Goal: Task Accomplishment & Management: Manage account settings

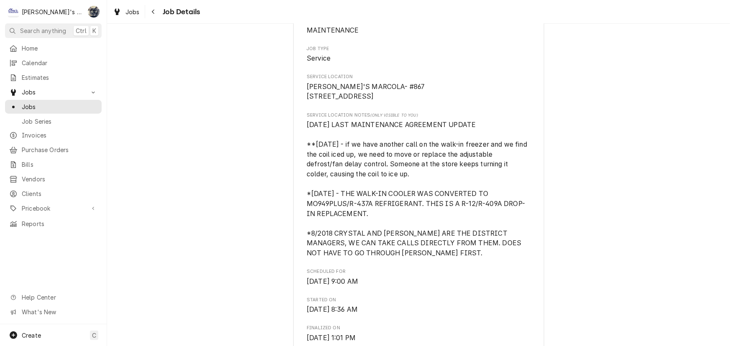
scroll to position [114, 0]
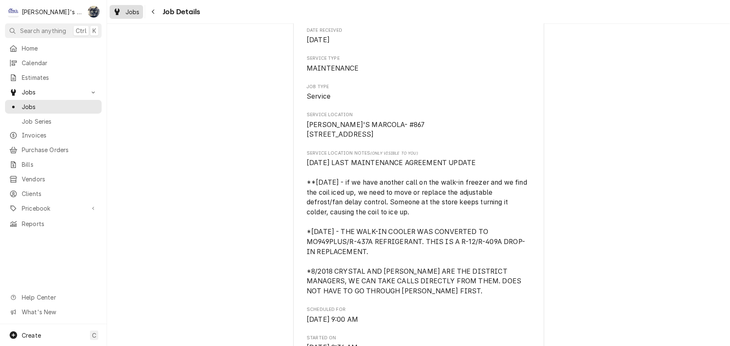
click at [130, 15] on span "Jobs" at bounding box center [132, 12] width 14 height 9
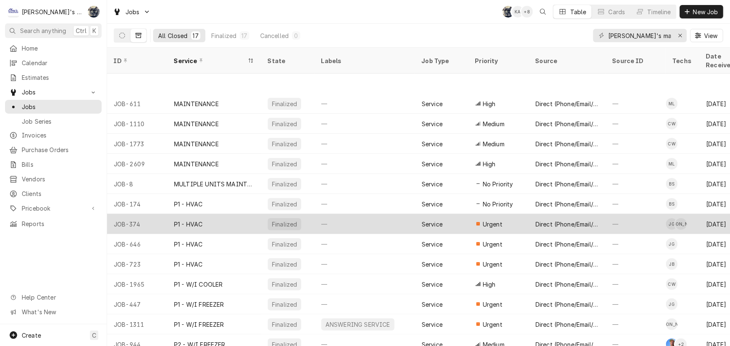
scroll to position [64, 0]
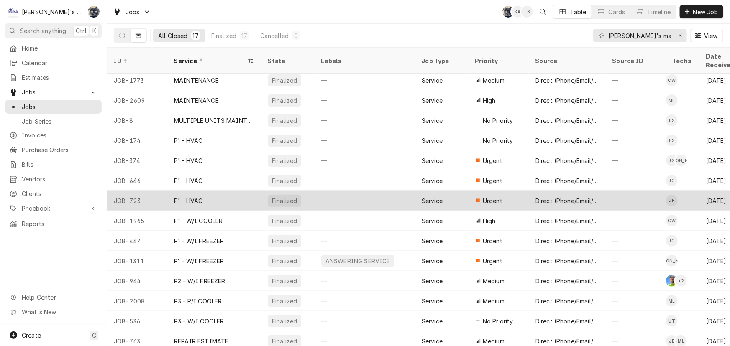
click at [345, 197] on div "—" at bounding box center [365, 201] width 100 height 20
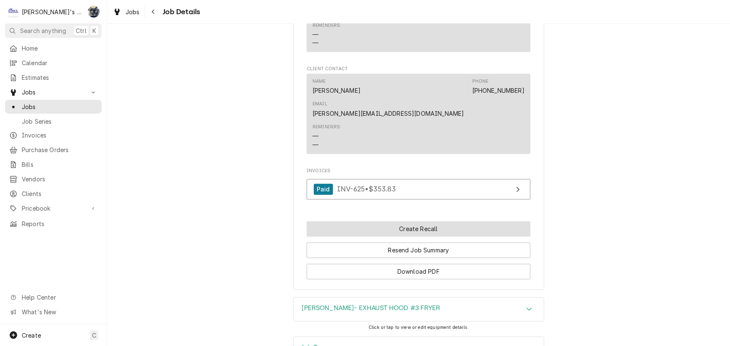
scroll to position [798, 0]
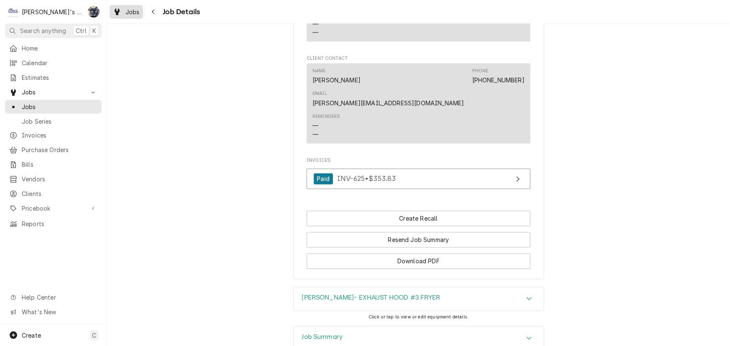
click at [128, 9] on span "Jobs" at bounding box center [132, 12] width 14 height 9
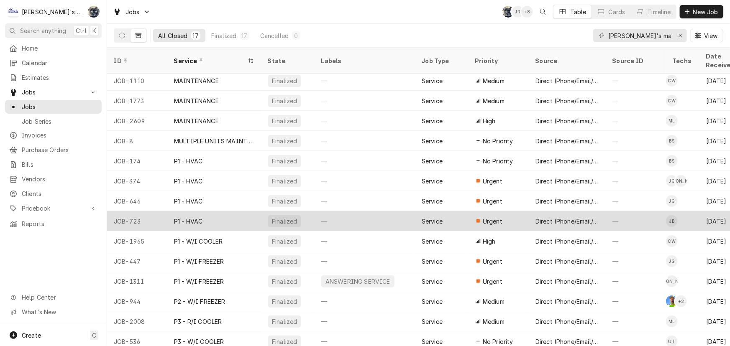
scroll to position [44, 0]
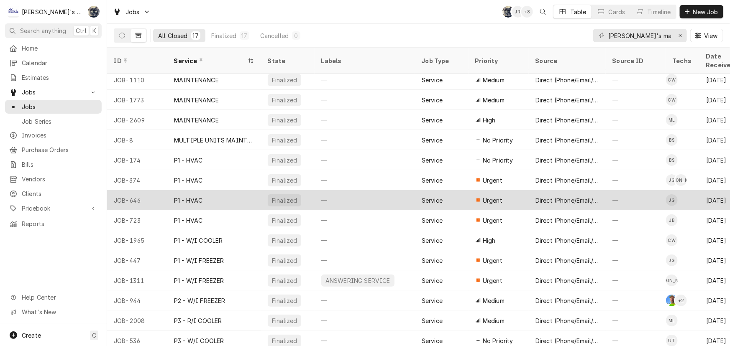
click at [292, 196] on div "Finalized" at bounding box center [284, 200] width 27 height 9
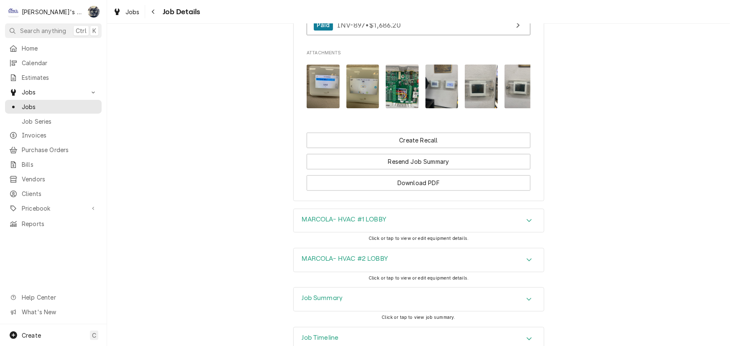
scroll to position [1038, 0]
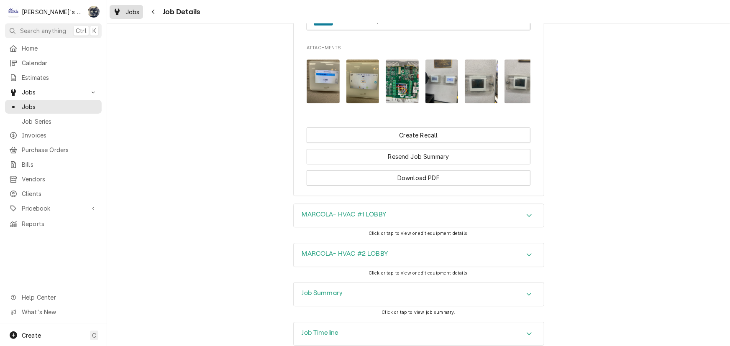
click at [125, 10] on div "Jobs" at bounding box center [126, 12] width 30 height 10
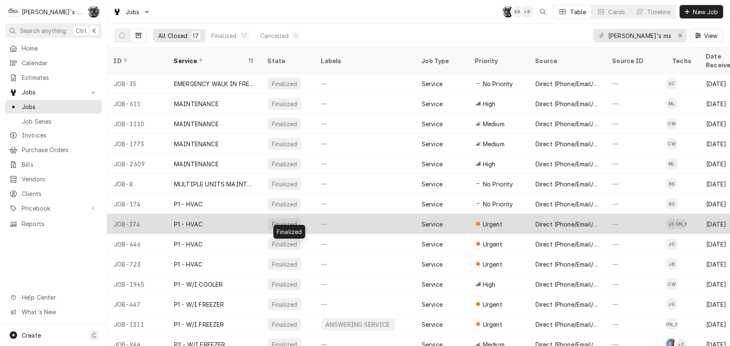
click at [278, 220] on div "Finalized" at bounding box center [288, 224] width 54 height 20
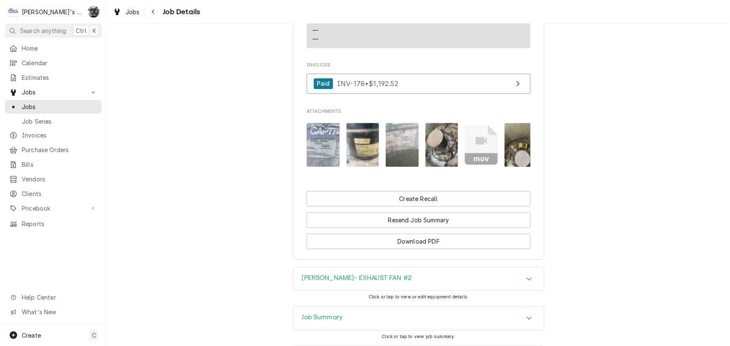
scroll to position [1139, 0]
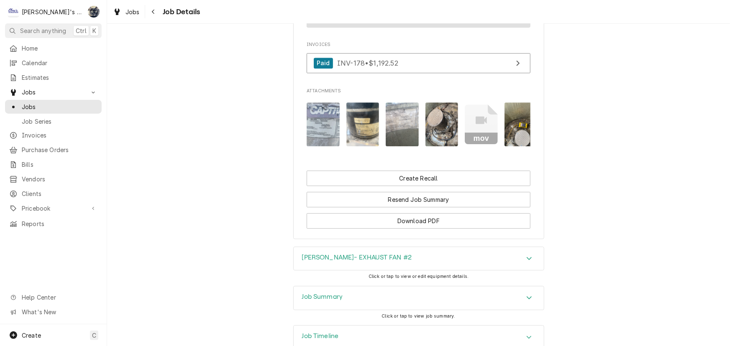
click at [345, 287] on div "Job Summary" at bounding box center [419, 298] width 250 height 23
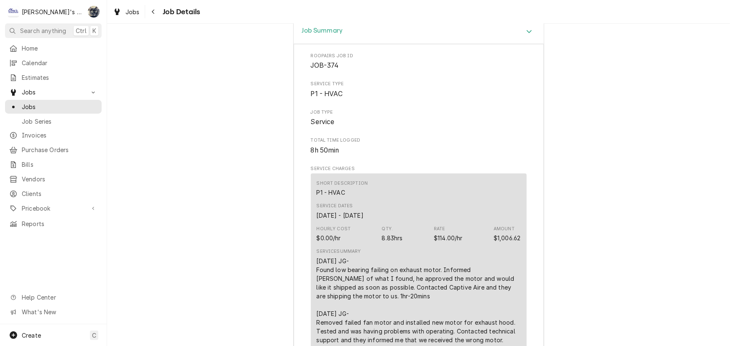
scroll to position [1481, 0]
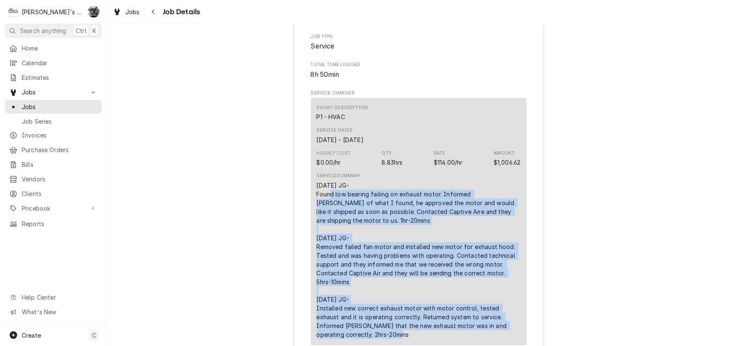
drag, startPoint x: 311, startPoint y: 133, endPoint x: 356, endPoint y: 285, distance: 158.6
click at [356, 285] on div "Short Description P1 - HVAC Service Dates Oct 18, 2024 - Oct 31, 2024 Hourly Co…" at bounding box center [419, 222] width 216 height 248
click at [373, 181] on div "10/18/2024 JG- Found low bearing failing on exhaust motor. Informed Jeremy of w…" at bounding box center [419, 260] width 204 height 158
drag, startPoint x: 312, startPoint y: 125, endPoint x: 357, endPoint y: 279, distance: 159.6
click at [357, 279] on div "Short Description P1 - HVAC Service Dates Oct 18, 2024 - Oct 31, 2024 Hourly Co…" at bounding box center [419, 222] width 216 height 248
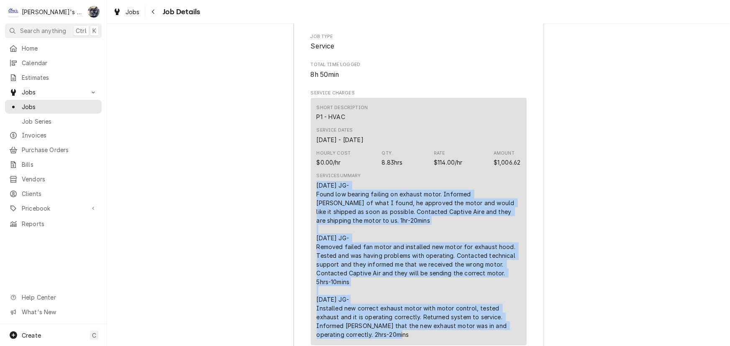
copy div "10/18/2024 JG- Found low bearing failing on exhaust motor. Informed Jeremy of w…"
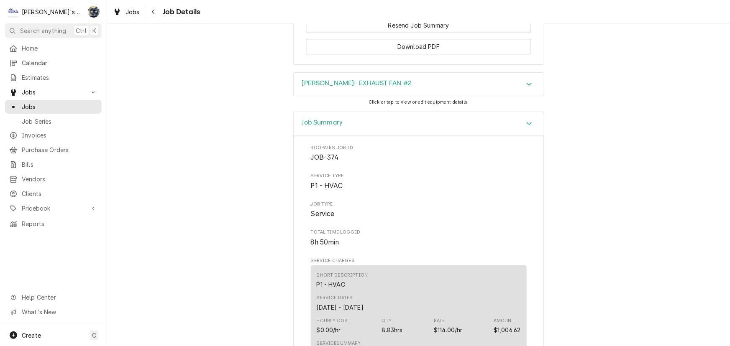
scroll to position [1182, 0]
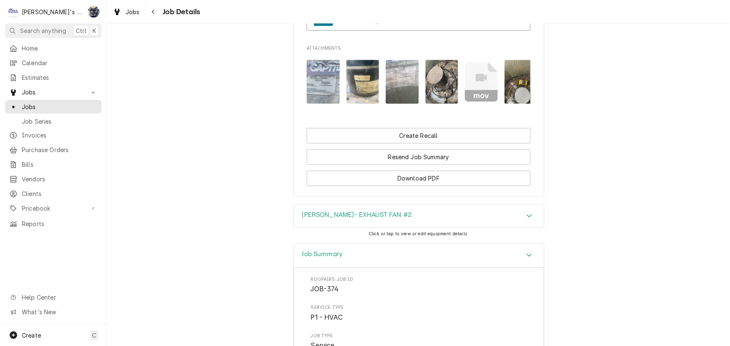
click at [312, 60] on img "Attachments" at bounding box center [323, 82] width 33 height 44
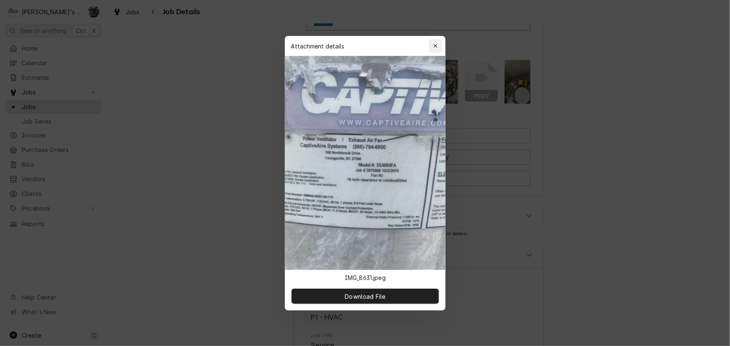
click at [433, 49] on div "button" at bounding box center [435, 46] width 8 height 8
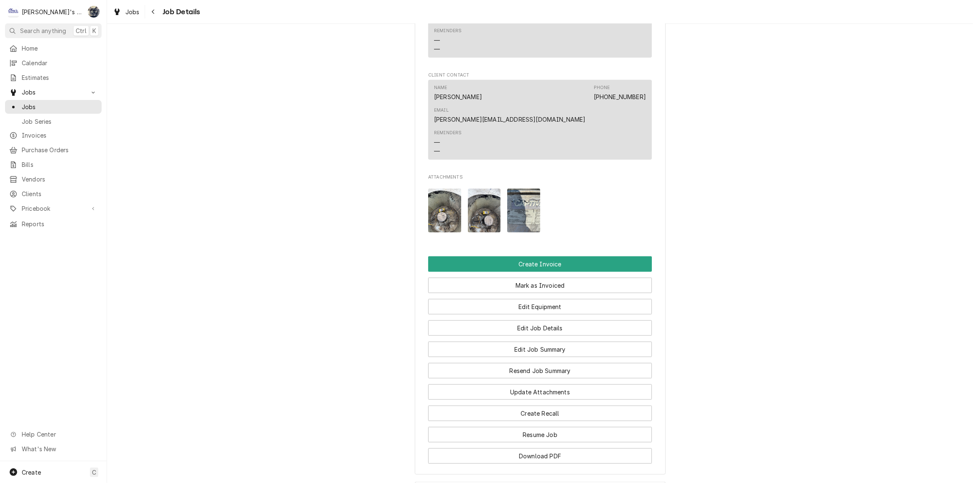
scroll to position [950, 0]
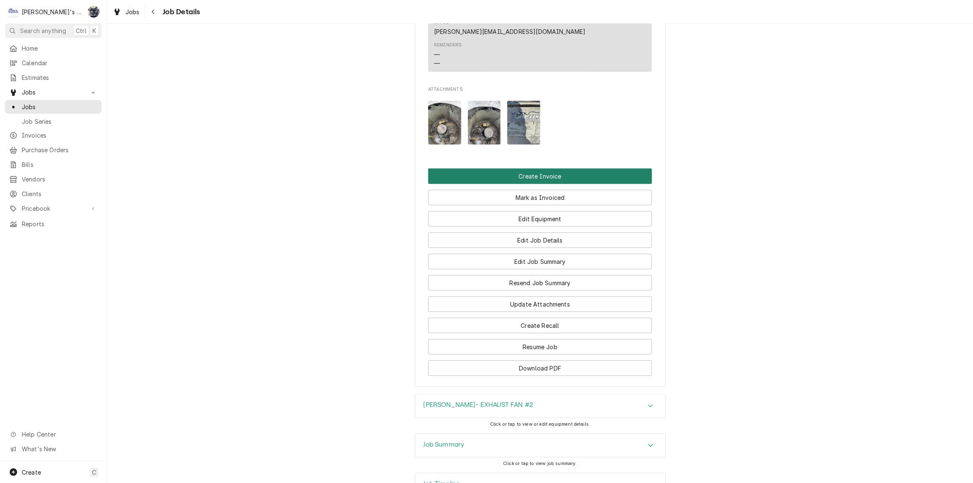
click at [528, 169] on button "Create Invoice" at bounding box center [540, 176] width 224 height 15
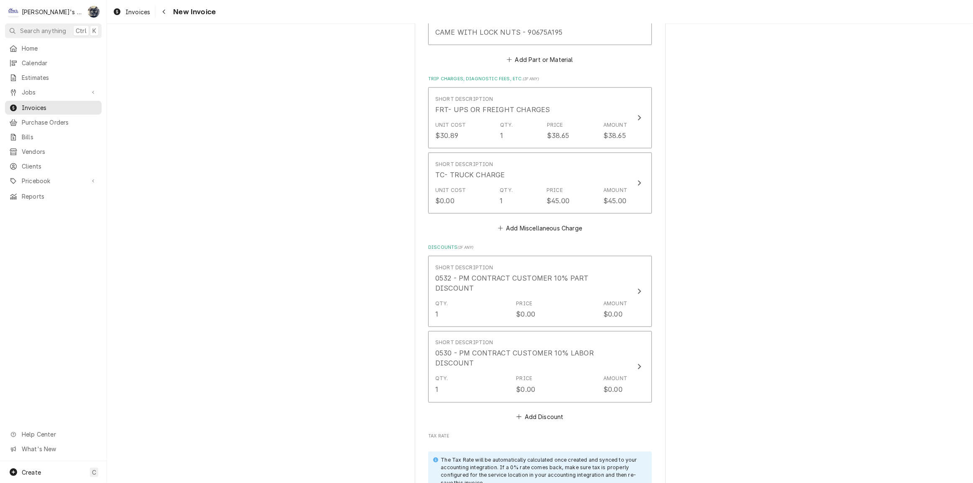
scroll to position [1483, 0]
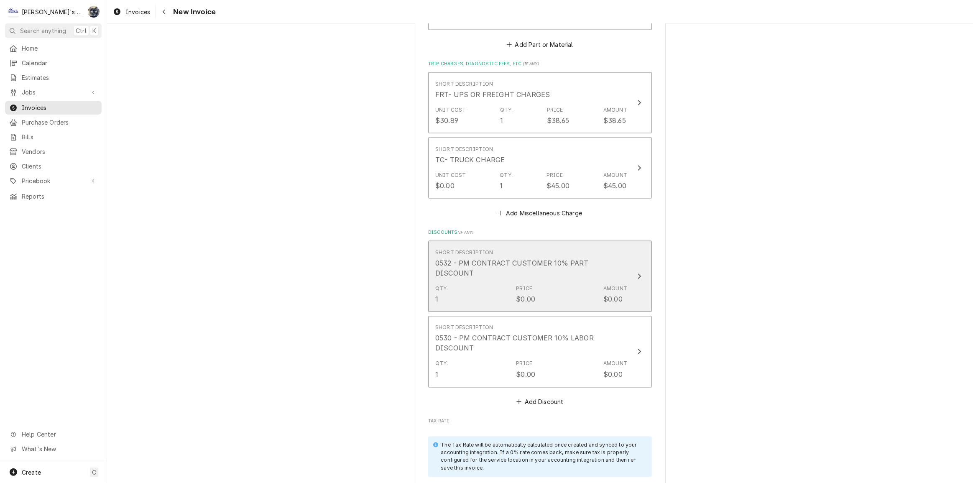
click at [506, 281] on div "Qty. 1 Price $0.00 Amount $0.00" at bounding box center [531, 294] width 192 height 26
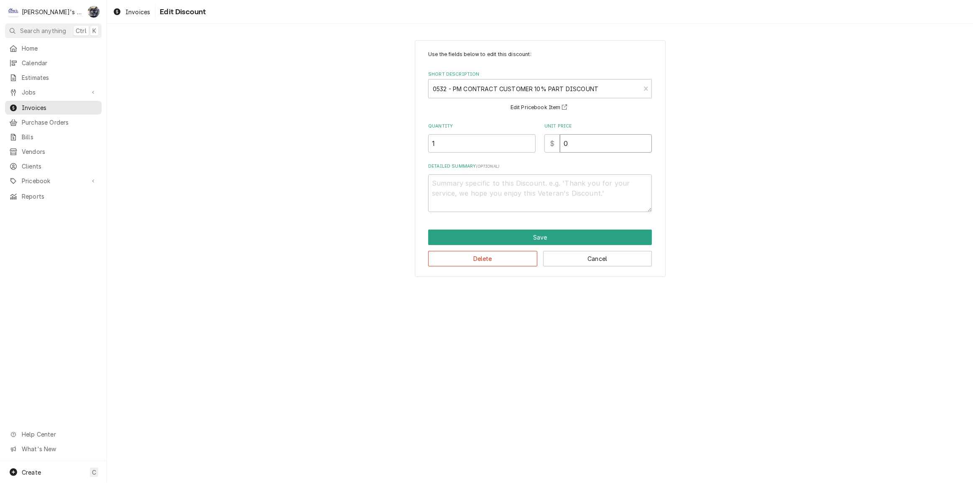
drag, startPoint x: 562, startPoint y: 143, endPoint x: 535, endPoint y: 144, distance: 27.2
click at [535, 143] on div "Quantity 1 Unit Price $ 0" at bounding box center [540, 138] width 224 height 30
type textarea "x"
type input "6"
type textarea "x"
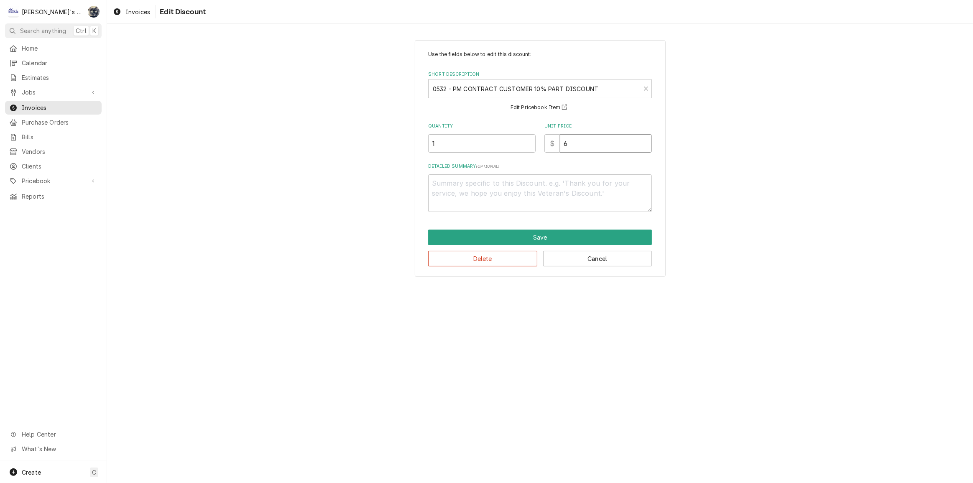
type input "6.6"
type textarea "x"
type input "6.63"
click at [564, 237] on button "Save" at bounding box center [540, 237] width 224 height 15
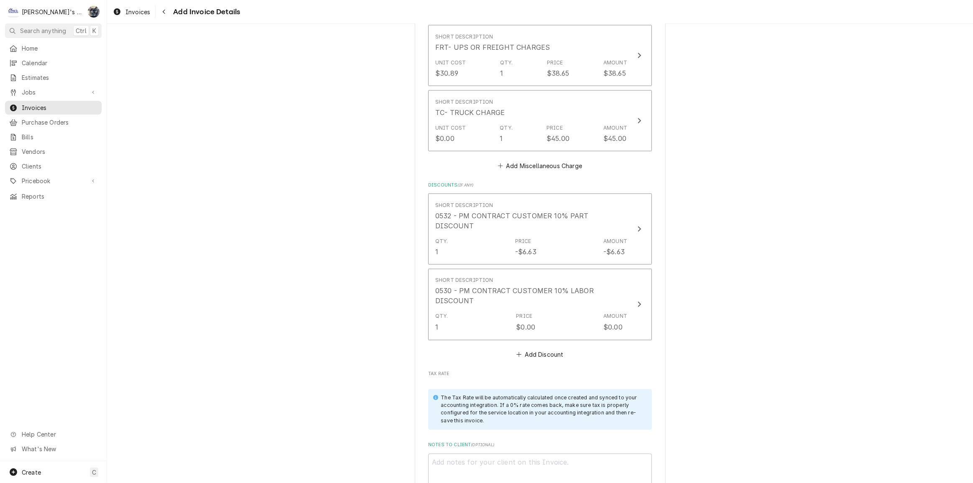
scroll to position [1673, 0]
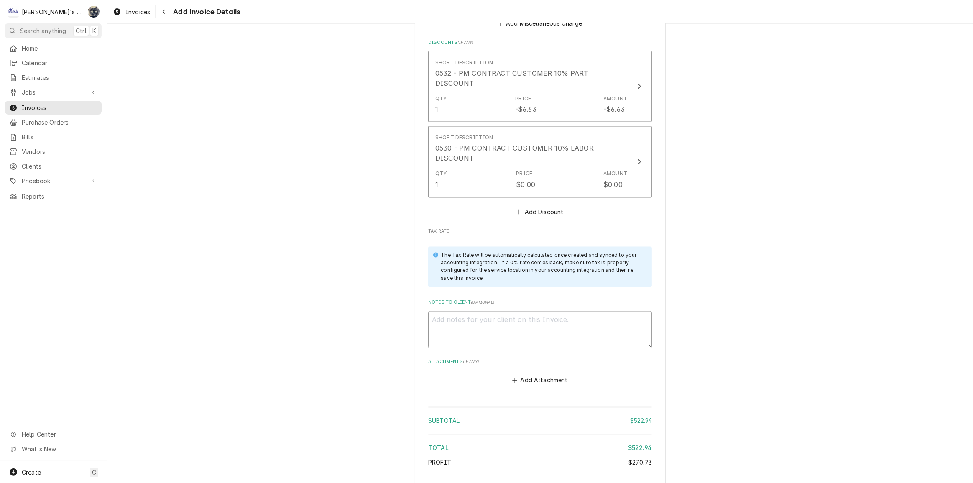
click at [528, 318] on textarea "Notes to Client ( optional )" at bounding box center [540, 330] width 224 height 38
type textarea "x"
type textarea "1"
type textarea "x"
type textarea "10"
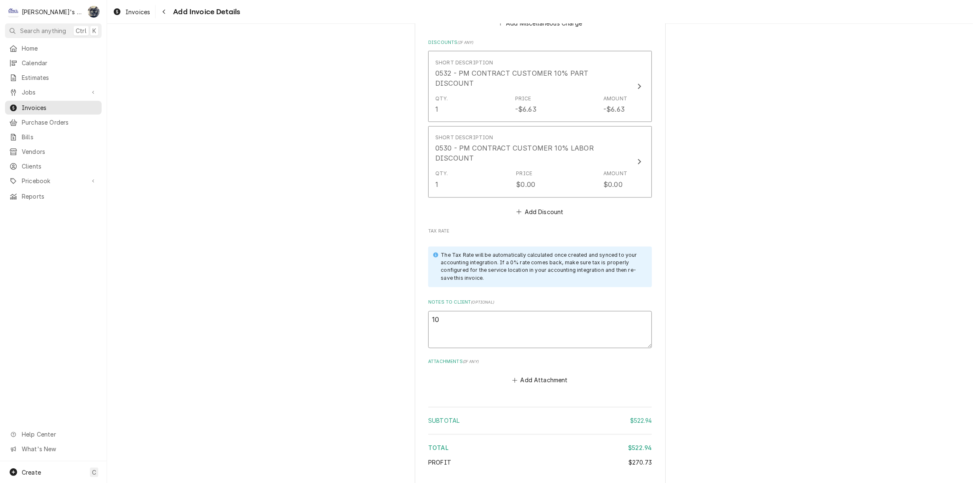
type textarea "x"
type textarea "10/"
type textarea "x"
type textarea "10/1"
type textarea "x"
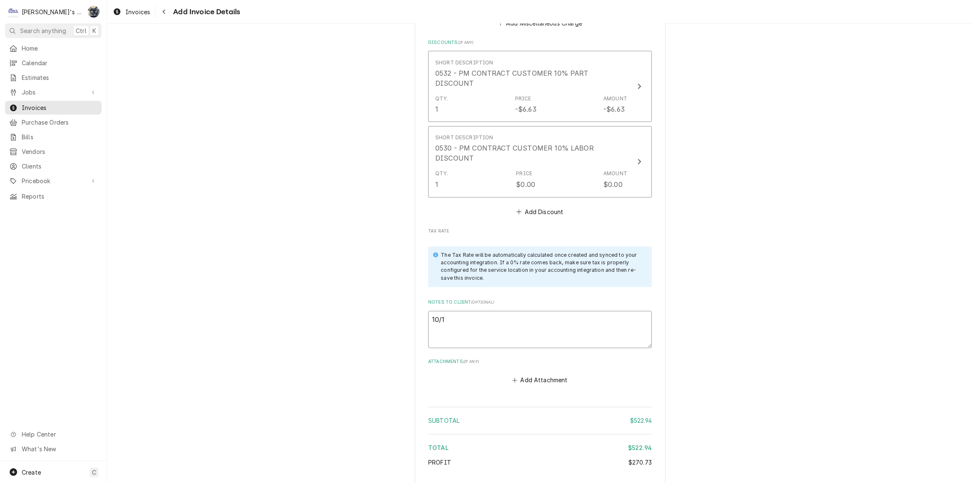
type textarea "10/15"
type textarea "x"
type textarea "10/15/"
type textarea "x"
type textarea "10/15/2"
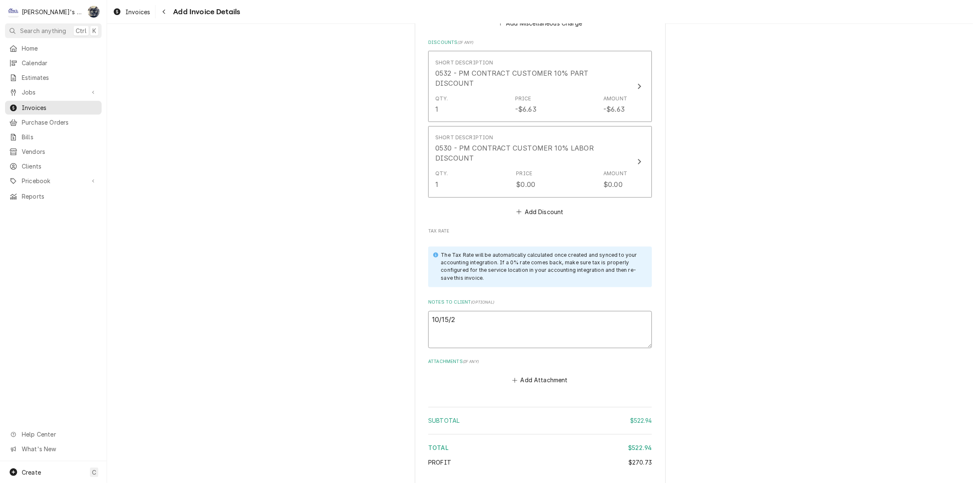
type textarea "x"
type textarea "10/15/20"
type textarea "x"
type textarea "10/15/202"
type textarea "x"
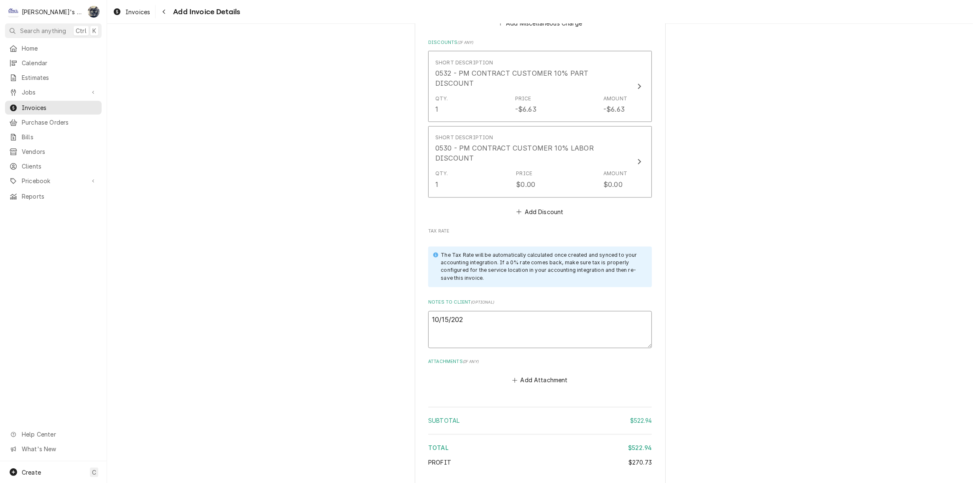
type textarea "10/15/2025"
type textarea "x"
type textarea "10/15/2025"
type textarea "x"
type textarea "10/15/2025"
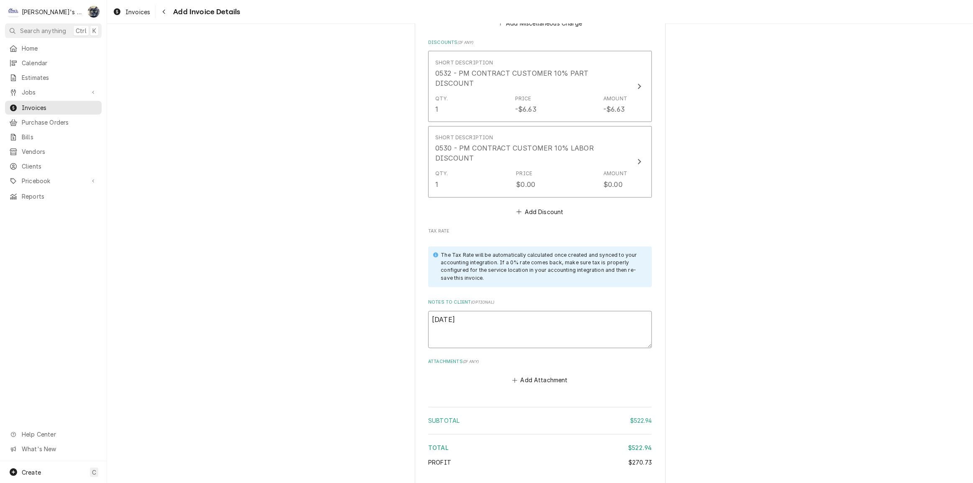
type textarea "x"
type textarea "10/15/202"
type textarea "x"
type textarea "10/15/20"
type textarea "x"
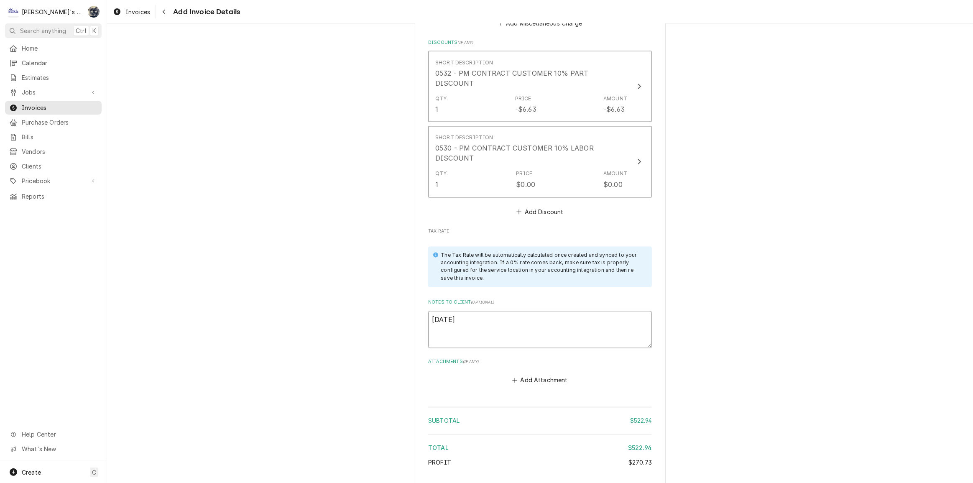
type textarea "10/15/2"
type textarea "x"
type textarea "10/15/25"
type textarea "x"
type textarea "10/15/25"
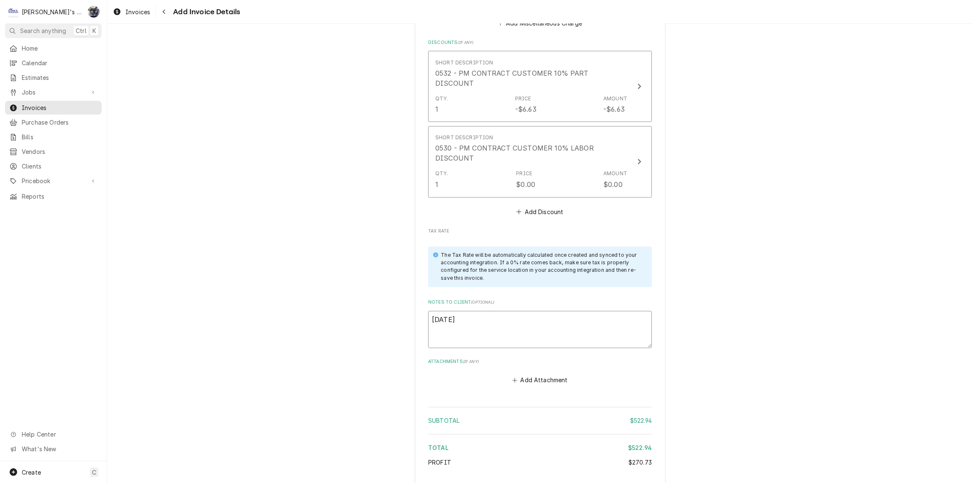
type textarea "x"
type textarea "10/15/25 s"
type textarea "x"
type textarea "10/15/25 sa"
type textarea "x"
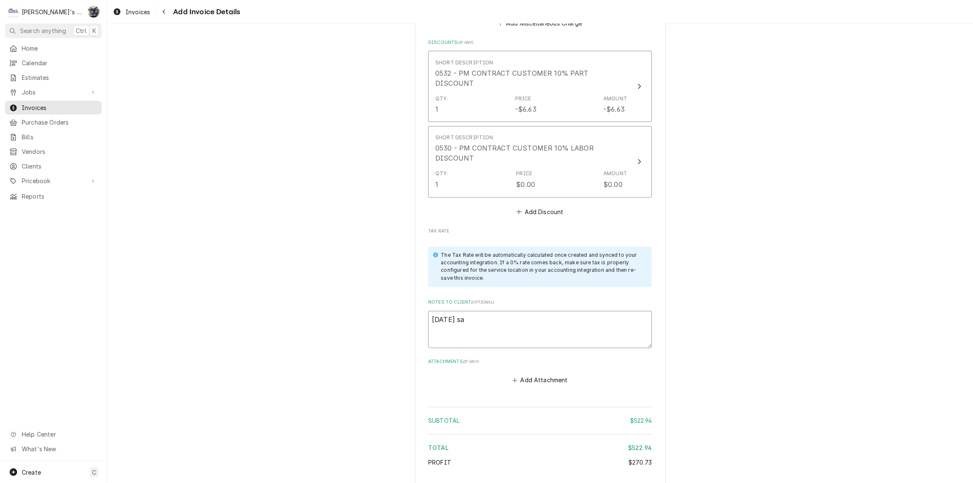
type textarea "10/15/25 sar"
type textarea "x"
type textarea "10/15/25 sara"
type textarea "x"
type textarea "10/15/25 sar"
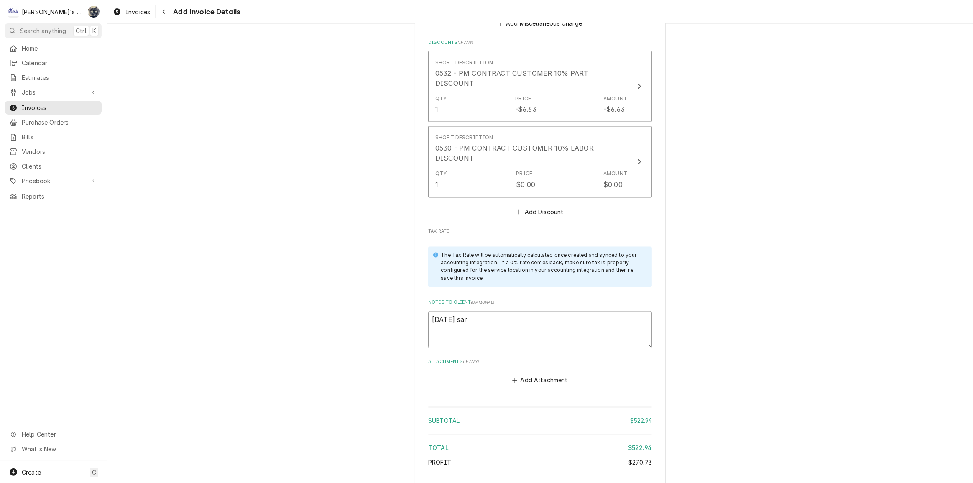
type textarea "x"
type textarea "10/15/25 sa"
type textarea "x"
type textarea "10/15/25 s"
type textarea "x"
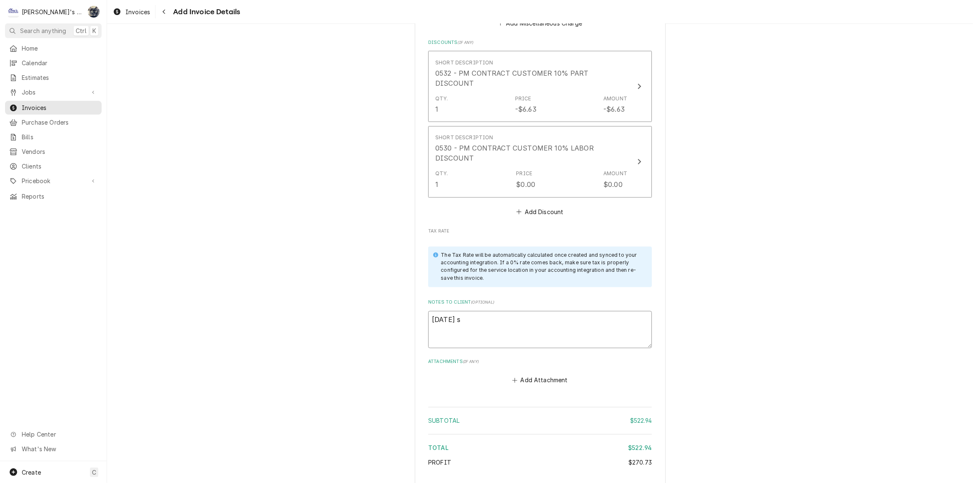
type textarea "10/15/25"
type textarea "x"
type textarea "10/15/25 S"
type textarea "x"
type textarea "10/15/25 Sa"
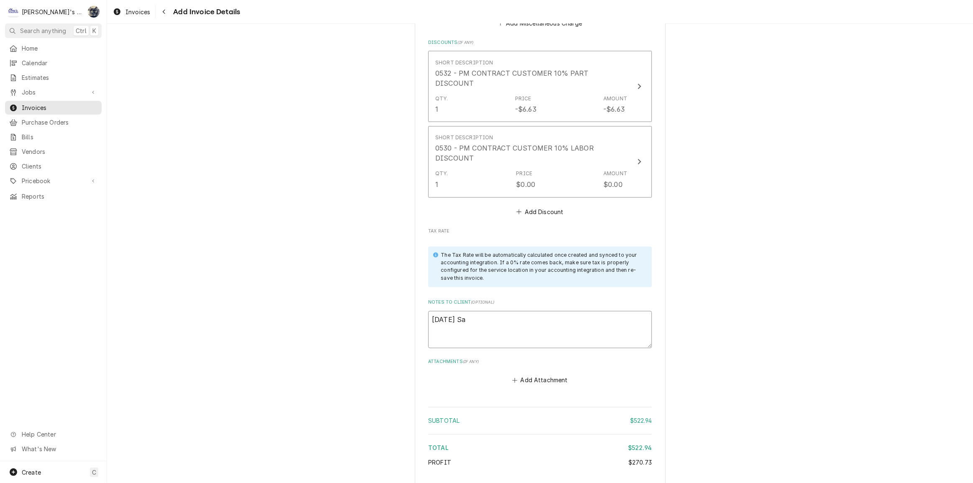
type textarea "x"
type textarea "10/15/25 Sar"
type textarea "x"
type textarea "10/15/25 Sara"
type textarea "x"
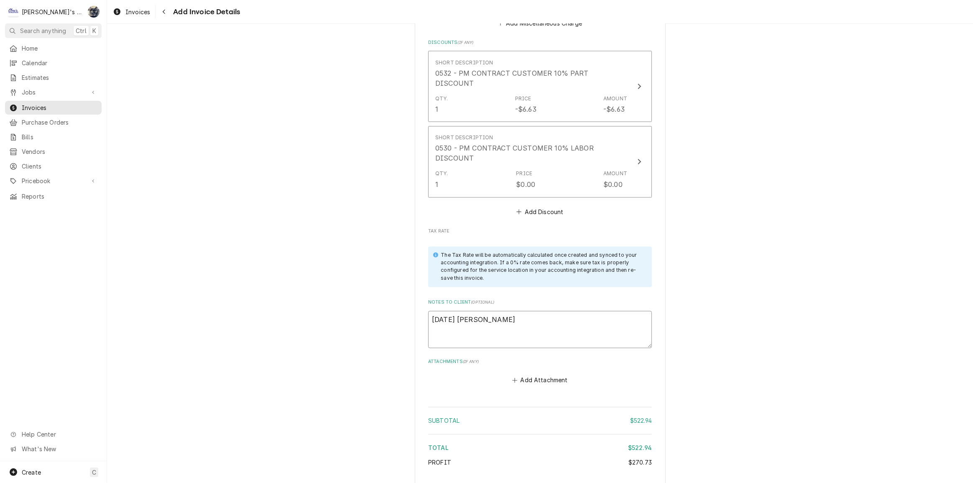
type textarea "10/15/25 Sarah"
type textarea "x"
type textarea "10/15/25 Sarah"
type textarea "x"
type textarea "10/15/25 Sarah -"
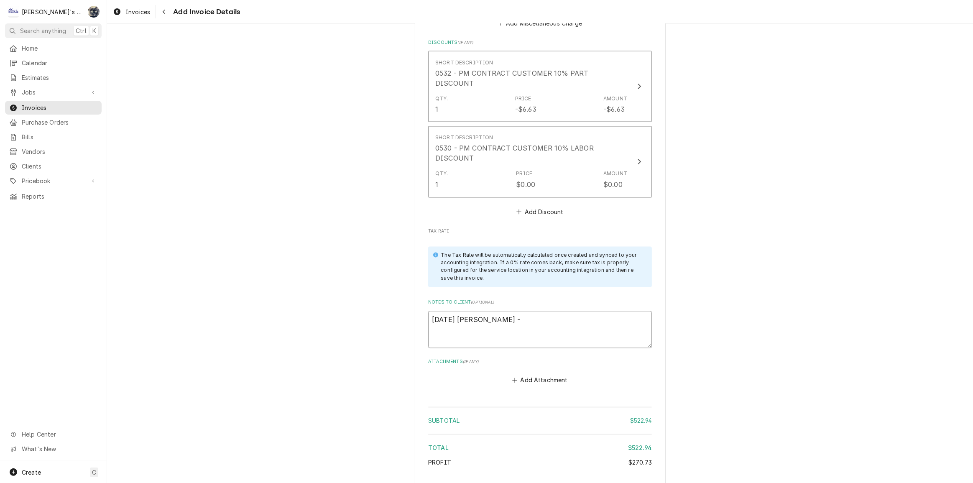
type textarea "x"
type textarea "10/15/25 Sarah -"
type textarea "x"
type textarea "10/15/25 Sarah - G"
type textarea "x"
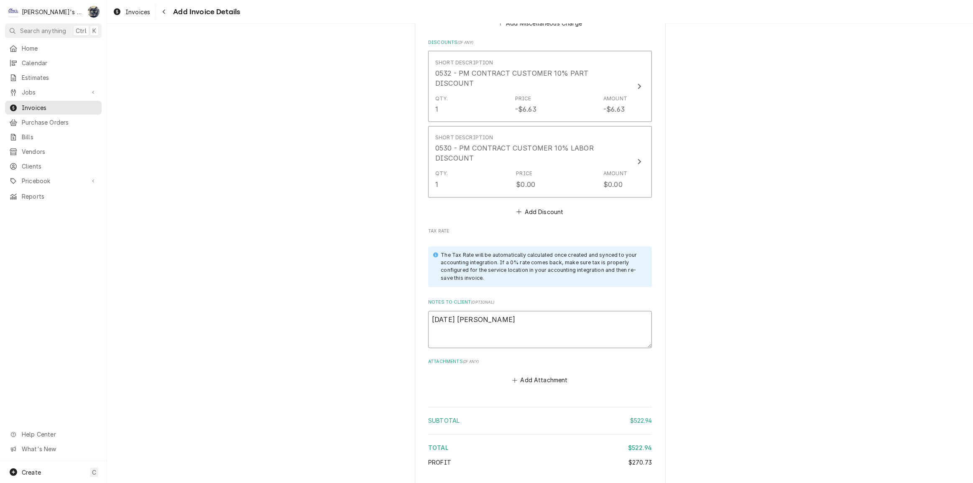
type textarea "10/15/25 Sarah - Gr"
type textarea "x"
type textarea "10/15/25 Sarah - Gre"
type textarea "x"
type textarea "10/15/25 Sarah - Greg"
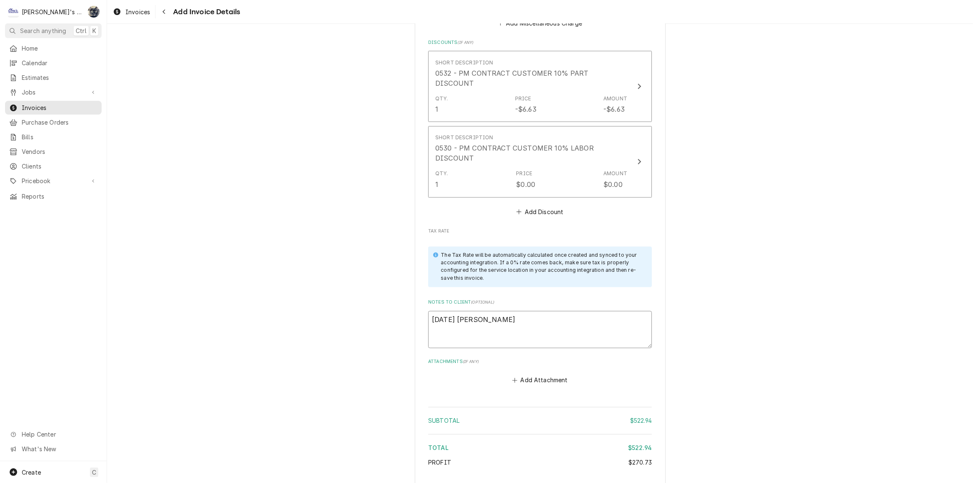
type textarea "x"
type textarea "10/15/25 Sarah - Greg,"
type textarea "x"
type textarea "10/15/25 Sarah - Greg,"
type textarea "x"
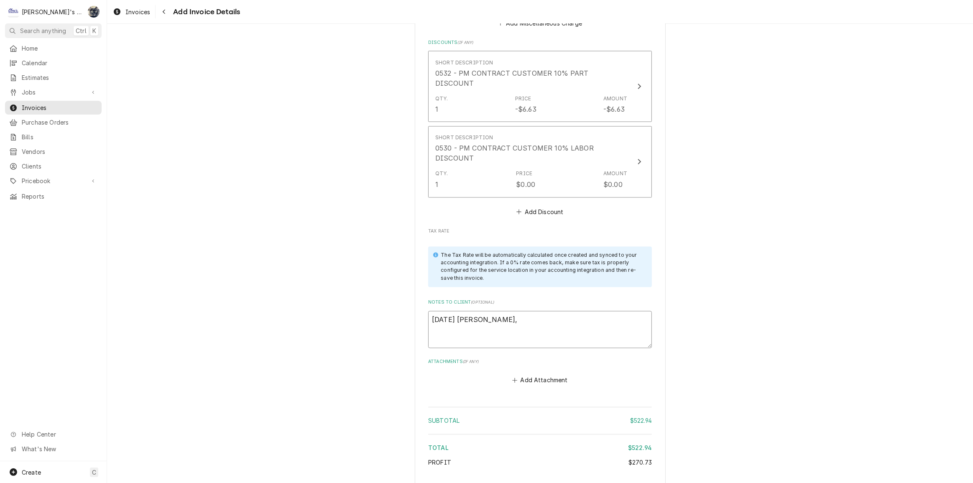
type textarea "10/15/25 Sarah - Greg, w"
type textarea "x"
type textarea "10/15/25 Sarah - Greg, wa"
type textarea "x"
type textarea "10/15/25 Sarah - Greg, was"
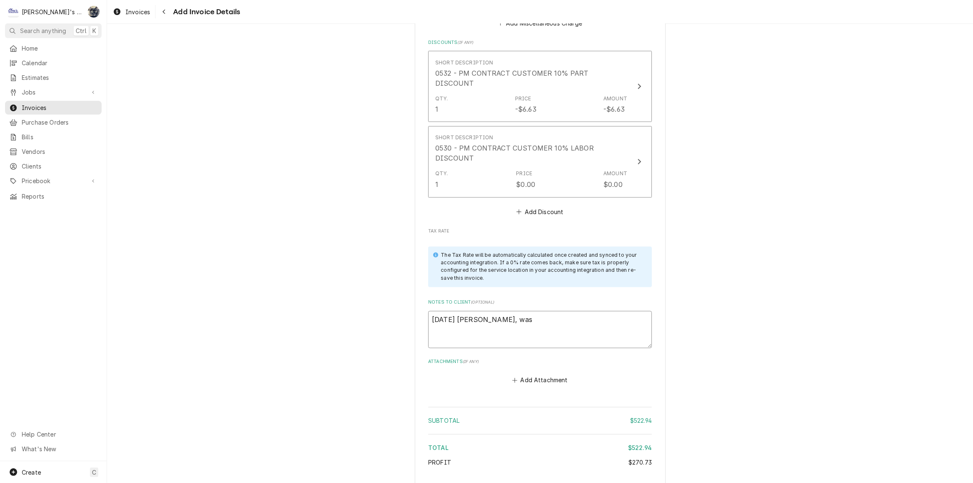
type textarea "x"
type textarea "10/15/25 Sarah - Greg, wa"
type textarea "x"
type textarea "10/15/25 Sarah - Greg, w"
type textarea "x"
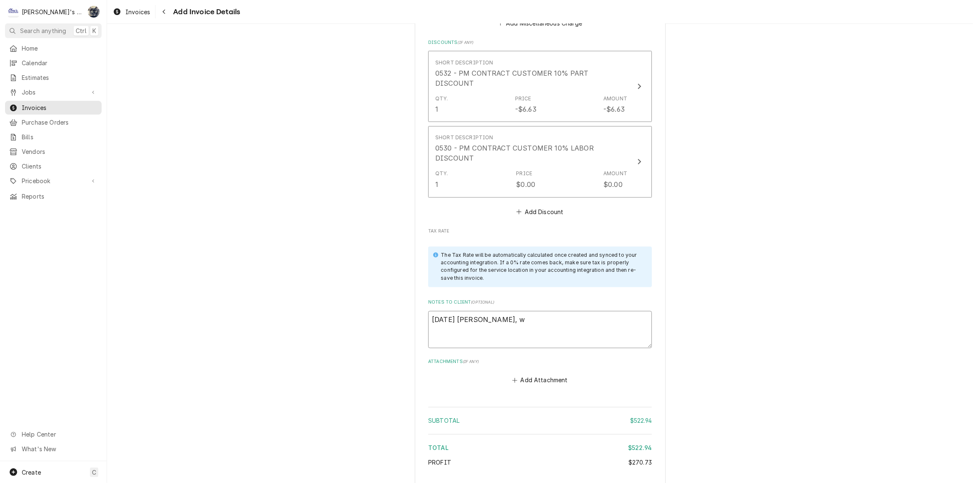
type textarea "10/15/25 Sarah - Greg,"
type textarea "x"
type textarea "10/15/25 Sarah - Greg, y"
type textarea "x"
type textarea "10/15/25 Sarah - Greg, yo"
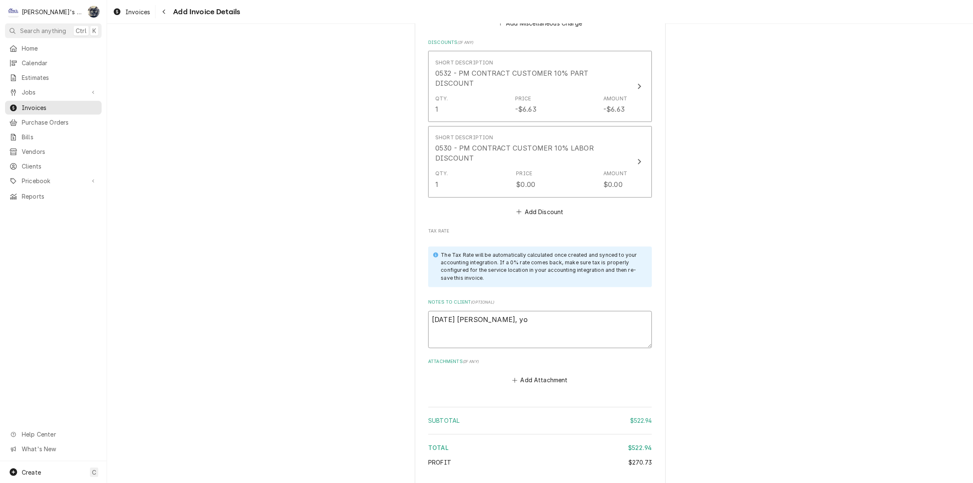
type textarea "x"
type textarea "10/15/25 Sarah - Greg, you"
type textarea "x"
type textarea "10/15/25 Sarah - Greg, you"
type textarea "x"
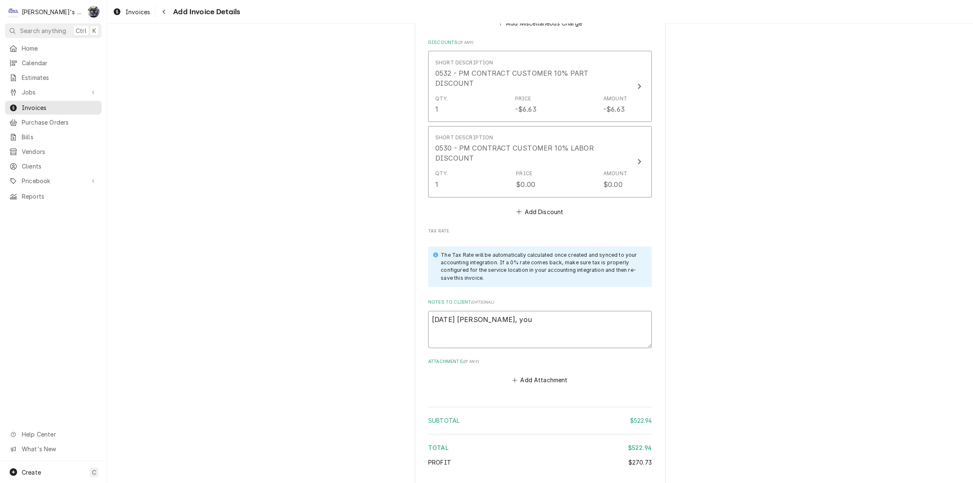
type textarea "10/15/25 Sarah - Greg, you h"
type textarea "x"
type textarea "10/15/25 Sarah - Greg, you ha"
type textarea "x"
type textarea "10/15/25 Sarah - Greg, you had"
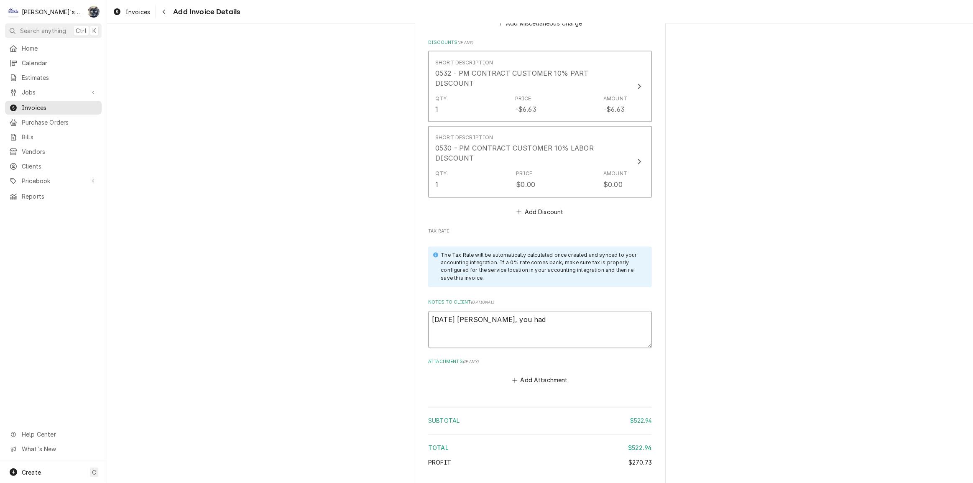
type textarea "x"
type textarea "10/15/25 Sarah - Greg, you had"
type textarea "x"
type textarea "10/15/25 Sarah - Greg, you had a"
type textarea "x"
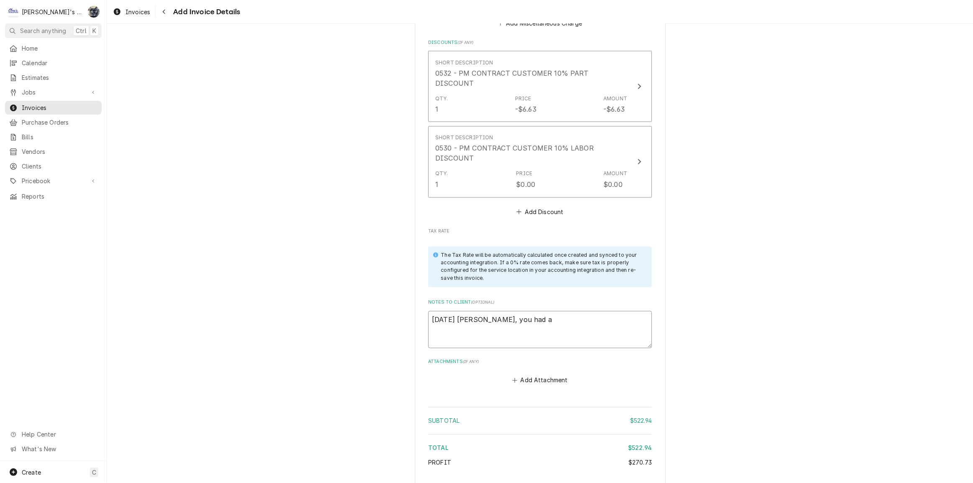
type textarea "10/15/25 Sarah - Greg, you had a"
type textarea "x"
type textarea "10/15/25 Sarah - Greg, you had a n"
type textarea "x"
type textarea "10/15/25 Sarah - Greg, you had a no"
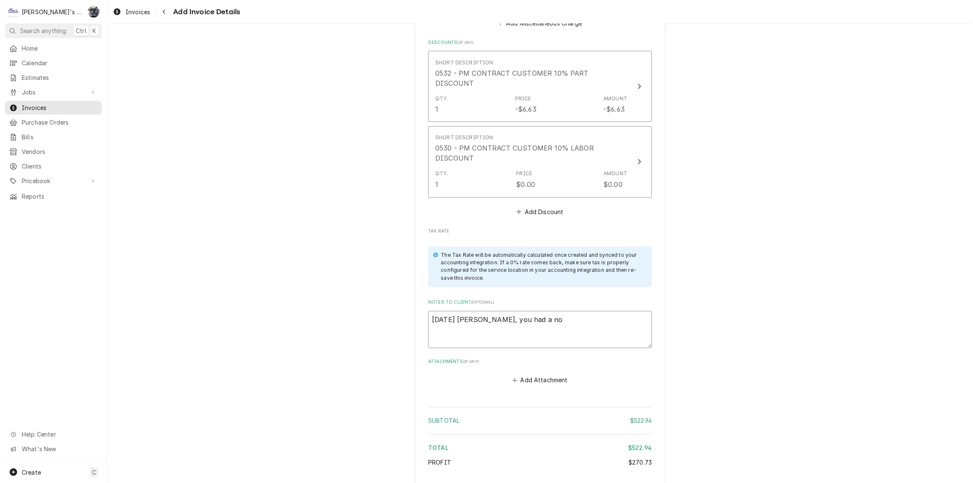
type textarea "x"
type textarea "10/15/25 Sarah - Greg, you had a not"
type textarea "x"
type textarea "10/15/25 Sarah - Greg, you had a note"
type textarea "x"
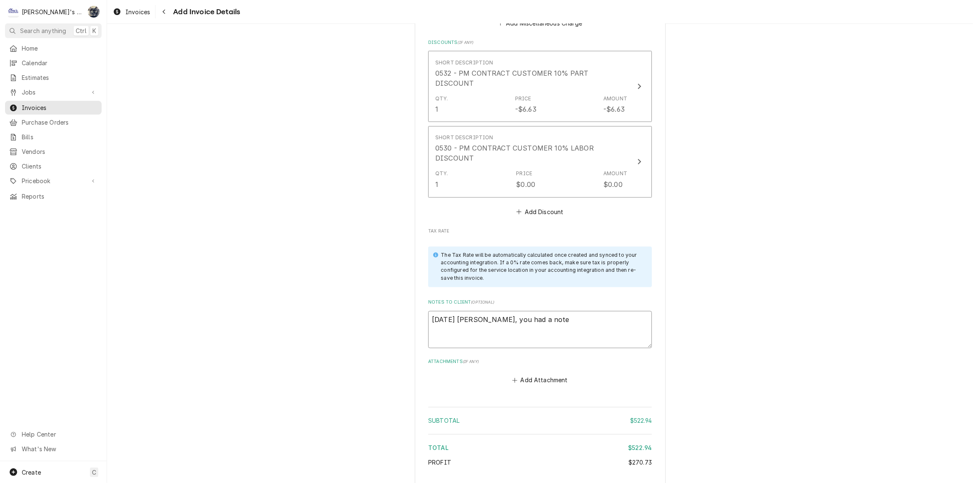
type textarea "10/15/25 Sarah - Greg, you had a note"
type textarea "x"
type textarea "10/15/25 Sarah - Greg, you had a note o"
type textarea "x"
type textarea "10/15/25 Sarah - Greg, you had a note on"
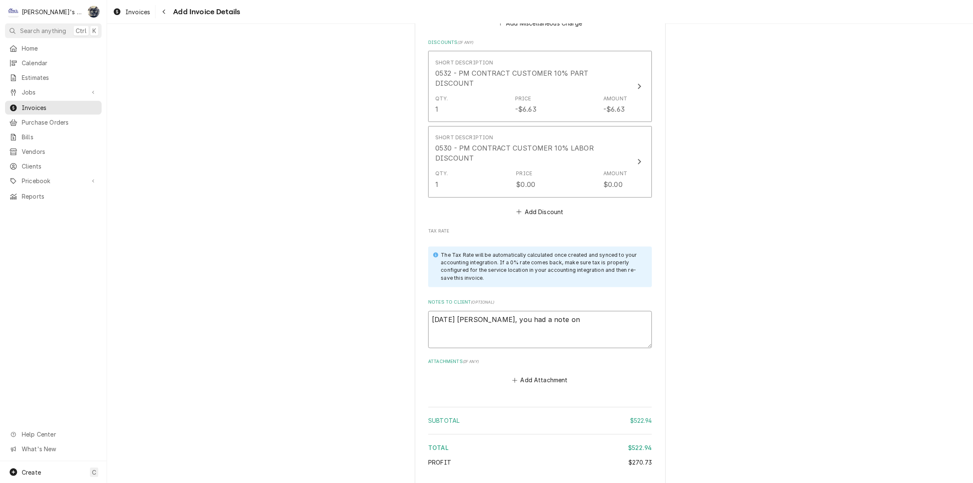
type textarea "x"
type textarea "10/15/25 Sarah - Greg, you had a note on"
type textarea "x"
type textarea "10/15/25 Sarah - Greg, you had a note on h"
type textarea "x"
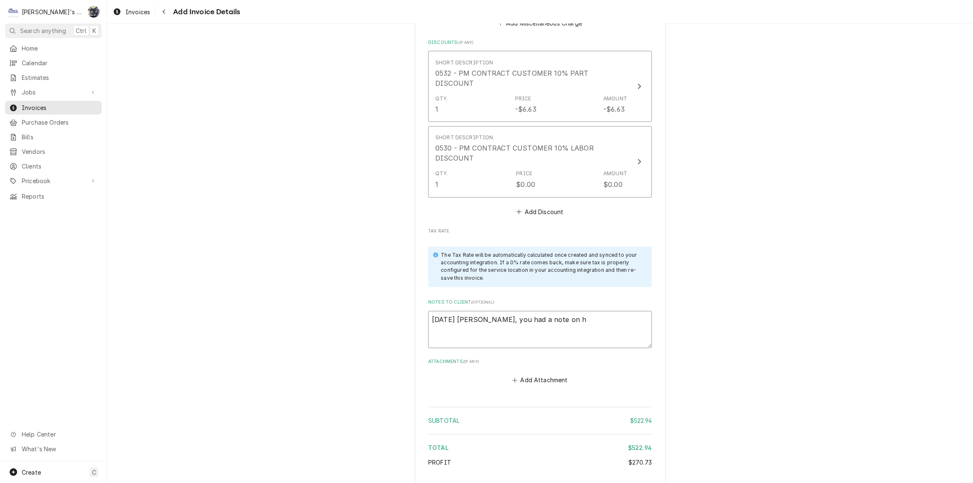
type textarea "10/15/25 Sarah - Greg, you had a note on he"
type textarea "x"
type textarea "10/15/25 Sarah - Greg, you had a note on her"
type textarea "x"
type textarea "10/15/25 Sarah - Greg, you had a note on here"
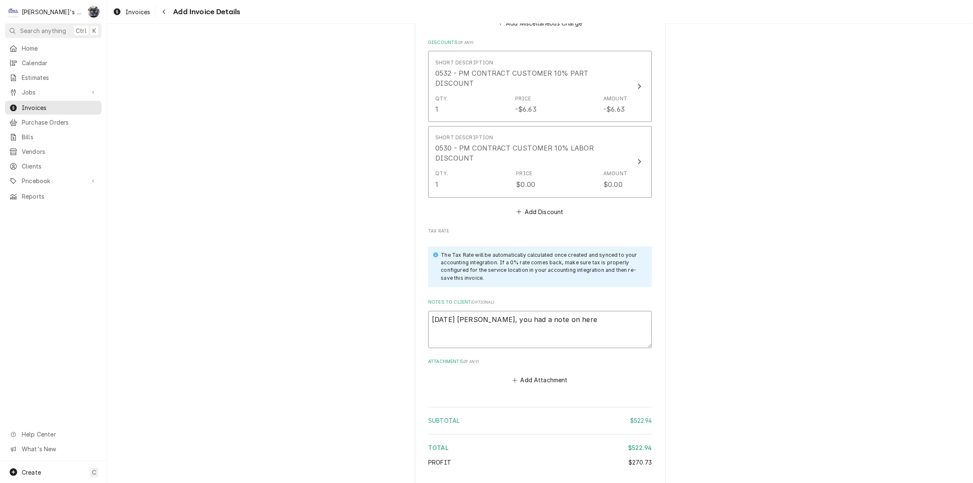
type textarea "x"
type textarea "10/15/25 Sarah - Greg, you had a note on here"
type textarea "x"
type textarea "10/15/25 Sarah - Greg, you had a note on here a"
type textarea "x"
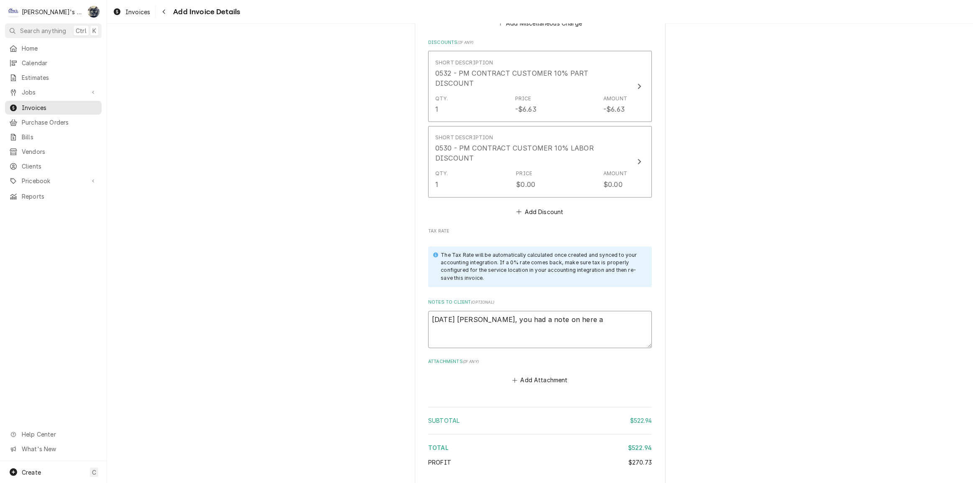
type textarea "10/15/25 Sarah - Greg, you had a note on here ab"
type textarea "x"
type textarea "10/15/25 Sarah - Greg, you had a note on here abo"
type textarea "x"
type textarea "10/15/25 Sarah - Greg, you had a note on here abou"
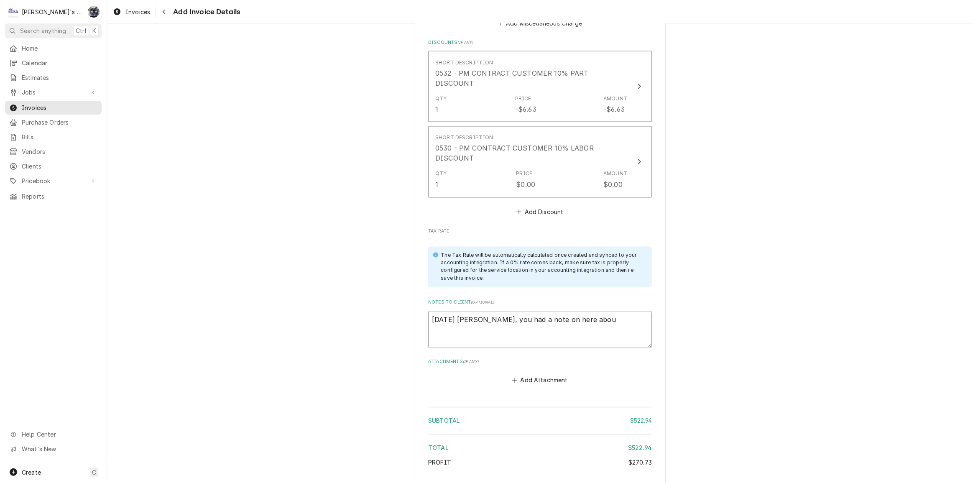
type textarea "x"
type textarea "10/15/25 Sarah - Greg, you had a note on here about"
type textarea "x"
type textarea "10/15/25 Sarah - Greg, you had a note on here about"
type textarea "x"
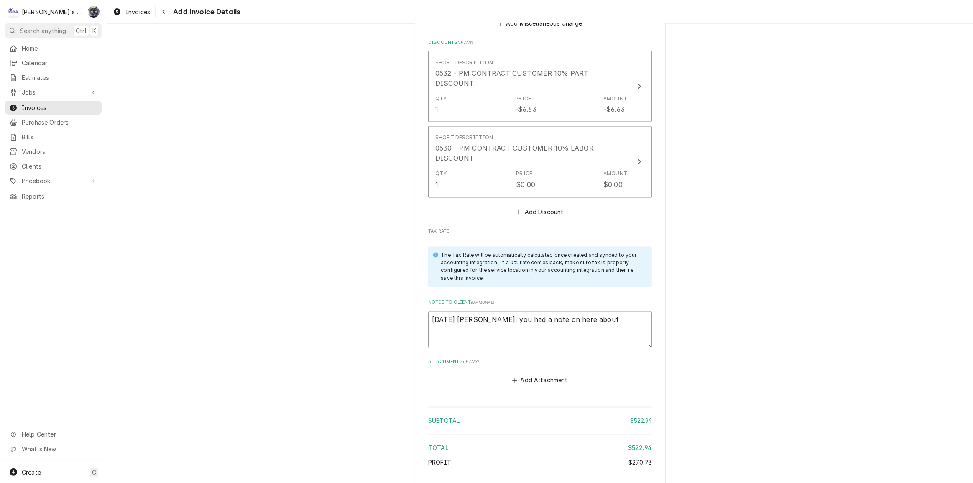
type textarea "10/15/25 Sarah - Greg, you had a note on here about w"
type textarea "x"
type textarea "10/15/25 Sarah - Greg, you had a note on here about wa"
type textarea "x"
type textarea "10/15/25 Sarah - Greg, you had a note on here about war"
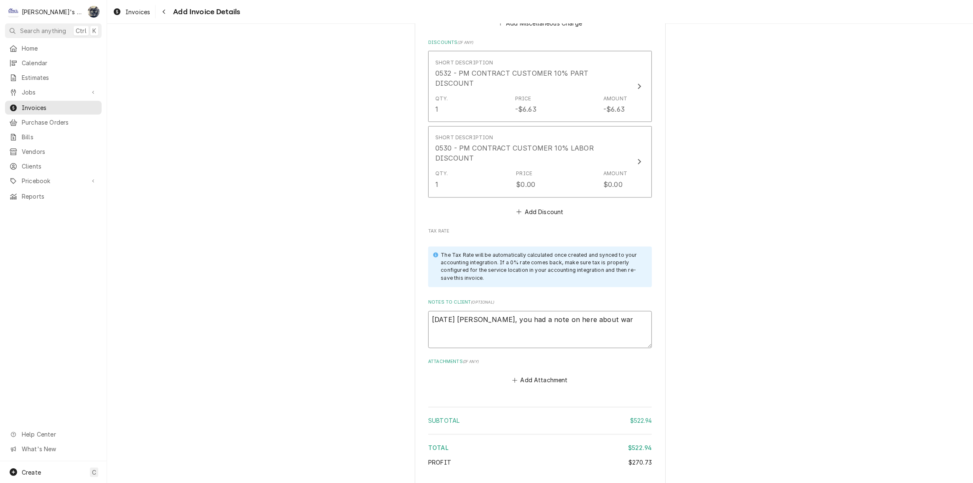
type textarea "x"
type textarea "10/15/25 Sarah - Greg, you had a note on here about warr"
type textarea "x"
type textarea "10/15/25 Sarah - Greg, you had a note on here about warrn"
type textarea "x"
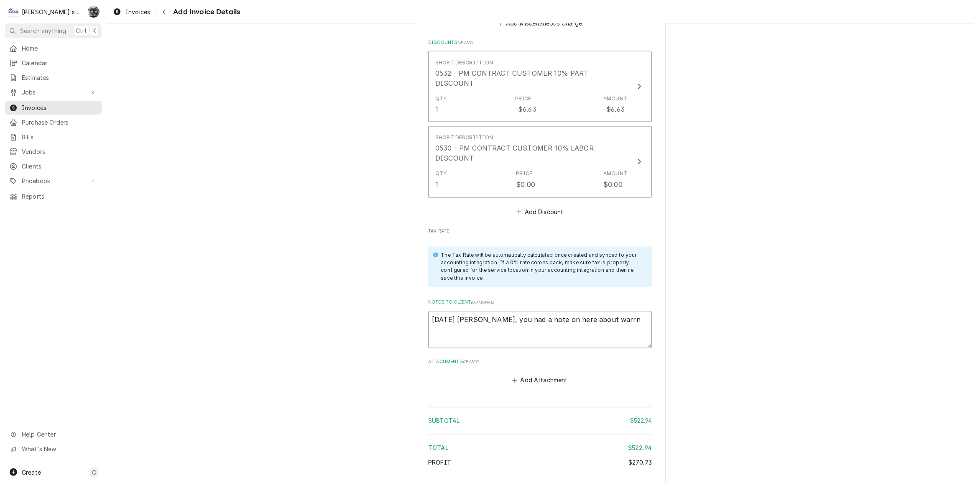
type textarea "10/15/25 Sarah - Greg, you had a note on here about warrna"
type textarea "x"
type textarea "10/15/25 Sarah - Greg, you had a note on here about warrnat"
type textarea "x"
type textarea "10/15/25 Sarah - Greg, you had a note on here about warrnaty"
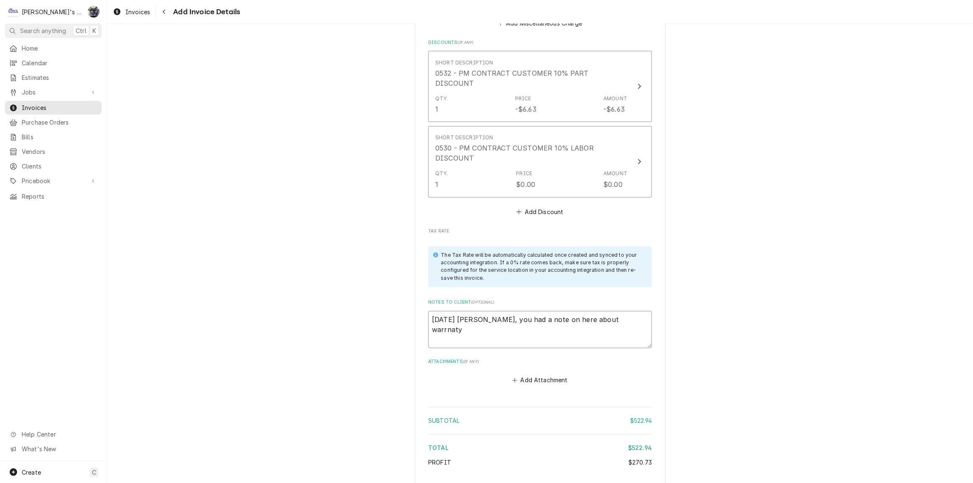
type textarea "x"
type textarea "10/15/25 Sarah - Greg, you had a note on here about warrnat"
type textarea "x"
type textarea "10/15/25 Sarah - Greg, you had a note on here about warrna"
type textarea "x"
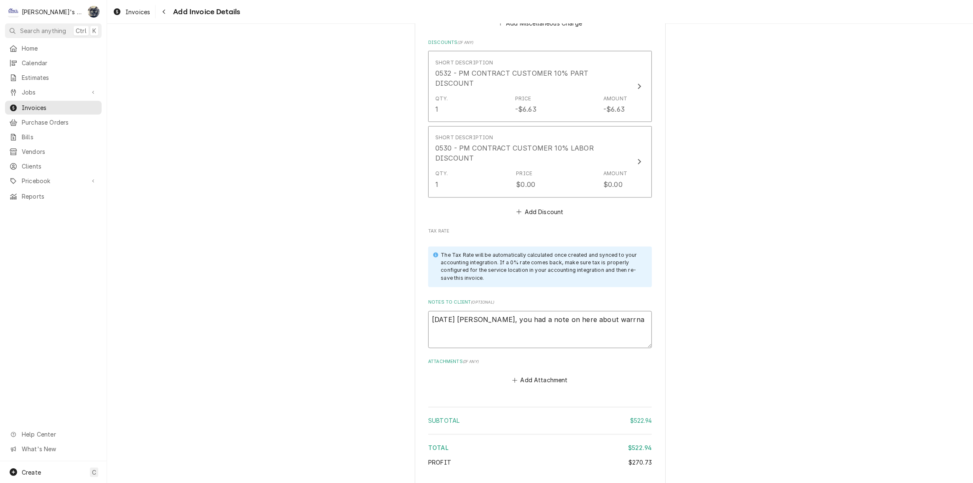
type textarea "10/15/25 Sarah - Greg, you had a note on here about warrn"
type textarea "x"
type textarea "10/15/25 Sarah - Greg, you had a note on here about warr"
type textarea "x"
type textarea "10/15/25 Sarah - Greg, you had a note on here about warra"
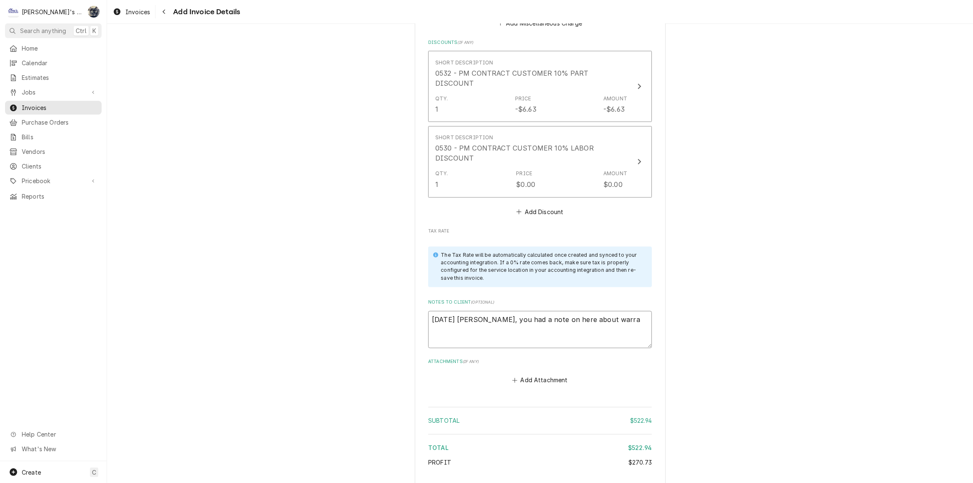
type textarea "x"
type textarea "10/15/25 Sarah - Greg, you had a note on here about warran"
type textarea "x"
type textarea "10/15/25 Sarah - Greg, you had a note on here about warrant"
type textarea "x"
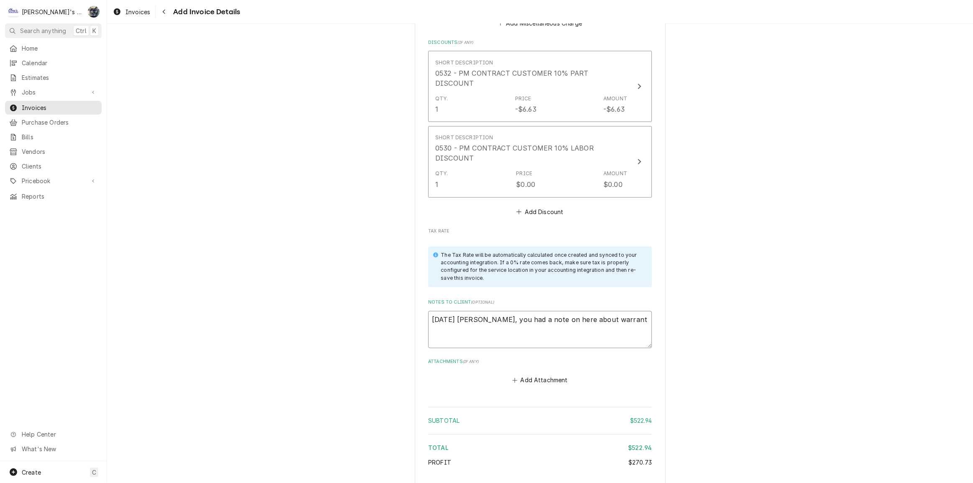
type textarea "10/15/25 Sarah - Greg, you had a note on here about warranty"
type textarea "x"
type textarea "10/15/25 Sarah - Greg, you had a note on here about warranty."
type textarea "x"
type textarea "10/15/25 Sarah - Greg, you had a note on here about warranty."
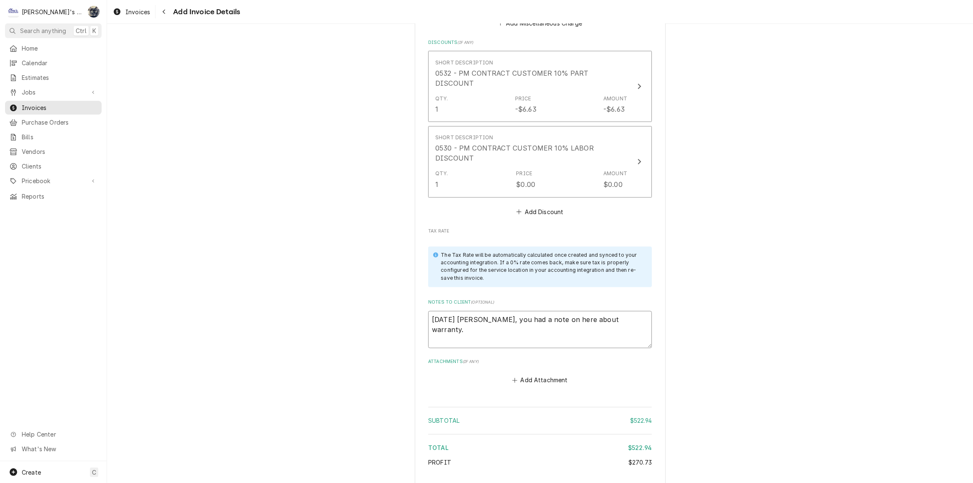
type textarea "x"
type textarea "10/15/25 Sarah - Greg, you had a note on here about warranty. S"
type textarea "x"
type textarea "10/15/25 Sarah - Greg, you had a note on here about warranty. ST"
type textarea "x"
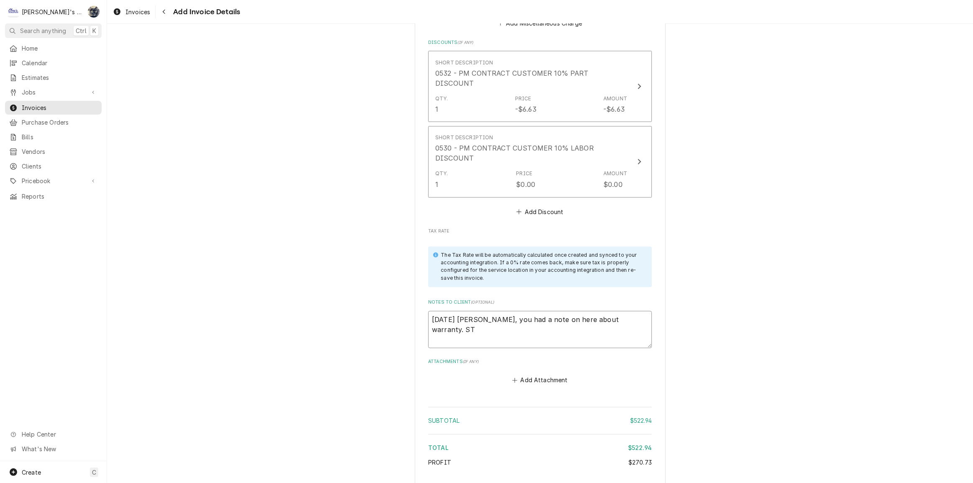
type textarea "10/15/25 Sarah - Greg, you had a note on here about warranty. STe"
type textarea "x"
type textarea "10/15/25 Sarah - Greg, you had a note on here about warranty. STev"
type textarea "x"
type textarea "10/15/25 Sarah - Greg, you had a note on here about warranty. STe"
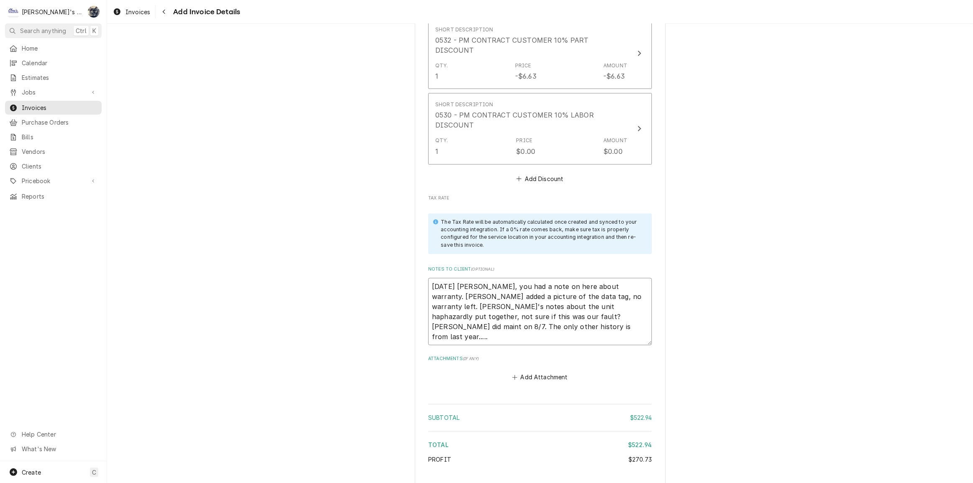
scroll to position [1711, 0]
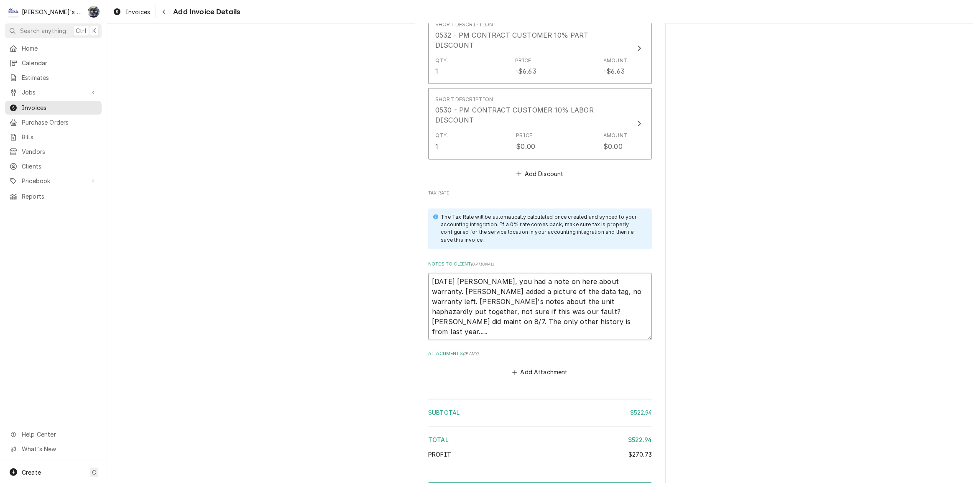
paste textarea "10/18/2024 JG- Found low bearing failing on exhaust motor. Informed Jeremy of w…"
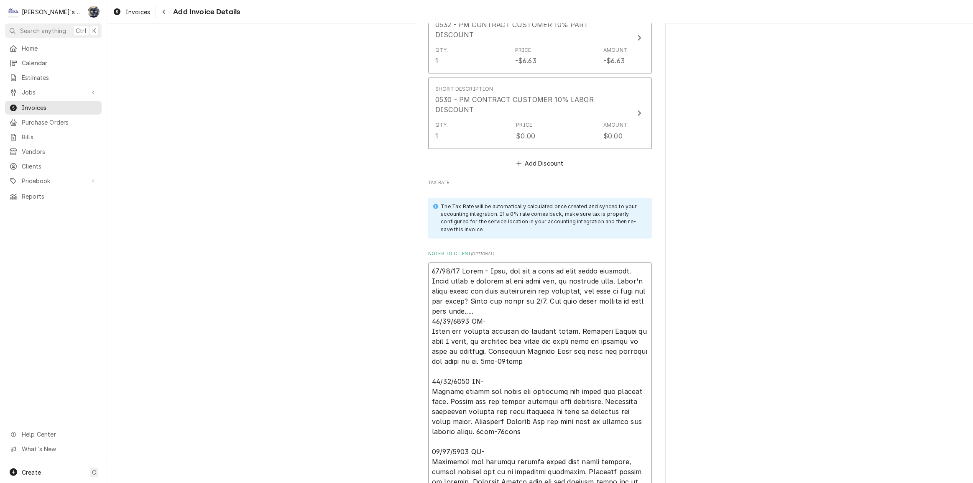
click at [478, 303] on textarea "Notes to Client ( optional )" at bounding box center [540, 382] width 224 height 238
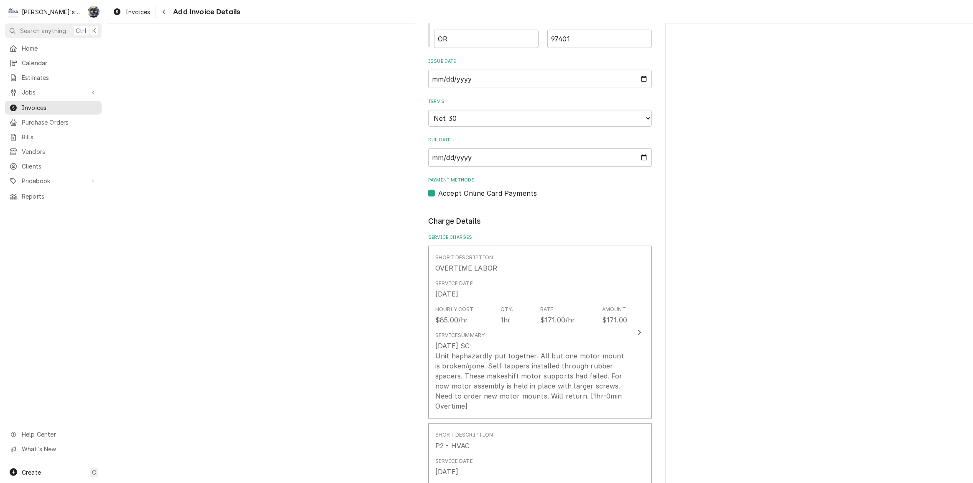
scroll to position [450, 0]
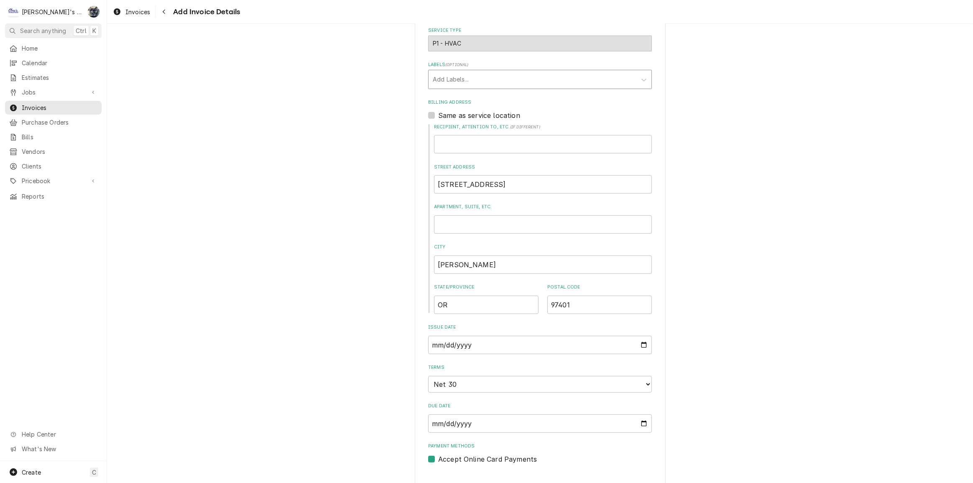
click at [455, 79] on div "Labels" at bounding box center [533, 79] width 200 height 15
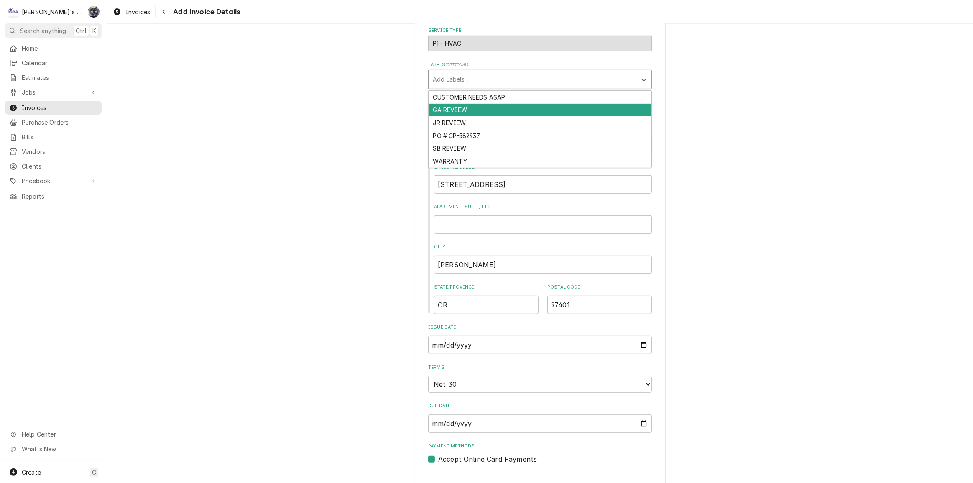
click at [453, 106] on div "GA REVIEW" at bounding box center [540, 110] width 223 height 13
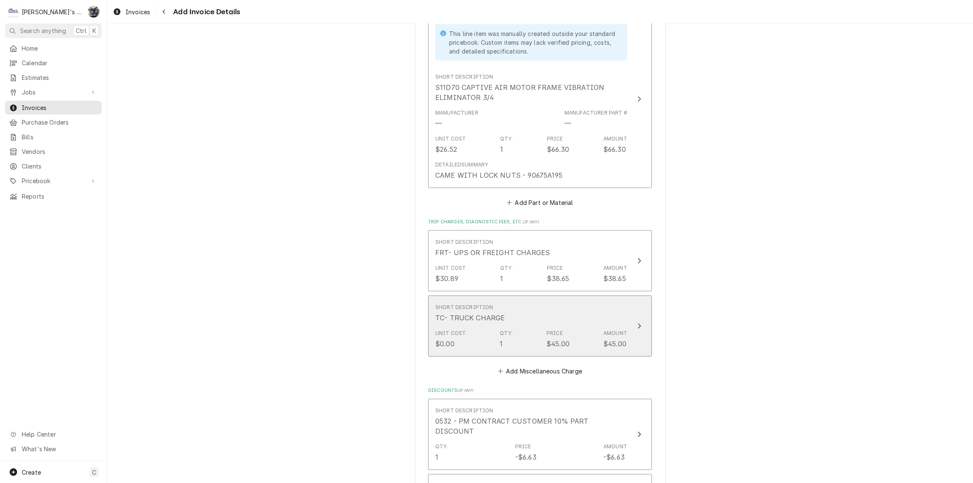
scroll to position [1933, 0]
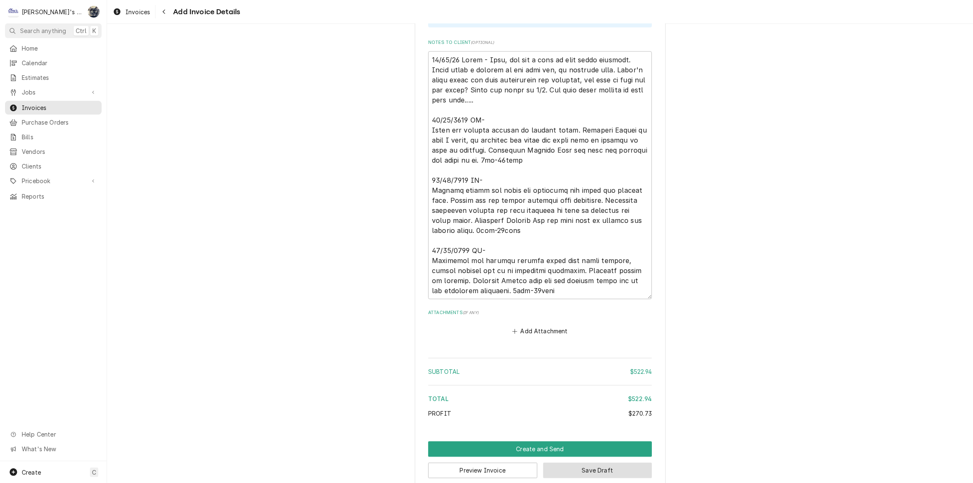
click at [586, 463] on button "Save Draft" at bounding box center [597, 470] width 109 height 15
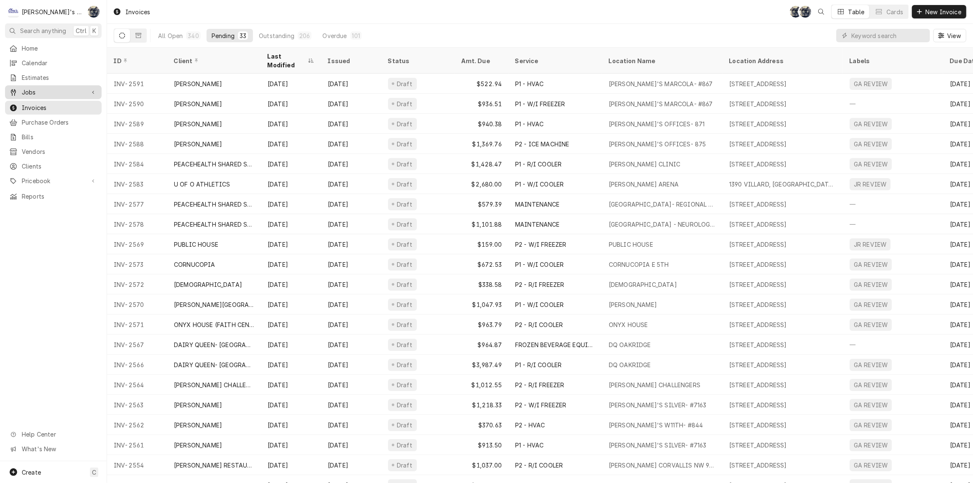
click at [68, 94] on link "Jobs" at bounding box center [53, 92] width 97 height 14
click at [68, 105] on span "Jobs" at bounding box center [60, 106] width 76 height 9
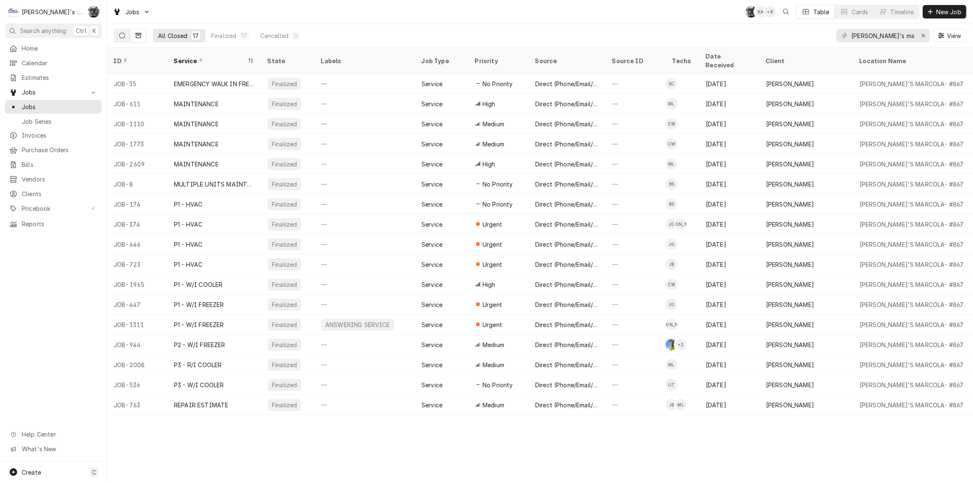
click at [125, 35] on button "Dynamic Content Wrapper" at bounding box center [122, 35] width 16 height 13
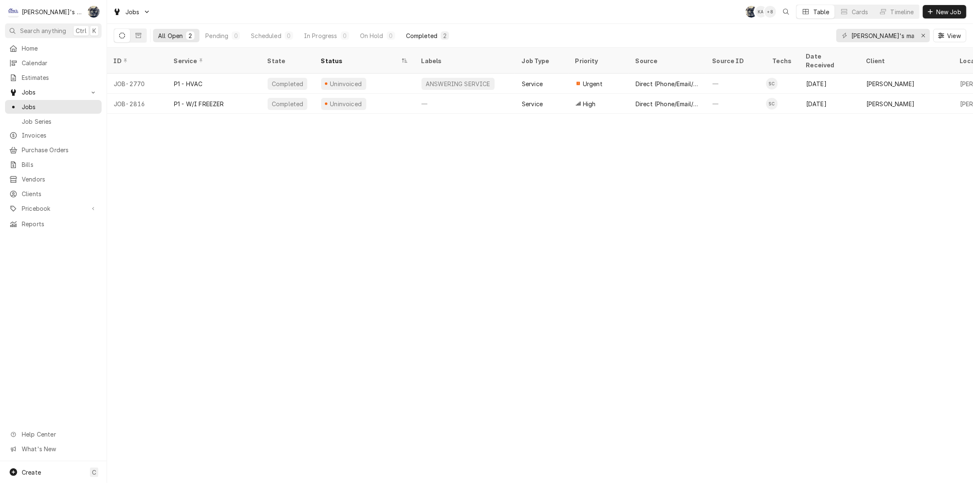
click at [420, 37] on div "Completed" at bounding box center [421, 35] width 31 height 9
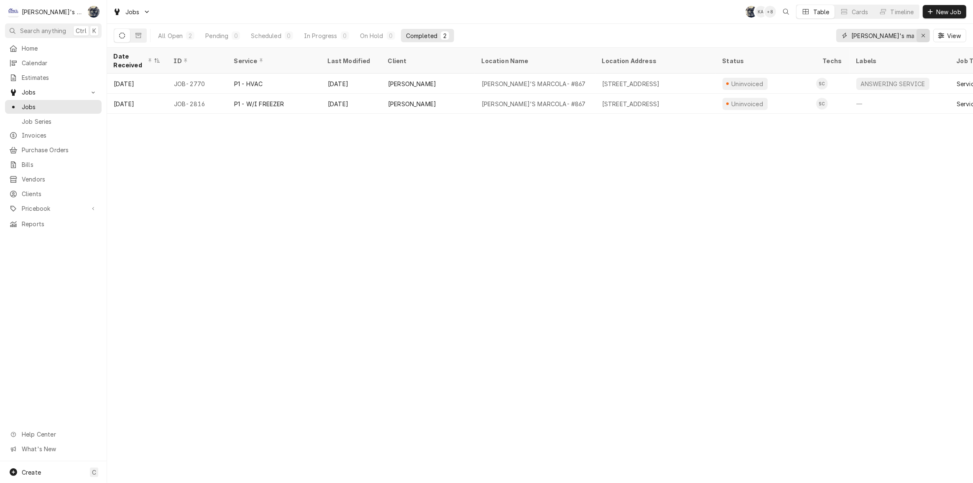
click at [926, 33] on div "Erase input" at bounding box center [923, 35] width 8 height 8
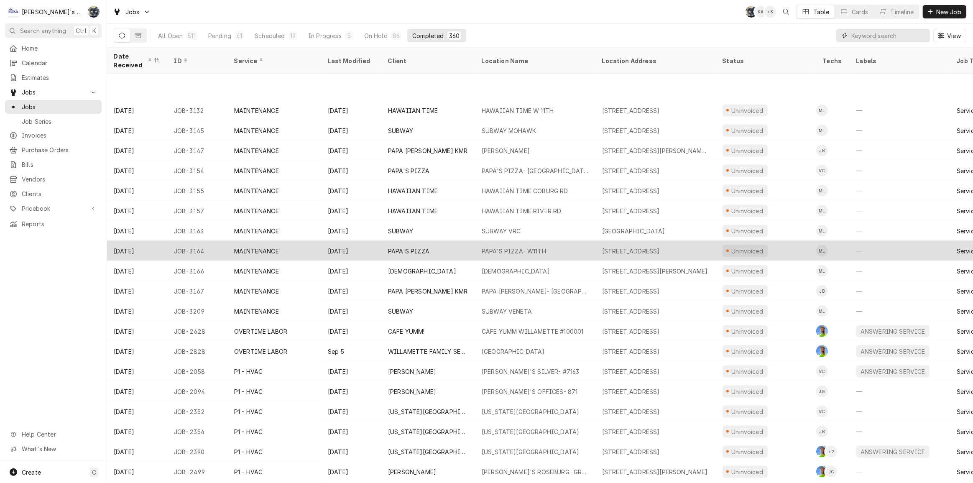
scroll to position [1338, 0]
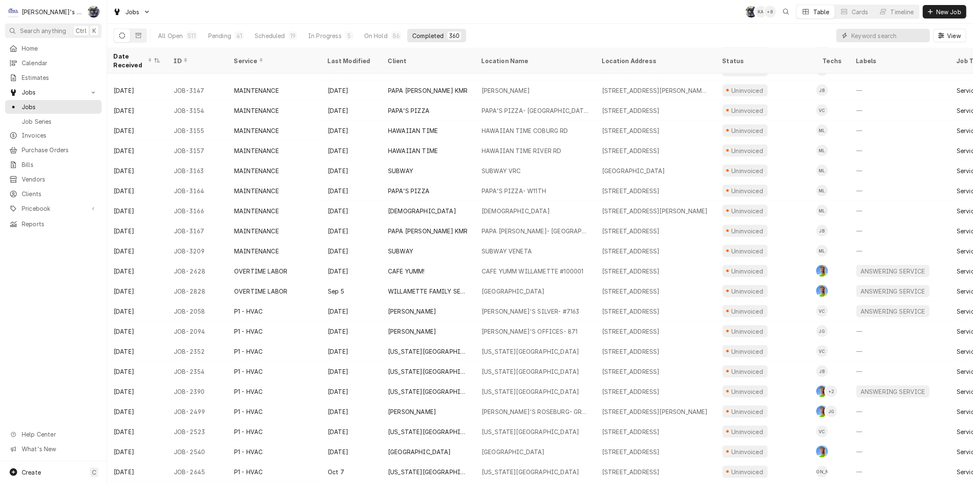
click at [888, 36] on input "Dynamic Content Wrapper" at bounding box center [889, 35] width 74 height 13
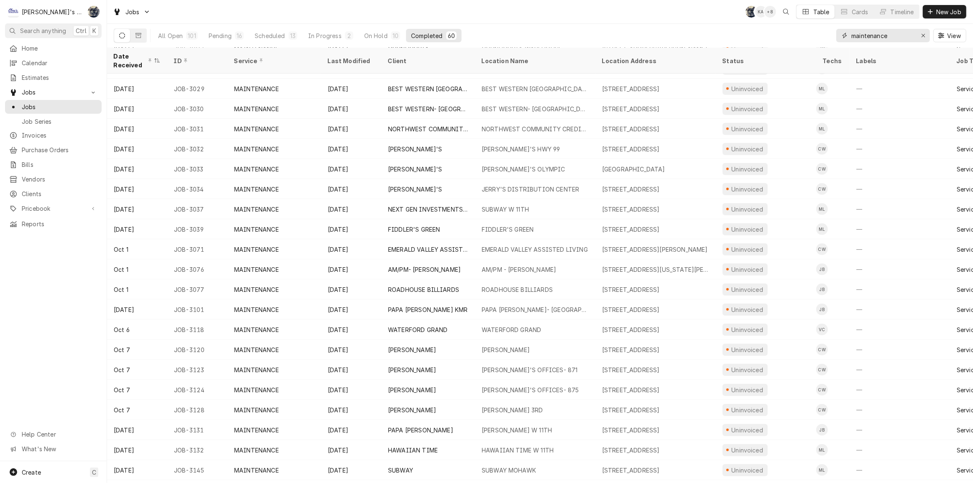
scroll to position [568, 0]
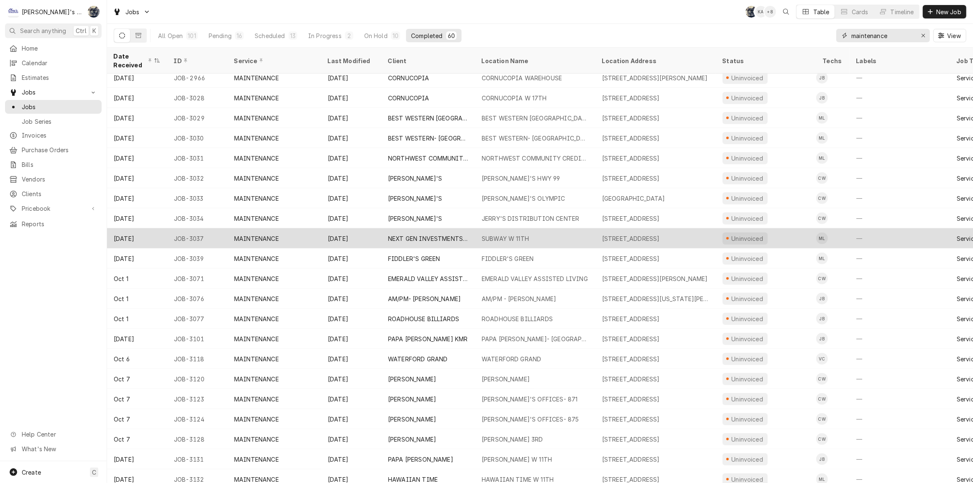
type input "maintenance"
click at [486, 234] on div "SUBWAY W 11TH" at bounding box center [505, 238] width 47 height 9
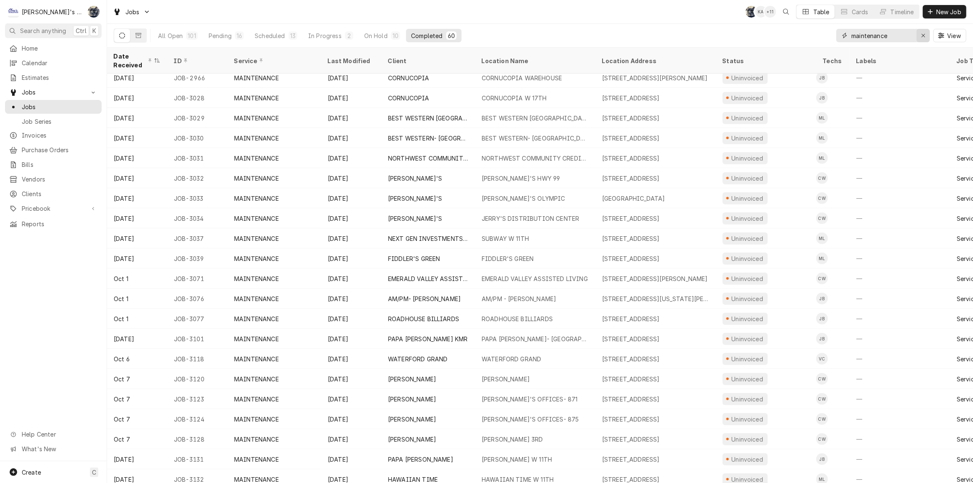
click at [926, 34] on div "Erase input" at bounding box center [923, 35] width 8 height 8
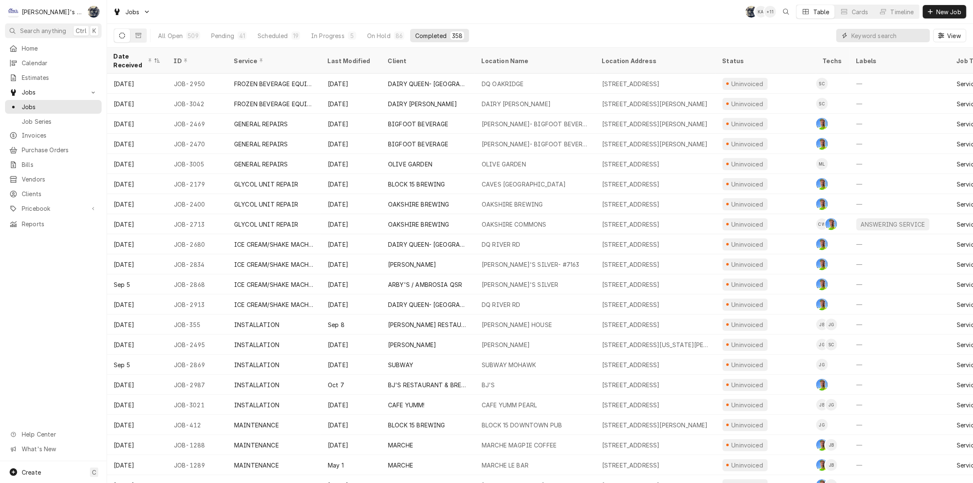
click at [866, 35] on input "Dynamic Content Wrapper" at bounding box center [889, 35] width 74 height 13
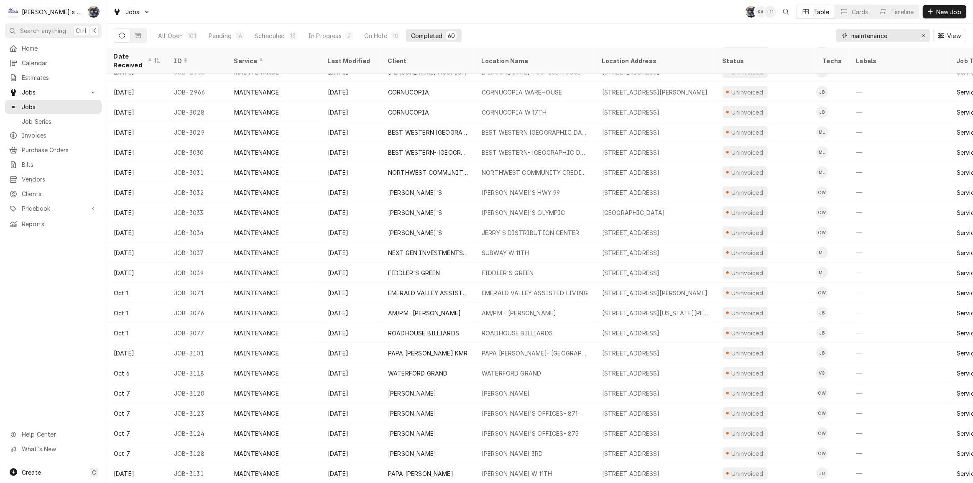
scroll to position [555, 0]
type input "maintenance"
click at [281, 19] on div "Jobs SB KA + 11 Table Cards Timeline New Job" at bounding box center [540, 11] width 866 height 23
click at [928, 38] on button "Erase input" at bounding box center [923, 35] width 13 height 13
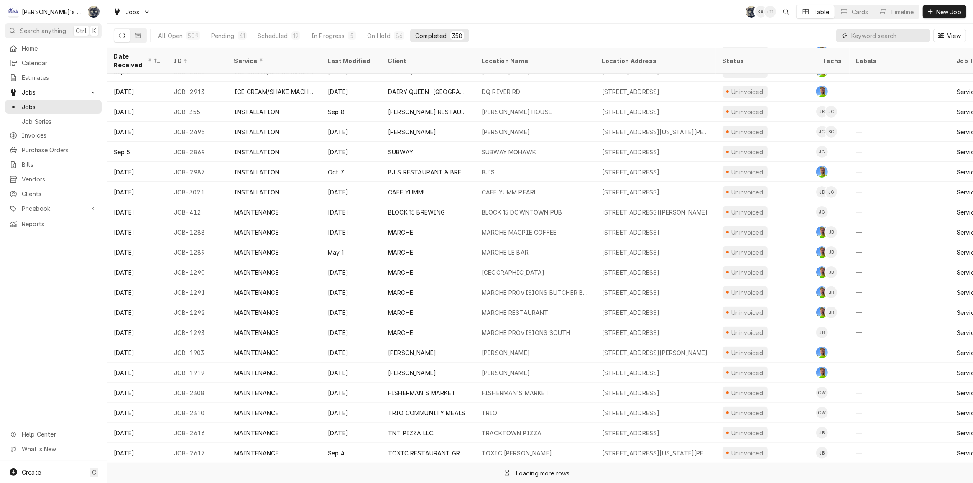
scroll to position [214, 0]
click at [858, 34] on input "Dynamic Content Wrapper" at bounding box center [889, 35] width 74 height 13
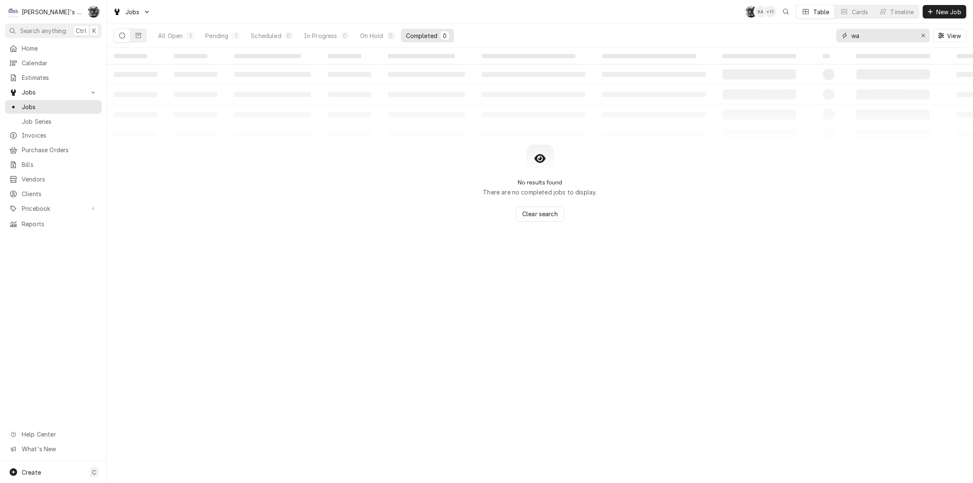
type input "w"
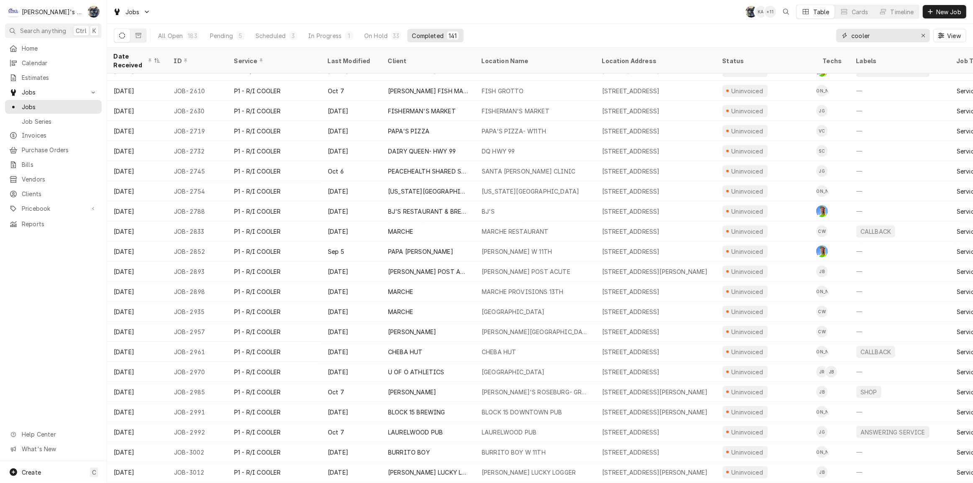
scroll to position [174, 0]
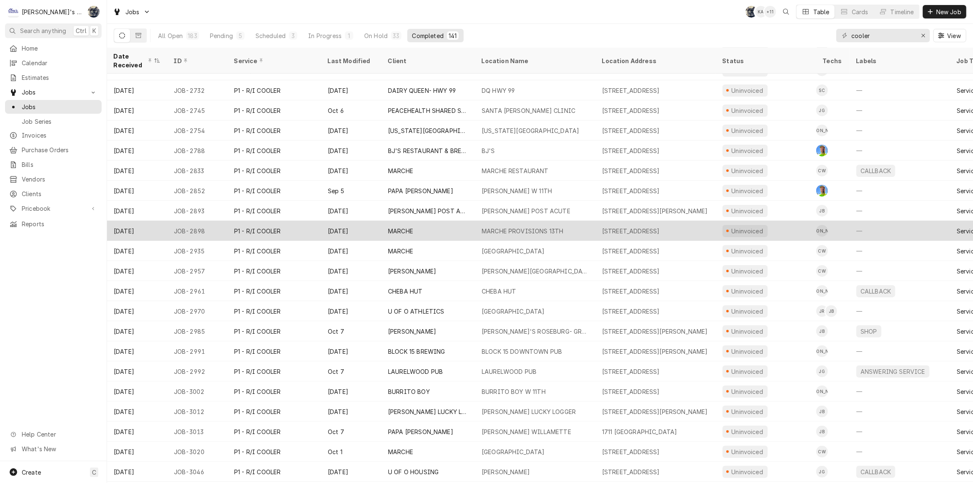
click at [394, 230] on div "MARCHE" at bounding box center [400, 231] width 25 height 9
click at [418, 231] on div "MARCHE" at bounding box center [428, 231] width 94 height 20
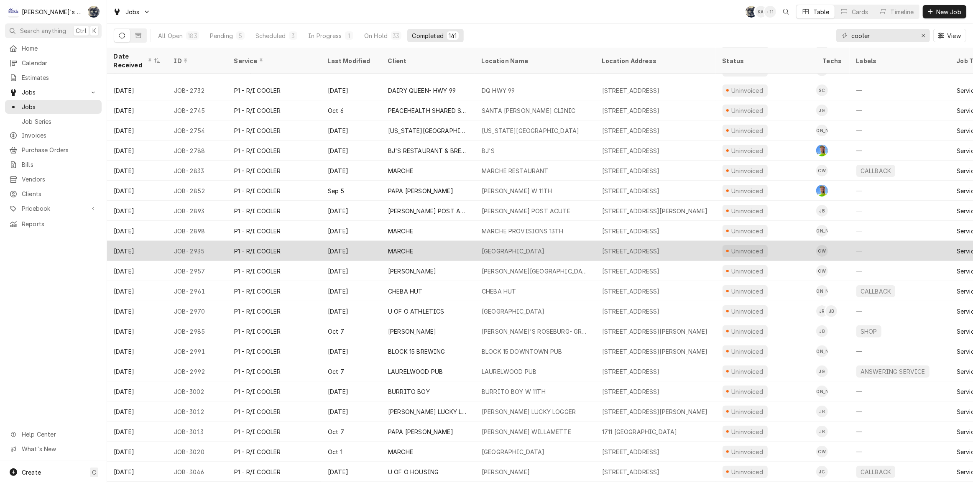
click at [550, 252] on div "MARCHE PROVISIONS MARKET HALL" at bounding box center [535, 251] width 120 height 20
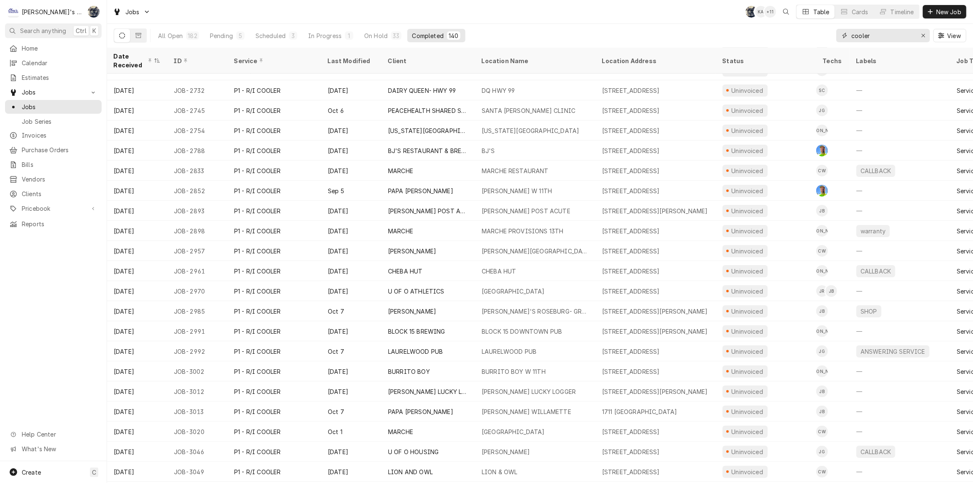
drag, startPoint x: 858, startPoint y: 36, endPoint x: 814, endPoint y: 38, distance: 44.0
click at [815, 37] on div "All Open 182 Pending 5 Scheduled 3 In Progress 1 On Hold 33 Completed 140 coole…" at bounding box center [540, 35] width 853 height 23
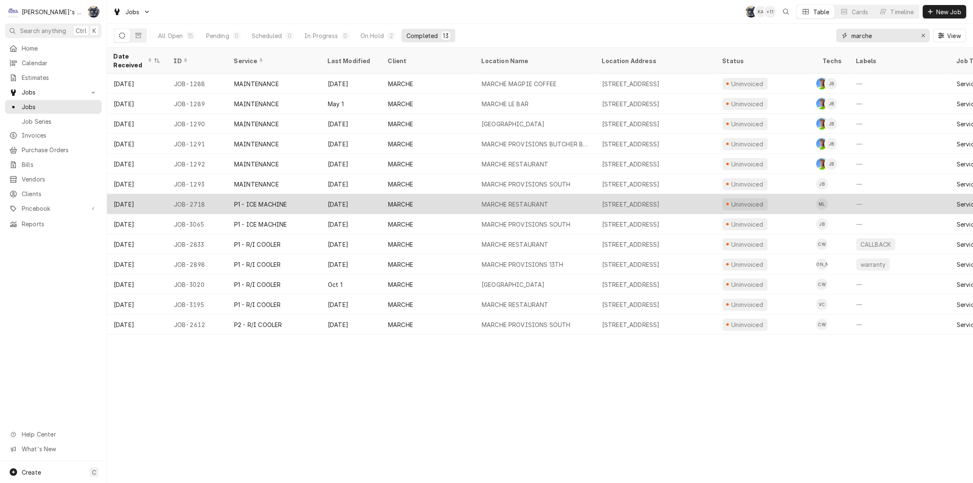
type input "marche"
click at [519, 200] on div "MARCHE RESTAURANT" at bounding box center [515, 204] width 67 height 9
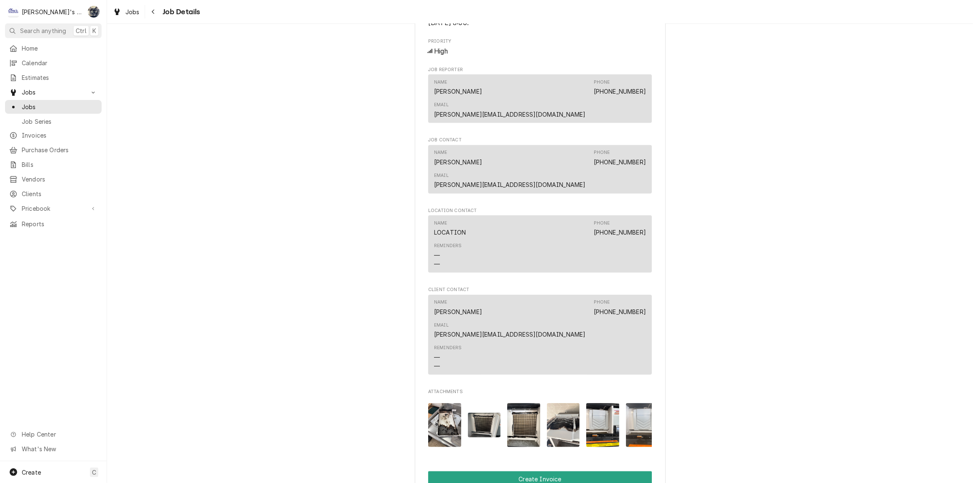
scroll to position [798, 0]
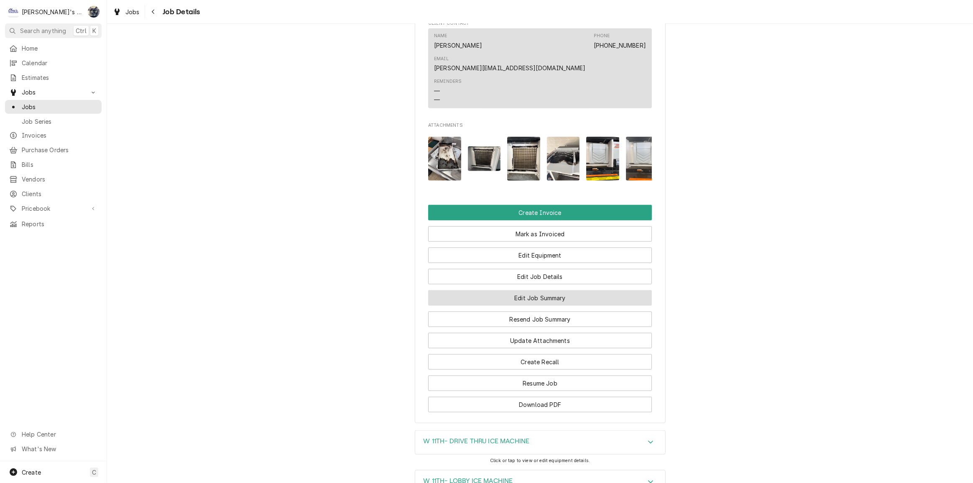
click at [527, 290] on button "Edit Job Summary" at bounding box center [540, 297] width 224 height 15
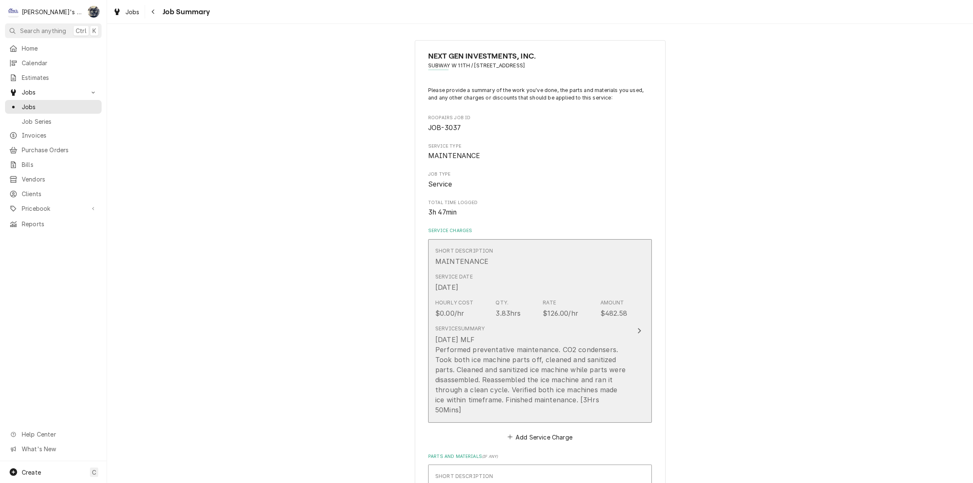
click at [539, 361] on div "[DATE] MLF Performed preventative maintenance. CO2 condensers. Took both ice ma…" at bounding box center [531, 375] width 192 height 80
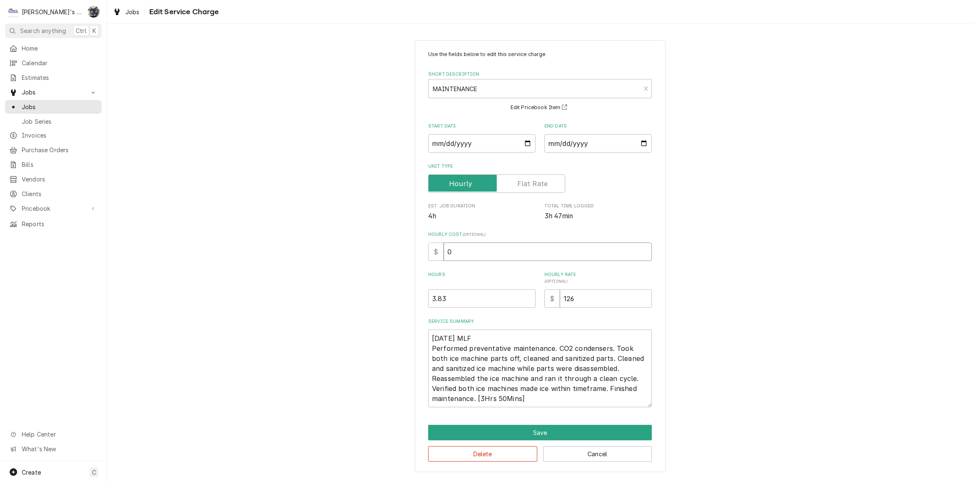
drag, startPoint x: 481, startPoint y: 251, endPoint x: 382, endPoint y: 249, distance: 98.7
click at [382, 249] on div "Use the fields below to edit this service charge Short Description MAINTENANCE …" at bounding box center [540, 256] width 866 height 447
type textarea "x"
type input "3"
type textarea "x"
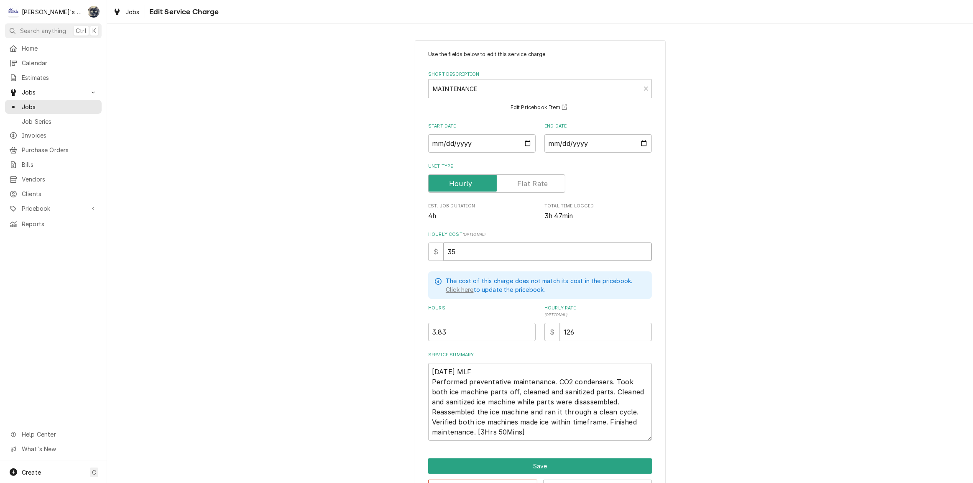
type input "35"
click at [545, 383] on textarea "9/30/2025 MLF Performed preventative maintenance. CO2 condensers. Took both ice…" at bounding box center [540, 402] width 224 height 78
click at [548, 380] on textarea "9/30/2025 MLF Performed preventative maintenance. CO2 condensers. Took both ice…" at bounding box center [540, 402] width 224 height 78
type textarea "x"
type textarea "9/30/2025 MLF Performed preventative maintenance . CO2 condensers. Took both ic…"
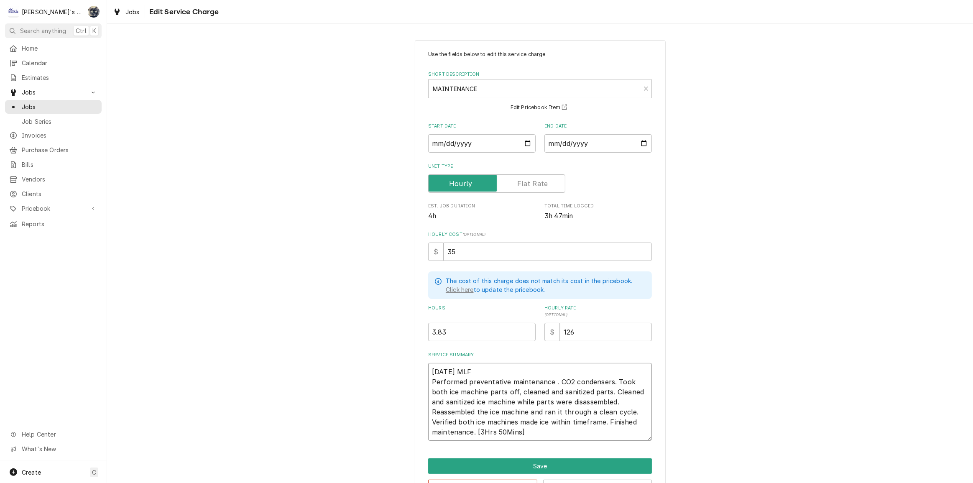
type textarea "x"
type textarea "9/30/2025 MLF Performed preventative maintenance o. CO2 condensers. Took both i…"
type textarea "x"
type textarea "9/30/2025 MLF Performed preventative maintenance on. CO2 condensers. Took both …"
type textarea "x"
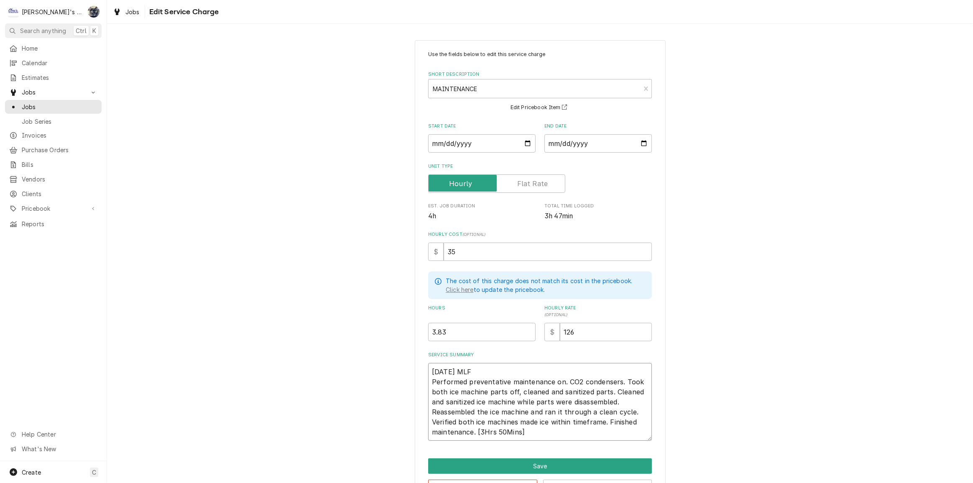
type textarea "9/30/2025 MLF Performed preventative maintenance on . CO2 condensers. Took both…"
type textarea "x"
type textarea "9/30/2025 MLF Performed preventative maintenance on b. CO2 condensers. Took bot…"
type textarea "x"
type textarea "9/30/2025 MLF Performed preventative maintenance on bo. CO2 condensers. Took bo…"
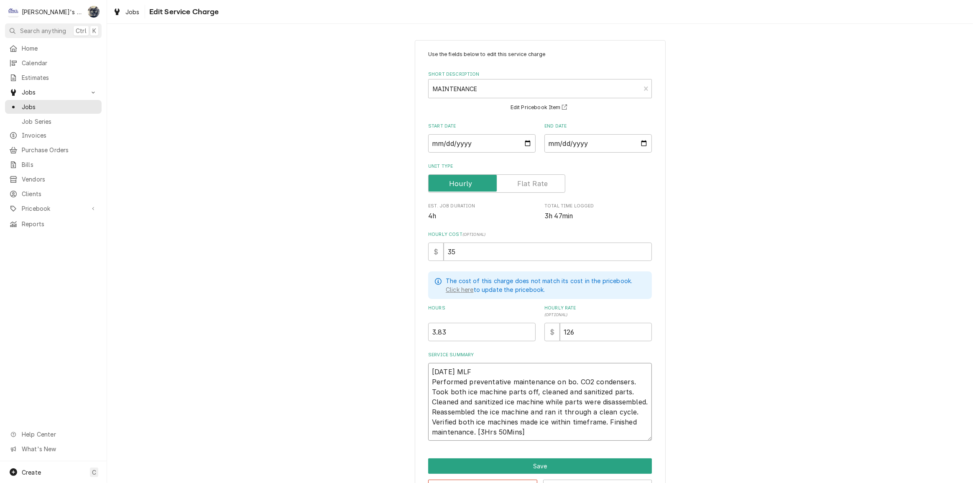
type textarea "x"
type textarea "9/30/2025 MLF Performed preventative maintenance on bot. CO2 condensers. Took b…"
type textarea "x"
type textarea "9/30/2025 MLF Performed preventative maintenance on both. CO2 condensers. Took …"
type textarea "x"
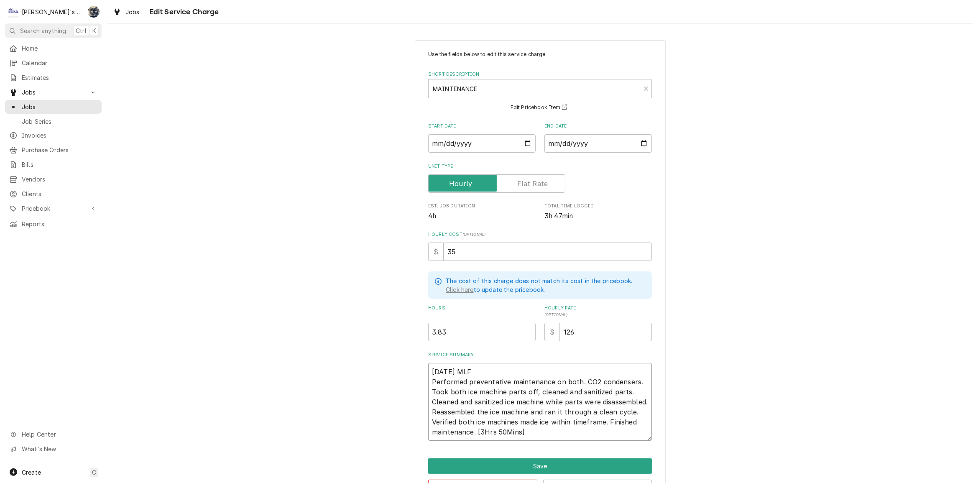
type textarea "9/30/2025 MLF Performed preventative maintenance on both . CO2 condensers. Took…"
type textarea "x"
type textarea "9/30/2025 MLF Performed preventative maintenance on both i. CO2 condensers. Too…"
type textarea "x"
type textarea "9/30/2025 MLF Performed preventative maintenance on both ic. CO2 condensers. To…"
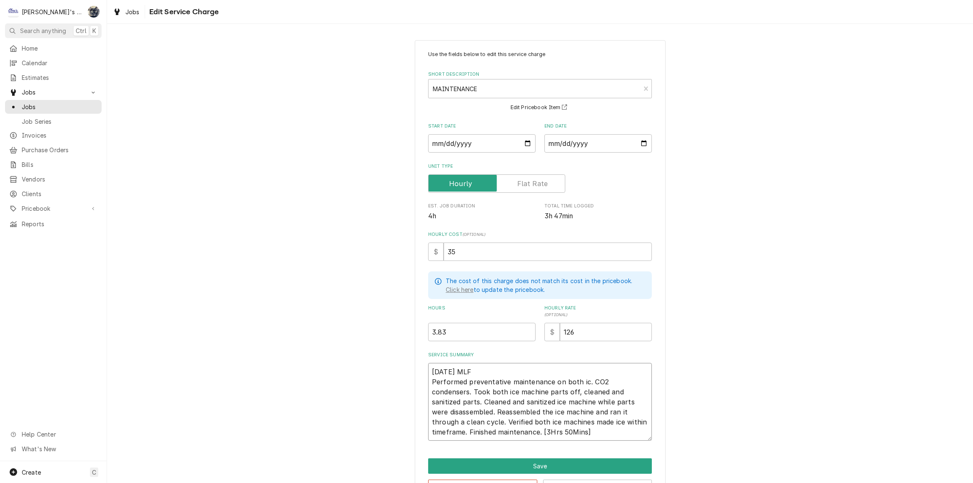
type textarea "x"
type textarea "9/30/2025 MLF Performed preventative maintenance on both ice. CO2 condensers. T…"
type textarea "x"
type textarea "9/30/2025 MLF Performed preventative maintenance on both ice . CO2 condensers. …"
type textarea "x"
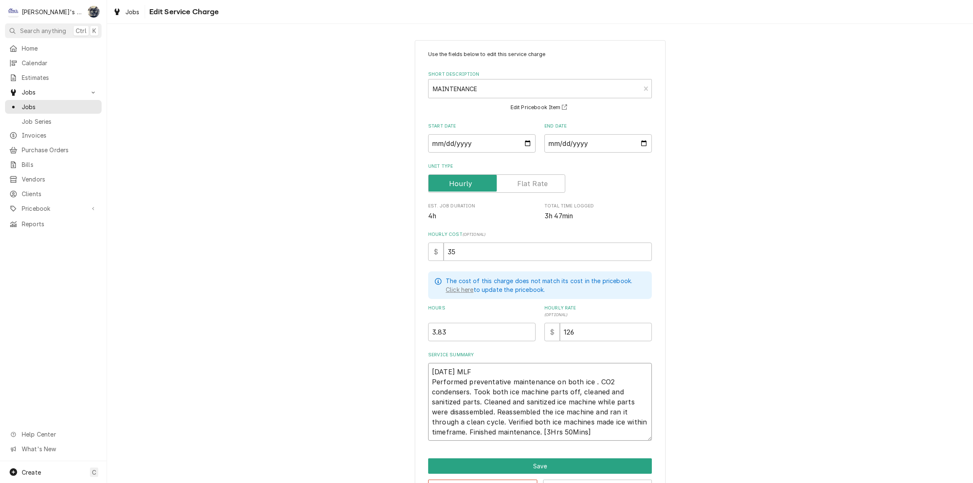
type textarea "9/30/2025 MLF Performed preventative maintenance on both ice m. CO2 condensers.…"
type textarea "x"
type textarea "9/30/2025 MLF Performed preventative maintenance on both ice ma. CO2 condensers…"
type textarea "x"
type textarea "9/30/2025 MLF Performed preventative maintenance on both ice mac. CO2 condenser…"
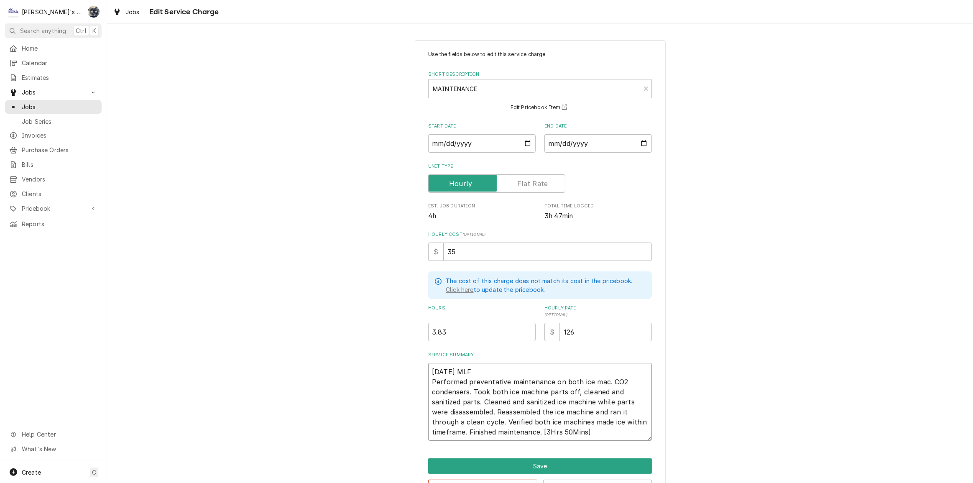
type textarea "x"
type textarea "9/30/2025 MLF Performed preventative maintenance on both ice mach. CO2 condense…"
type textarea "x"
type textarea "9/30/2025 MLF Performed preventative maintenance on both ice machi. CO2 condens…"
type textarea "x"
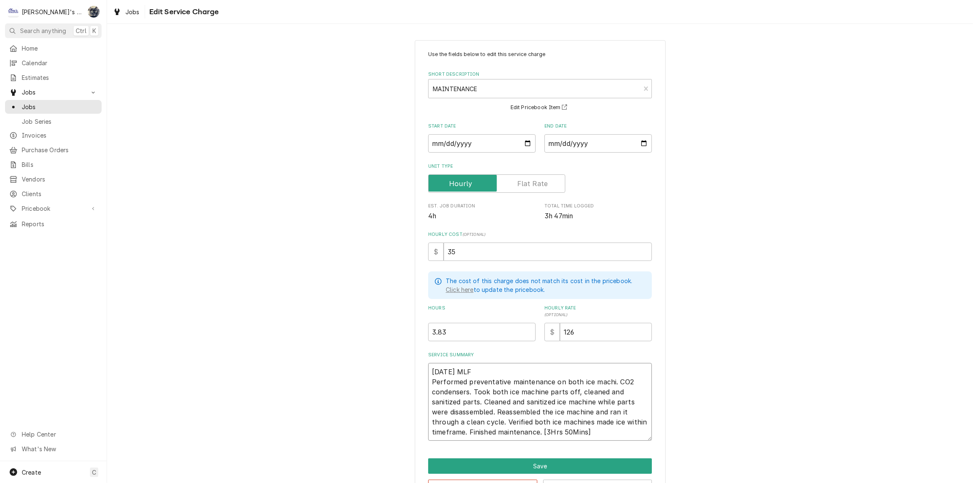
type textarea "9/30/2025 MLF Performed preventative maintenance on both ice machin. CO2 conden…"
type textarea "x"
type textarea "9/30/2025 MLF Performed preventative maintenance on both ice machine. CO2 conde…"
type textarea "x"
type textarea "9/30/2025 MLF Performed preventative maintenance on both ice machines. CO2 cond…"
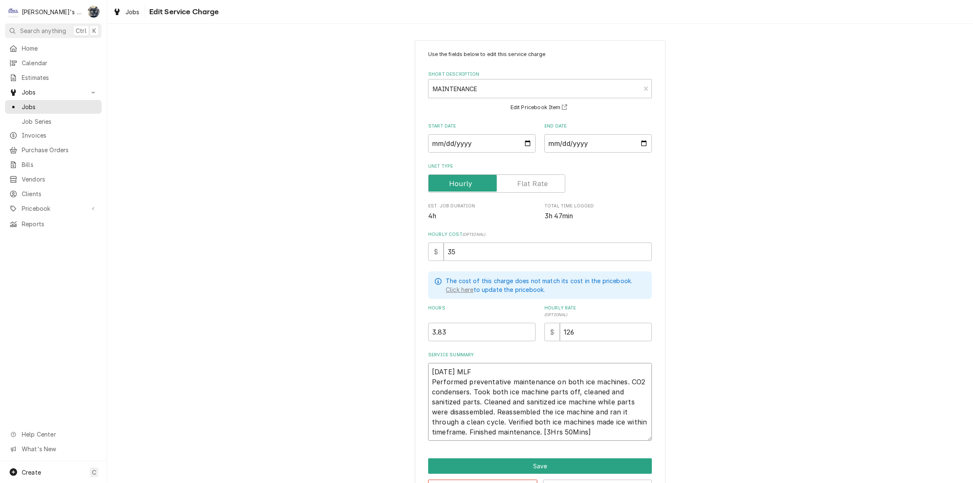
type textarea "x"
type textarea "9/30/2025 MLF Performed preventative maintenance on both ice machines.. CO2 con…"
type textarea "x"
type textarea "9/30/2025 MLF Performed preventative maintenance on both ice machines. . CO2 co…"
type textarea "x"
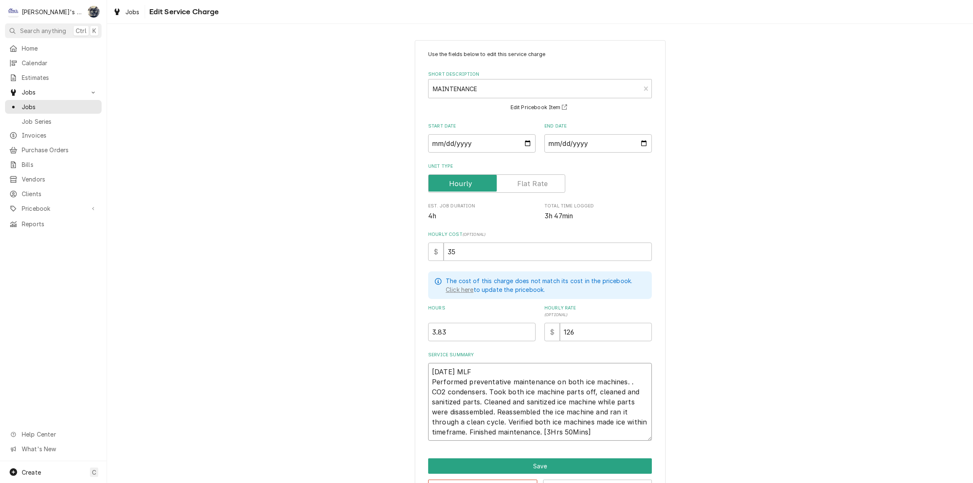
type textarea "9/30/2025 MLF Performed preventative maintenance on both ice machines.. CO2 con…"
type textarea "x"
type textarea "9/30/2025 MLF Performed preventative maintenance on both ice machines. CO2 cond…"
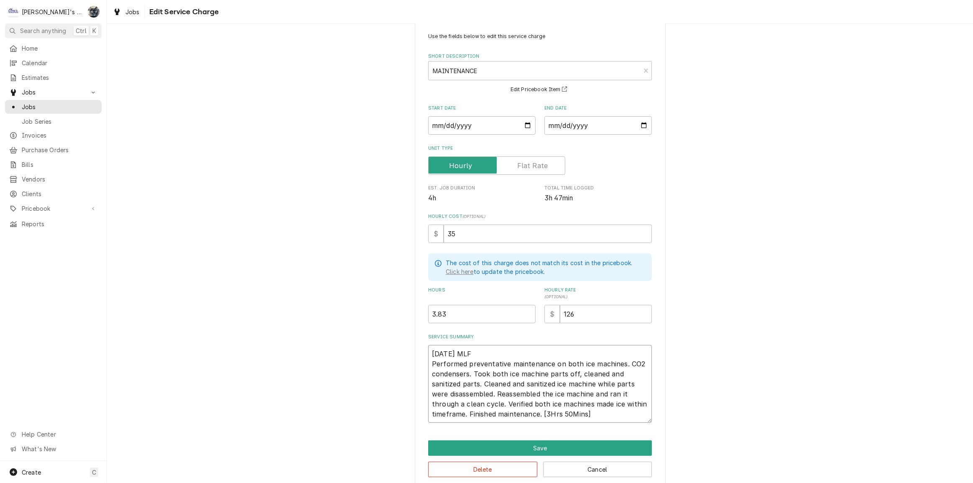
scroll to position [28, 0]
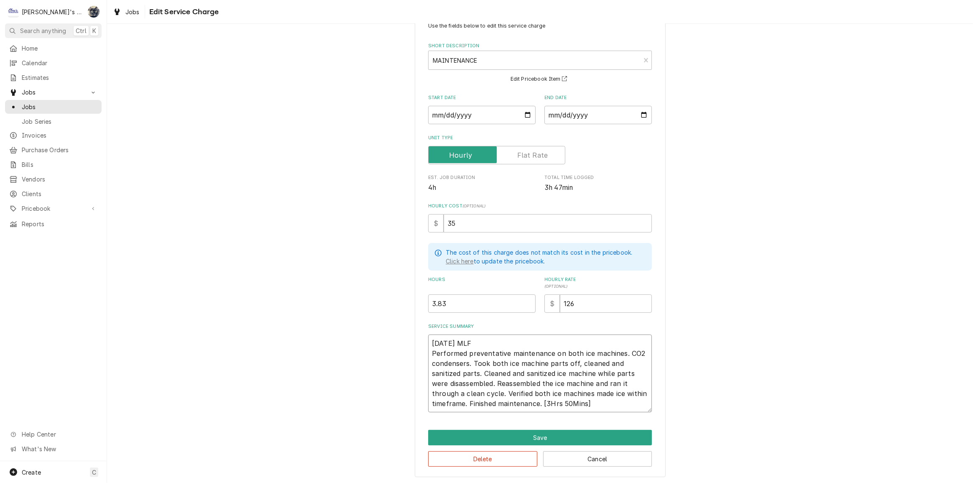
click at [504, 365] on textarea "9/30/2025 MLF Performed preventative maintenance on both ice machines. CO2 cond…" at bounding box center [540, 374] width 224 height 78
type textarea "x"
type textarea "9/30/2025 MLF Performed preventative maintenance on both ice machines. CO2 cond…"
type textarea "x"
type textarea "9/30/2025 MLF Performed preventative maintenance on both ice machines. CO2 cond…"
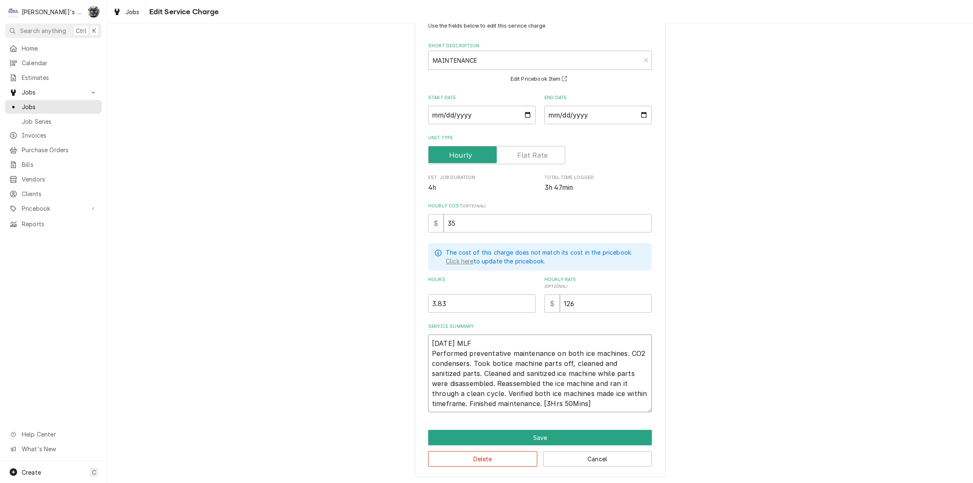
type textarea "x"
type textarea "9/30/2025 MLF Performed preventative maintenance on both ice machines. CO2 cond…"
type textarea "x"
type textarea "9/30/2025 MLF Performed preventative maintenance on both ice machines. CO2 cond…"
type textarea "x"
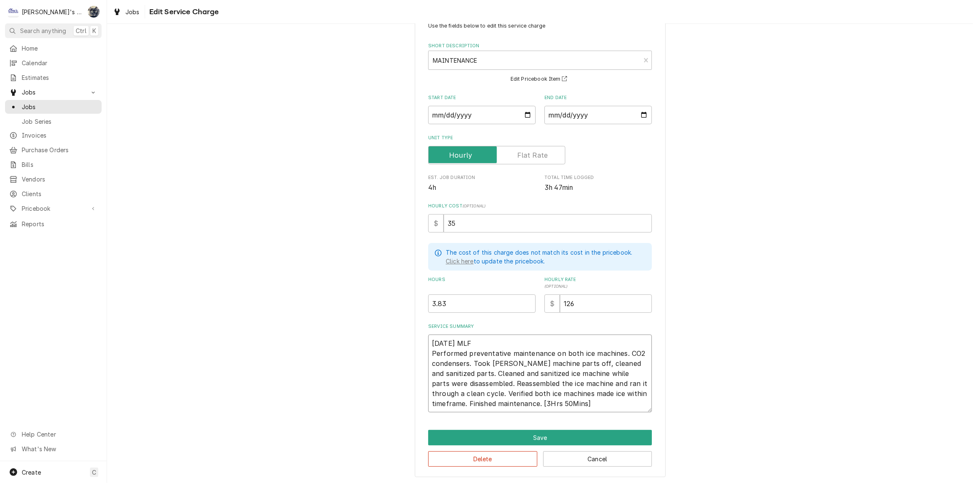
type textarea "9/30/2025 MLF Performed preventative maintenance on both ice machines. CO2 cond…"
click at [556, 363] on textarea "9/30/2025 MLF Performed preventative maintenance on both ice machines. CO2 cond…" at bounding box center [540, 374] width 224 height 78
type textarea "x"
type textarea "9/30/2025 MLF Performed preventative maintenance on both ice machines. CO2 cond…"
type textarea "x"
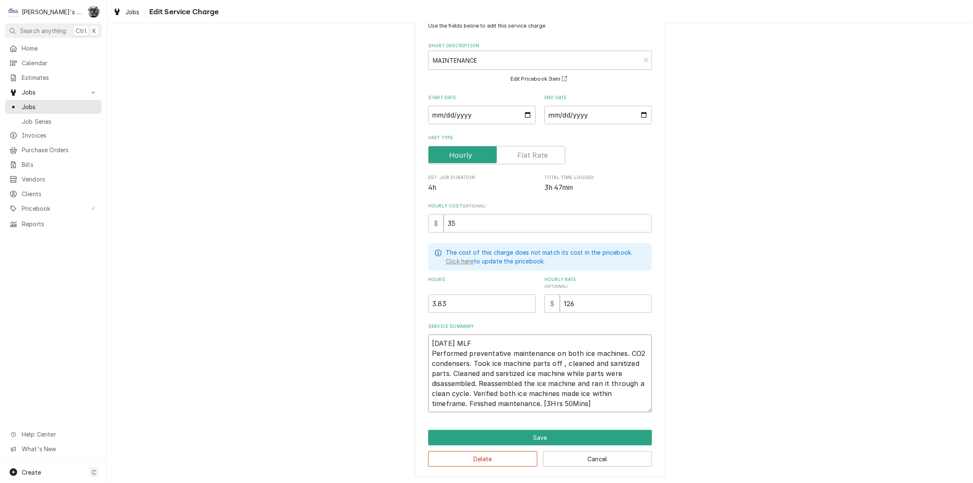
type textarea "9/30/2025 MLF Performed preventative maintenance on both ice machines. CO2 cond…"
type textarea "x"
type textarea "9/30/2025 MLF Performed preventative maintenance on both ice machines. CO2 cond…"
type textarea "x"
type textarea "9/30/2025 MLF Performed preventative maintenance on both ice machines. CO2 cond…"
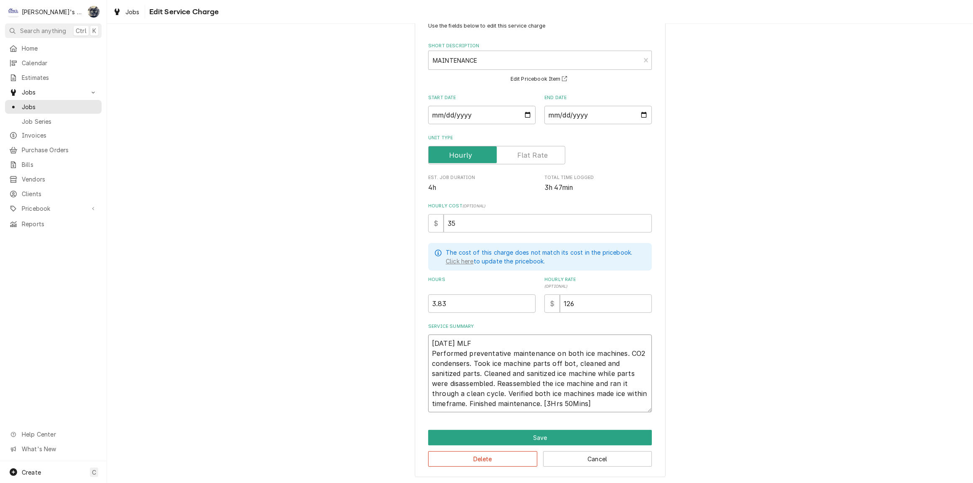
type textarea "x"
type textarea "9/30/2025 MLF Performed preventative maintenance on both ice machines. CO2 cond…"
type textarea "x"
type textarea "9/30/2025 MLF Performed preventative maintenance on both ice machines. CO2 cond…"
type textarea "x"
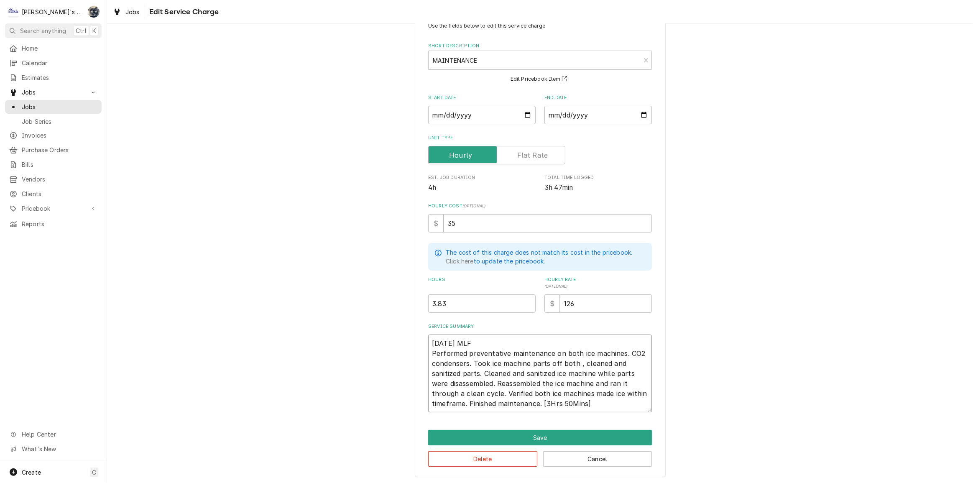
type textarea "9/30/2025 MLF Performed preventative maintenance on both ice machines. CO2 cond…"
type textarea "x"
type textarea "9/30/2025 MLF Performed preventative maintenance on both ice machines. CO2 cond…"
type textarea "x"
type textarea "9/30/2025 MLF Performed preventative maintenance on both ice machines. CO2 cond…"
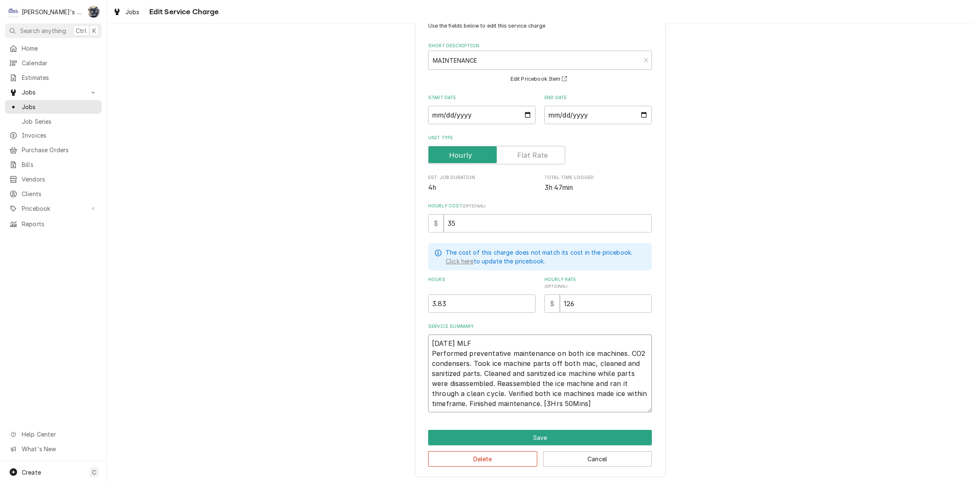
type textarea "x"
type textarea "9/30/2025 MLF Performed preventative maintenance on both ice machines. CO2 cond…"
type textarea "x"
type textarea "9/30/2025 MLF Performed preventative maintenance on both ice machines. CO2 cond…"
type textarea "x"
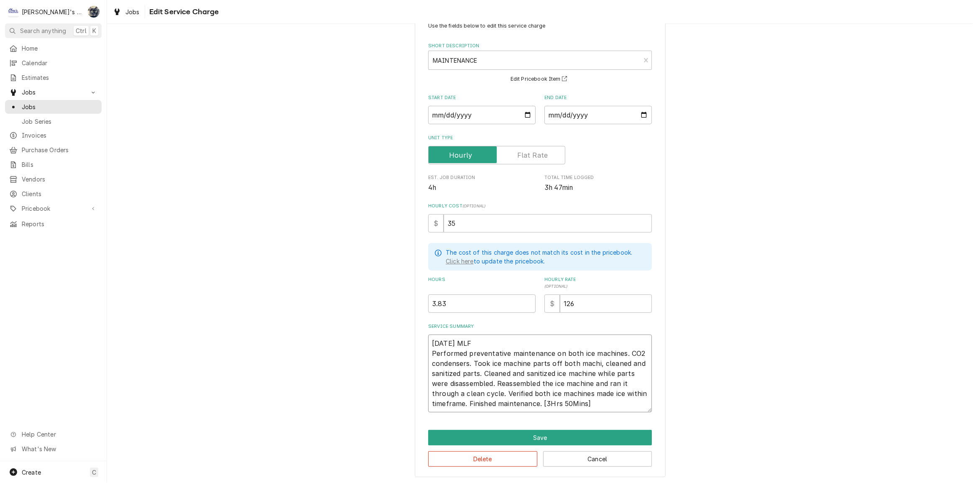
type textarea "9/30/2025 MLF Performed preventative maintenance on both ice machines. CO2 cond…"
type textarea "x"
type textarea "9/30/2025 MLF Performed preventative maintenance on both ice machines. CO2 cond…"
type textarea "x"
type textarea "9/30/2025 MLF Performed preventative maintenance on both ice machines. CO2 cond…"
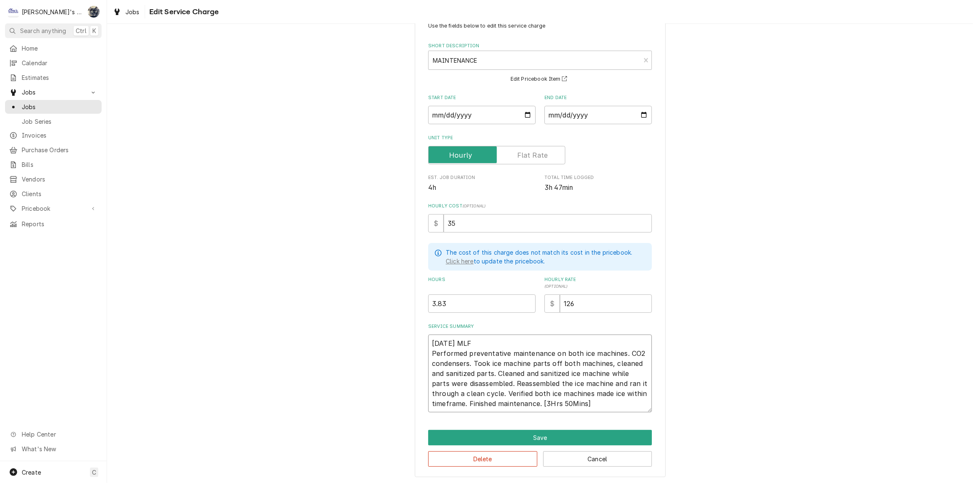
click at [606, 372] on textarea "9/30/2025 MLF Performed preventative maintenance on both ice machines. CO2 cond…" at bounding box center [540, 374] width 224 height 78
type textarea "x"
type textarea "9/30/2025 MLF Performed preventative maintenance on both ice machines. CO2 cond…"
click at [610, 384] on textarea "9/30/2025 MLF Performed preventative maintenance on both ice machines. CO2 cond…" at bounding box center [540, 374] width 224 height 78
type textarea "x"
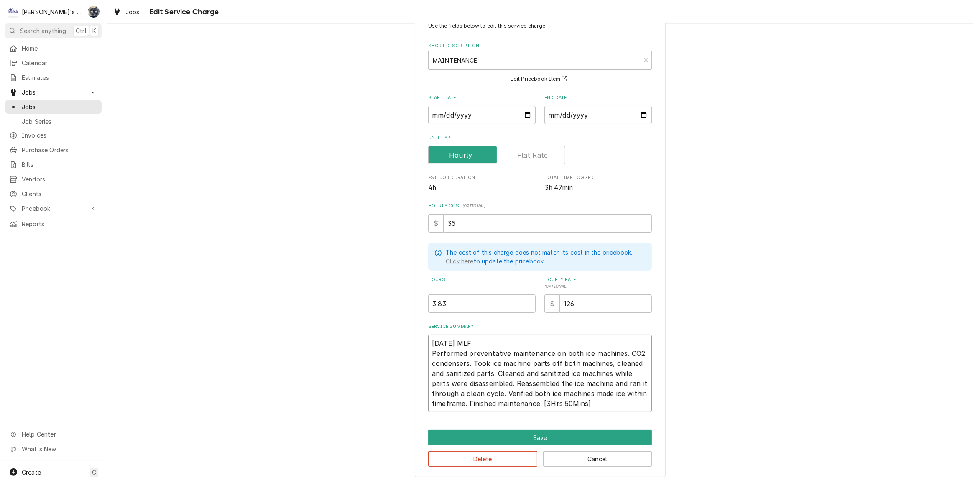
type textarea "9/30/2025 MLF Performed preventative maintenance on both ice machines. CO2 cond…"
click at [434, 393] on textarea "9/30/2025 MLF Performed preventative maintenance on both ice machines. CO2 cond…" at bounding box center [540, 374] width 224 height 78
type textarea "x"
type textarea "9/30/2025 MLF Performed preventative maintenance on both ice machines. CO2 cond…"
type textarea "x"
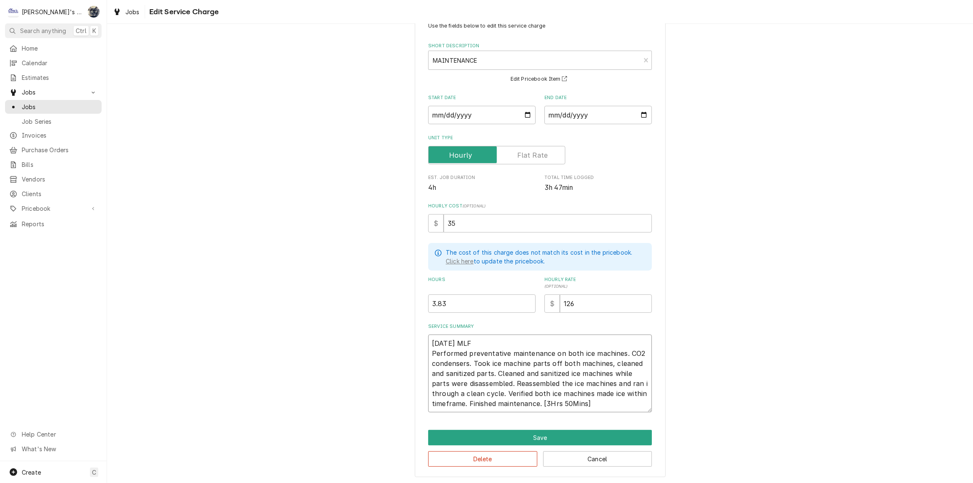
type textarea "9/30/2025 MLF Performed preventative maintenance on both ice machines. CO2 cond…"
type textarea "x"
type textarea "9/30/2025 MLF Performed preventative maintenance on both ice machines. CO2 cond…"
type textarea "x"
type textarea "9/30/2025 MLF Performed preventative maintenance on both ice machines. CO2 cond…"
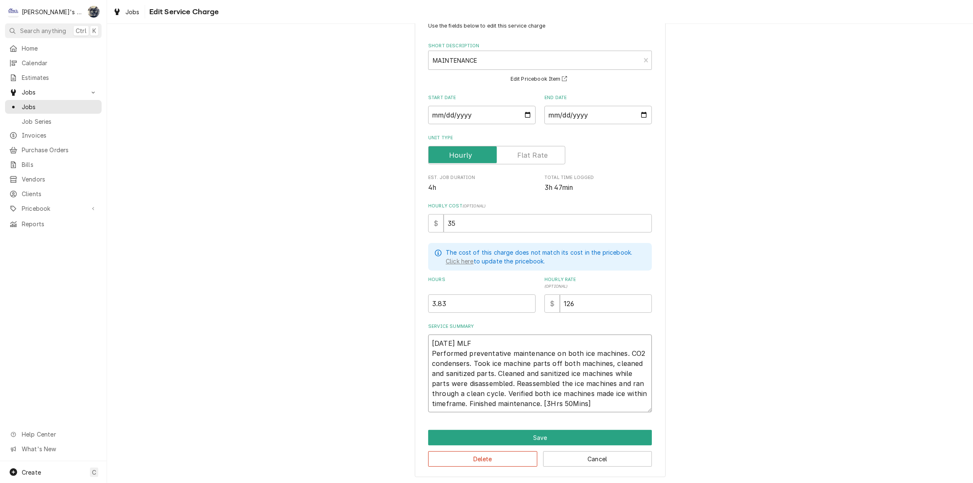
type textarea "x"
type textarea "9/30/2025 MLF Performed preventative maintenance on both ice machines. CO2 cond…"
type textarea "x"
type textarea "9/30/2025 MLF Performed preventative maintenance on both ice machines. CO2 cond…"
type textarea "x"
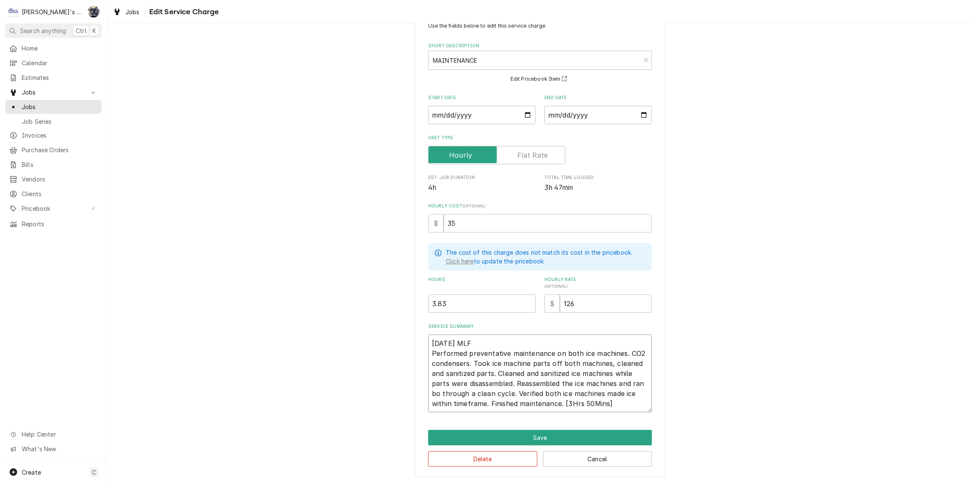
type textarea "9/30/2025 MLF Performed preventative maintenance on both ice machines. CO2 cond…"
type textarea "x"
type textarea "9/30/2025 MLF Performed preventative maintenance on both ice machines. CO2 cond…"
click at [464, 402] on textarea "9/30/2025 MLF Performed preventative maintenance on both ice machines. CO2 cond…" at bounding box center [540, 374] width 224 height 78
type textarea "x"
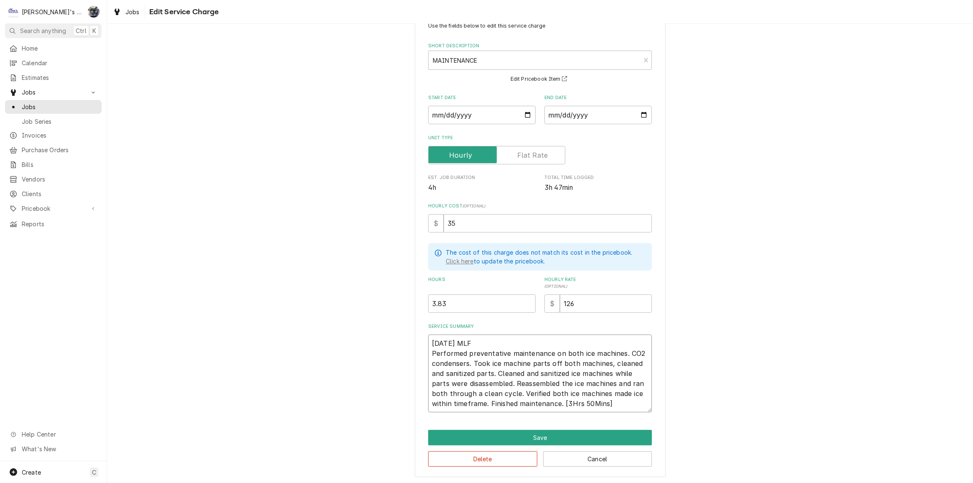
type textarea "9/30/2025 MLF Performed preventative maintenance on both ice machines. CO2 cond…"
drag, startPoint x: 558, startPoint y: 402, endPoint x: 490, endPoint y: 403, distance: 67.8
click at [489, 403] on textarea "9/30/2025 MLF Performed preventative maintenance on both ice machines. CO2 cond…" at bounding box center [540, 374] width 224 height 78
type textarea "x"
type textarea "9/30/2025 MLF Performed preventative maintenance on both ice machines. CO2 cond…"
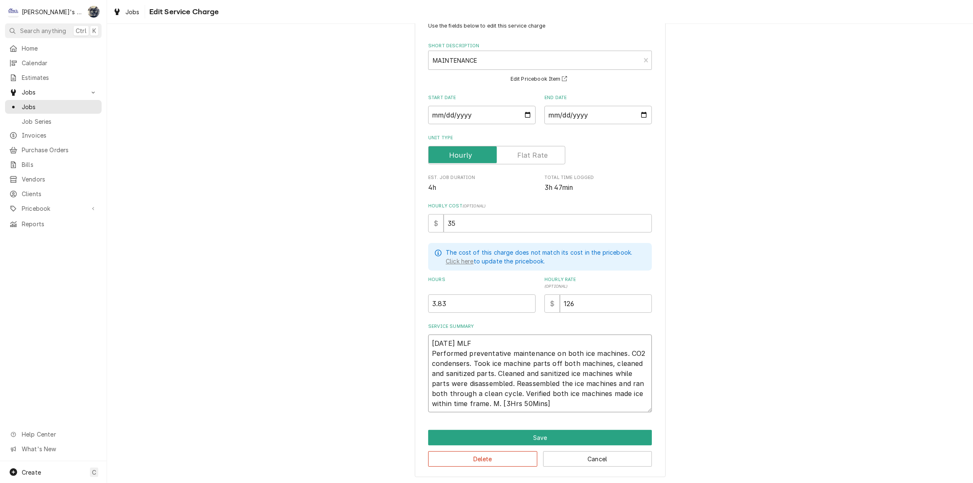
type textarea "x"
type textarea "9/30/2025 MLF Performed preventative maintenance on both ice machines. CO2 cond…"
type textarea "x"
type textarea "9/30/2025 MLF Performed preventative maintenance on both ice machines. CO2 cond…"
type textarea "x"
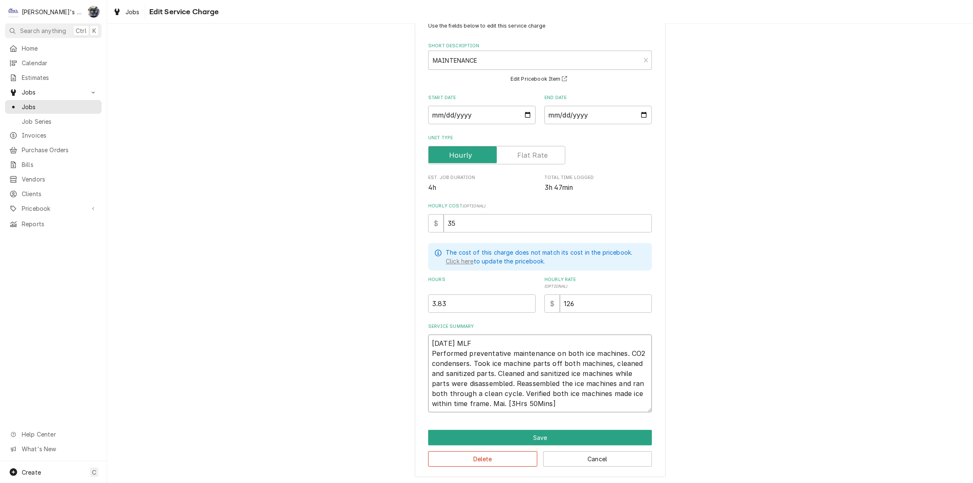
type textarea "9/30/2025 MLF Performed preventative maintenance on both ice machines. CO2 cond…"
type textarea "x"
type textarea "9/30/2025 MLF Performed preventative maintenance on both ice machines. CO2 cond…"
type textarea "x"
type textarea "9/30/2025 MLF Performed preventative maintenance on both ice machines. CO2 cond…"
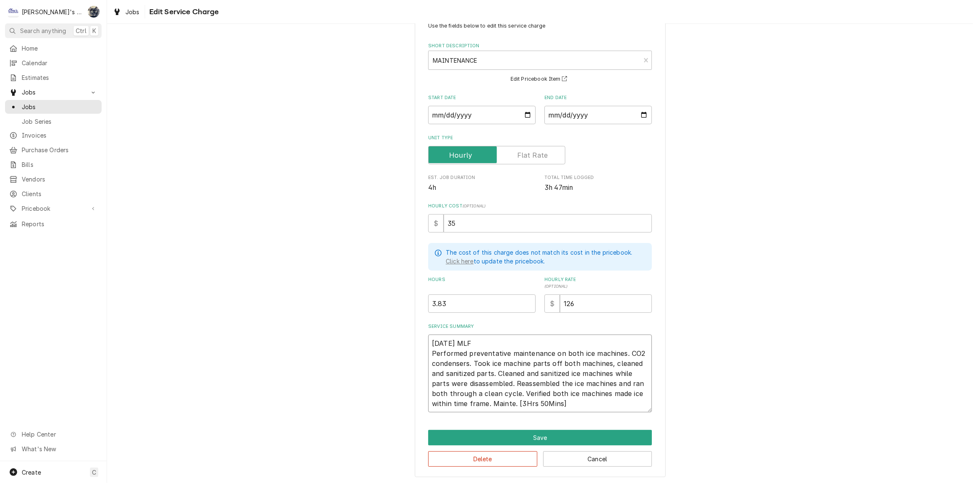
type textarea "x"
type textarea "9/30/2025 MLF Performed preventative maintenance on both ice machines. CO2 cond…"
type textarea "x"
type textarea "9/30/2025 MLF Performed preventative maintenance on both ice machines. CO2 cond…"
type textarea "x"
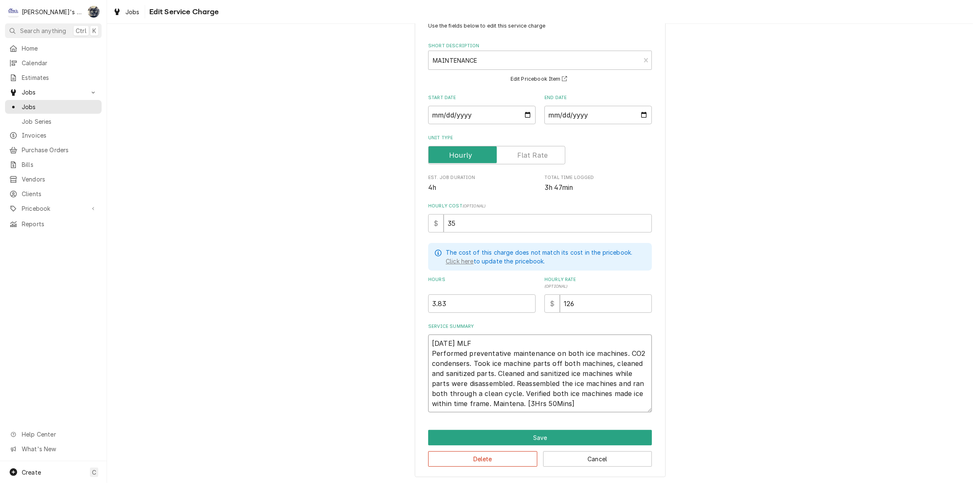
type textarea "9/30/2025 MLF Performed preventative maintenance on both ice machines. CO2 cond…"
type textarea "x"
type textarea "9/30/2025 MLF Performed preventative maintenance on both ice machines. CO2 cond…"
type textarea "x"
type textarea "9/30/2025 MLF Performed preventative maintenance on both ice machines. CO2 cond…"
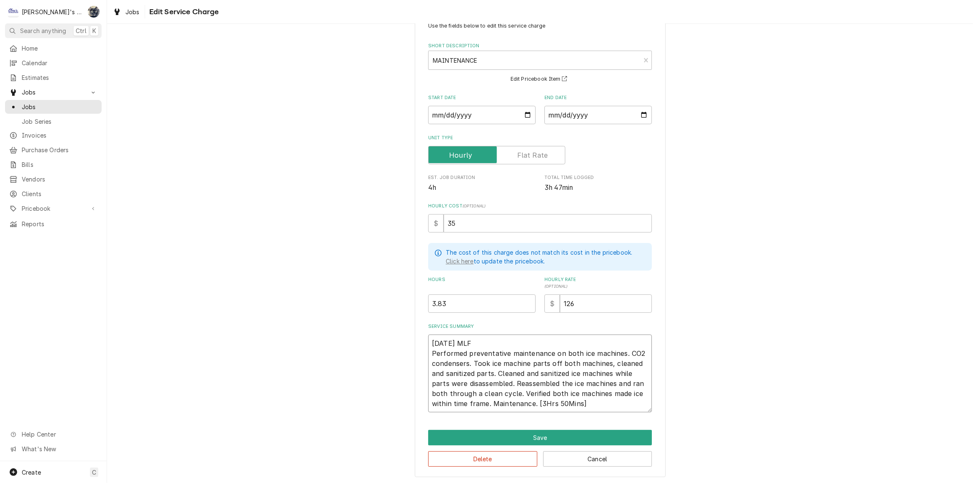
type textarea "x"
type textarea "9/30/2025 MLF Performed preventative maintenance on both ice machines. CO2 cond…"
type textarea "x"
type textarea "9/30/2025 MLF Performed preventative maintenance on both ice machines. CO2 cond…"
type textarea "x"
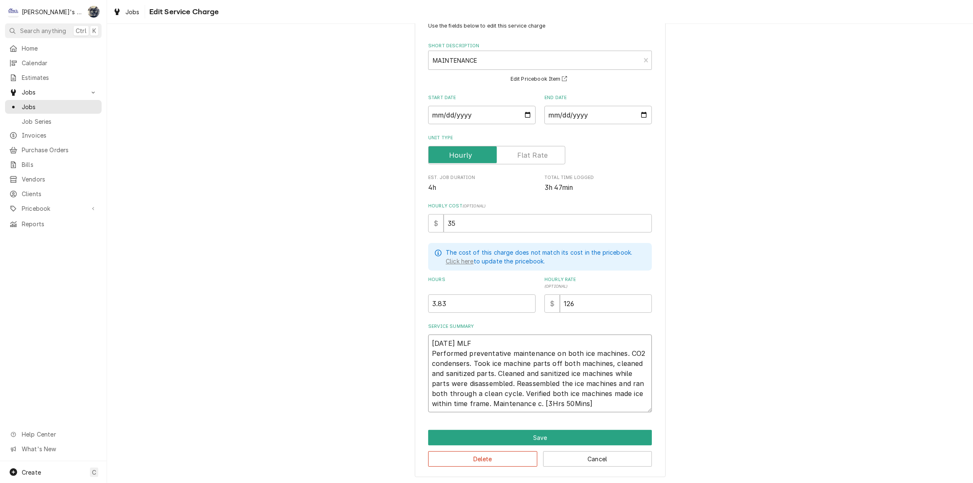
type textarea "9/30/2025 MLF Performed preventative maintenance on both ice machines. CO2 cond…"
type textarea "x"
type textarea "9/30/2025 MLF Performed preventative maintenance on both ice machines. CO2 cond…"
type textarea "x"
type textarea "9/30/2025 MLF Performed preventative maintenance on both ice machines. CO2 cond…"
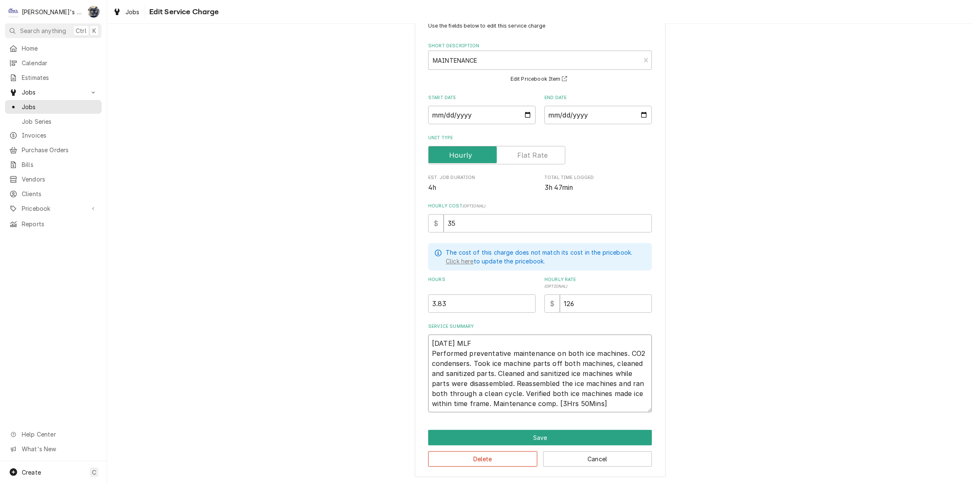
type textarea "x"
type textarea "9/30/2025 MLF Performed preventative maintenance on both ice machines. CO2 cond…"
type textarea "x"
type textarea "9/30/2025 MLF Performed preventative maintenance on both ice machines. CO2 cond…"
type textarea "x"
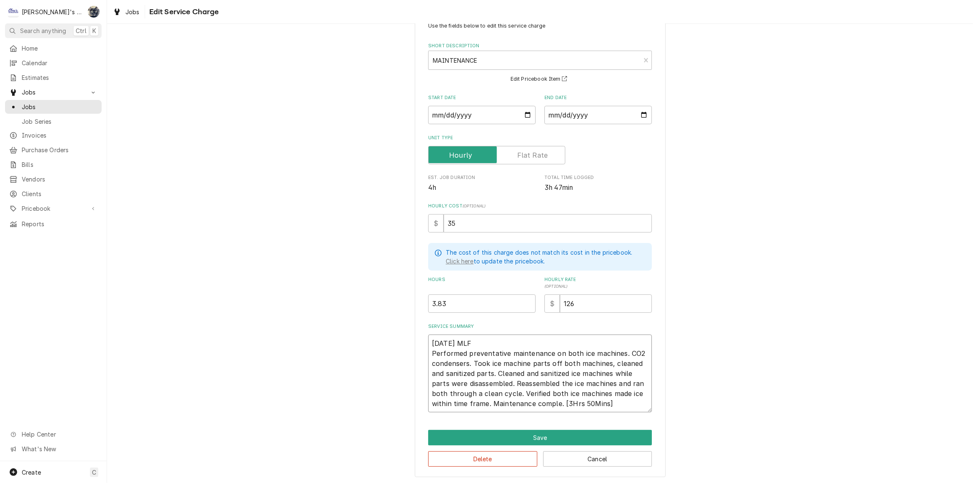
type textarea "9/30/2025 MLF Performed preventative maintenance on both ice machines. CO2 cond…"
type textarea "x"
type textarea "9/30/2025 MLF Performed preventative maintenance on both ice machines. CO2 cond…"
click at [579, 403] on textarea "9/30/2025 MLF Performed preventative maintenance on both ice machines. CO2 cond…" at bounding box center [540, 374] width 224 height 78
type textarea "x"
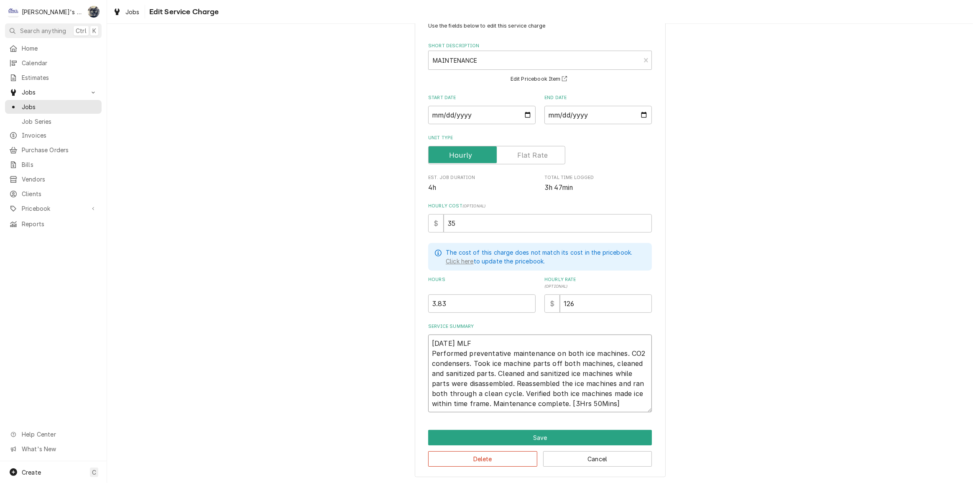
type textarea "9/30/2025 MLF Performed preventative maintenance on both ice machines. CO2 cond…"
type textarea "x"
type textarea "9/30/2025 MLF Performed preventative maintenance on both ice machines. CO2 cond…"
type textarea "x"
type textarea "9/30/2025 MLF Performed preventative maintenance on both ice machines. CO2 cond…"
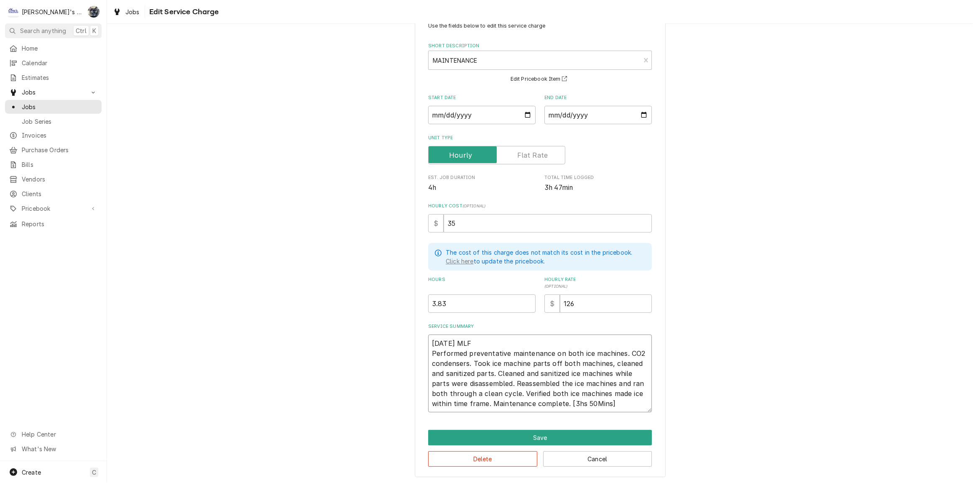
type textarea "x"
type textarea "9/30/2025 MLF Performed preventative maintenance on both ice machines. CO2 cond…"
click at [586, 402] on textarea "9/30/2025 MLF Performed preventative maintenance on both ice machines. CO2 cond…" at bounding box center [540, 374] width 224 height 78
type textarea "x"
type textarea "9/30/2025 MLF Performed preventative maintenance on both ice machines. CO2 cond…"
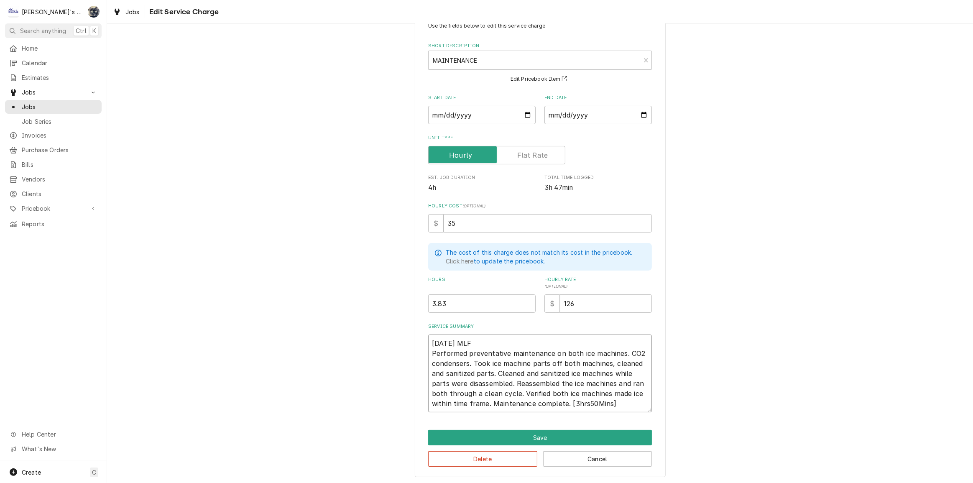
type textarea "x"
type textarea "9/30/2025 MLF Performed preventative maintenance on both ice machines. CO2 cond…"
click at [599, 398] on textarea "9/30/2025 MLF Performed preventative maintenance on both ice machines. CO2 cond…" at bounding box center [540, 374] width 224 height 78
type textarea "x"
type textarea "9/30/2025 MLF Performed preventative maintenance on both ice machines. CO2 cond…"
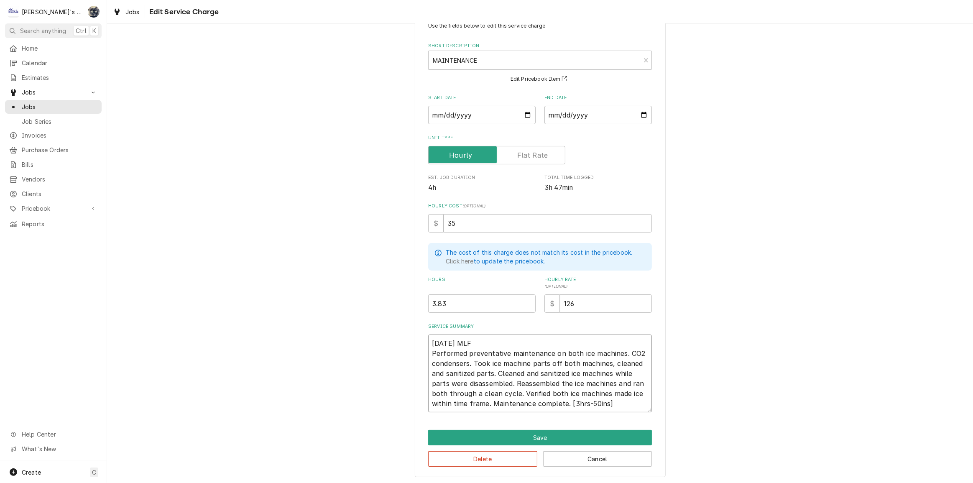
type textarea "x"
type textarea "9/30/2025 MLF Performed preventative maintenance on both ice machines. CO2 cond…"
click at [610, 402] on textarea "9/30/2025 MLF Performed preventative maintenance on both ice machines. CO2 cond…" at bounding box center [540, 374] width 224 height 78
type textarea "x"
type textarea "9/30/2025 MLF Performed preventative maintenance on both ice machines. CO2 cond…"
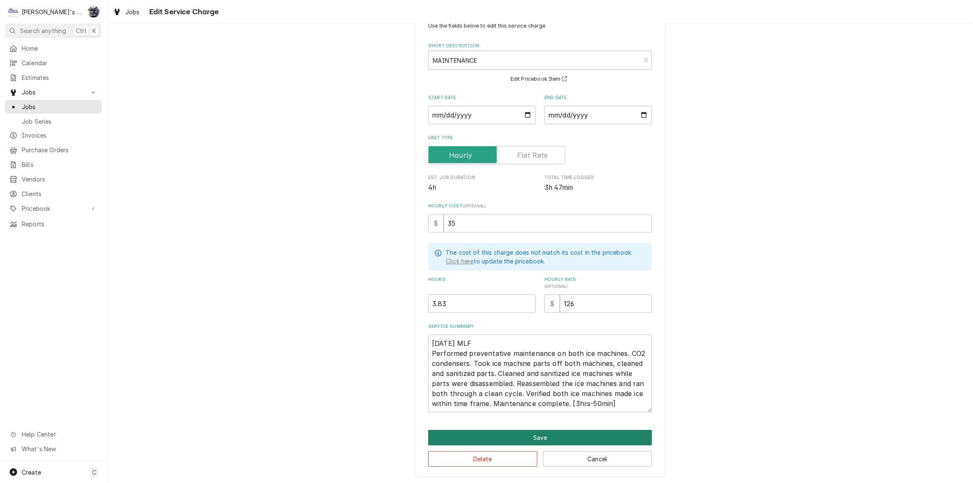
click at [597, 433] on button "Save" at bounding box center [540, 437] width 224 height 15
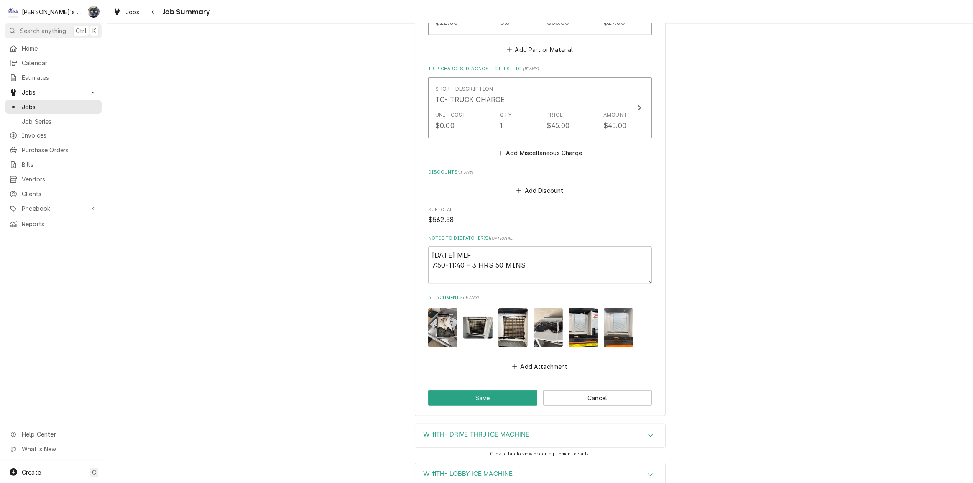
scroll to position [665, 0]
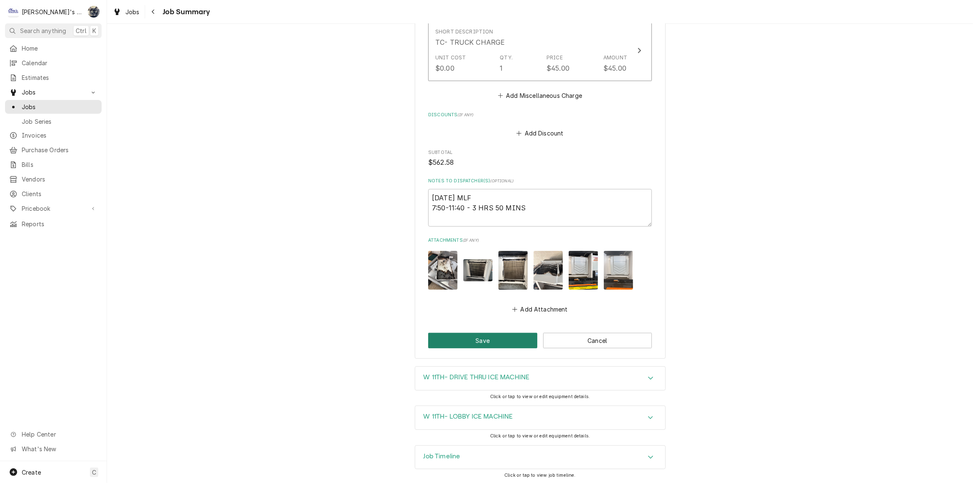
click at [517, 335] on button "Save" at bounding box center [482, 340] width 109 height 15
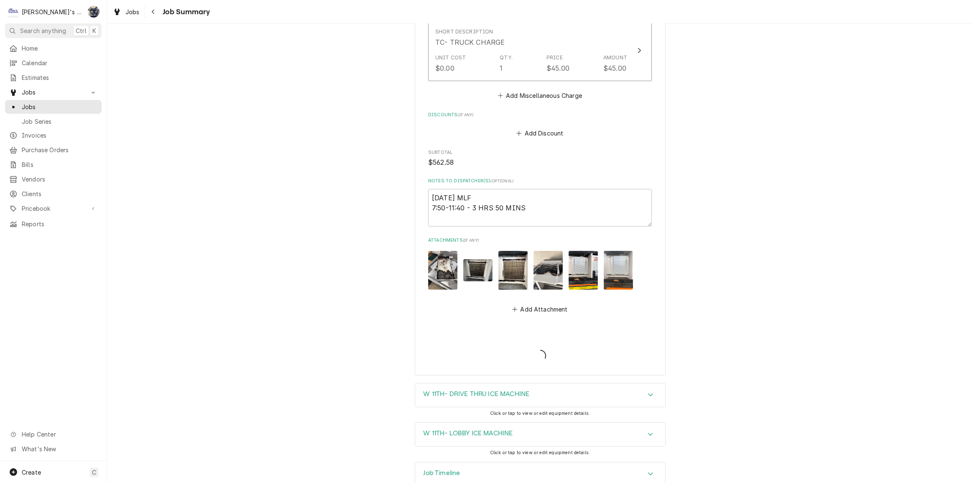
type textarea "x"
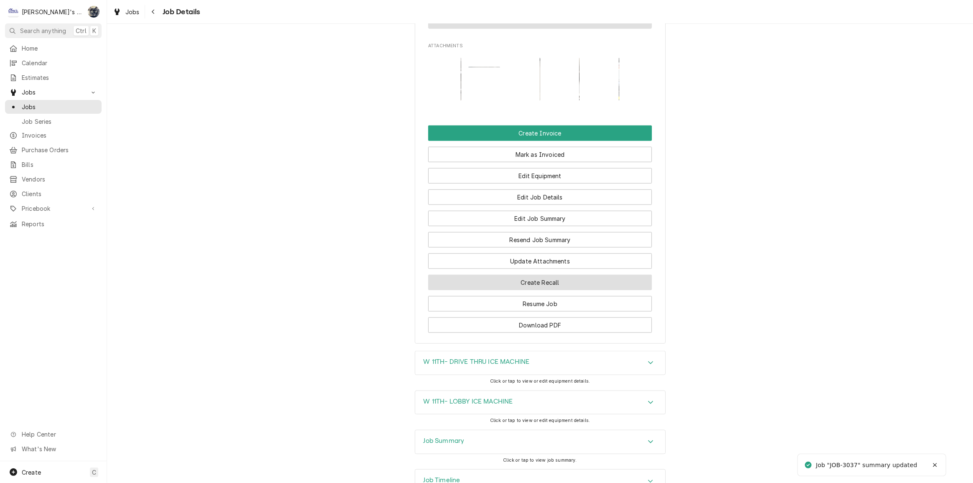
scroll to position [878, 0]
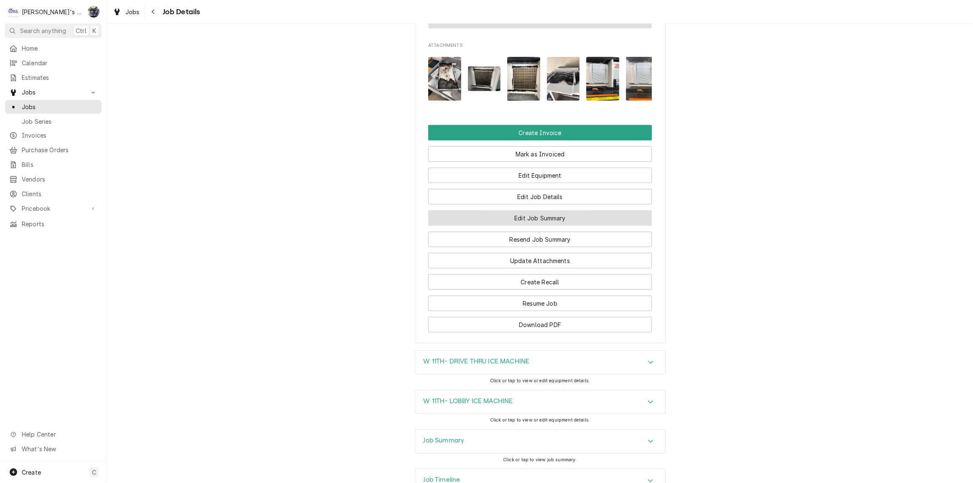
click at [527, 210] on button "Edit Job Summary" at bounding box center [540, 217] width 224 height 15
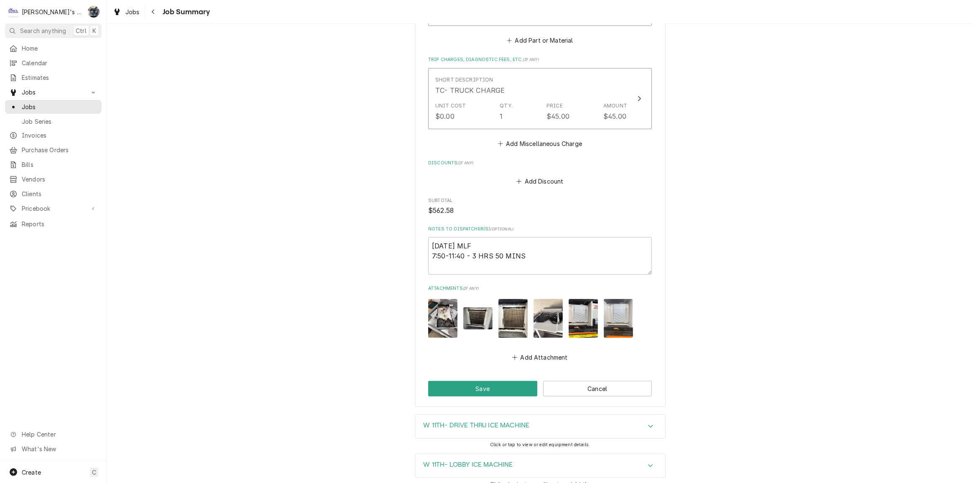
scroll to position [665, 0]
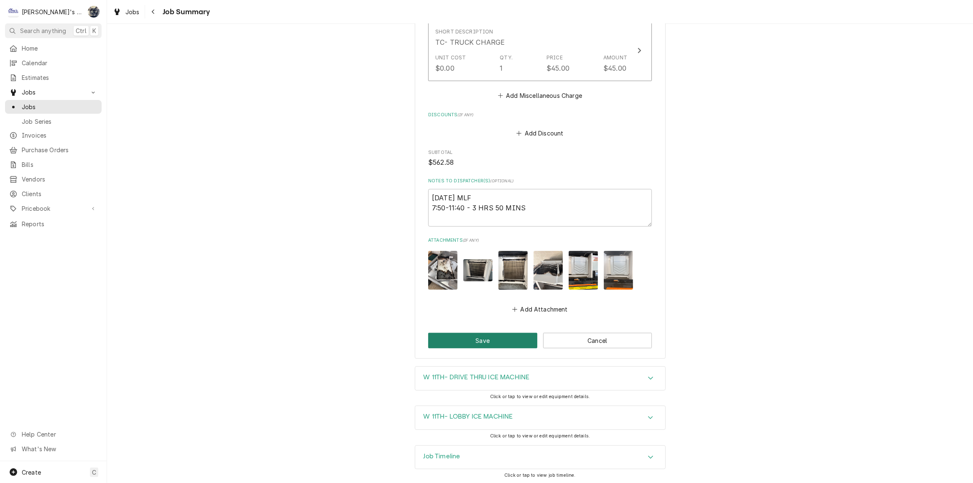
click at [468, 342] on button "Save" at bounding box center [482, 340] width 109 height 15
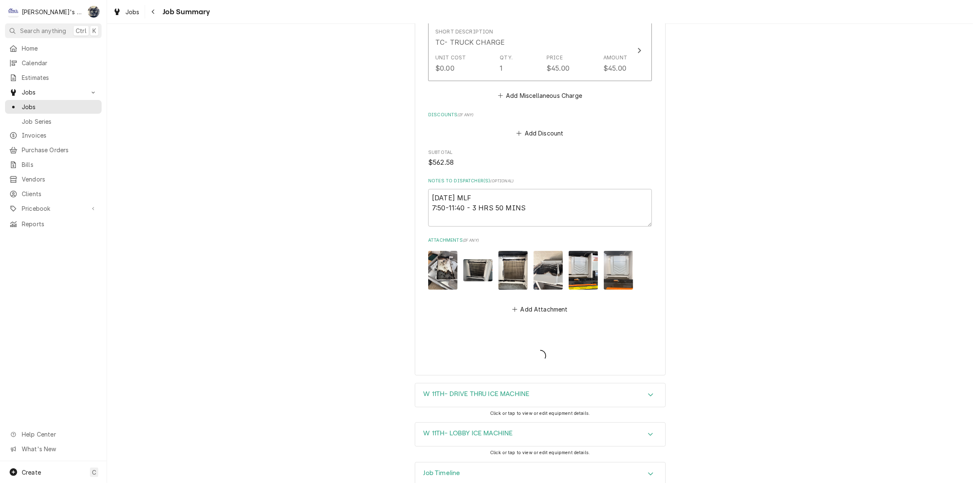
type textarea "x"
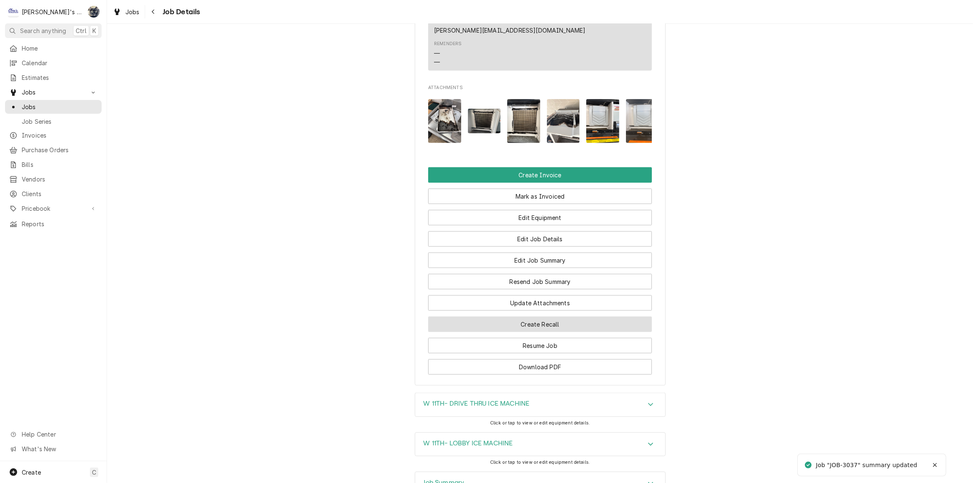
scroll to position [837, 0]
click at [556, 99] on img "Attachments" at bounding box center [563, 121] width 33 height 44
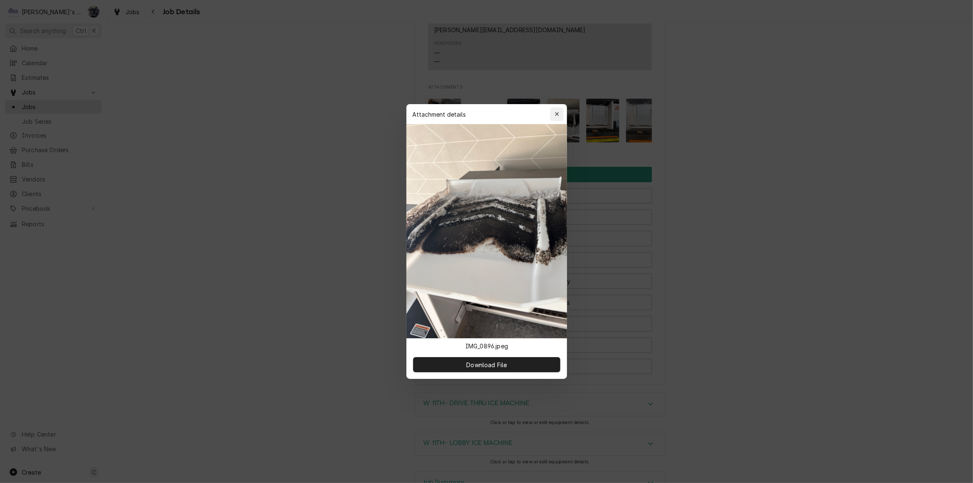
click at [556, 113] on icon "button" at bounding box center [557, 114] width 5 height 6
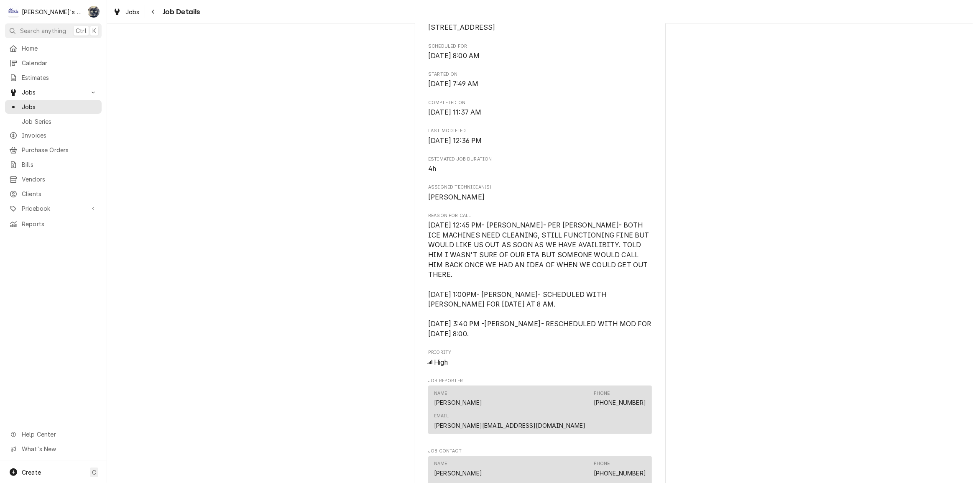
scroll to position [342, 0]
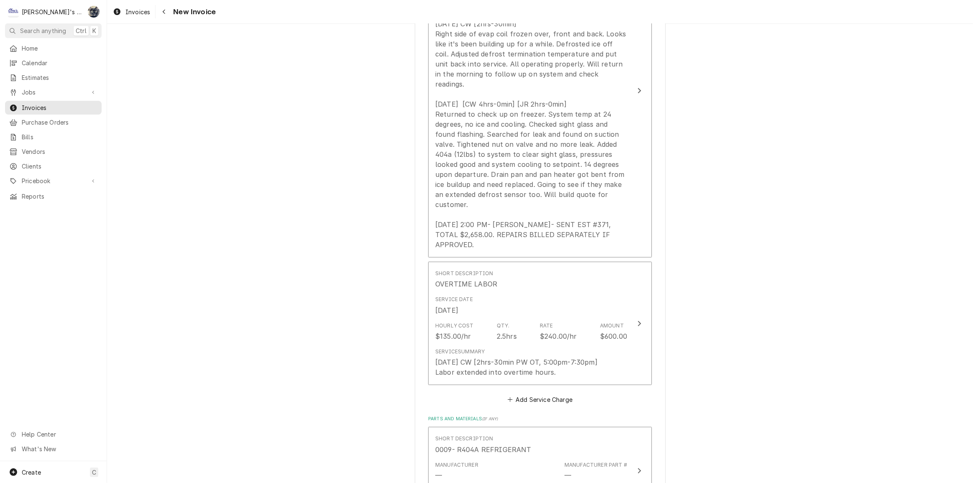
scroll to position [950, 0]
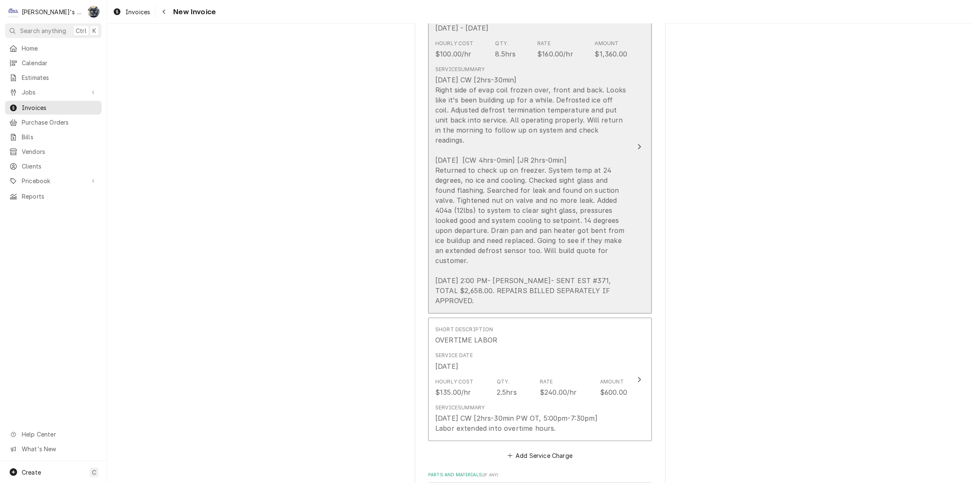
click at [564, 159] on div "8/26/2025 CW [2hrs-30min] Right side of evap coil frozen over, front and back. …" at bounding box center [531, 190] width 192 height 231
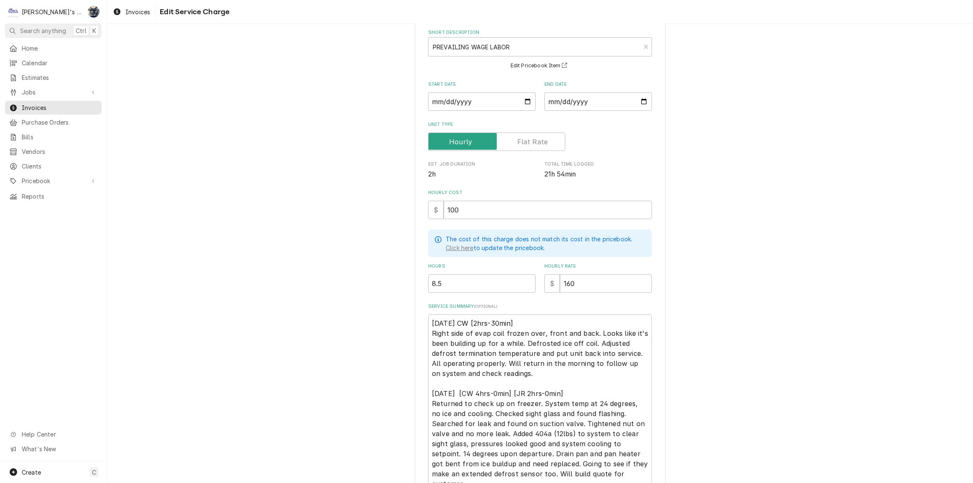
scroll to position [114, 0]
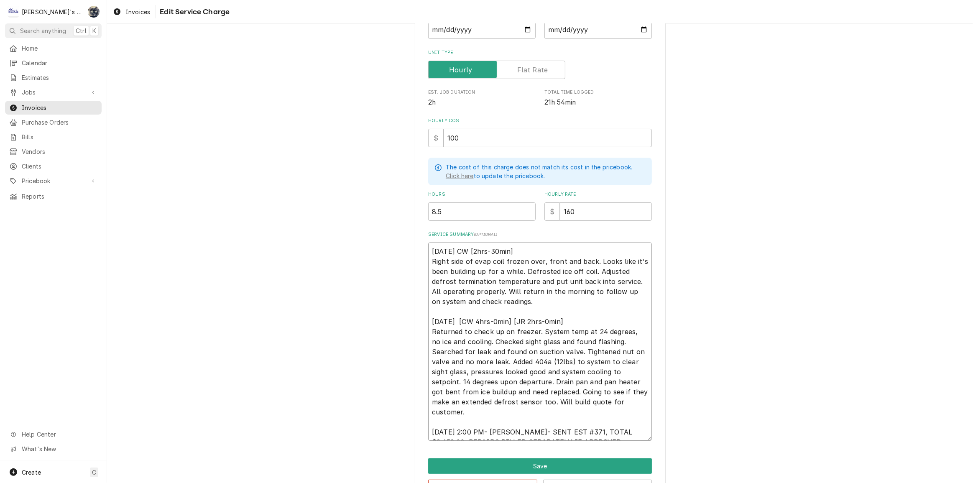
click at [567, 322] on textarea "8/26/2025 CW [2hrs-30min] Right side of evap coil frozen over, front and back. …" at bounding box center [540, 342] width 224 height 198
type textarea "x"
type textarea "8/26/2025 CW [2hrs-30min] Right side of evap coil frozen over, front and back. …"
type textarea "x"
type textarea "8/26/2025 CW [2hrs-30min] Right side of evap coil frozen over, front and back. …"
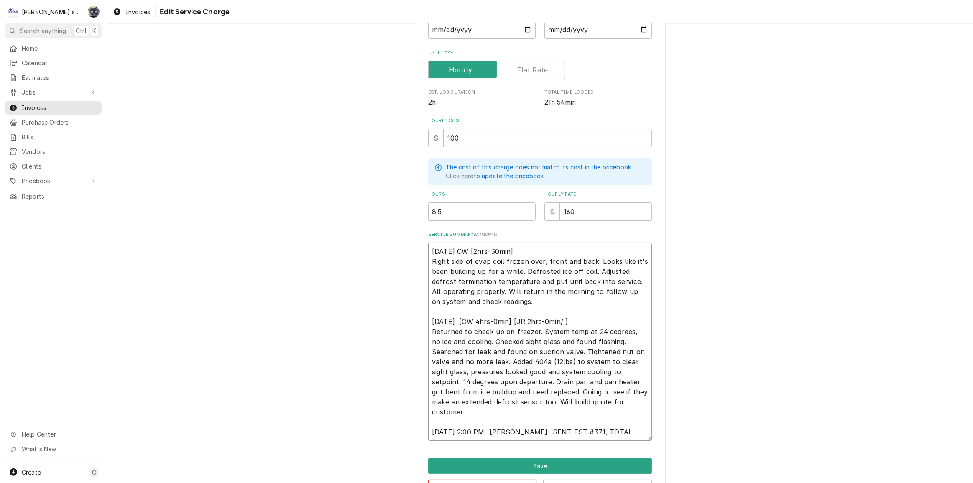
type textarea "x"
type textarea "8/26/2025 CW [2hrs-30min] Right side of evap coil frozen over, front and back. …"
type textarea "x"
type textarea "8/26/2025 CW [2hrs-30min] Right side of evap coil frozen over, front and back. …"
type textarea "x"
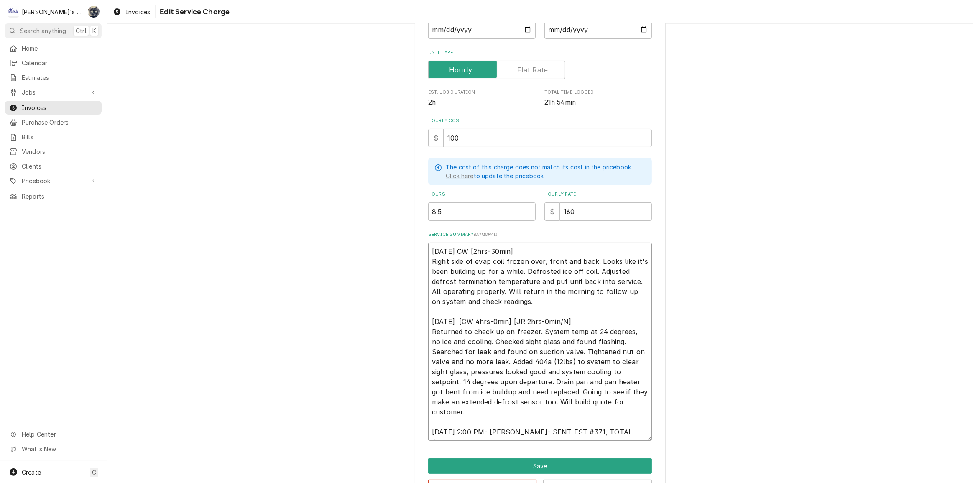
type textarea "8/26/2025 CW [2hrs-30min] Right side of evap coil frozen over, front and back. …"
type textarea "x"
type textarea "8/26/2025 CW [2hrs-30min] Right side of evap coil frozen over, front and back. …"
type textarea "x"
type textarea "8/26/2025 CW [2hrs-30min] Right side of evap coil frozen over, front and back. …"
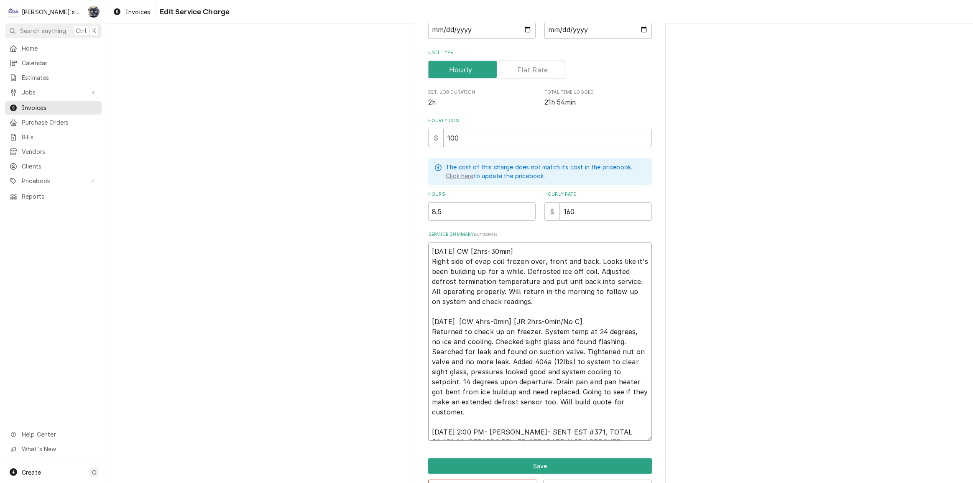
type textarea "x"
type textarea "8/26/2025 CW [2hrs-30min] Right side of evap coil frozen over, front and back. …"
type textarea "x"
type textarea "8/26/2025 CW [2hrs-30min] Right side of evap coil frozen over, front and back. …"
type textarea "x"
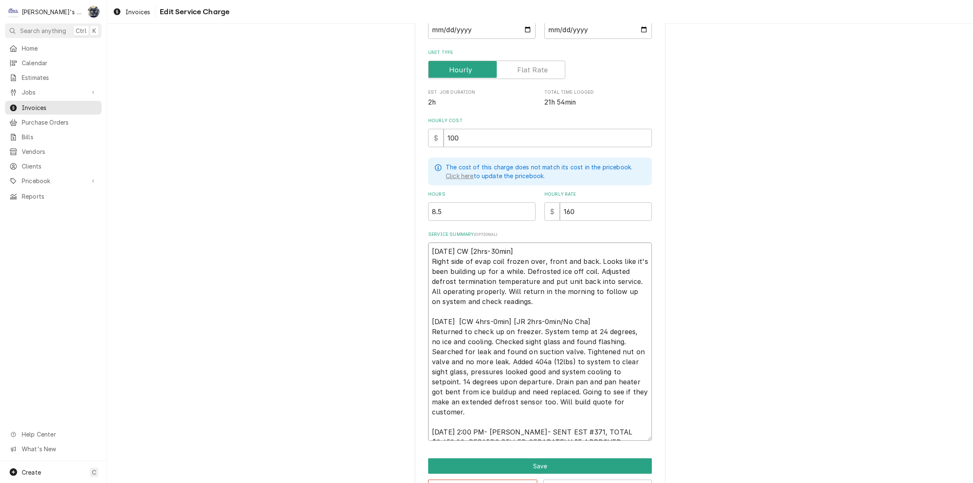
type textarea "8/26/2025 CW [2hrs-30min] Right side of evap coil frozen over, front and back. …"
type textarea "x"
type textarea "8/26/2025 CW [2hrs-30min] Right side of evap coil frozen over, front and back. …"
type textarea "x"
type textarea "8/26/2025 CW [2hrs-30min] Right side of evap coil frozen over, front and back. …"
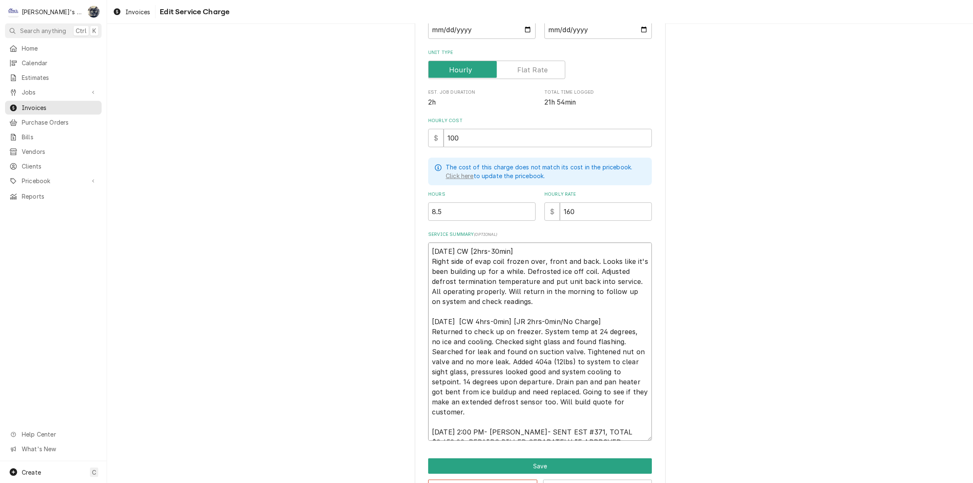
type textarea "x"
type textarea "8/26/2025 CW [2hrs-30min] Right side of evap coil frozen over, front and back. …"
type textarea "x"
type textarea "8/26/2025 CW [2hrs-30min] Right side of evap coil frozen over, front and back. …"
type textarea "x"
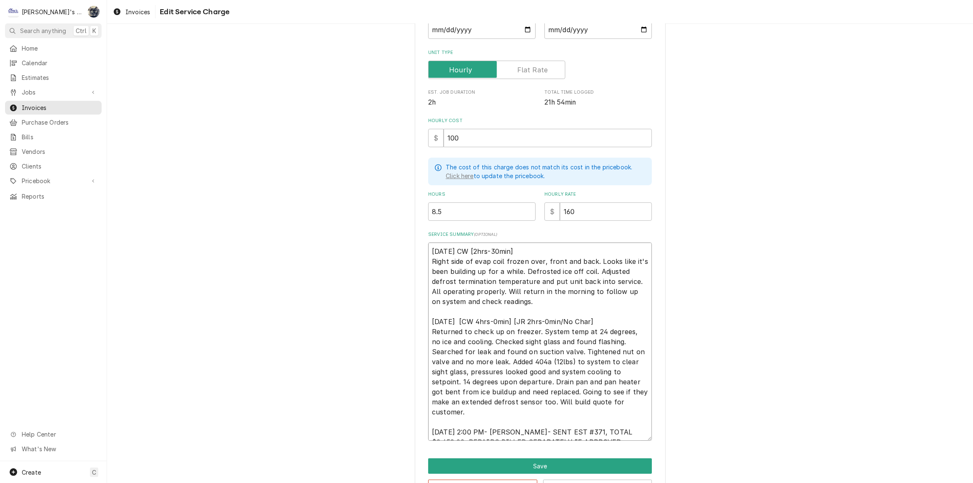
type textarea "8/26/2025 CW [2hrs-30min] Right side of evap coil frozen over, front and back. …"
type textarea "x"
type textarea "8/26/2025 CW [2hrs-30min] Right side of evap coil frozen over, front and back. …"
type textarea "x"
type textarea "8/26/2025 CW [2hrs-30min] Right side of evap coil frozen over, front and back. …"
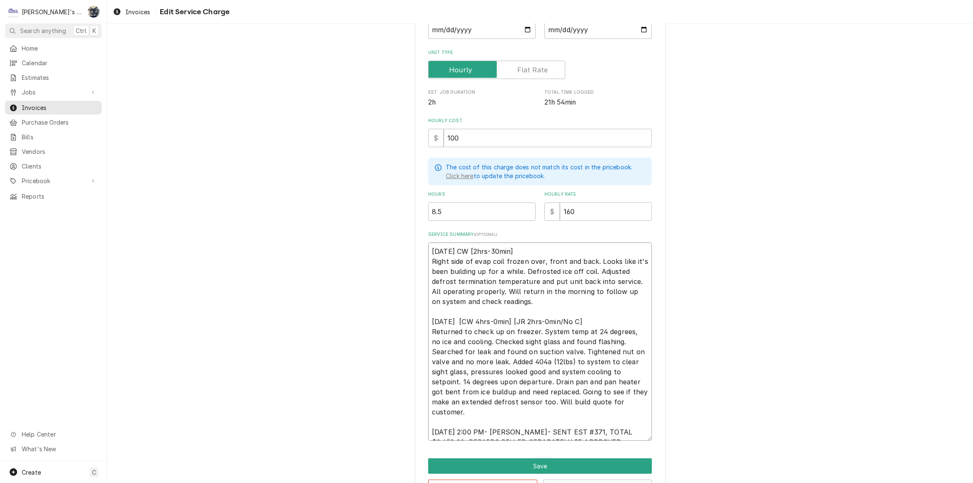
type textarea "x"
type textarea "8/26/2025 CW [2hrs-30min] Right side of evap coil frozen over, front and back. …"
type textarea "x"
type textarea "8/26/2025 CW [2hrs-30min] Right side of evap coil frozen over, front and back. …"
type textarea "x"
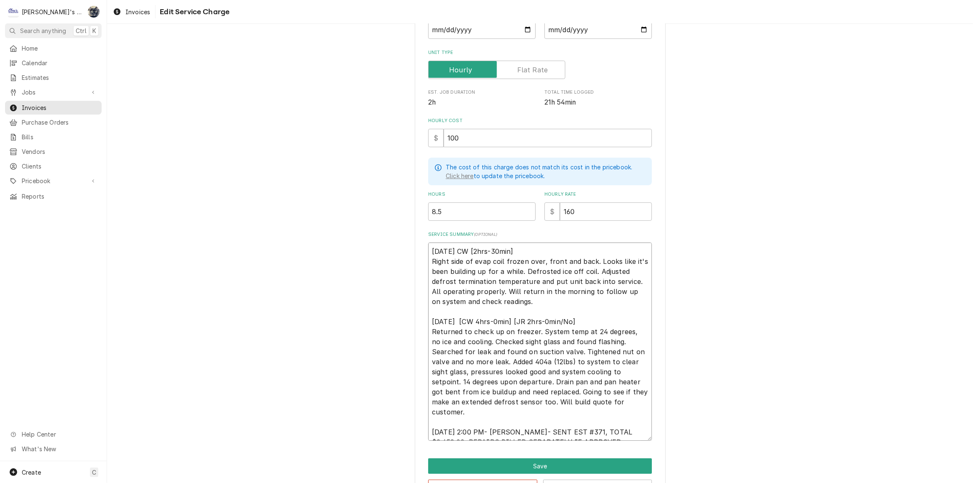
type textarea "8/26/2025 CW [2hrs-30min] Right side of evap coil frozen over, front and back. …"
type textarea "x"
type textarea "8/26/2025 CW [2hrs-30min] Right side of evap coil frozen over, front and back. …"
type textarea "x"
type textarea "[DATE] CW [2hrs-30min] Right side of evap coil frozen over, front and back. Loo…"
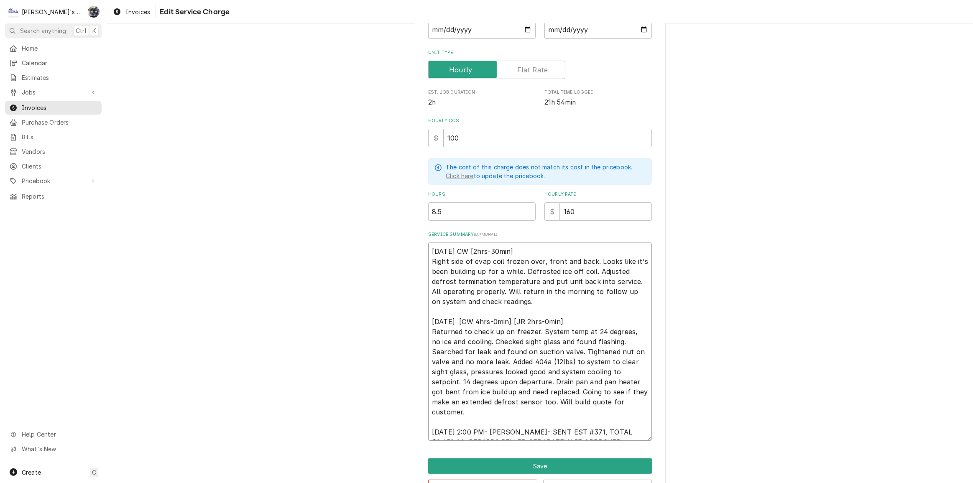
scroll to position [10, 0]
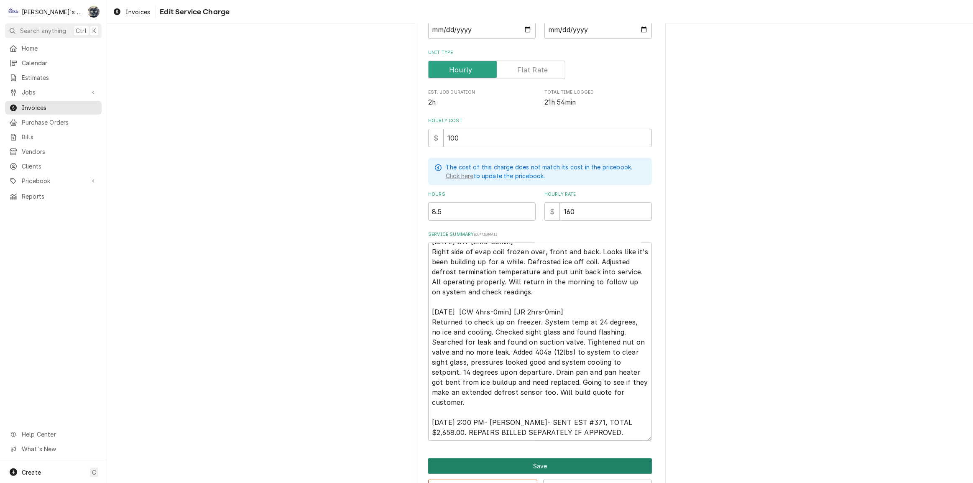
click at [570, 460] on button "Save" at bounding box center [540, 465] width 224 height 15
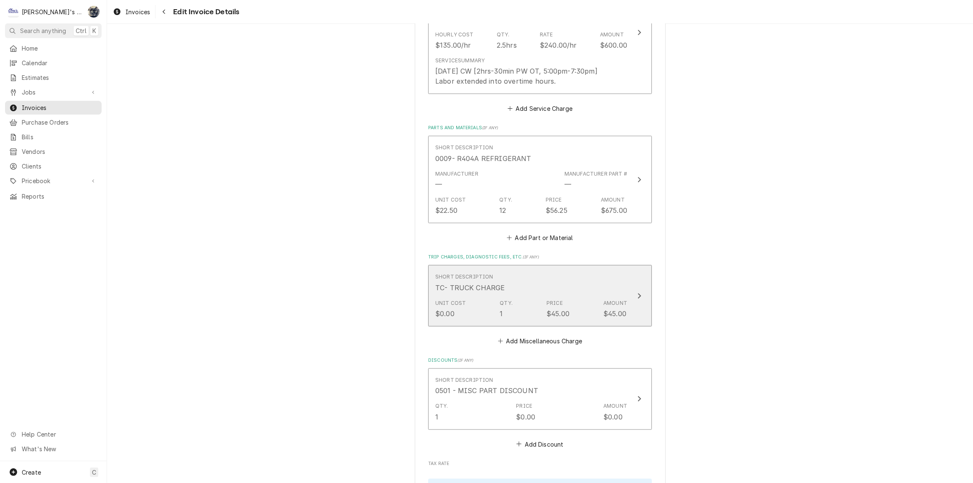
scroll to position [1397, 0]
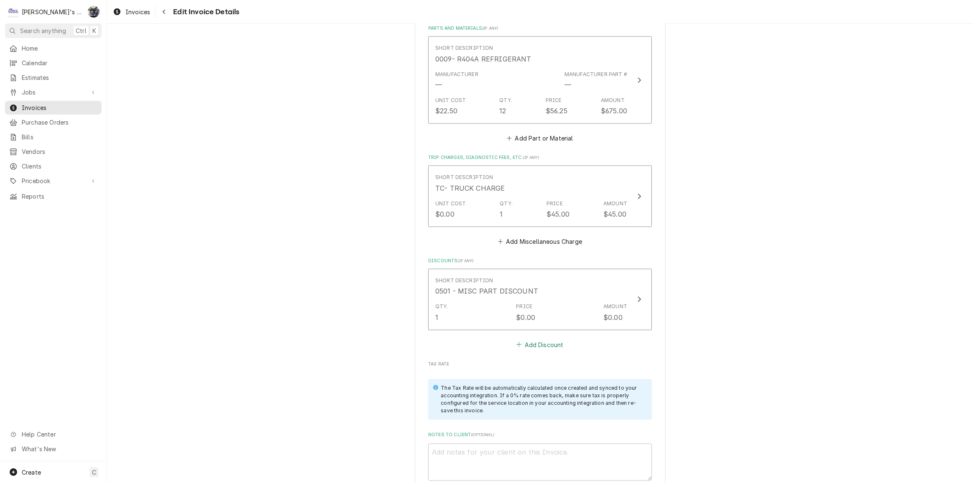
click at [540, 339] on button "Add Discount" at bounding box center [540, 345] width 50 height 12
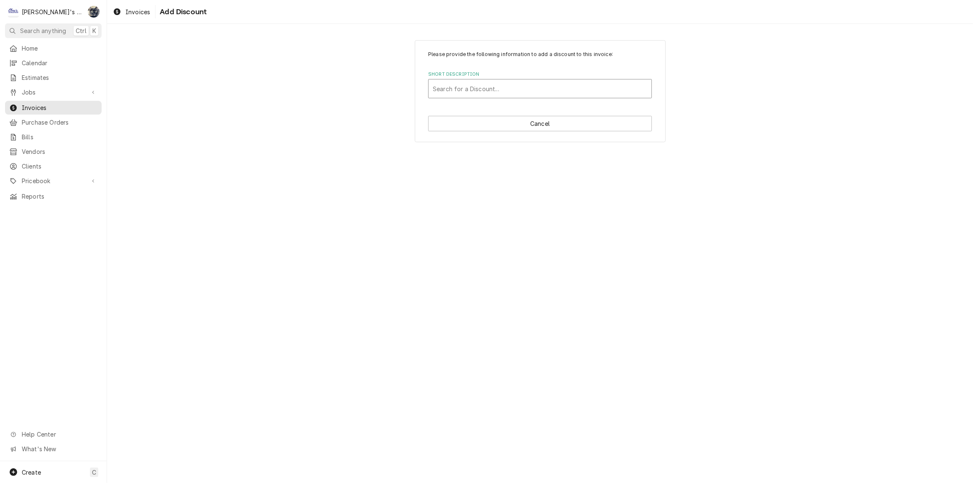
click at [487, 90] on div "Short Description" at bounding box center [540, 88] width 215 height 15
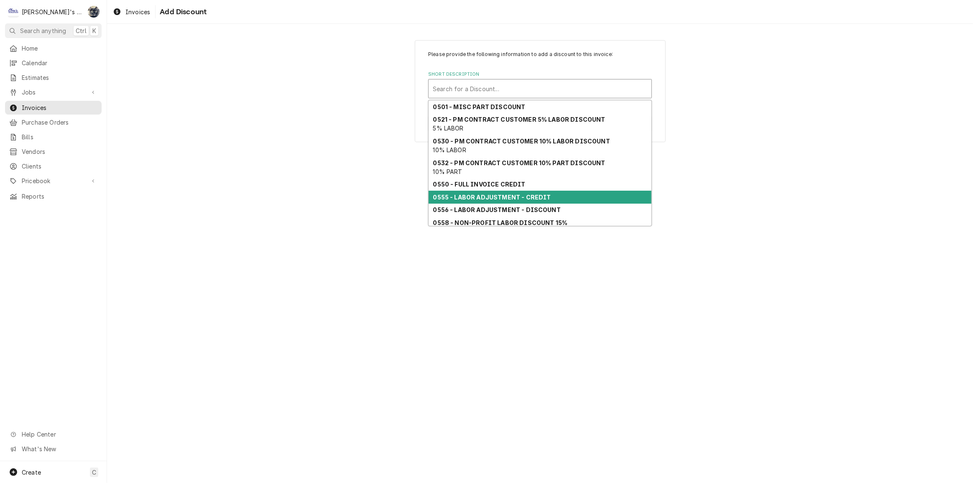
click at [493, 196] on strong "0555 - LABOR ADJUSTMENT - CREDIT" at bounding box center [492, 197] width 118 height 7
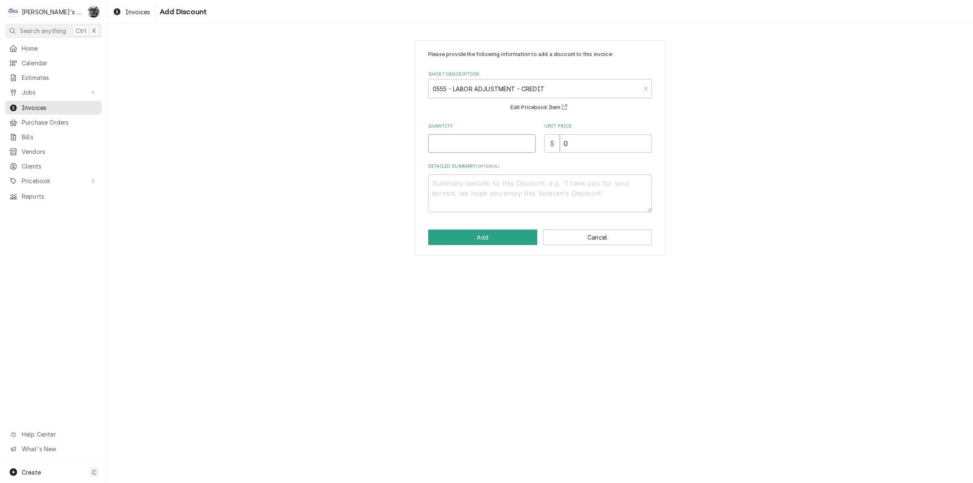
click at [469, 146] on input "Quantity" at bounding box center [481, 143] width 107 height 18
type textarea "x"
type input "2"
type textarea "x"
type input "1"
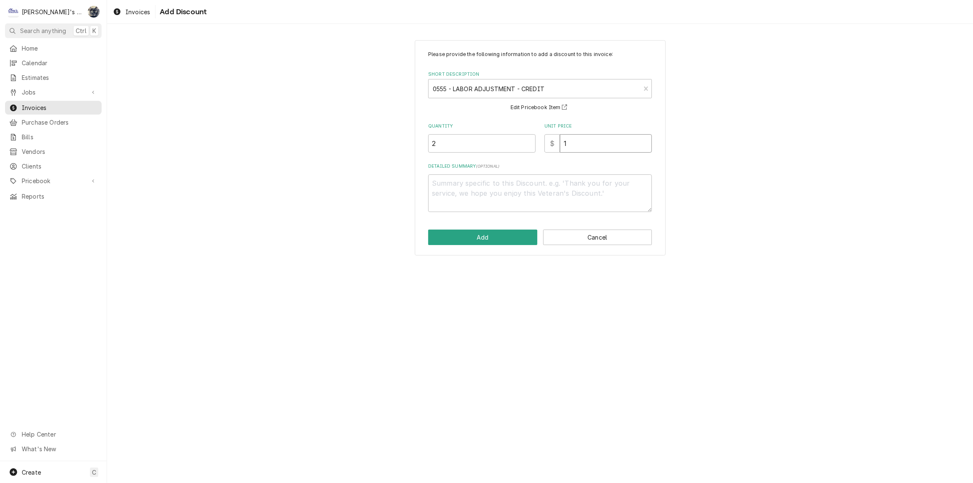
type textarea "x"
type input "16"
type textarea "x"
type input "160"
click at [514, 238] on button "Add" at bounding box center [482, 237] width 109 height 15
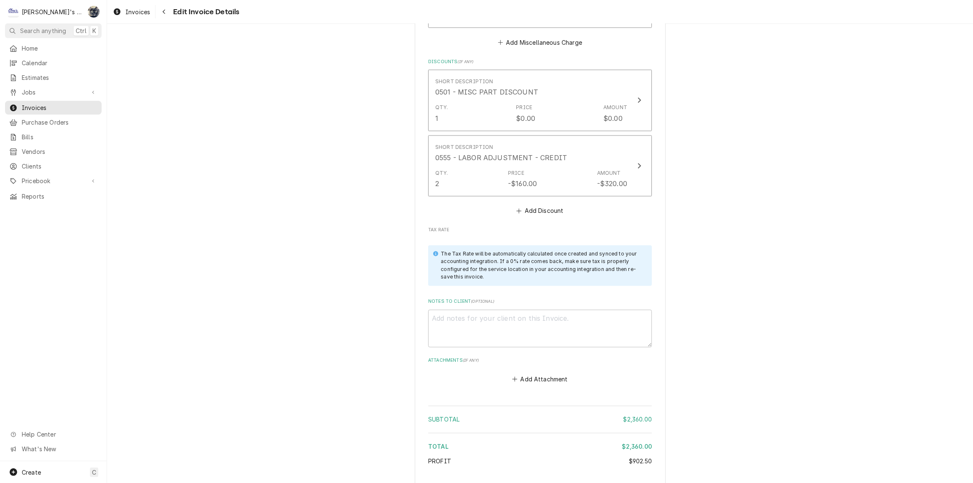
scroll to position [1695, 0]
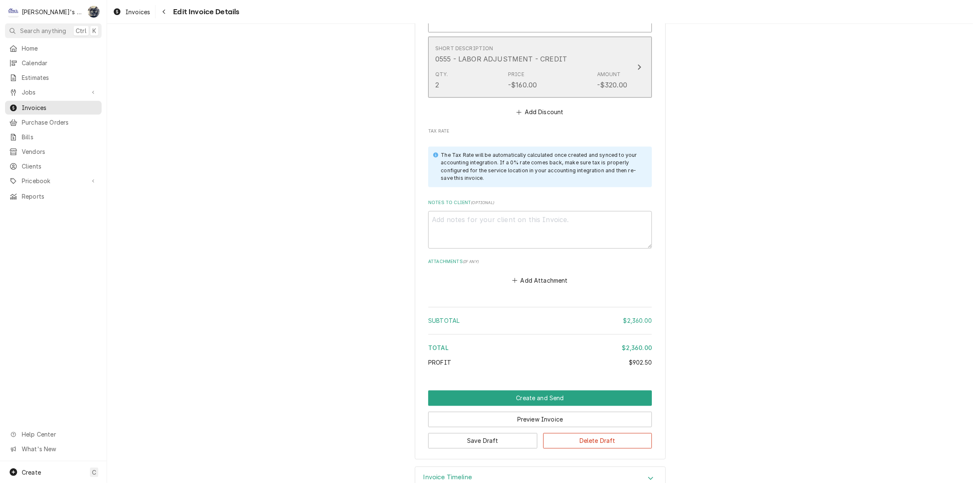
click at [489, 67] on div "Qty. 2 Price -$160.00 Amount -$320.00" at bounding box center [531, 80] width 192 height 26
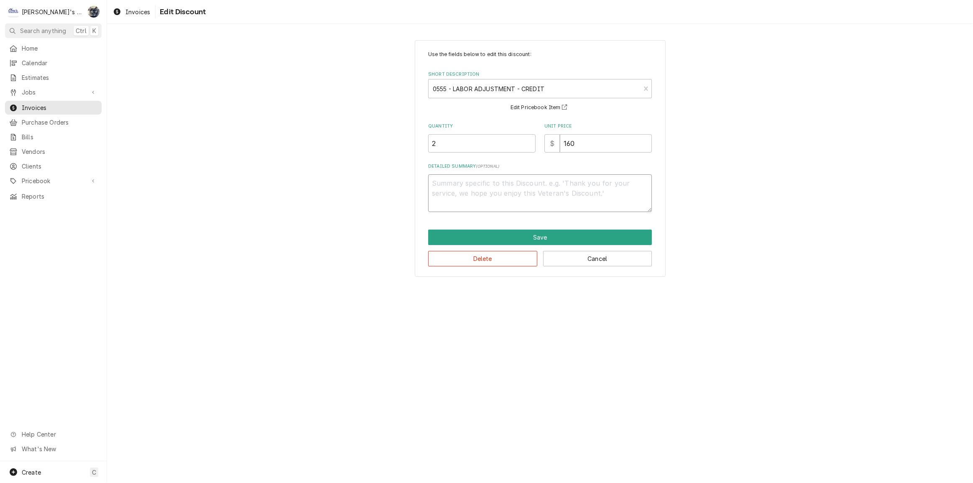
click at [503, 200] on textarea "Detailed Summary ( optional )" at bounding box center [540, 193] width 224 height 38
type textarea "x"
type textarea "C"
type textarea "x"
type textarea "Cr"
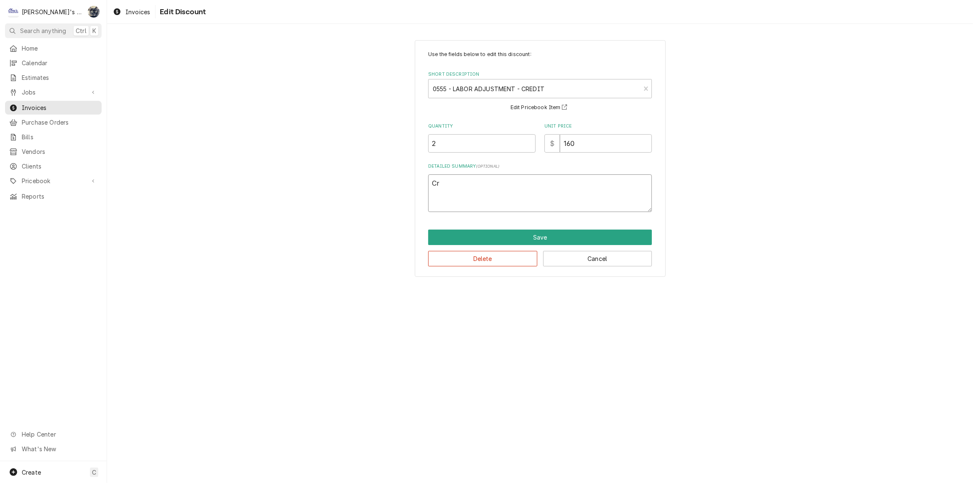
type textarea "x"
type textarea "Cre"
type textarea "x"
type textarea "Cred"
type textarea "x"
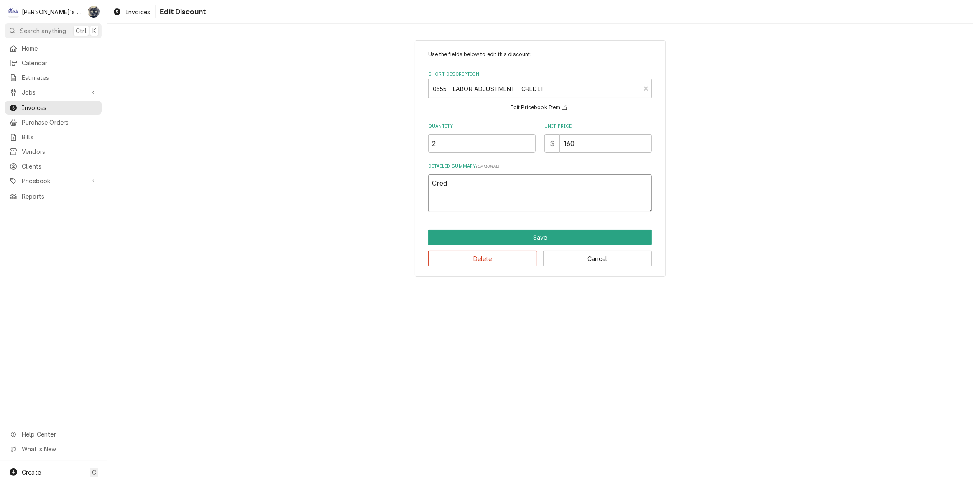
type textarea "Credi"
type textarea "x"
type textarea "Credit"
type textarea "x"
type textarea "Credit"
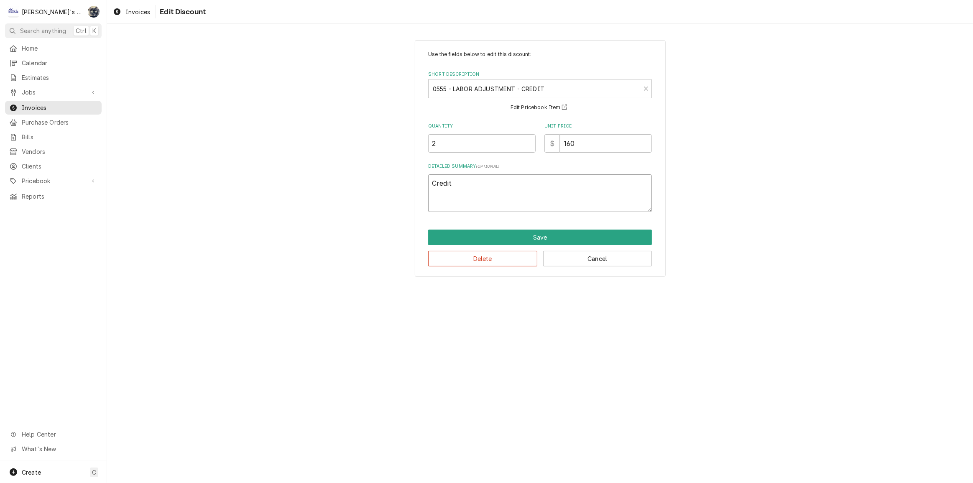
type textarea "x"
type textarea "Credit J"
type textarea "x"
type textarea "Credit JR"
type textarea "x"
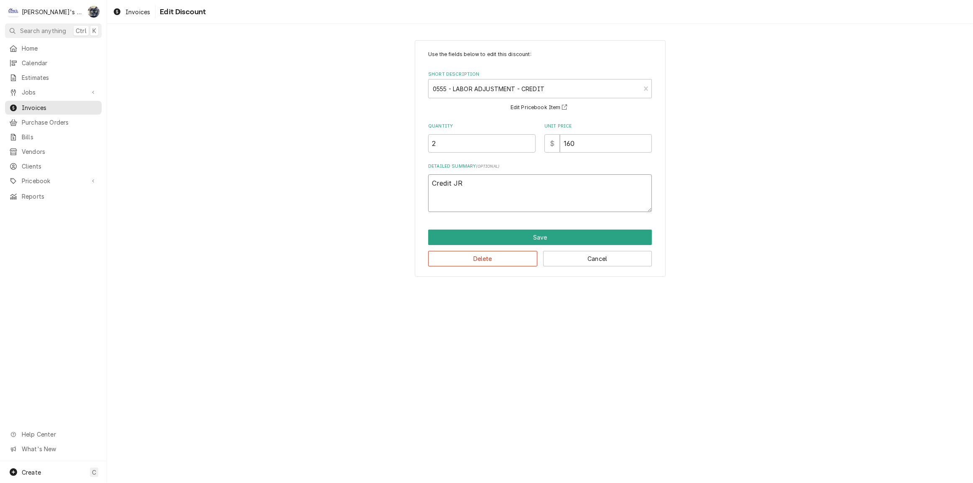
type textarea "Credit JR"
type textarea "x"
type textarea "Credit JR l"
type textarea "x"
type textarea "Credit JR la"
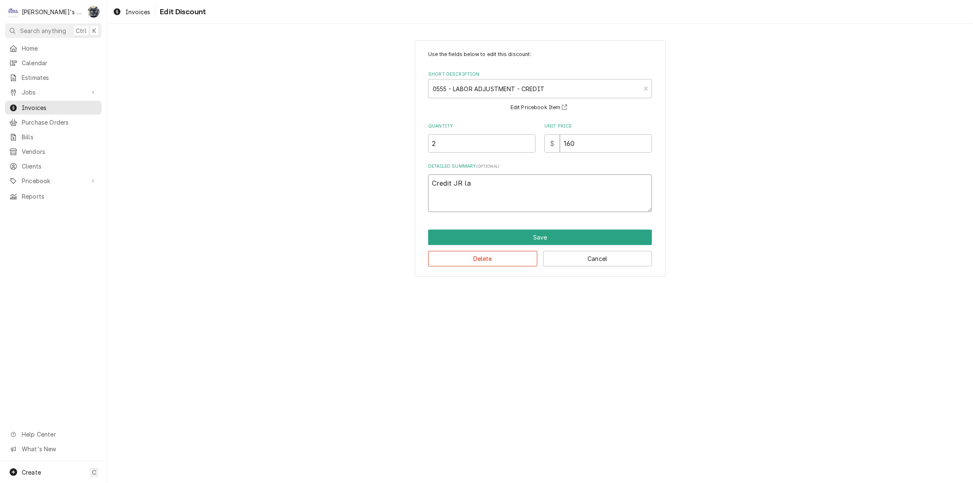
type textarea "x"
type textarea "Credit JR lab"
type textarea "x"
type textarea "Credit JR labo"
type textarea "x"
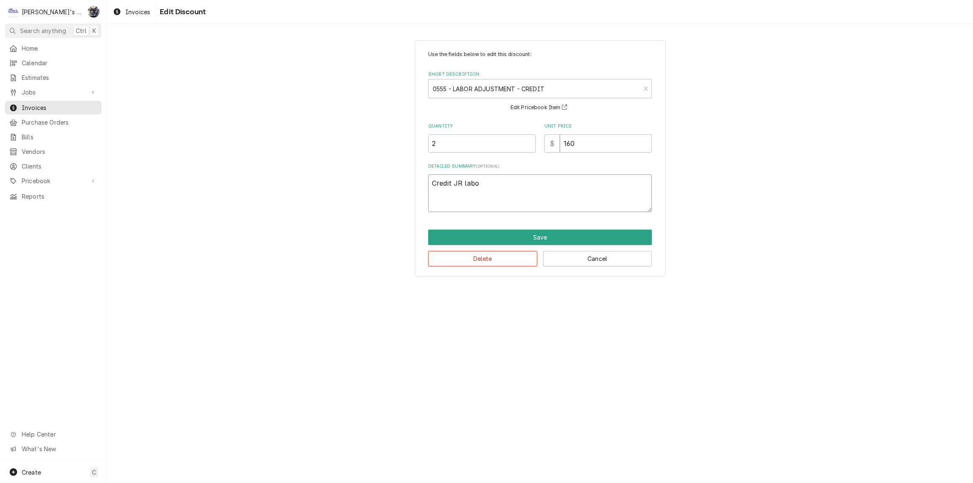
type textarea "Credit JR labor"
type textarea "x"
type textarea "Credit JR labor"
type textarea "x"
type textarea "Credit JR labor o"
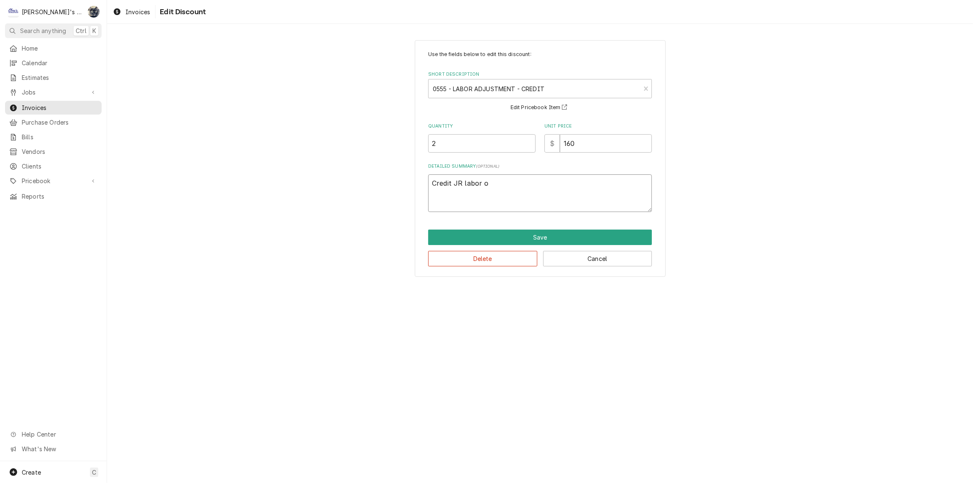
type textarea "x"
type textarea "Credit JR labor on"
type textarea "x"
type textarea "Credit JR labor on"
type textarea "x"
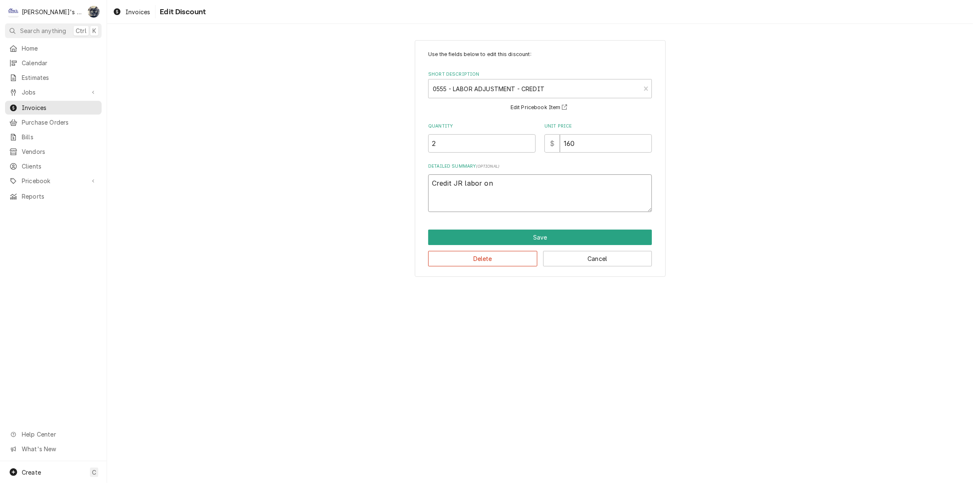
type textarea "Credit JR labor on 8"
type textarea "x"
type textarea "Credit JR labor on 8/"
type textarea "x"
type textarea "Credit JR labor on 8/2"
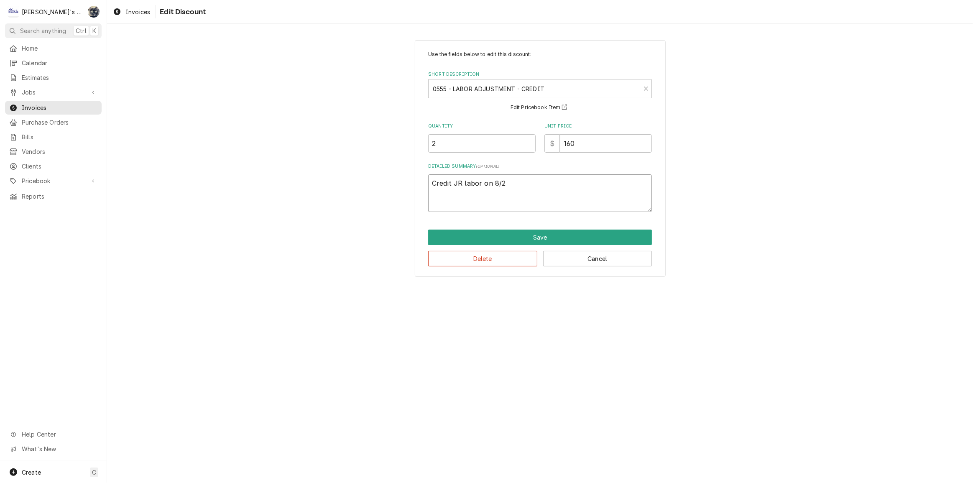
type textarea "x"
type textarea "Credit JR labor on 8/27"
click at [518, 240] on button "Save" at bounding box center [540, 237] width 224 height 15
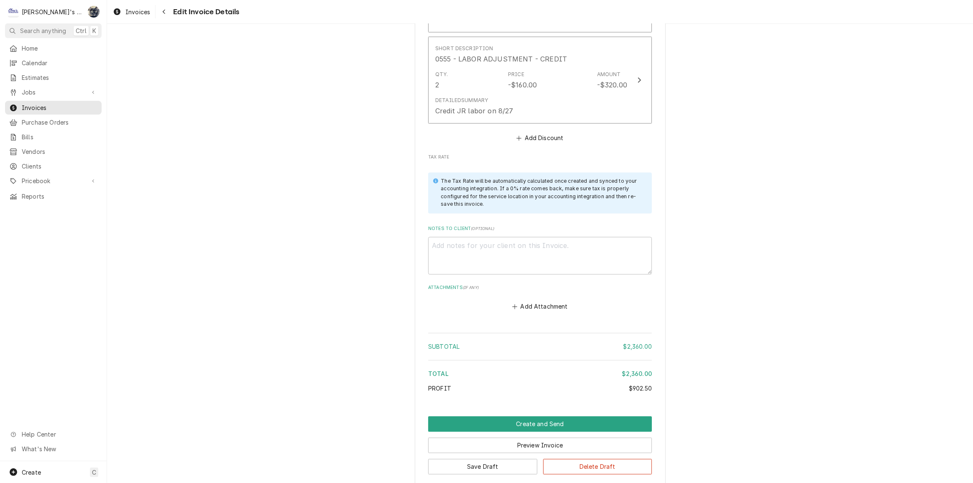
scroll to position [1721, 0]
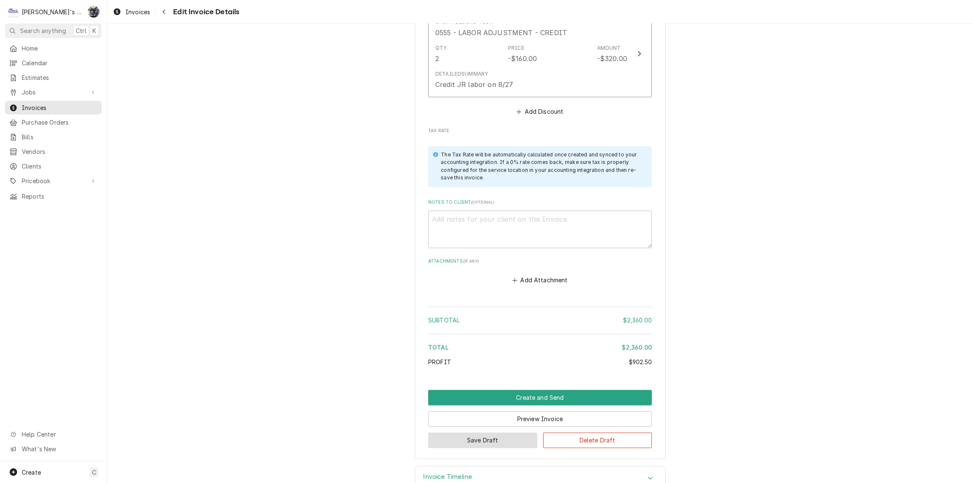
click at [483, 433] on button "Save Draft" at bounding box center [482, 440] width 109 height 15
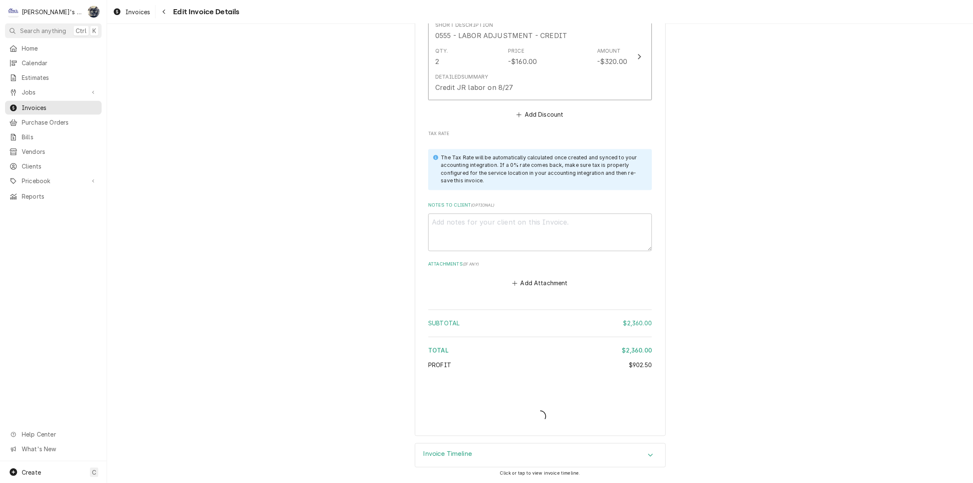
scroll to position [1695, 0]
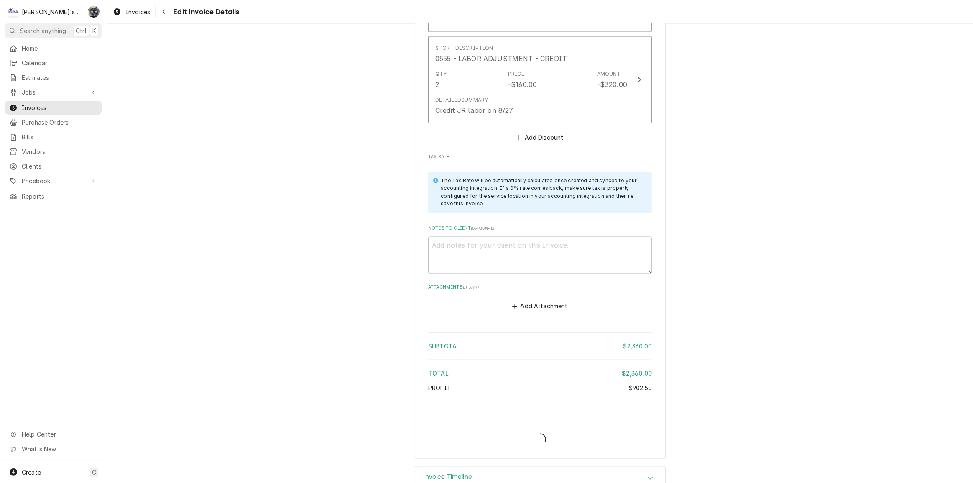
type textarea "x"
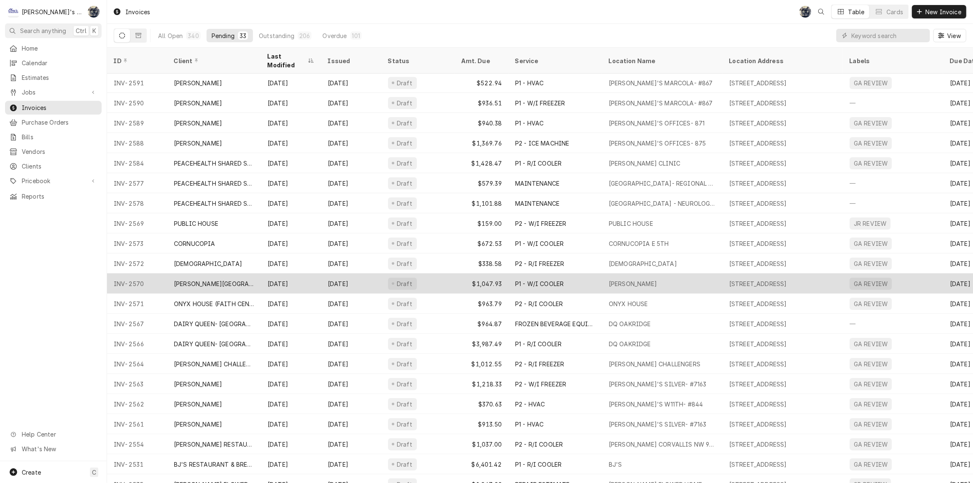
scroll to position [20, 0]
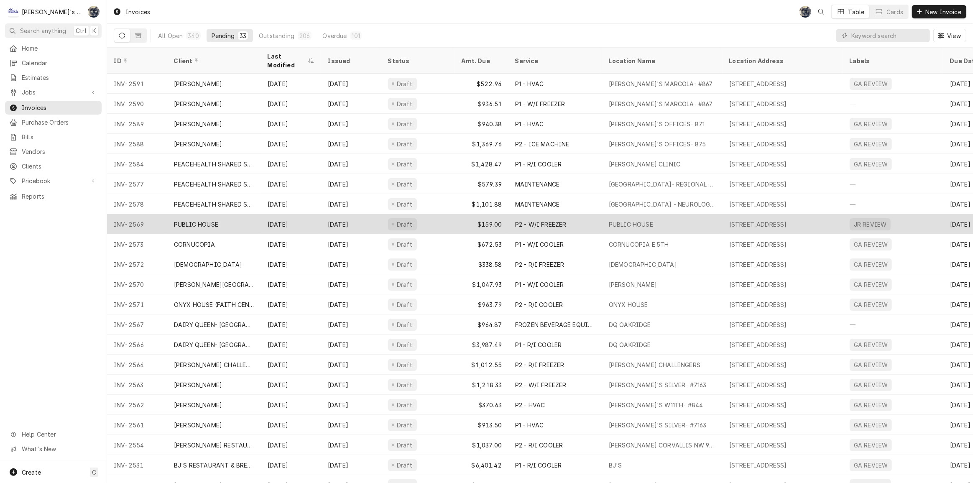
click at [721, 217] on div "PUBLIC HOUSE" at bounding box center [662, 224] width 120 height 20
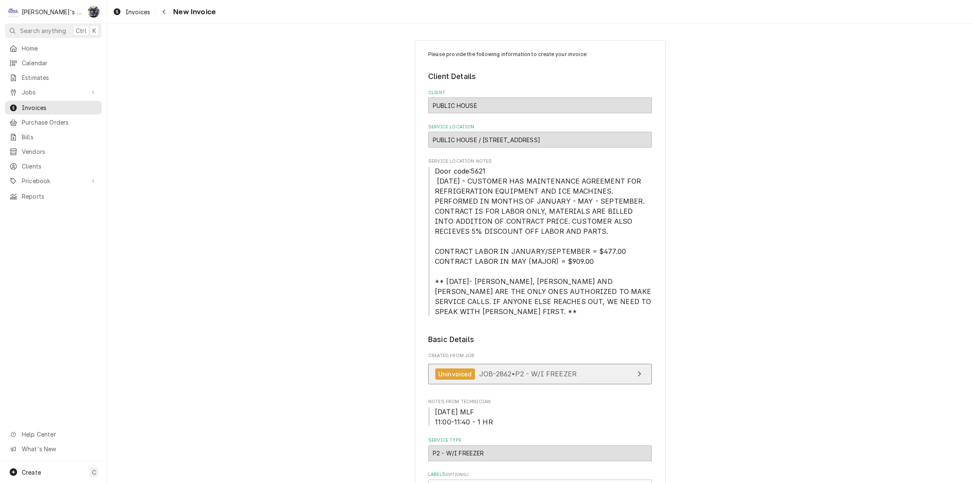
click at [587, 364] on link "Uninvoiced JOB-2862 • P2 - W/I FREEZER" at bounding box center [540, 374] width 224 height 20
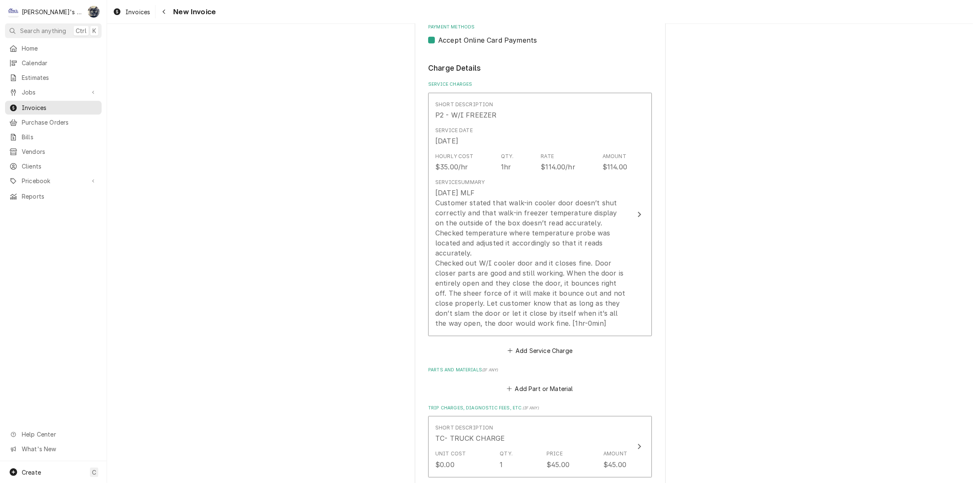
scroll to position [837, 0]
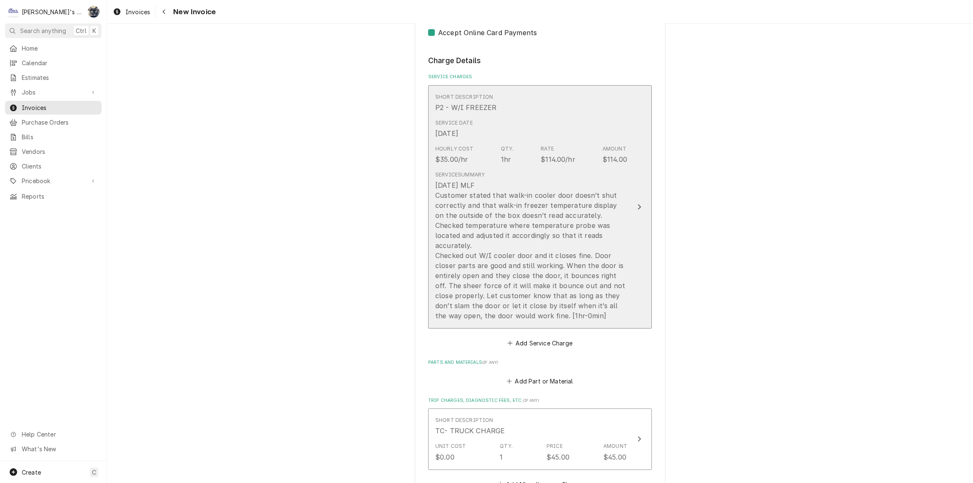
click at [460, 280] on div "[DATE] MLF Customer stated that walk-in cooler door doesn’t shut correctly and …" at bounding box center [531, 250] width 192 height 141
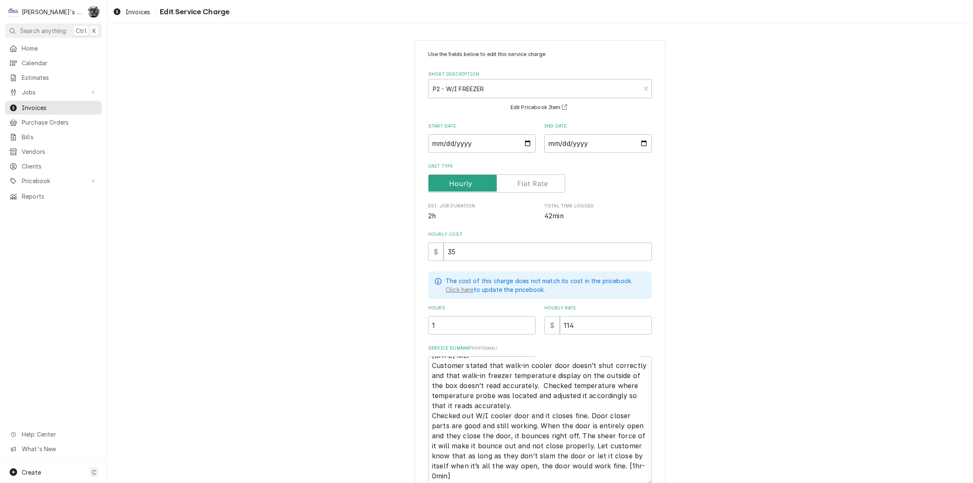
scroll to position [72, 0]
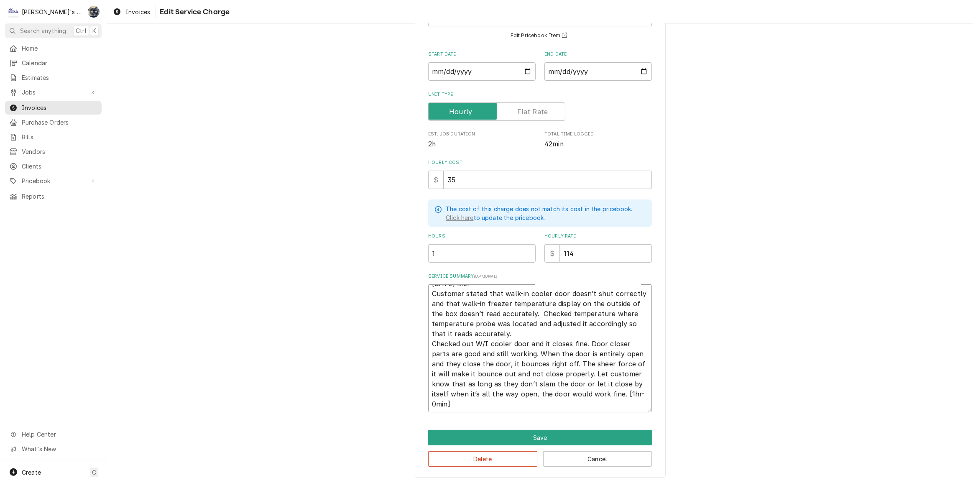
click at [468, 371] on textarea "[DATE] MLF Customer stated that walk-in cooler door doesn’t shut correctly and …" at bounding box center [540, 348] width 224 height 128
type textarea "x"
type textarea "[DATE] MLF Customer stated that walk-in cooler door doesn’t shut correctly and …"
type textarea "x"
type textarea "[DATE] MLF Customer stated that walk-in cooler door doesn’t shut correctly and …"
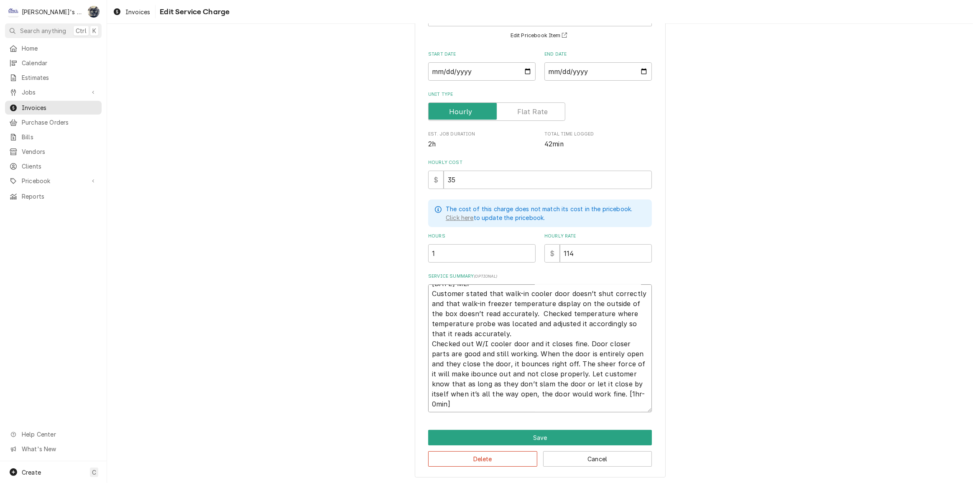
scroll to position [0, 0]
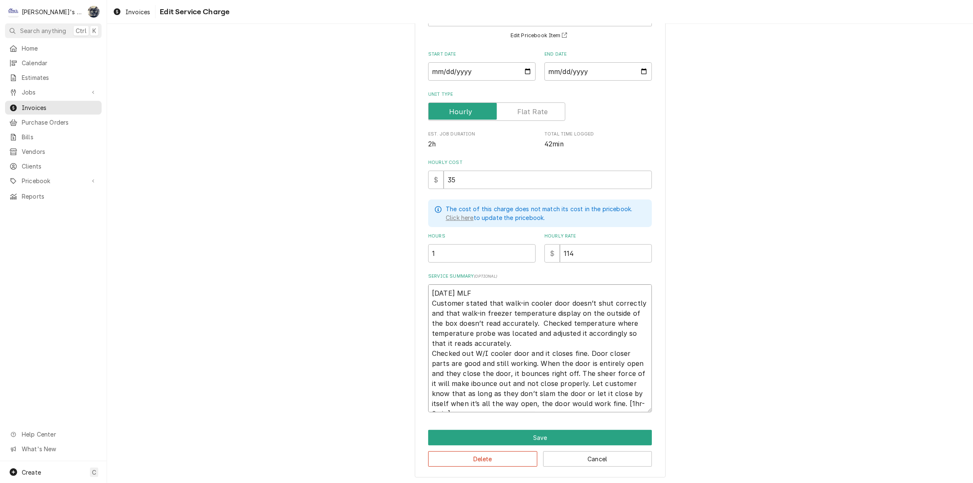
type textarea "x"
type textarea "[DATE] MLF Customer stated that walk-in cooler door doesn’t shut correctly and …"
type textarea "x"
type textarea "[DATE] MLF Customer stated that walk-in cooler door doesn’t shut correctly and …"
type textarea "x"
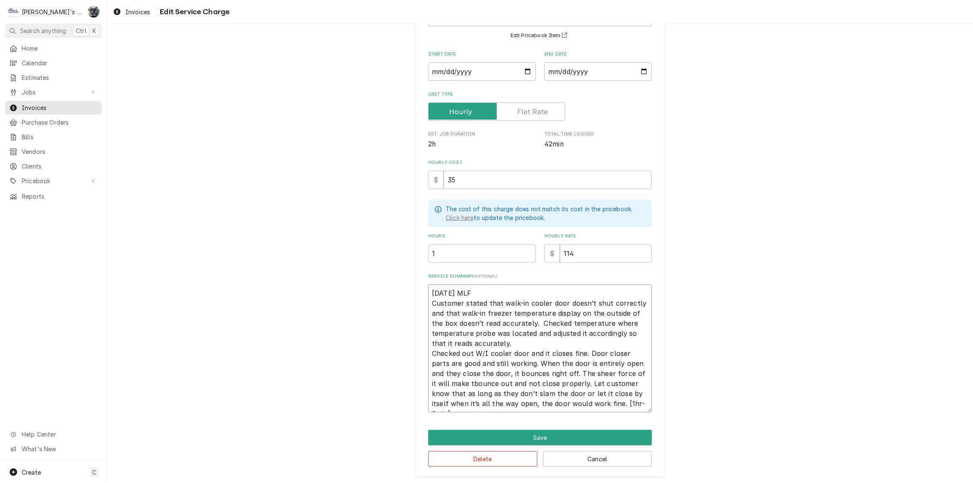
type textarea "[DATE] MLF Customer stated that walk-in cooler door doesn’t shut correctly and …"
type textarea "x"
type textarea "[DATE] MLF Customer stated that walk-in cooler door doesn’t shut correctly and …"
type textarea "x"
type textarea "[DATE] MLF Customer stated that walk-in cooler door doesn’t shut correctly and …"
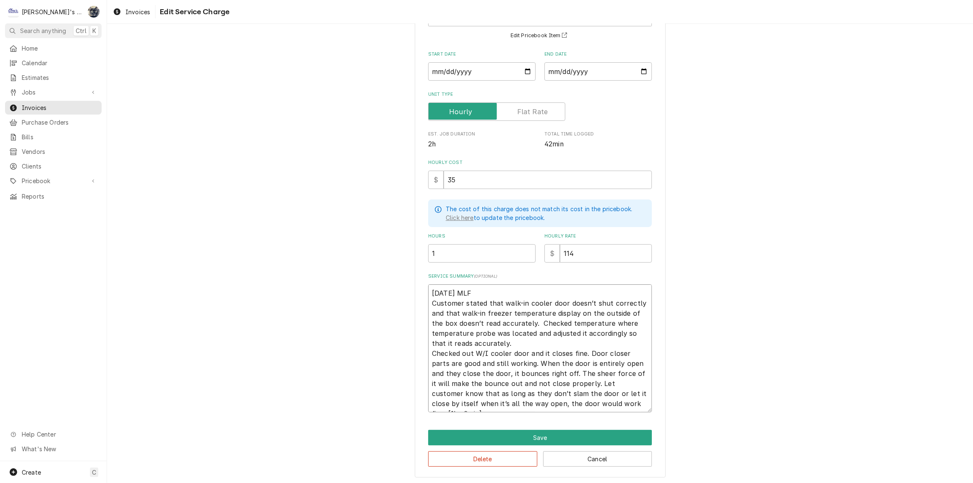
type textarea "x"
type textarea "[DATE] MLF Customer stated that walk-in cooler door doesn’t shut correctly and …"
type textarea "x"
type textarea "[DATE] MLF Customer stated that walk-in cooler door doesn’t shut correctly and …"
type textarea "x"
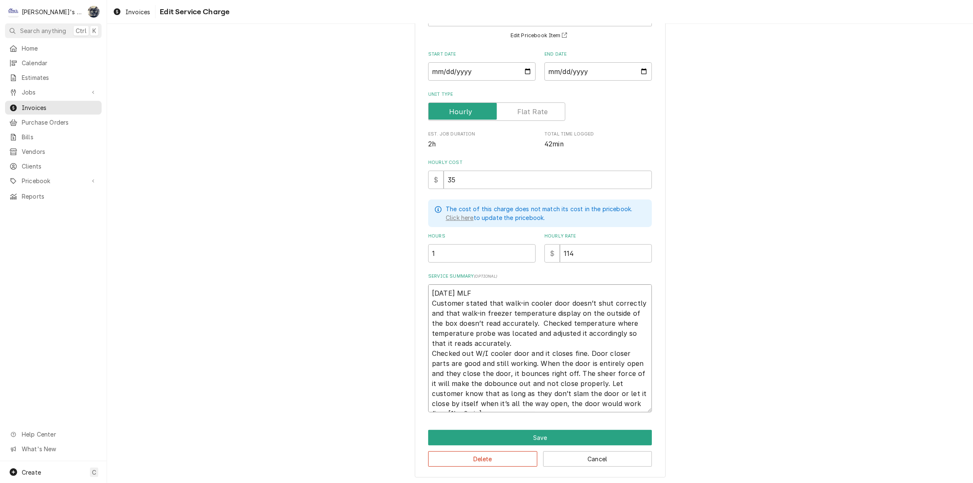
type textarea "[DATE] MLF Customer stated that walk-in cooler door doesn’t shut correctly and …"
type textarea "x"
type textarea "[DATE] MLF Customer stated that walk-in cooler door doesn’t shut correctly and …"
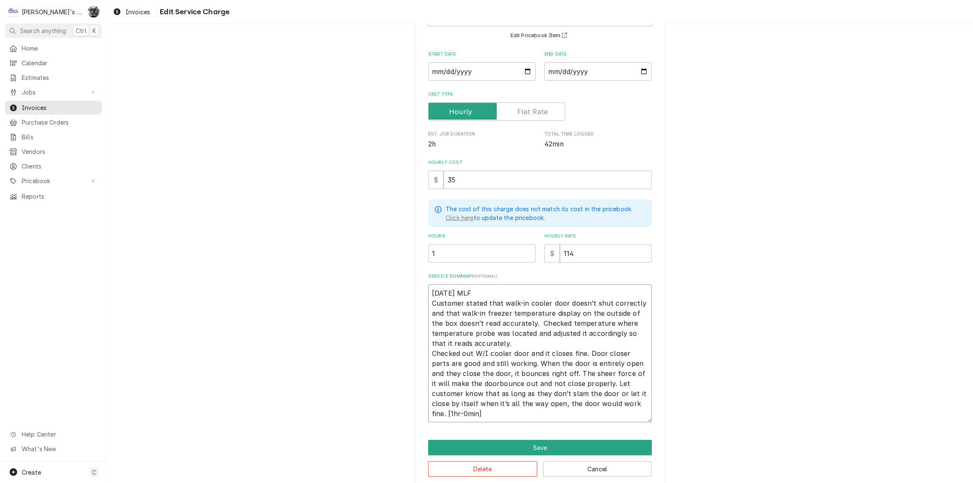
type textarea "x"
type textarea "[DATE] MLF Customer stated that walk-in cooler door doesn’t shut correctly and …"
type textarea "x"
type textarea "[DATE] MLF Customer stated that walk-in cooler door doesn’t shut correctly and …"
type textarea "x"
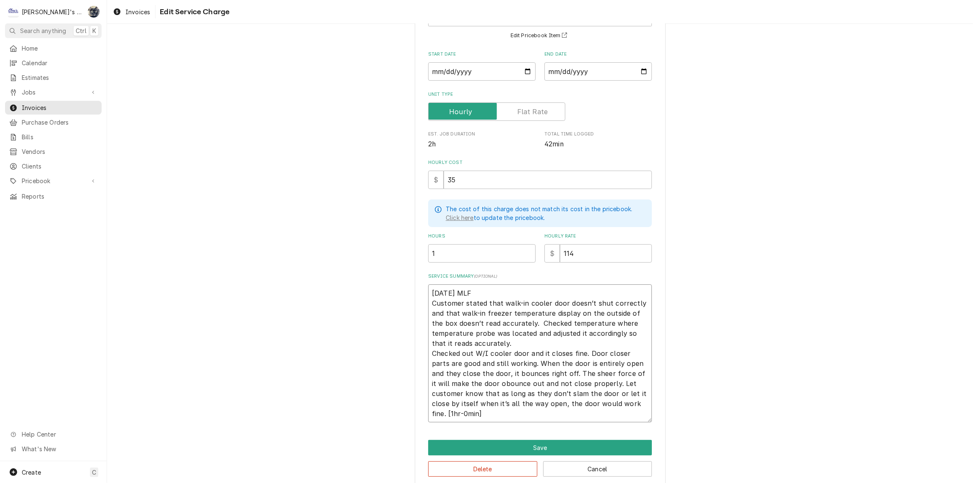
type textarea "[DATE] MLF Customer stated that walk-in cooler door doesn’t shut correctly and …"
type textarea "x"
type textarea "[DATE] MLF Customer stated that walk-in cooler door doesn’t shut correctly and …"
type textarea "x"
type textarea "[DATE] MLF Customer stated that walk-in cooler door doesn’t shut correctly and …"
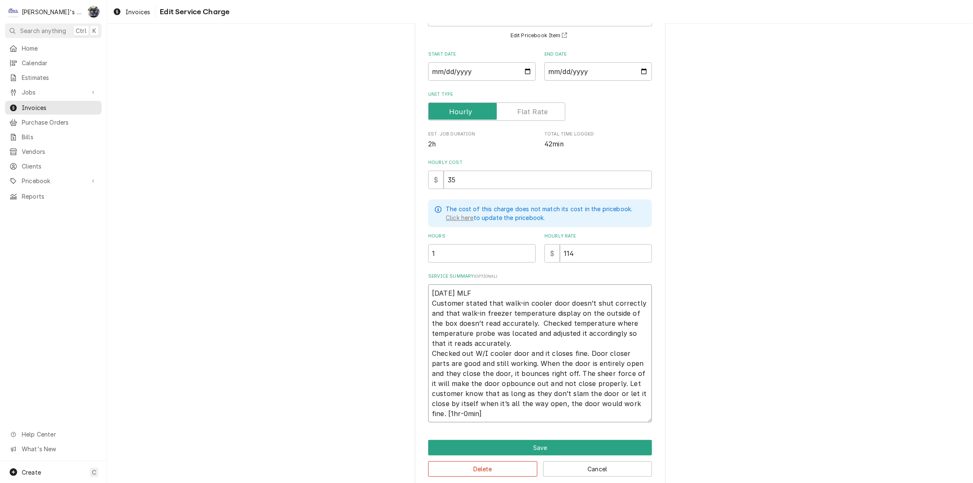
type textarea "x"
type textarea "[DATE] MLF Customer stated that walk-in cooler door doesn’t shut correctly and …"
type textarea "x"
type textarea "[DATE] MLF Customer stated that walk-in cooler door doesn’t shut correctly and …"
type textarea "x"
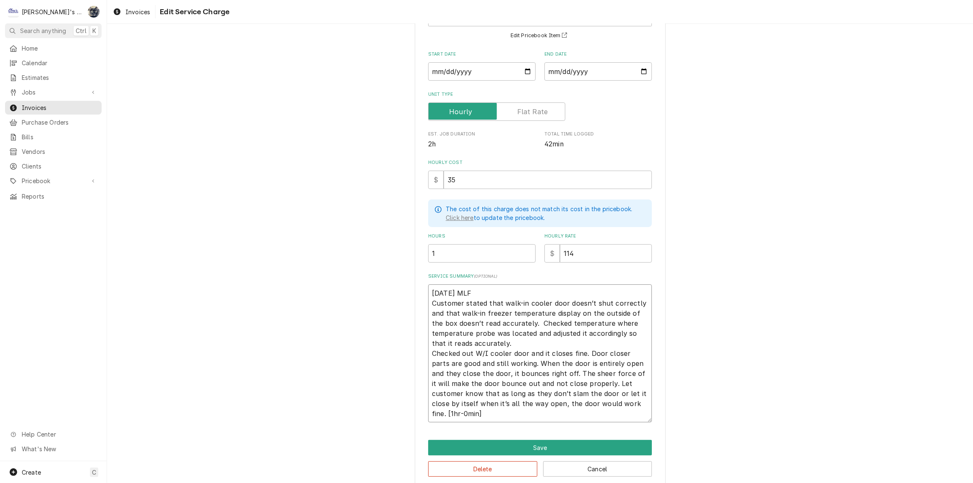
type textarea "[DATE] MLF Customer stated that walk-in cooler door doesn’t shut correctly and …"
type textarea "x"
type textarea "[DATE] MLF Customer stated that walk-in cooler door doesn’t shut correctly and …"
type textarea "x"
type textarea "[DATE] MLF Customer stated that walk-in cooler door doesn’t shut correctly and …"
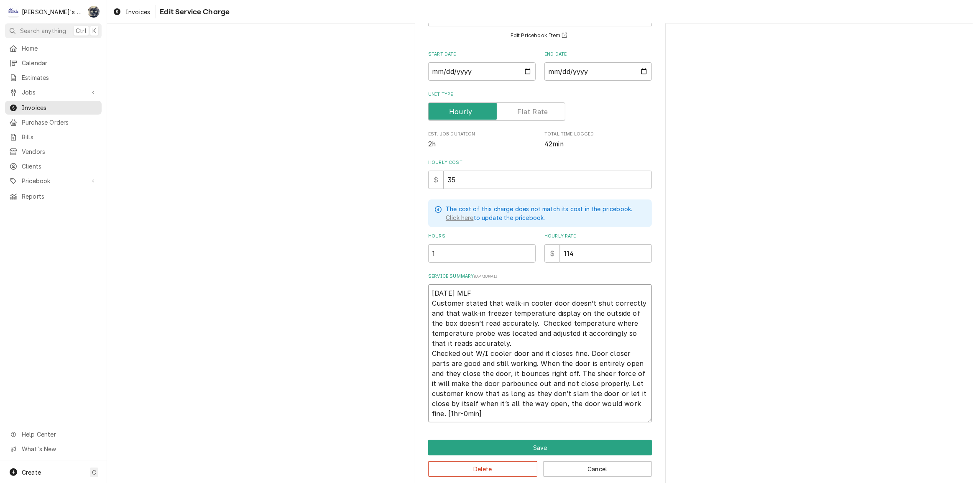
type textarea "x"
type textarea "[DATE] MLF Customer stated that walk-in cooler door doesn’t shut correctly and …"
type textarea "x"
type textarea "[DATE] MLF Customer stated that walk-in cooler door doesn’t shut correctly and …"
type textarea "x"
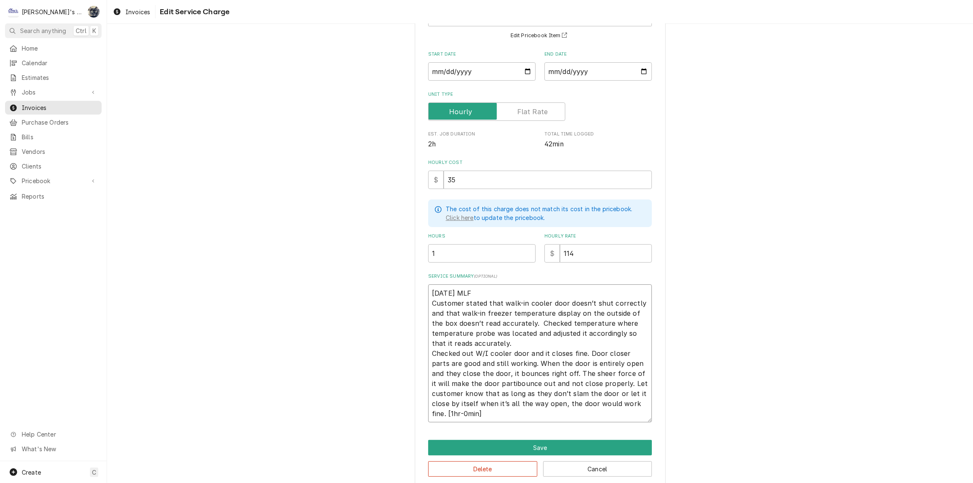
type textarea "[DATE] MLF Customer stated that walk-in cooler door doesn’t shut correctly and …"
type textarea "x"
type textarea "[DATE] MLF Customer stated that walk-in cooler door doesn’t shut correctly and …"
type textarea "x"
type textarea "[DATE] MLF Customer stated that walk-in cooler door doesn’t shut correctly and …"
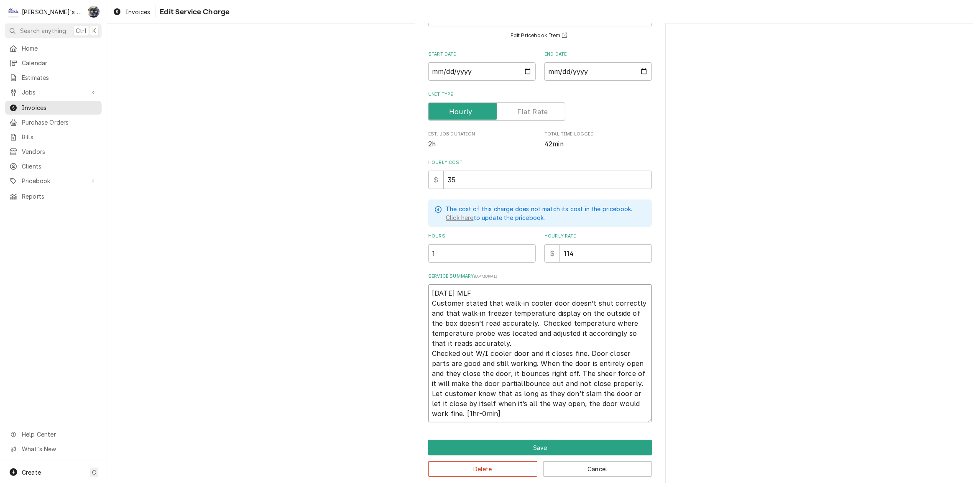
type textarea "x"
type textarea "[DATE] MLF Customer stated that walk-in cooler door doesn’t shut correctly and …"
type textarea "x"
type textarea "[DATE] MLF Customer stated that walk-in cooler door doesn’t shut correctly and …"
type textarea "x"
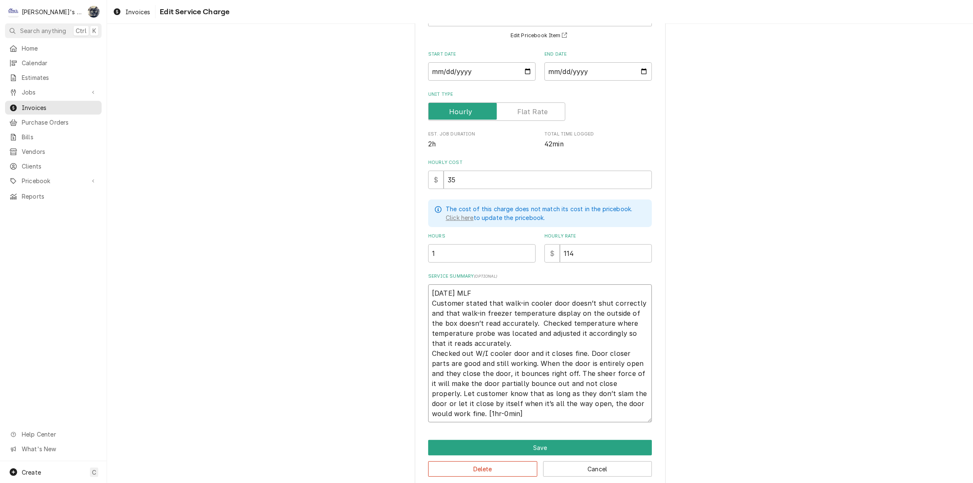
type textarea "[DATE] MLF Customer stated that walk-in cooler door doesn’t shut correctly and …"
type textarea "x"
type textarea "[DATE] MLF Customer stated that walk-in cooler door doesn’t shut correctly and …"
type textarea "x"
type textarea "[DATE] MLF Customer stated that walk-in cooler door doesn’t shut correctly and …"
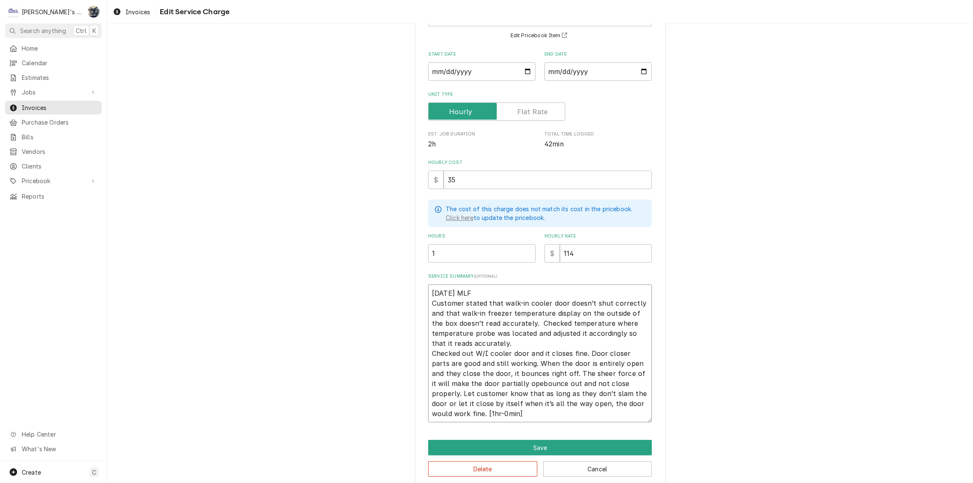
type textarea "x"
type textarea "[DATE] MLF Customer stated that walk-in cooler door doesn’t shut correctly and …"
type textarea "x"
type textarea "[DATE] MLF Customer stated that walk-in cooler door doesn’t shut correctly and …"
type textarea "x"
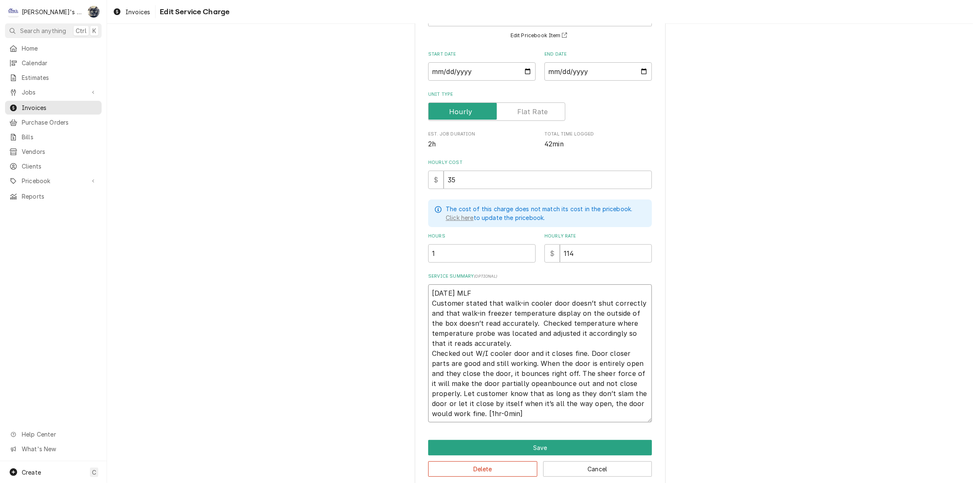
type textarea "[DATE] MLF Customer stated that walk-in cooler door doesn’t shut correctly and …"
type textarea "x"
type textarea "[DATE] MLF Customer stated that walk-in cooler door doesn’t shut correctly and …"
type textarea "x"
type textarea "[DATE] MLF Customer stated that walk-in cooler door doesn’t shut correctly and …"
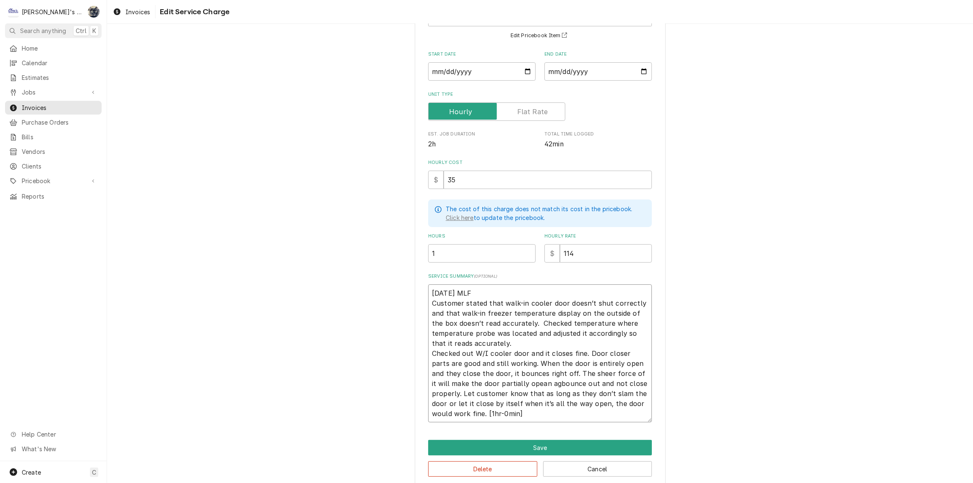
type textarea "x"
type textarea "[DATE] MLF Customer stated that walk-in cooler door doesn’t shut correctly and …"
type textarea "x"
type textarea "[DATE] MLF Customer stated that walk-in cooler door doesn’t shut correctly and …"
type textarea "x"
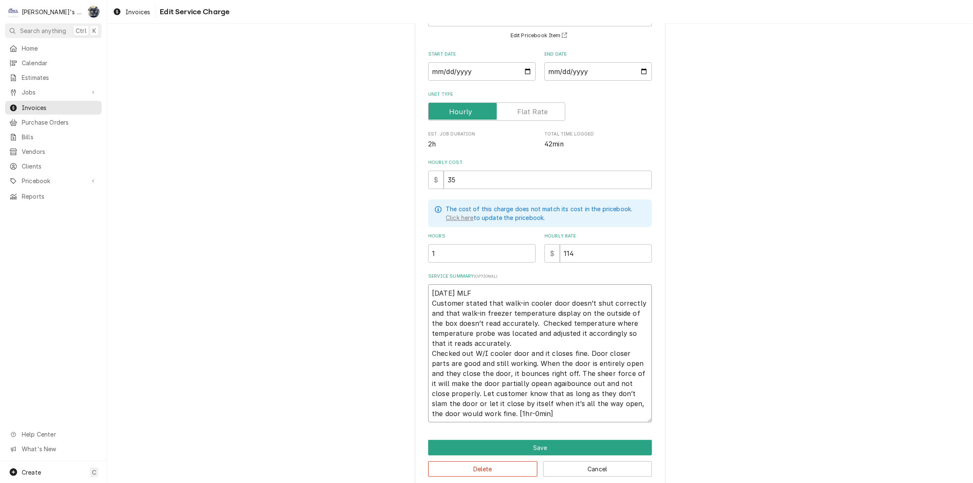
type textarea "[DATE] MLF Customer stated that walk-in cooler door doesn’t shut correctly and …"
type textarea "x"
type textarea "[DATE] MLF Customer stated that walk-in cooler door doesn’t shut correctly and …"
type textarea "x"
type textarea "[DATE] MLF Customer stated that walk-in cooler door doesn’t shut correctly and …"
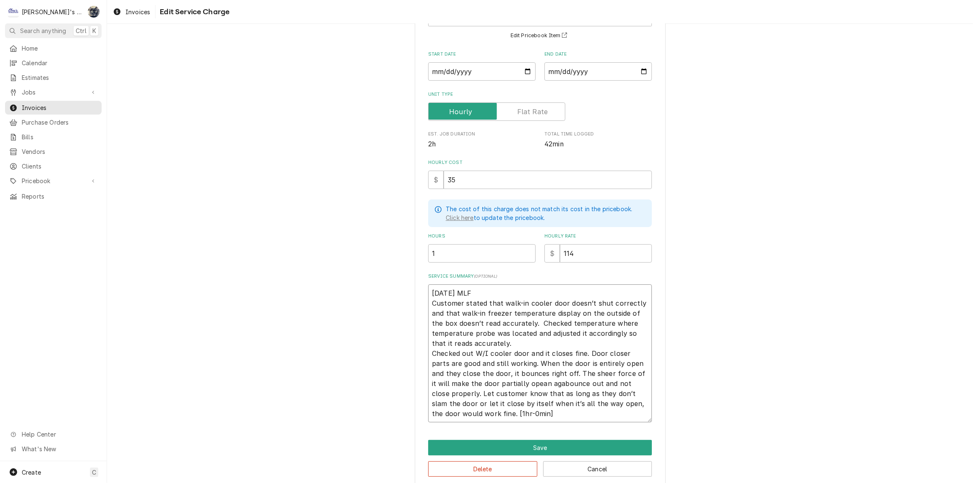
type textarea "x"
type textarea "[DATE] MLF Customer stated that walk-in cooler door doesn’t shut correctly and …"
type textarea "x"
type textarea "[DATE] MLF Customer stated that walk-in cooler door doesn’t shut correctly and …"
type textarea "x"
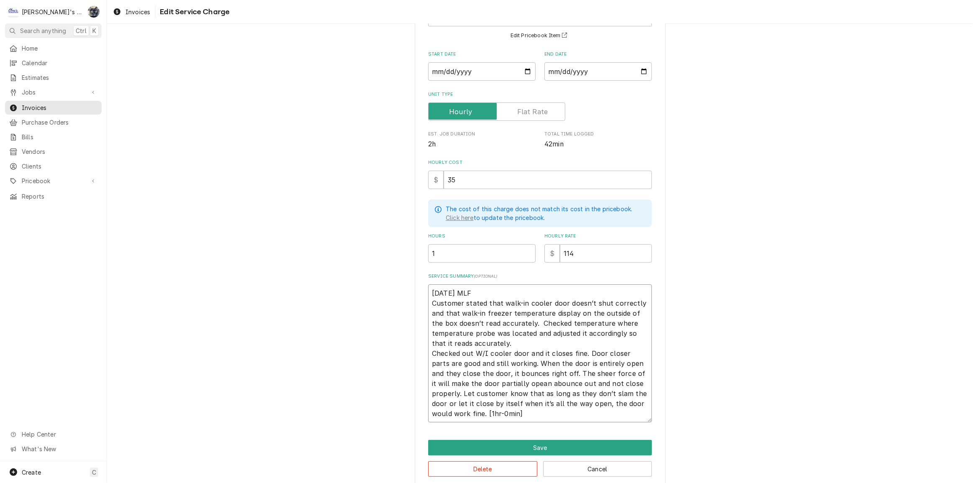
type textarea "[DATE] MLF Customer stated that walk-in cooler door doesn’t shut correctly and …"
type textarea "x"
type textarea "[DATE] MLF Customer stated that walk-in cooler door doesn’t shut correctly and …"
type textarea "x"
type textarea "[DATE] MLF Customer stated that walk-in cooler door doesn’t shut correctly and …"
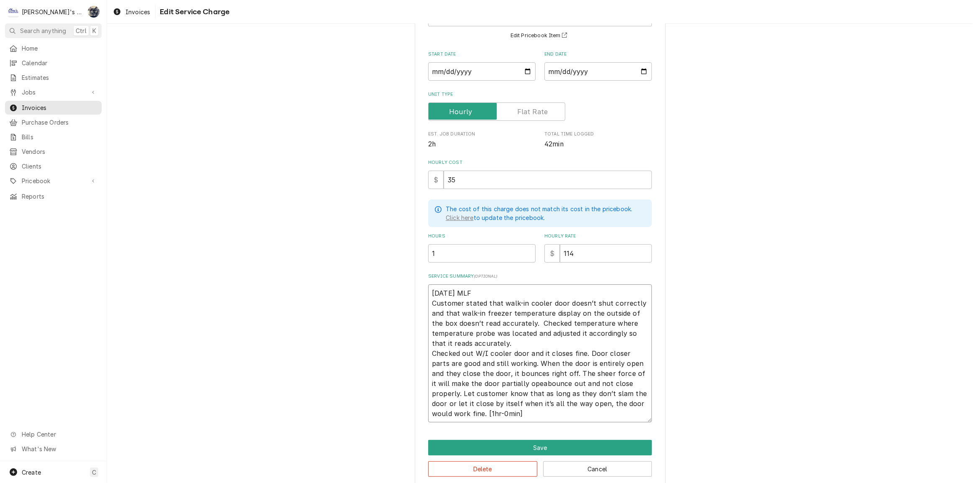
type textarea "x"
type textarea "[DATE] MLF Customer stated that walk-in cooler door doesn’t shut correctly and …"
type textarea "x"
type textarea "[DATE] MLF Customer stated that walk-in cooler door doesn’t shut correctly and …"
type textarea "x"
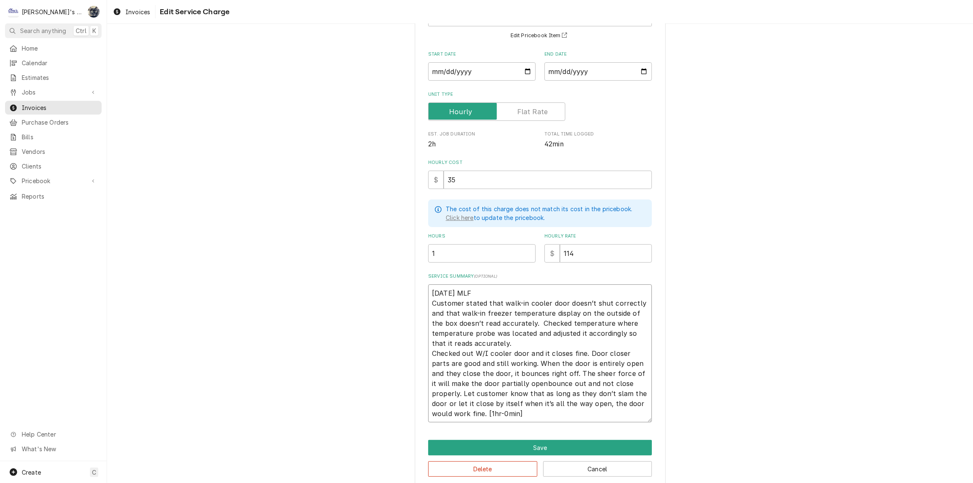
type textarea "[DATE] MLF Customer stated that walk-in cooler door doesn’t shut correctly and …"
type textarea "x"
type textarea "9/8/2025 MLF Customer stated that walk-in cooler door doesn’t shut correctly an…"
type textarea "x"
type textarea "9/8/2025 MLF Customer stated that walk-in cooler door doesn’t shut correctly an…"
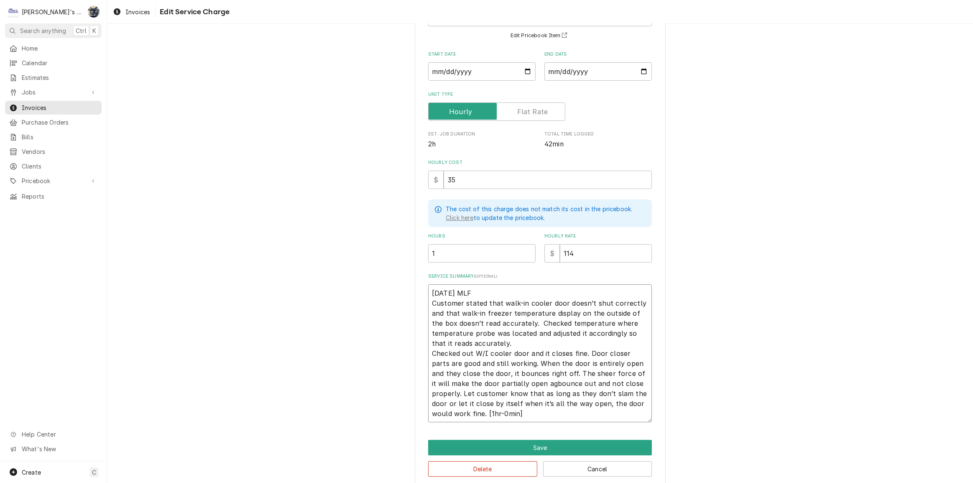
type textarea "x"
type textarea "9/8/2025 MLF Customer stated that walk-in cooler door doesn’t shut correctly an…"
type textarea "x"
type textarea "9/8/2025 MLF Customer stated that walk-in cooler door doesn’t shut correctly an…"
type textarea "x"
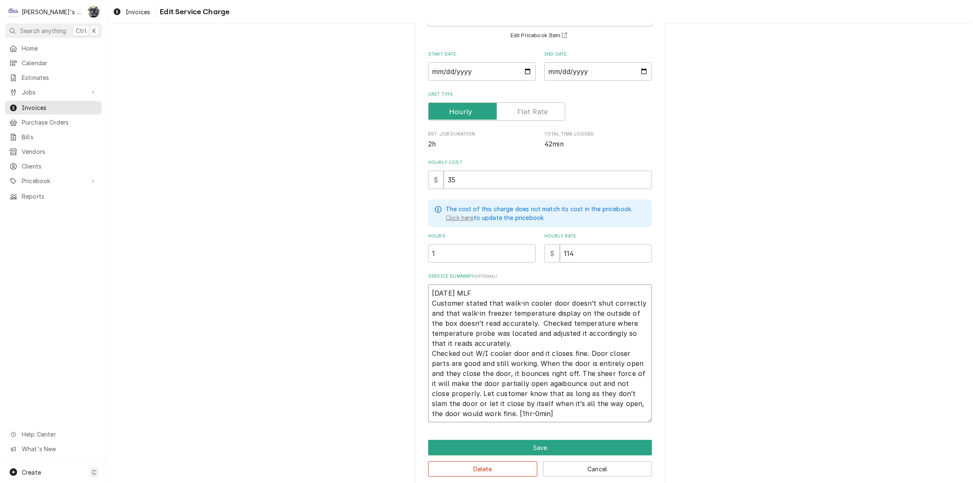
type textarea "9/8/2025 MLF Customer stated that walk-in cooler door doesn’t shut correctly an…"
type textarea "x"
type textarea "9/8/2025 MLF Customer stated that walk-in cooler door doesn’t shut correctly an…"
click at [581, 383] on textarea "9/8/2025 MLF Customer stated that walk-in cooler door doesn’t shut correctly an…" at bounding box center [540, 353] width 224 height 138
type textarea "x"
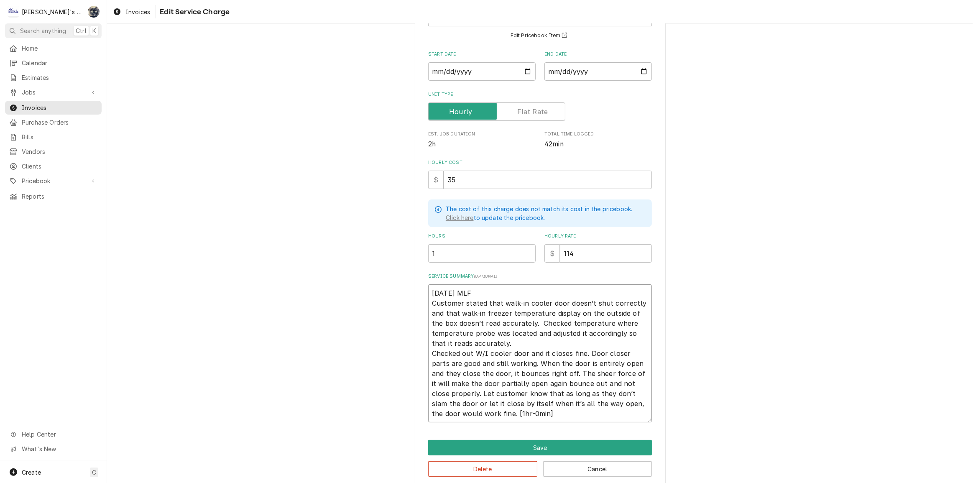
type textarea "9/8/2025 MLF Customer stated that walk-in cooler door doesn’t shut correctly an…"
type textarea "x"
type textarea "9/8/2025 MLF Customer stated that walk-in cooler door doesn’t shut correctly an…"
type textarea "x"
type textarea "9/8/2025 MLF Customer stated that walk-in cooler door doesn’t shut correctly an…"
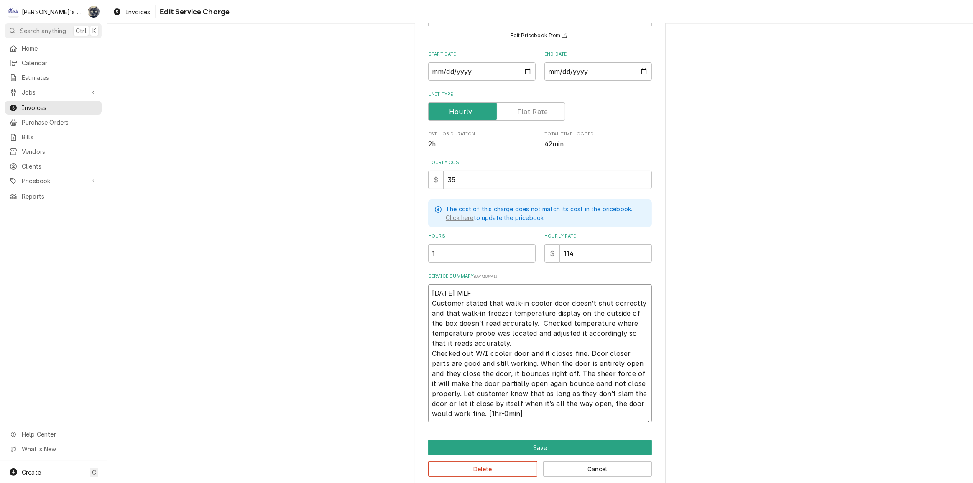
type textarea "x"
type textarea "9/8/2025 MLF Customer stated that walk-in cooler door doesn’t shut correctly an…"
type textarea "x"
type textarea "9/8/2025 MLF Customer stated that walk-in cooler door doesn’t shut correctly an…"
type textarea "x"
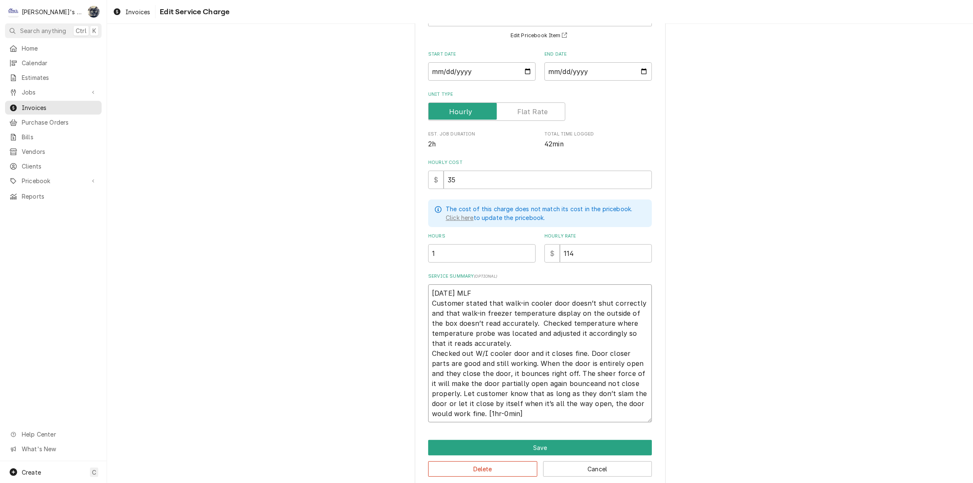
type textarea "9/8/2025 MLF Customer stated that walk-in cooler door doesn’t shut correctly an…"
type textarea "x"
type textarea "9/8/2025 MLF Customer stated that walk-in cooler door doesn’t shut correctly an…"
type textarea "x"
type textarea "9/8/2025 MLF Customer stated that walk-in cooler door doesn’t shut correctly an…"
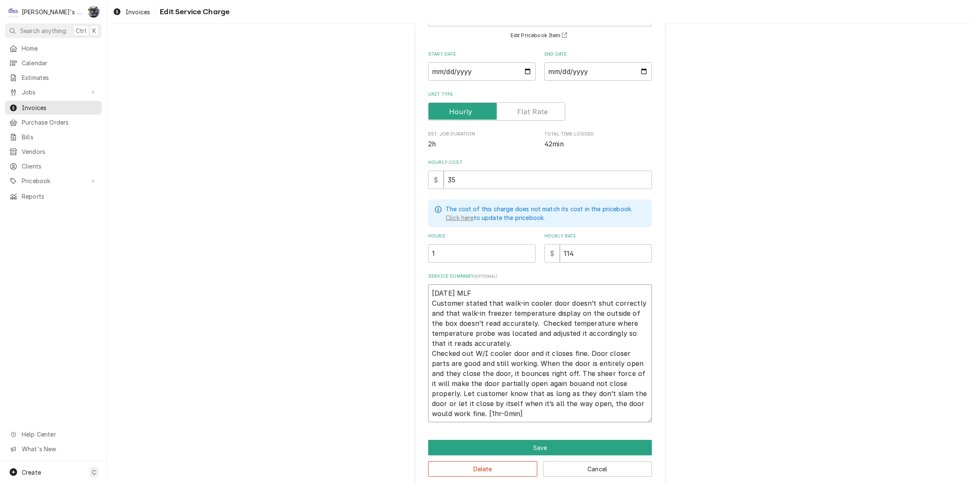
type textarea "x"
type textarea "9/8/2025 MLF Customer stated that walk-in cooler door doesn’t shut correctly an…"
type textarea "x"
type textarea "9/8/2025 MLF Customer stated that walk-in cooler door doesn’t shut correctly an…"
click at [569, 382] on textarea "9/8/2025 MLF Customer stated that walk-in cooler door doesn’t shut correctly an…" at bounding box center [540, 353] width 224 height 138
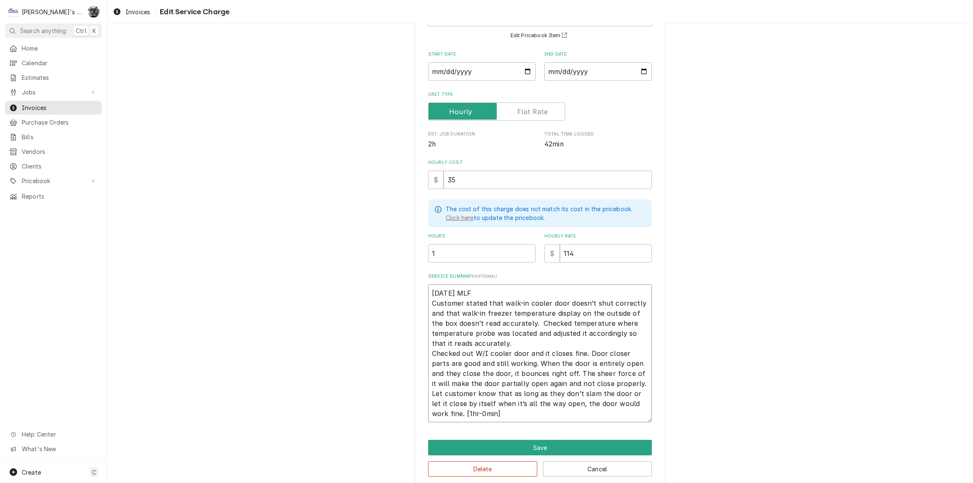
type textarea "x"
type textarea "9/8/2025 MLF Customer stated that walk-in cooler door doesn’t shut correctly an…"
type textarea "x"
type textarea "9/8/2025 MLF Customer stated that walk-in cooler door doesn’t shut correctly an…"
type textarea "x"
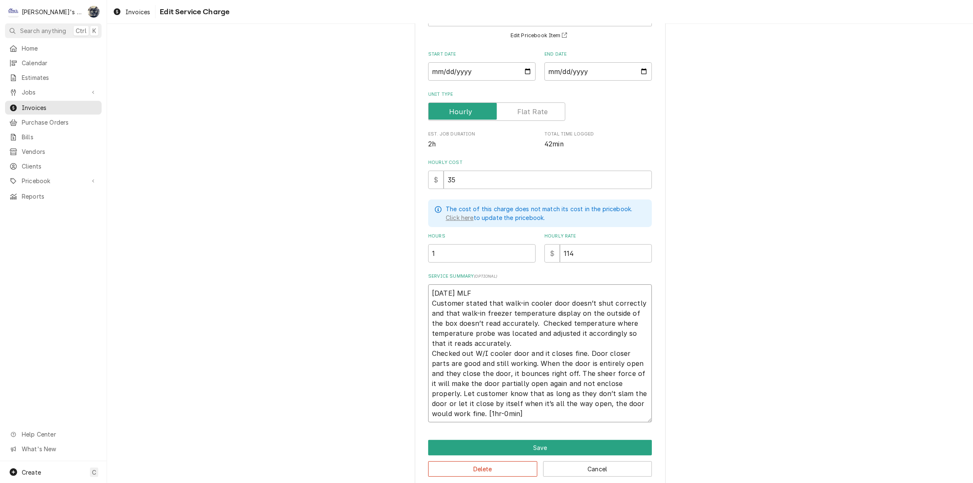
type textarea "9/8/2025 MLF Customer stated that walk-in cooler door doesn’t shut correctly an…"
type textarea "x"
type textarea "9/8/2025 MLF Customer stated that walk-in cooler door doesn’t shut correctly an…"
type textarea "x"
type textarea "9/8/2025 MLF Customer stated that walk-in cooler door doesn’t shut correctly an…"
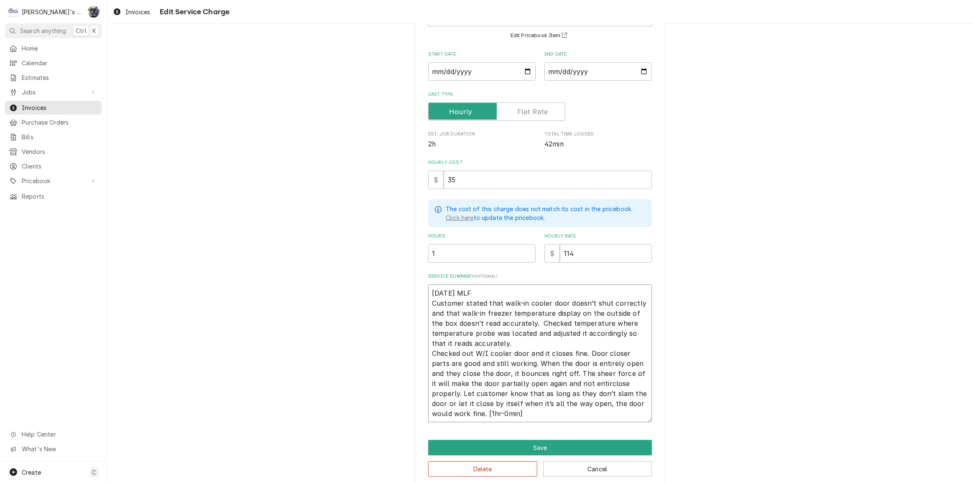
type textarea "x"
type textarea "9/8/2025 MLF Customer stated that walk-in cooler door doesn’t shut correctly an…"
type textarea "x"
type textarea "9/8/2025 MLF Customer stated that walk-in cooler door doesn’t shut correctly an…"
type textarea "x"
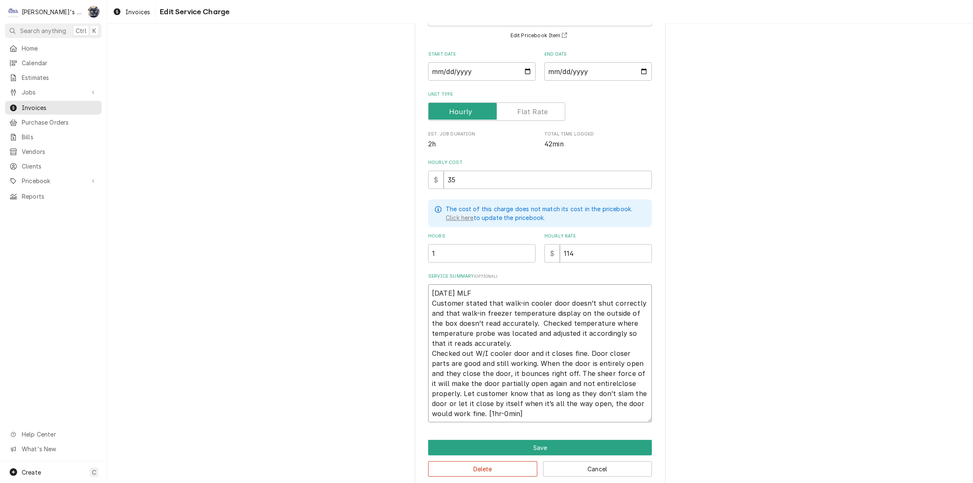
type textarea "9/8/2025 MLF Customer stated that walk-in cooler door doesn’t shut correctly an…"
type textarea "x"
type textarea "9/8/2025 MLF Customer stated that walk-in cooler door doesn’t shut correctly an…"
click at [642, 382] on textarea "9/8/2025 MLF Customer stated that walk-in cooler door doesn’t shut correctly an…" at bounding box center [540, 353] width 224 height 138
type textarea "x"
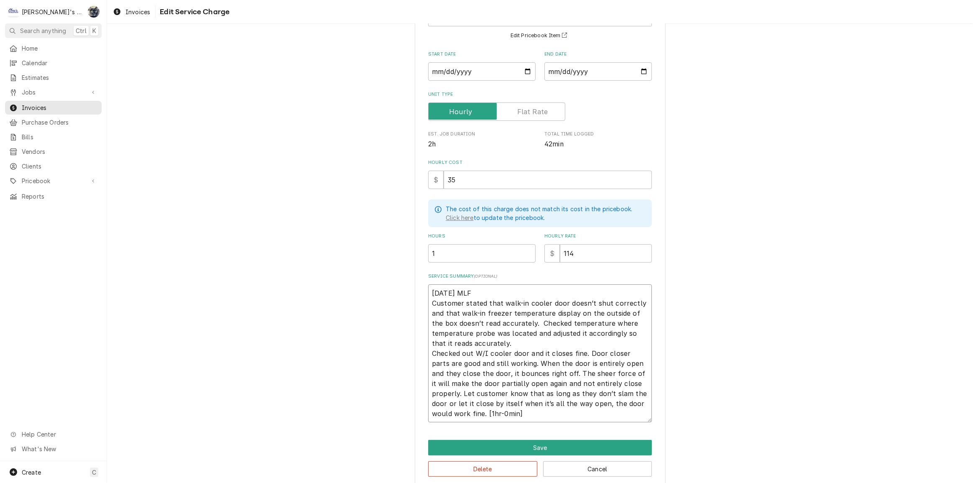
type textarea "9/8/2025 MLF Customer stated that walk-in cooler door doesn’t shut correctly an…"
type textarea "x"
type textarea "9/8/2025 MLF Customer stated that walk-in cooler door doesn’t shut correctly an…"
type textarea "x"
type textarea "9/8/2025 MLF Customer stated that walk-in cooler door doesn’t shut correctly an…"
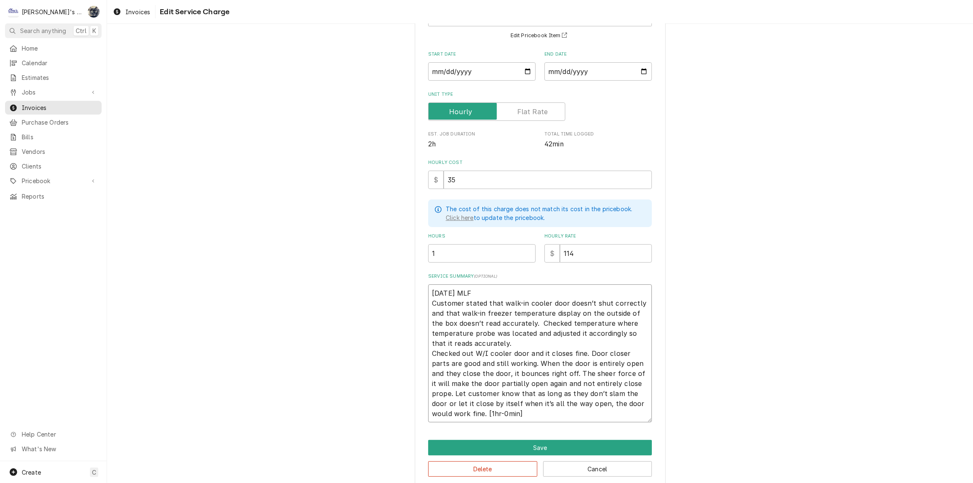
type textarea "x"
type textarea "9/8/2025 MLF Customer stated that walk-in cooler door doesn’t shut correctly an…"
type textarea "x"
type textarea "9/8/2025 MLF Customer stated that walk-in cooler door doesn’t shut correctly an…"
type textarea "x"
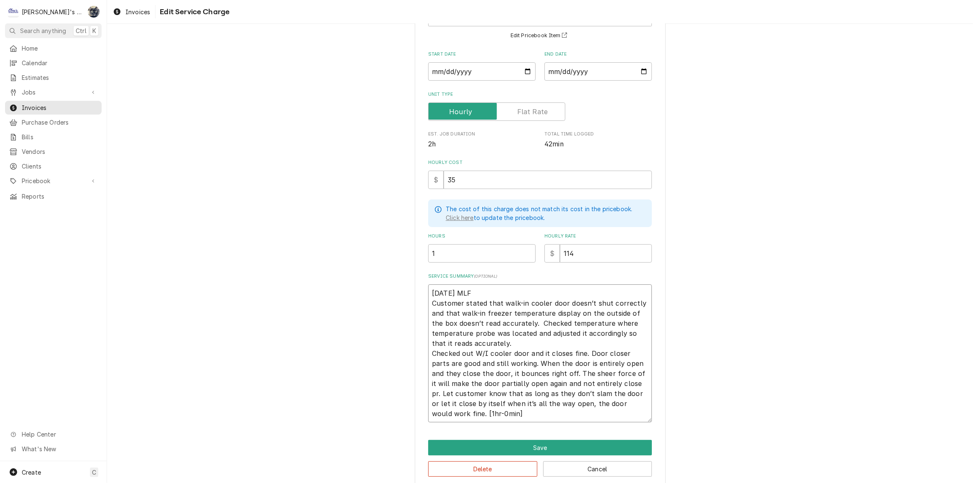
type textarea "9/8/2025 MLF Customer stated that walk-in cooler door doesn’t shut correctly an…"
type textarea "x"
type textarea "9/8/2025 MLF Customer stated that walk-in cooler door doesn’t shut correctly an…"
type textarea "x"
type textarea "9/8/2025 MLF Customer stated that walk-in cooler door doesn’t shut correctly an…"
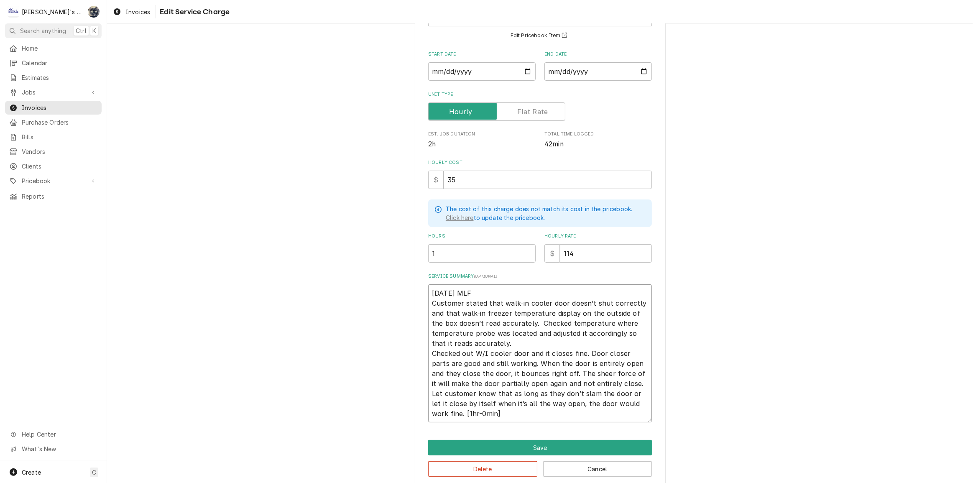
click at [442, 412] on textarea "9/8/2025 MLF Customer stated that walk-in cooler door doesn’t shut correctly an…" at bounding box center [540, 353] width 224 height 138
type textarea "x"
type textarea "9/8/2025 MLF Customer stated that walk-in cooler door doesn’t shut correctly an…"
type textarea "x"
type textarea "9/8/2025 MLF Customer stated that walk-in cooler door doesn’t shut correctly an…"
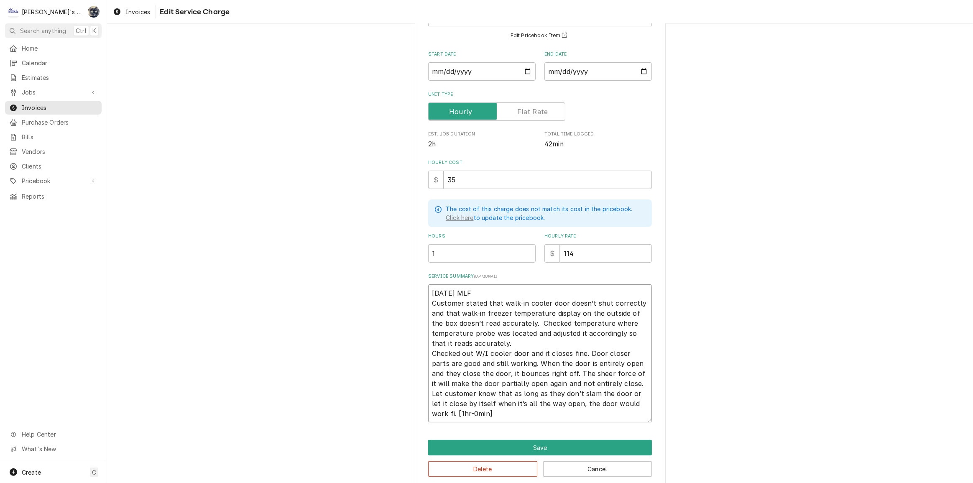
type textarea "x"
type textarea "9/8/2025 MLF Customer stated that walk-in cooler door doesn’t shut correctly an…"
type textarea "x"
type textarea "9/8/2025 MLF Customer stated that walk-in cooler door doesn’t shut correctly an…"
type textarea "x"
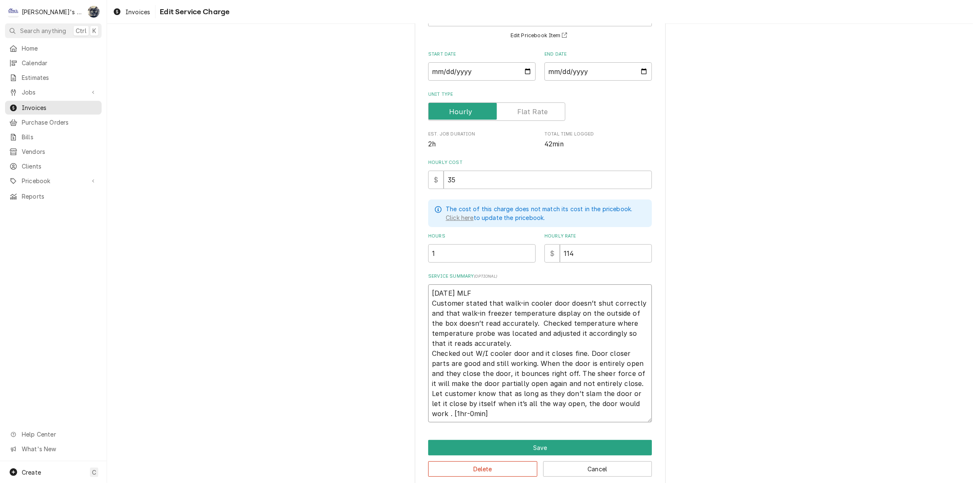
type textarea "9/8/2025 MLF Customer stated that walk-in cooler door doesn’t shut correctly an…"
type textarea "x"
type textarea "9/8/2025 MLF Customer stated that walk-in cooler door doesn’t shut correctly an…"
type textarea "x"
type textarea "9/8/2025 MLF Customer stated that walk-in cooler door doesn’t shut correctly an…"
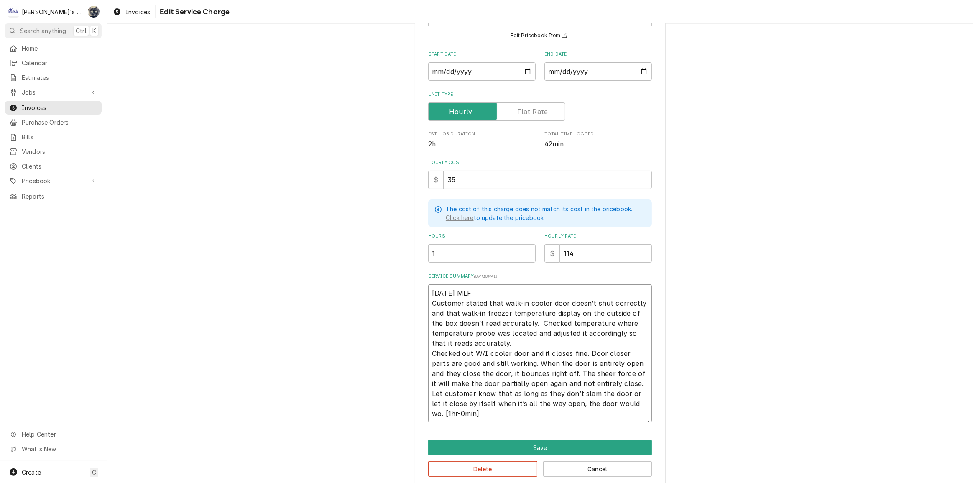
type textarea "x"
type textarea "9/8/2025 MLF Customer stated that walk-in cooler door doesn’t shut correctly an…"
type textarea "x"
type textarea "9/8/2025 MLF Customer stated that walk-in cooler door doesn’t shut correctly an…"
type textarea "x"
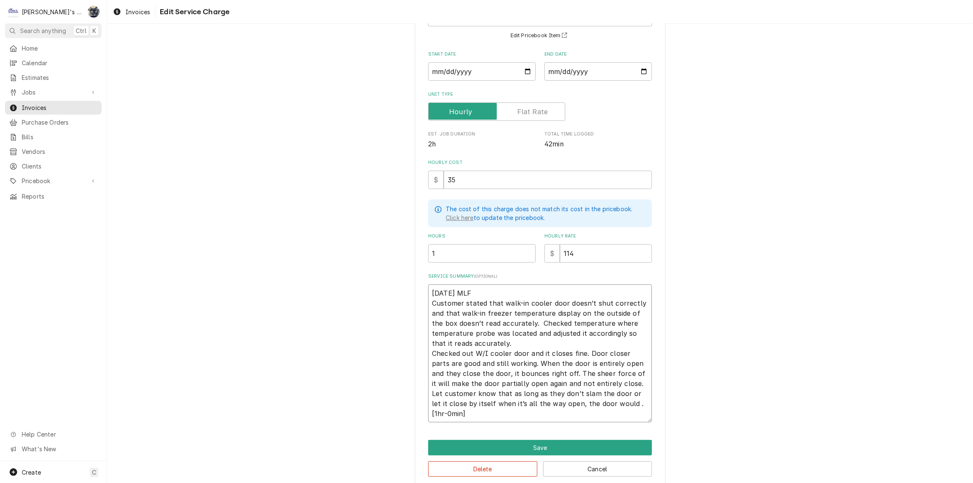
type textarea "9/8/2025 MLF Customer stated that walk-in cooler door doesn’t shut correctly an…"
type textarea "x"
type textarea "9/8/2025 MLF Customer stated that walk-in cooler door doesn’t shut correctly an…"
type textarea "x"
type textarea "9/8/2025 MLF Customer stated that walk-in cooler door doesn’t shut correctly an…"
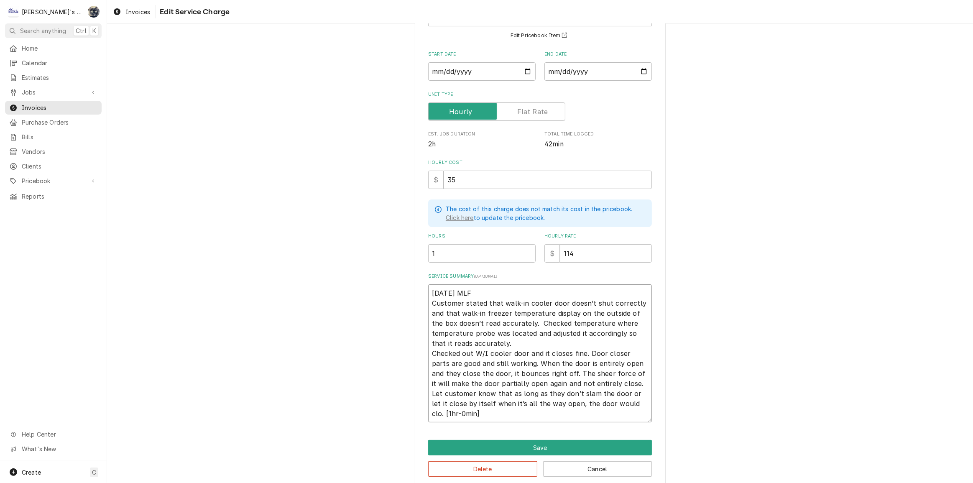
type textarea "x"
type textarea "9/8/2025 MLF Customer stated that walk-in cooler door doesn’t shut correctly an…"
type textarea "x"
type textarea "9/8/2025 MLF Customer stated that walk-in cooler door doesn’t shut correctly an…"
type textarea "x"
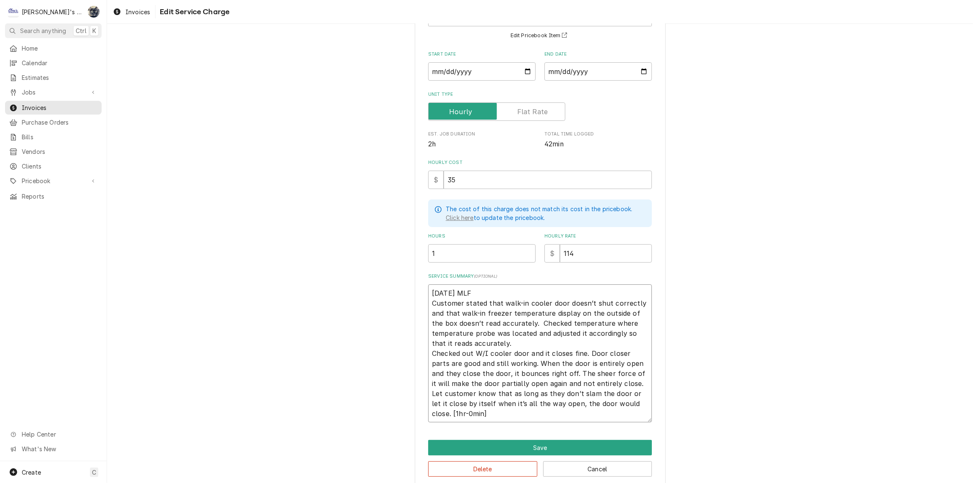
type textarea "9/8/2025 MLF Customer stated that walk-in cooler door doesn’t shut correctly an…"
type textarea "x"
type textarea "9/8/2025 MLF Customer stated that walk-in cooler door doesn’t shut correctly an…"
type textarea "x"
type textarea "9/8/2025 MLF Customer stated that walk-in cooler door doesn’t shut correctly an…"
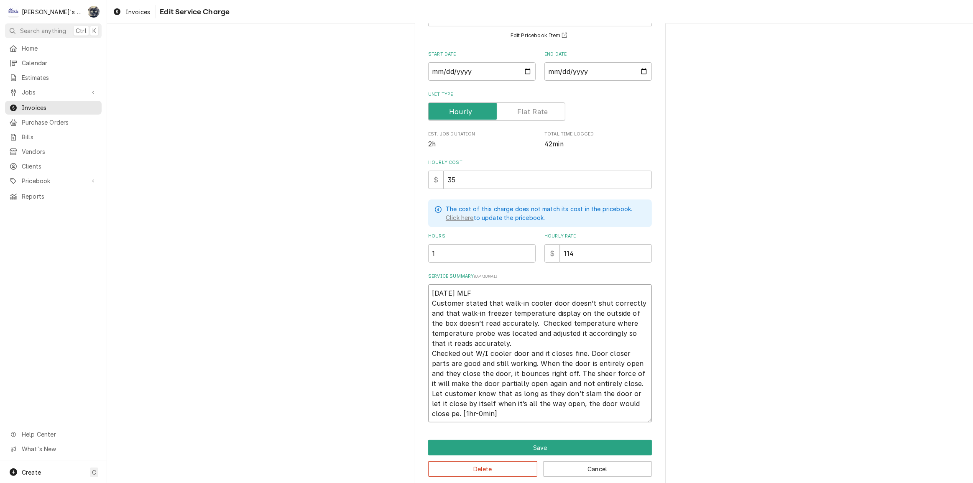
type textarea "x"
type textarea "9/8/2025 MLF Customer stated that walk-in cooler door doesn’t shut correctly an…"
click at [532, 412] on textarea "9/8/2025 MLF Customer stated that walk-in cooler door doesn’t shut correctly an…" at bounding box center [540, 353] width 224 height 138
click at [599, 364] on textarea "9/8/2025 MLF Customer stated that walk-in cooler door doesn’t shut correctly an…" at bounding box center [540, 353] width 224 height 138
click at [637, 363] on textarea "9/8/2025 MLF Customer stated that walk-in cooler door doesn’t shut correctly an…" at bounding box center [540, 353] width 224 height 138
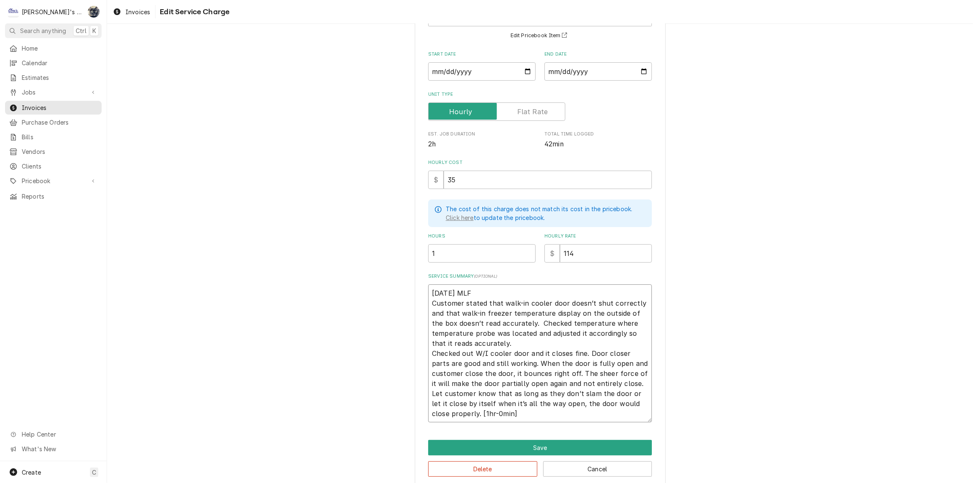
click at [478, 372] on textarea "9/8/2025 MLF Customer stated that walk-in cooler door doesn’t shut correctly an…" at bounding box center [540, 353] width 224 height 138
click at [624, 413] on textarea "9/8/2025 MLF Customer stated that walk-in cooler door doesn’t shut correctly an…" at bounding box center [540, 353] width 224 height 138
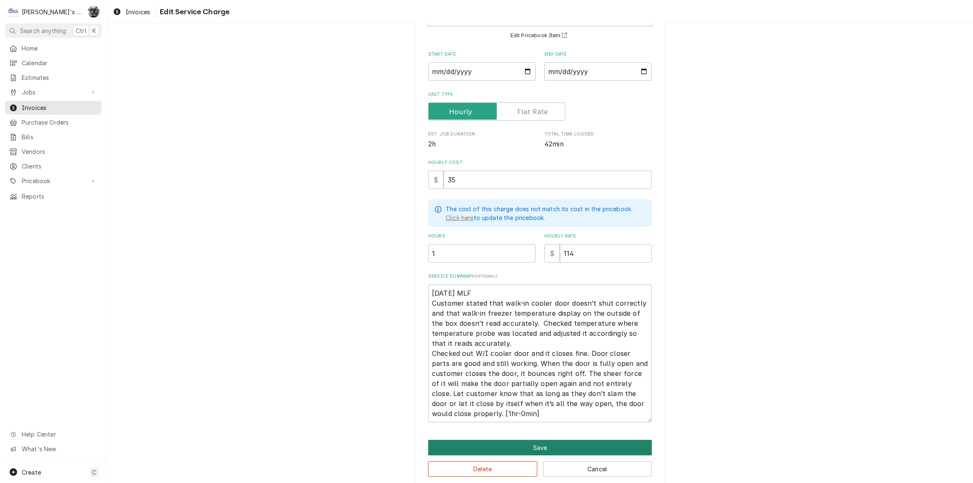
click at [597, 440] on button "Save" at bounding box center [540, 447] width 224 height 15
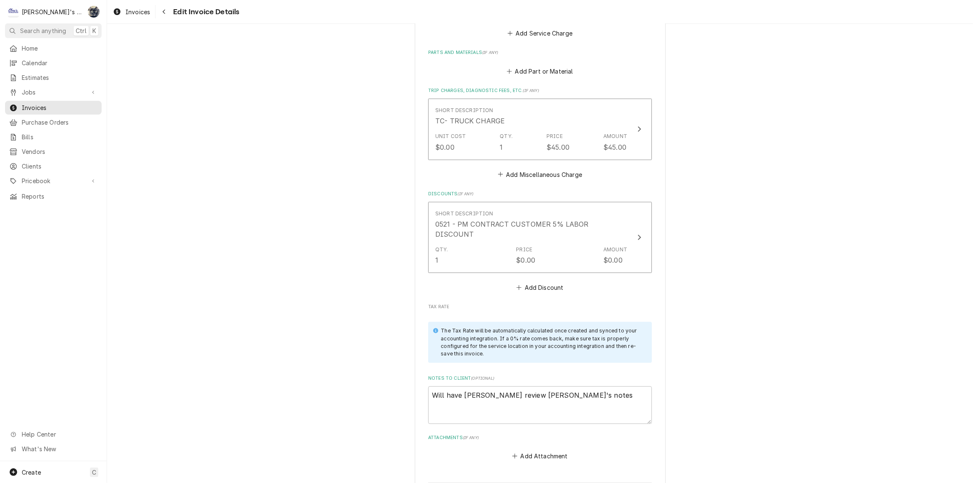
scroll to position [1206, 0]
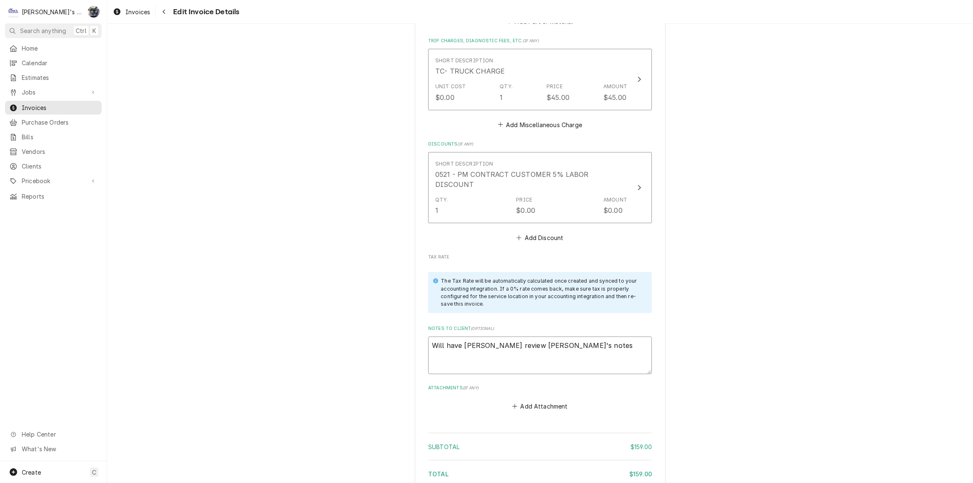
drag, startPoint x: 571, startPoint y: 321, endPoint x: 417, endPoint y: 322, distance: 153.9
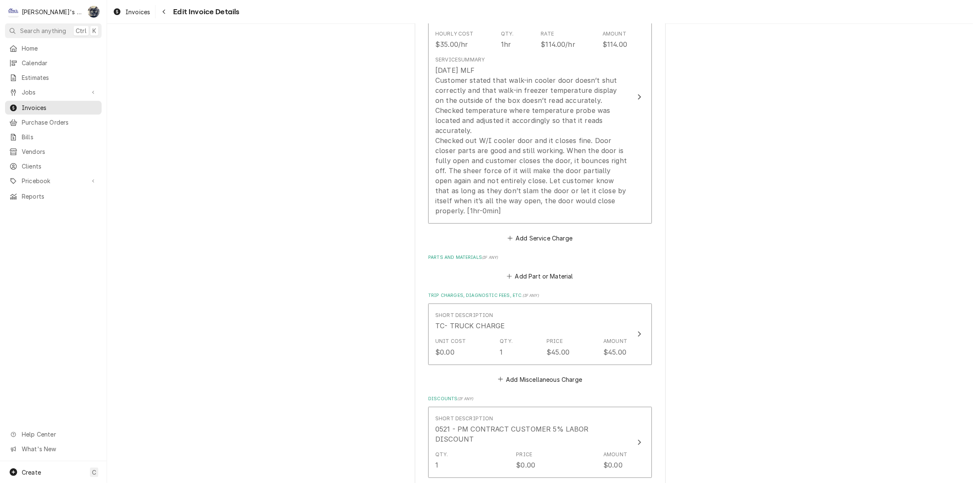
scroll to position [1054, 0]
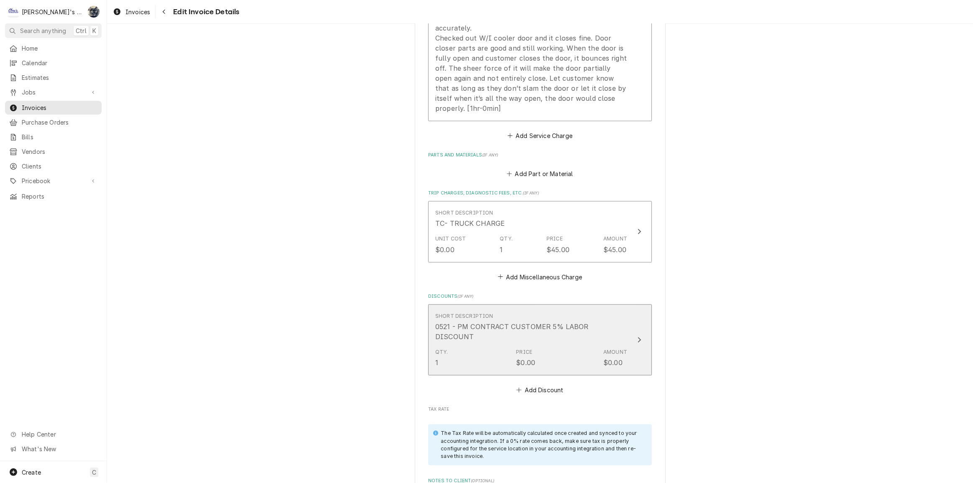
click at [517, 348] on div "Price" at bounding box center [524, 352] width 16 height 8
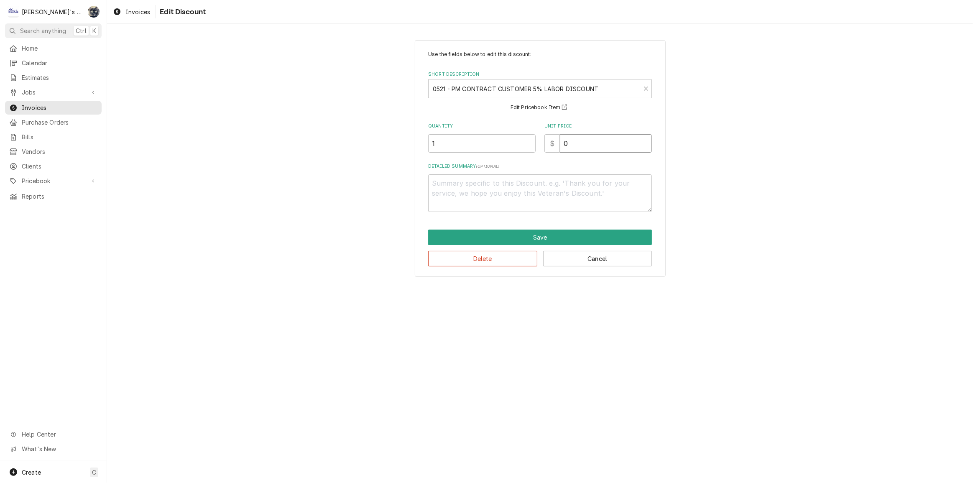
drag, startPoint x: 545, startPoint y: 146, endPoint x: 531, endPoint y: 146, distance: 13.4
click at [531, 146] on div "Quantity 1 Unit Price $ 0" at bounding box center [540, 138] width 224 height 30
click at [527, 238] on button "Save" at bounding box center [540, 237] width 224 height 15
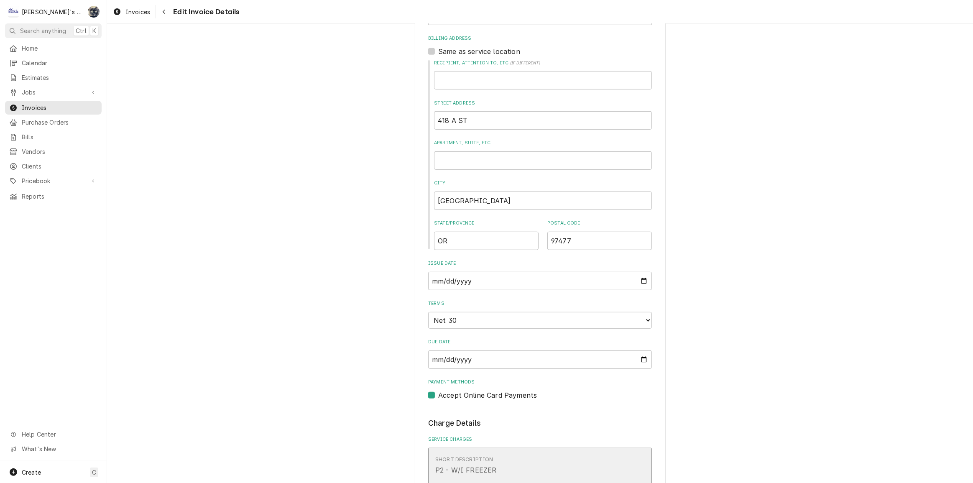
scroll to position [170, 0]
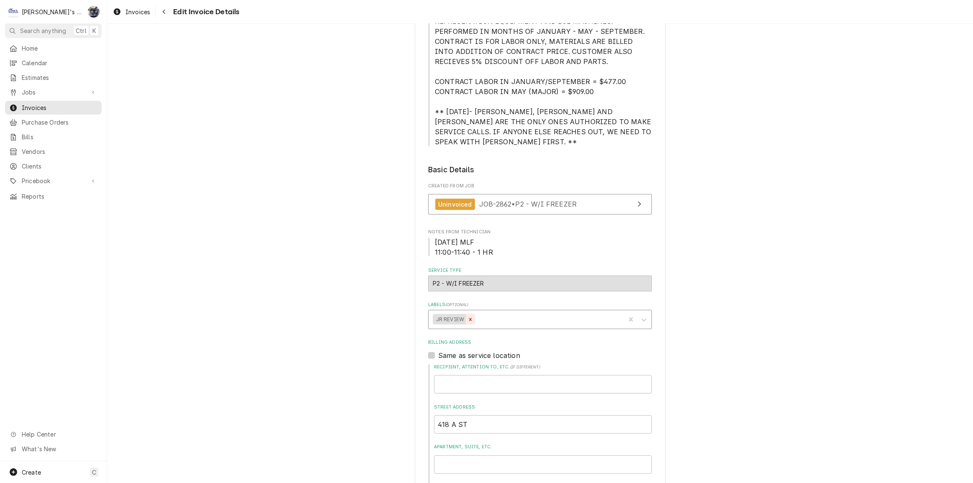
click at [469, 318] on icon "Remove JR REVIEW" at bounding box center [470, 319] width 3 height 3
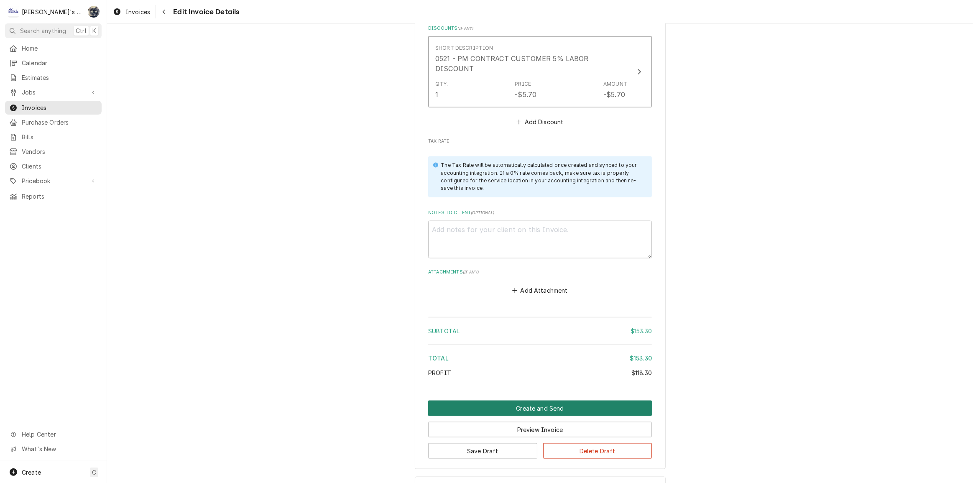
click at [517, 401] on button "Create and Send" at bounding box center [540, 408] width 224 height 15
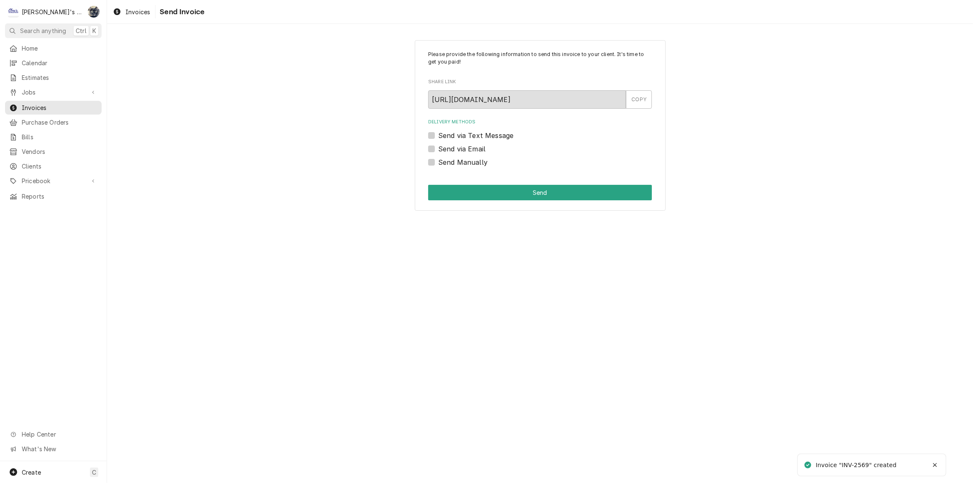
click at [438, 162] on label "Send Manually" at bounding box center [462, 162] width 49 height 10
click at [438, 162] on input "Send Manually" at bounding box center [550, 166] width 224 height 18
checkbox input "true"
click at [452, 195] on button "Send" at bounding box center [540, 192] width 224 height 15
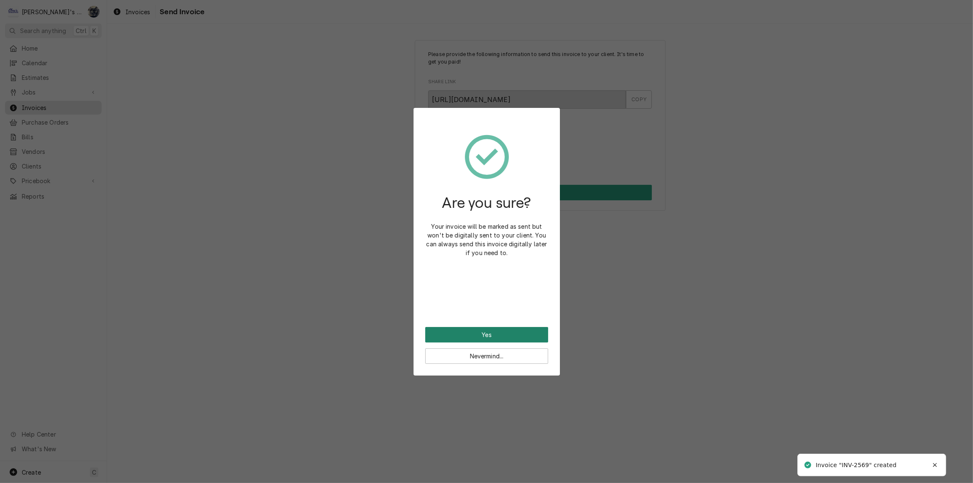
click at [492, 333] on button "Yes" at bounding box center [486, 334] width 123 height 15
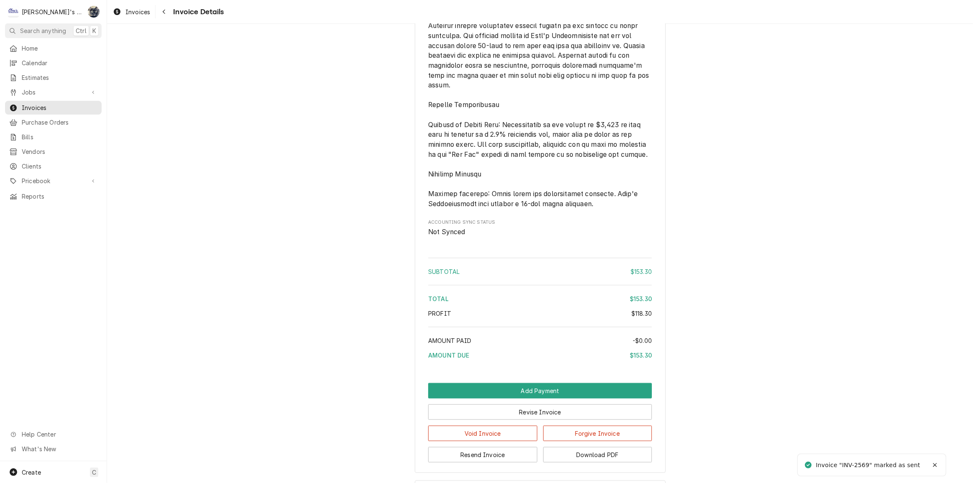
scroll to position [988, 0]
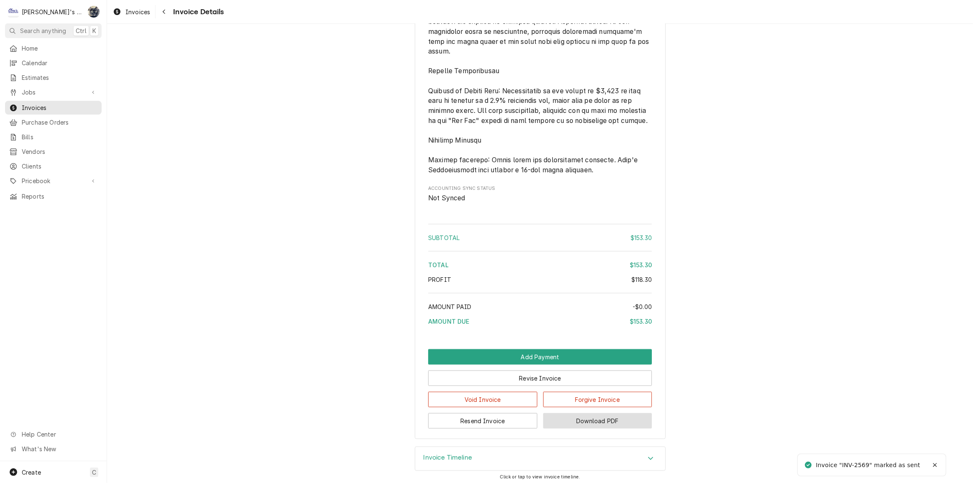
click at [577, 429] on button "Download PDF" at bounding box center [597, 420] width 109 height 15
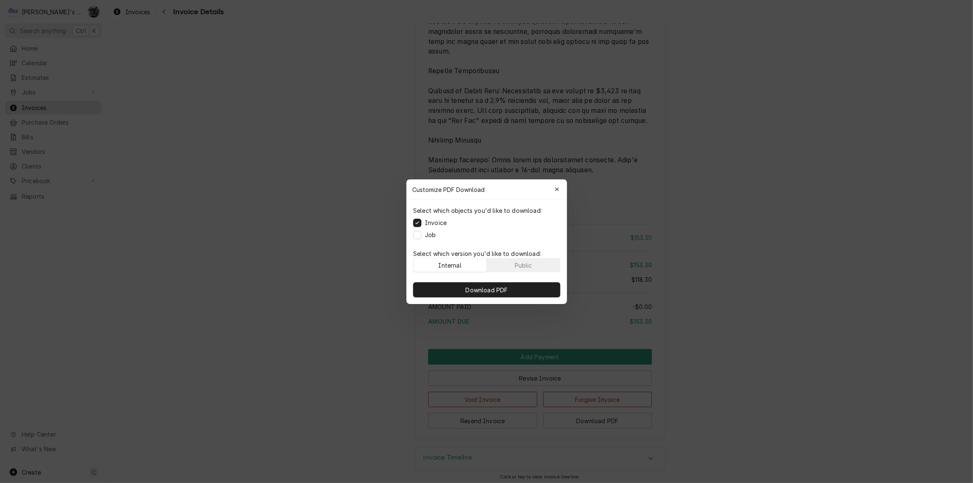
click at [417, 239] on div "Select which objects you'd like to download: Invoice Job" at bounding box center [487, 223] width 161 height 46
click at [420, 234] on button "Job" at bounding box center [417, 234] width 8 height 8
click at [445, 287] on button "Download PDF" at bounding box center [486, 289] width 147 height 15
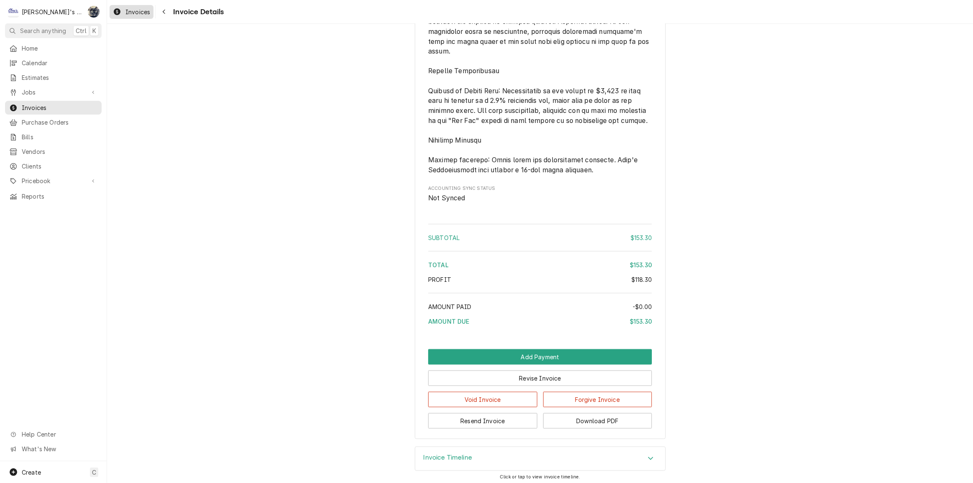
click at [143, 13] on span "Invoices" at bounding box center [137, 12] width 25 height 9
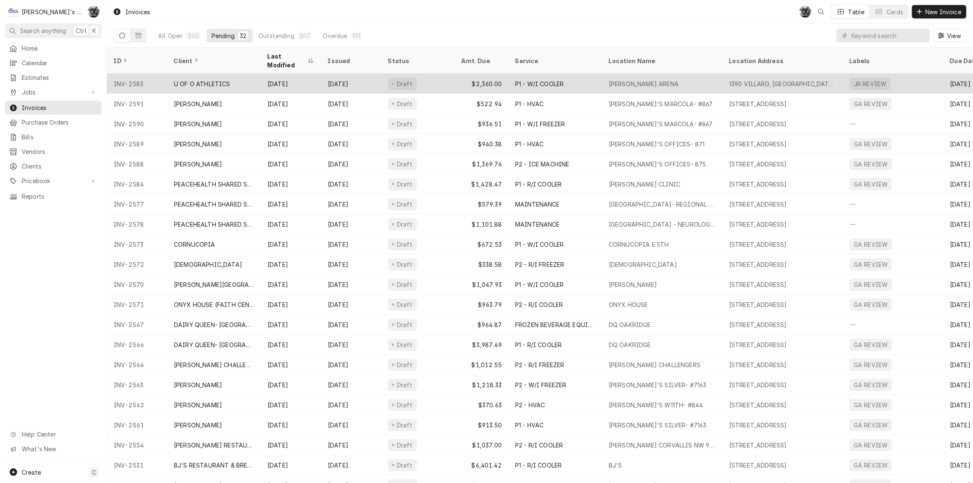
click at [619, 79] on div "[PERSON_NAME] ARENA" at bounding box center [644, 83] width 70 height 9
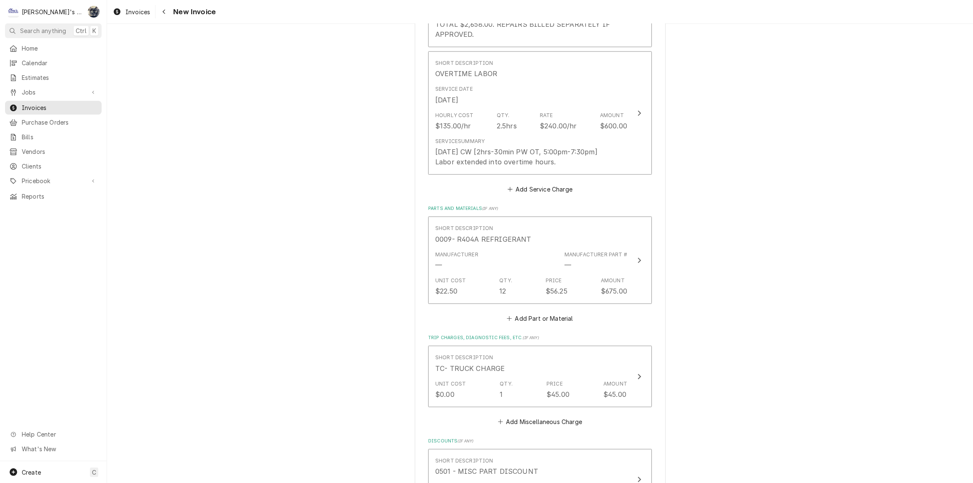
scroll to position [1292, 0]
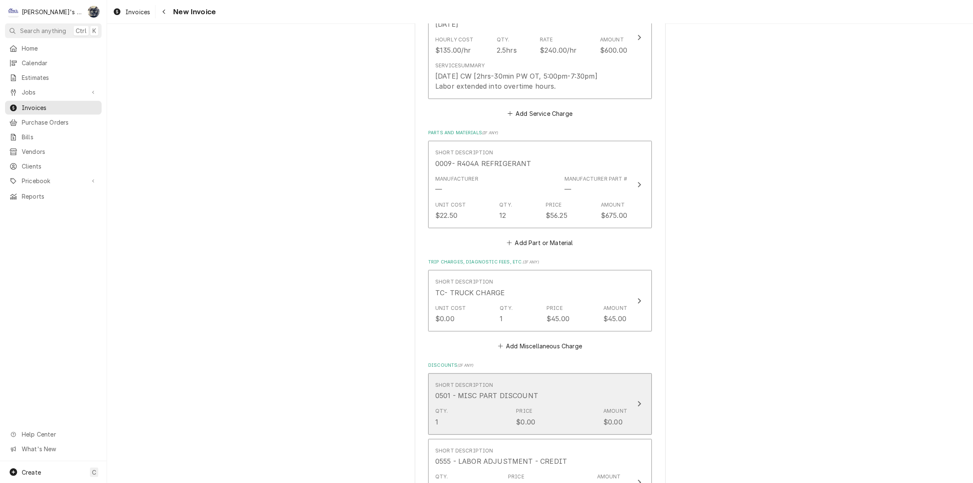
click at [543, 378] on div "Short Description 0501 - MISC PART DISCOUNT" at bounding box center [531, 391] width 192 height 26
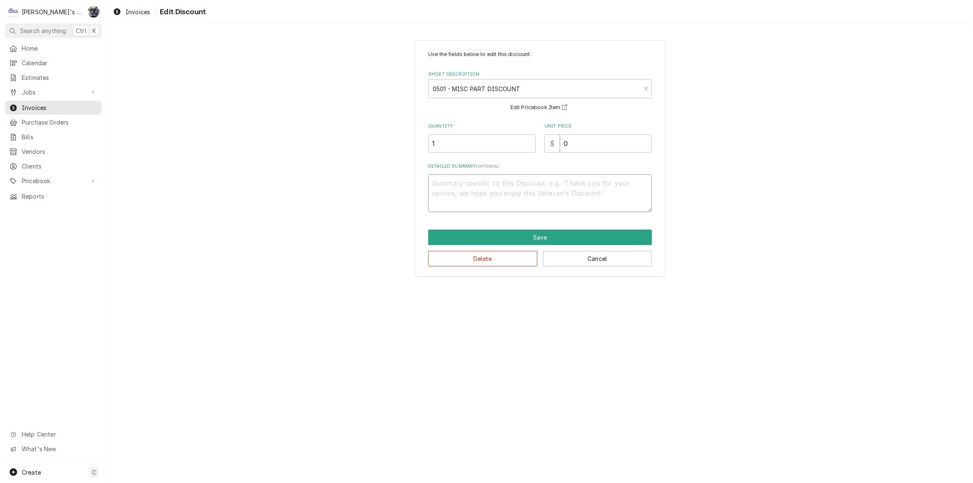
click at [475, 189] on textarea "Detailed Summary ( optional )" at bounding box center [540, 193] width 224 height 38
type textarea "x"
type textarea "2"
type textarea "x"
type textarea "20%"
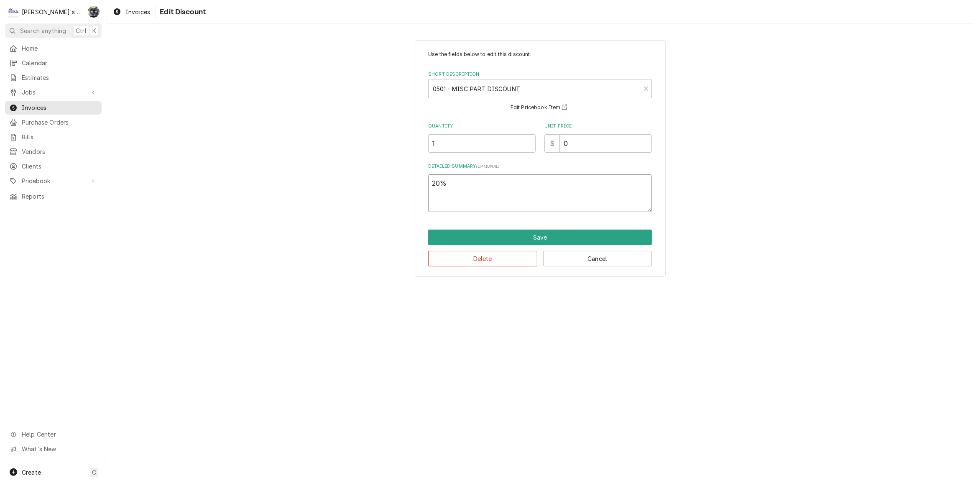
type textarea "x"
type textarea "20%"
click at [514, 236] on button "Save" at bounding box center [540, 237] width 224 height 15
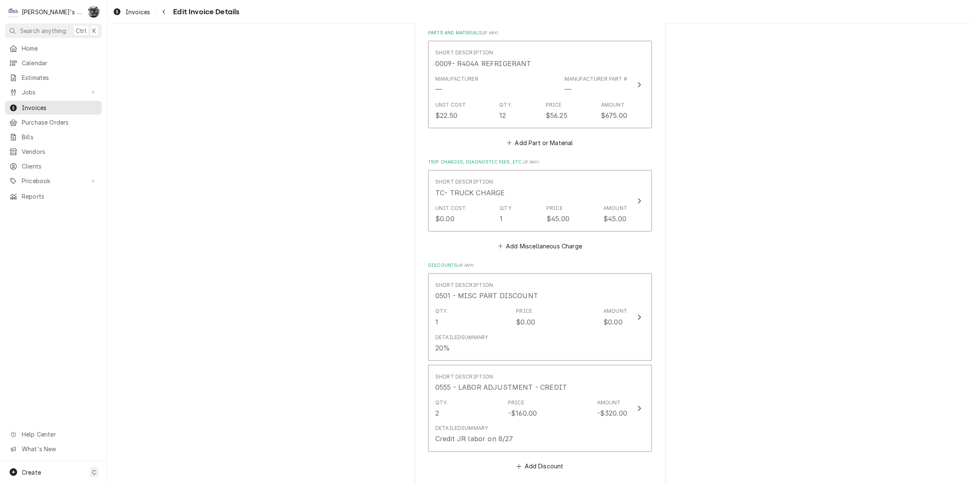
scroll to position [1445, 0]
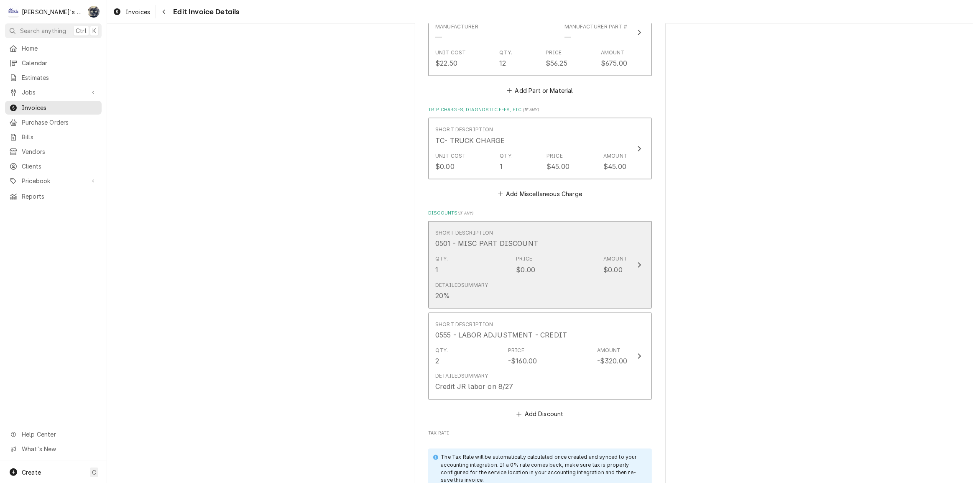
click at [483, 252] on div "Qty. 1 Price $0.00 Amount $0.00" at bounding box center [531, 265] width 192 height 26
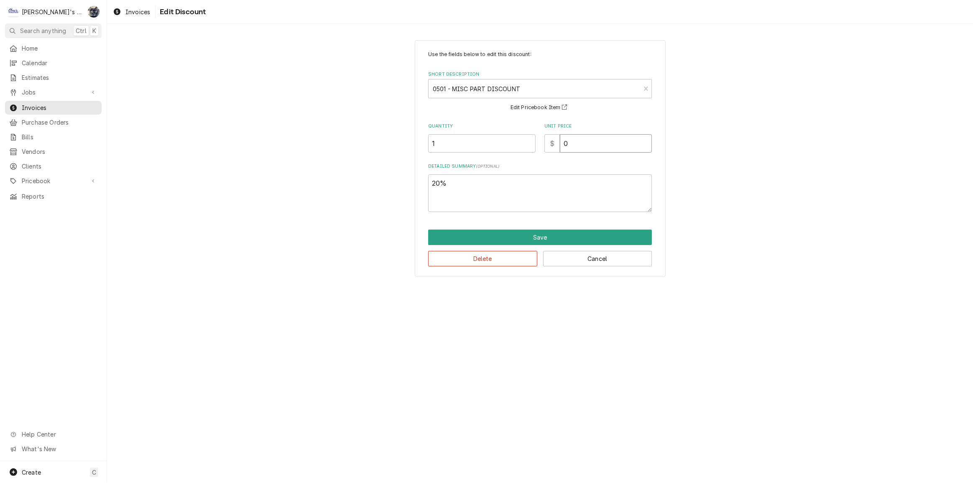
click at [534, 146] on div "Quantity 1 Unit Price $ 0" at bounding box center [540, 138] width 224 height 30
type textarea "x"
type input "1"
type textarea "x"
type input "13"
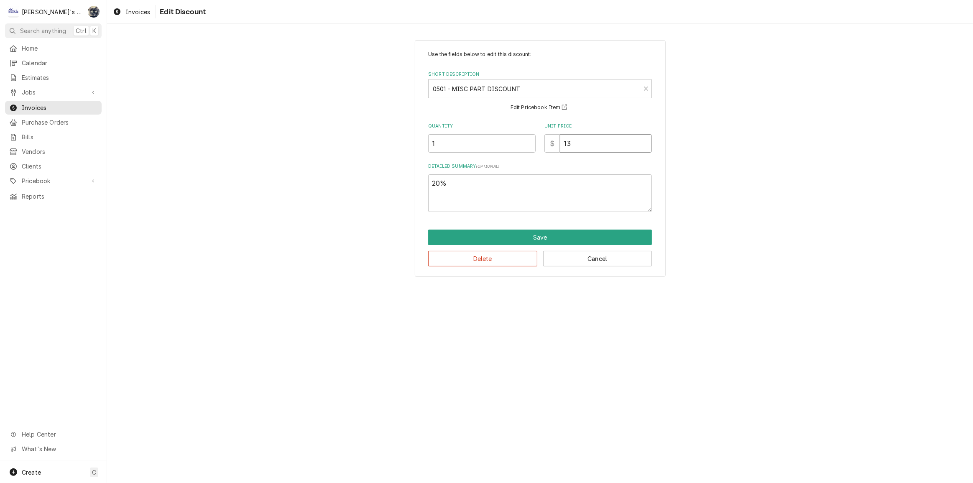
type textarea "x"
type input "135"
type textarea "x"
type input "135.0"
type textarea "x"
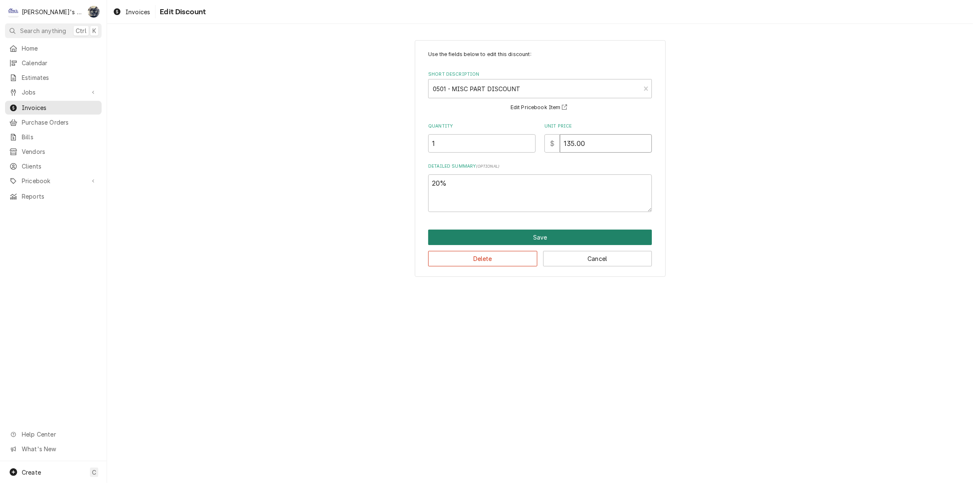
type input "135.00"
click at [519, 235] on button "Save" at bounding box center [540, 237] width 224 height 15
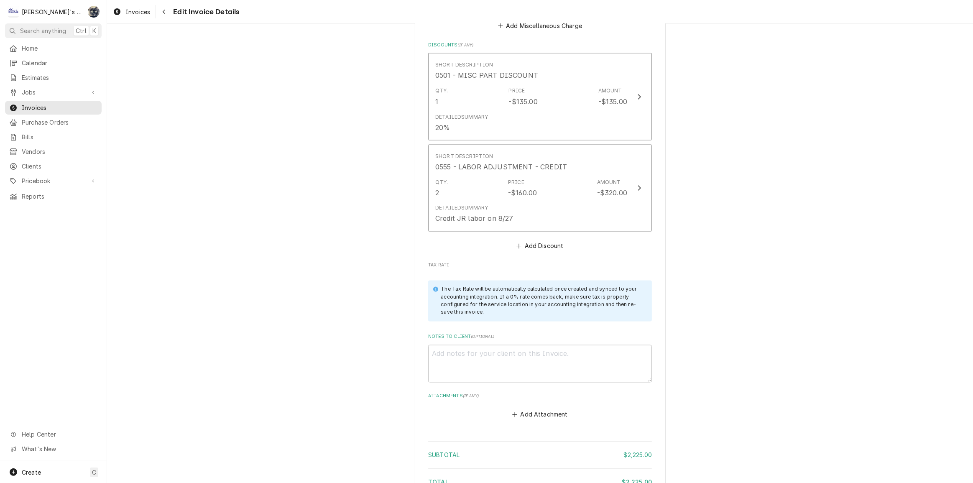
scroll to position [1747, 0]
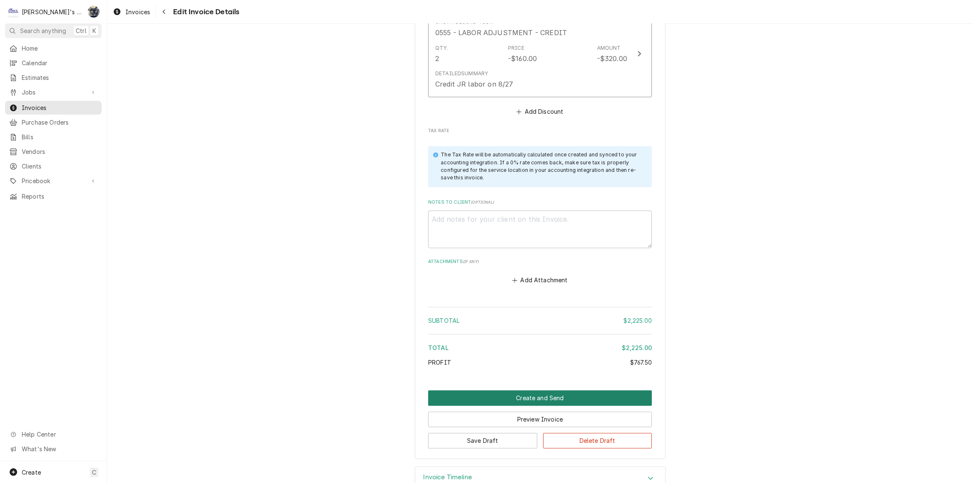
click at [523, 391] on button "Create and Send" at bounding box center [540, 398] width 224 height 15
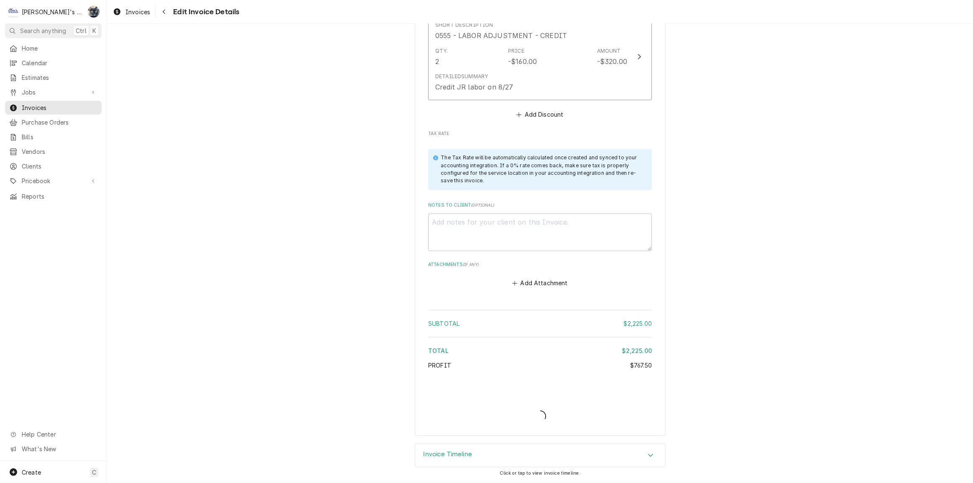
scroll to position [1722, 0]
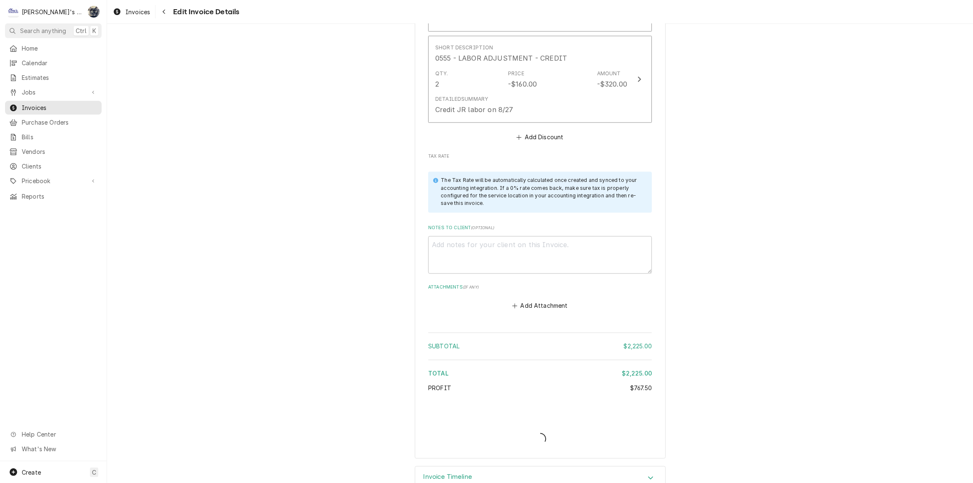
type textarea "x"
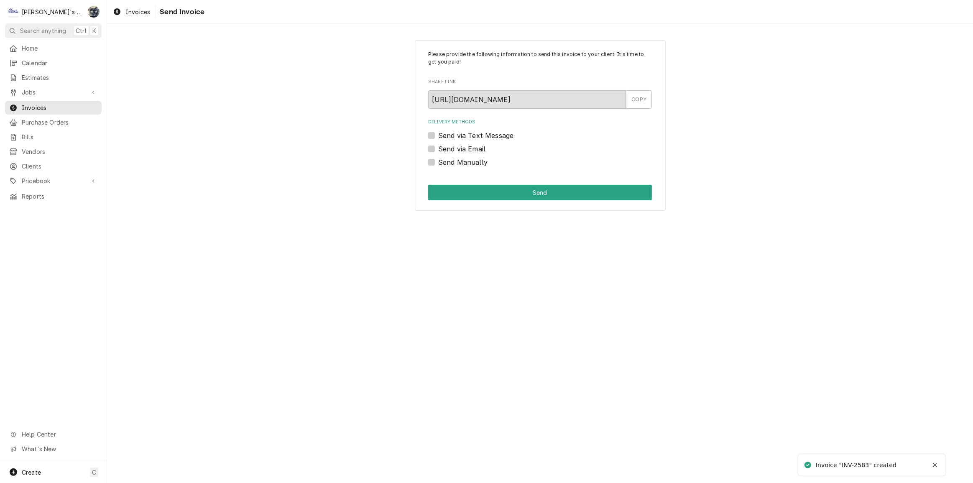
click at [438, 161] on label "Send Manually" at bounding box center [462, 162] width 49 height 10
click at [438, 161] on input "Send Manually" at bounding box center [550, 166] width 224 height 18
checkbox input "true"
click at [495, 204] on div "Please provide the following information to send this invoice to your client. I…" at bounding box center [540, 125] width 251 height 171
click at [495, 191] on button "Send" at bounding box center [540, 192] width 224 height 15
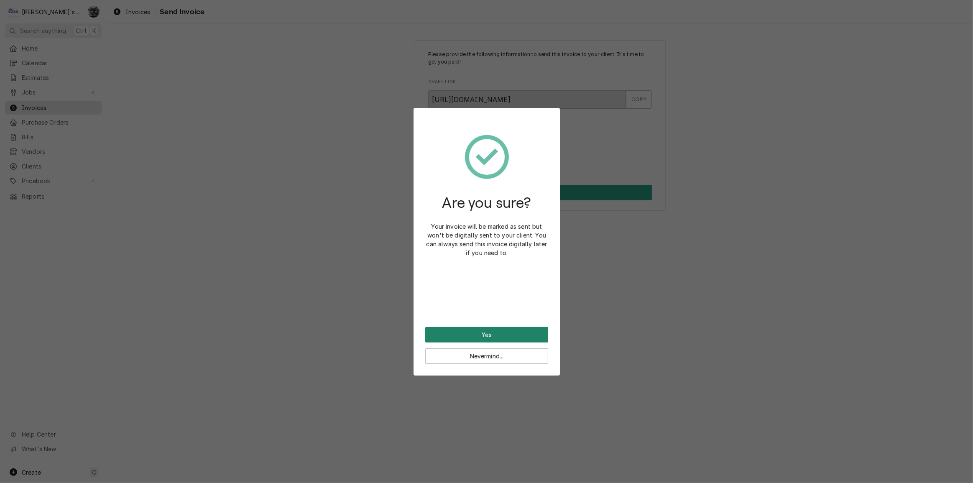
click at [495, 335] on button "Yes" at bounding box center [486, 334] width 123 height 15
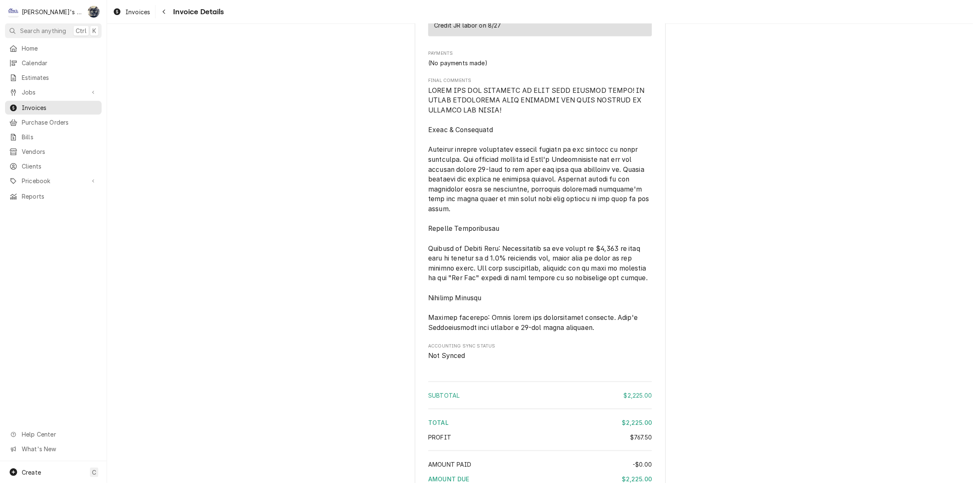
scroll to position [1394, 0]
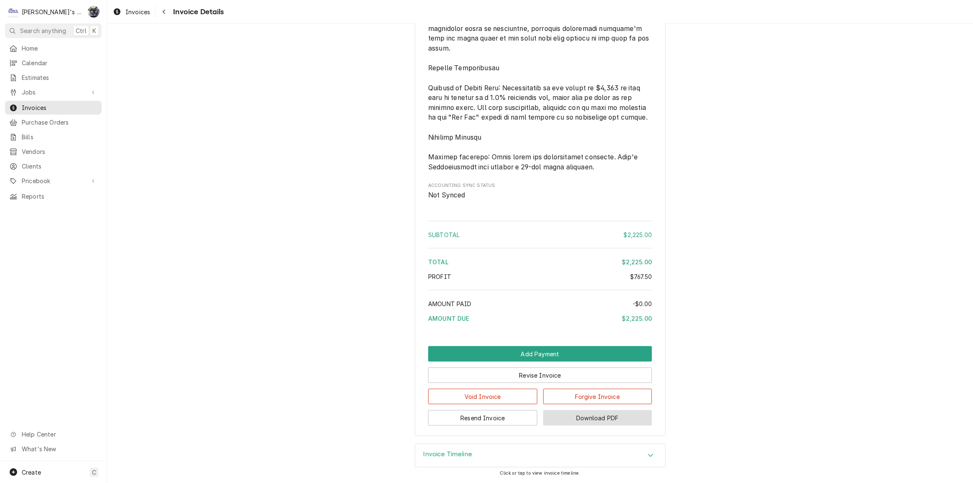
click at [563, 417] on button "Download PDF" at bounding box center [597, 417] width 109 height 15
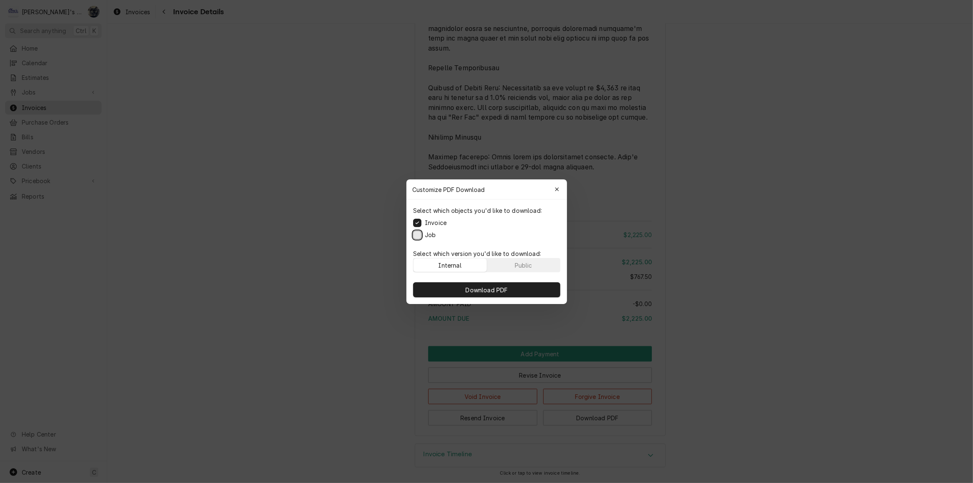
click at [416, 233] on button "Job" at bounding box center [417, 234] width 8 height 8
click at [438, 289] on button "Download PDF" at bounding box center [486, 289] width 147 height 15
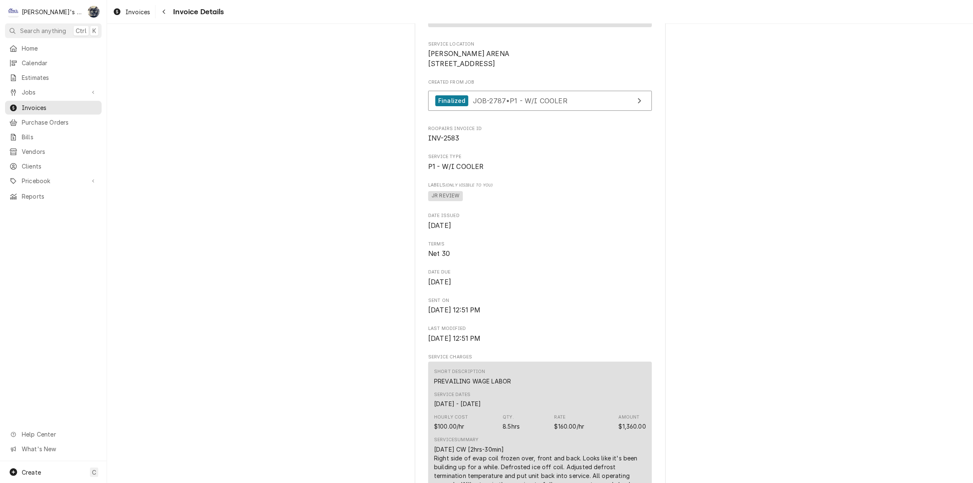
scroll to position [0, 0]
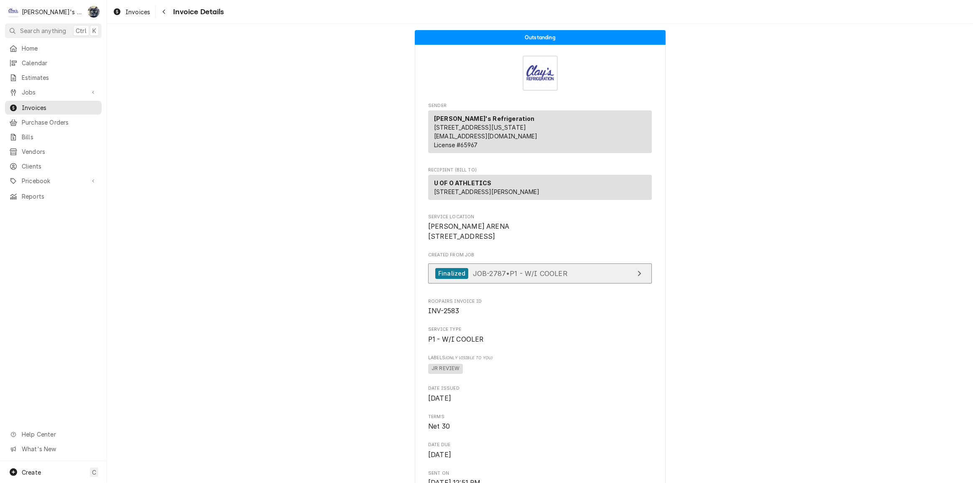
click at [514, 277] on span "JOB-2787 • P1 - W/I COOLER" at bounding box center [520, 273] width 95 height 8
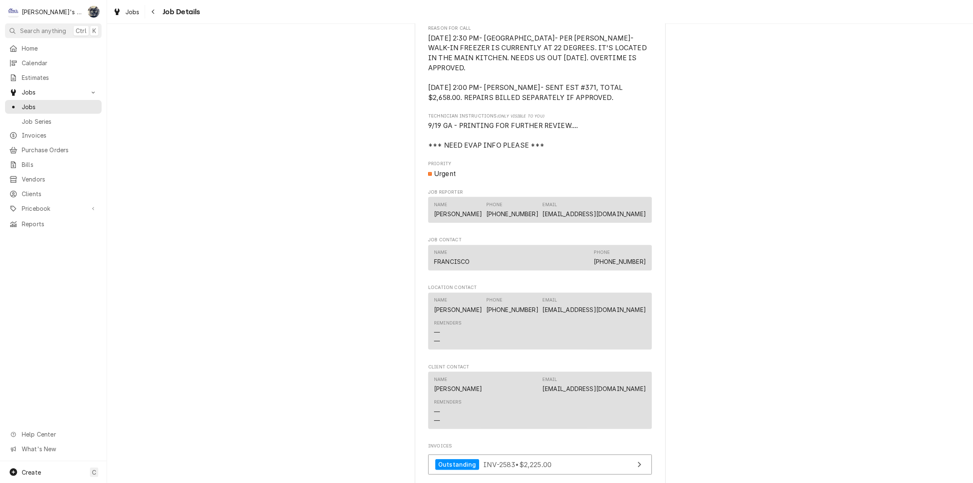
scroll to position [841, 0]
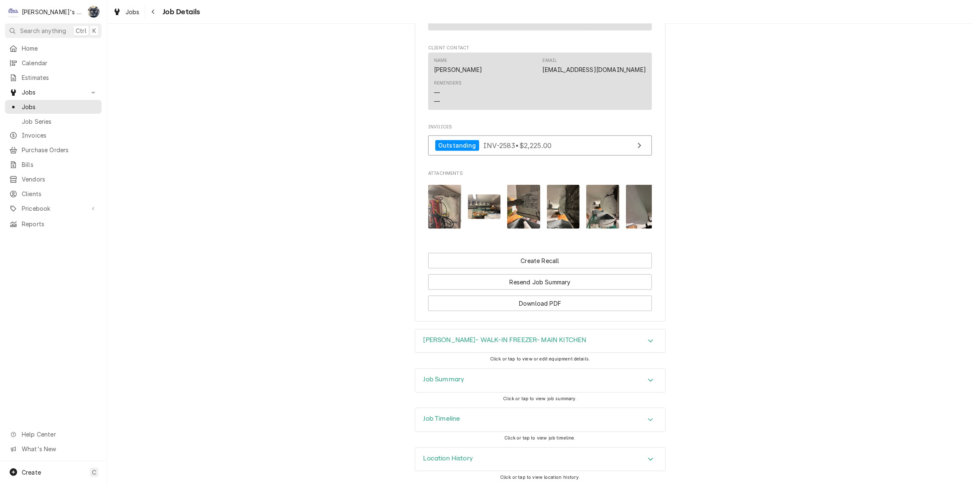
click at [559, 374] on div "Job Summary" at bounding box center [540, 380] width 250 height 23
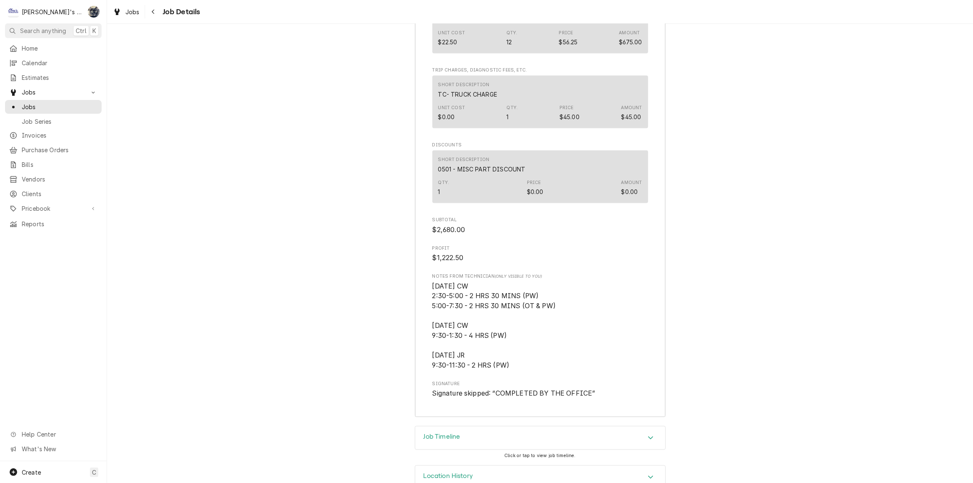
scroll to position [1793, 0]
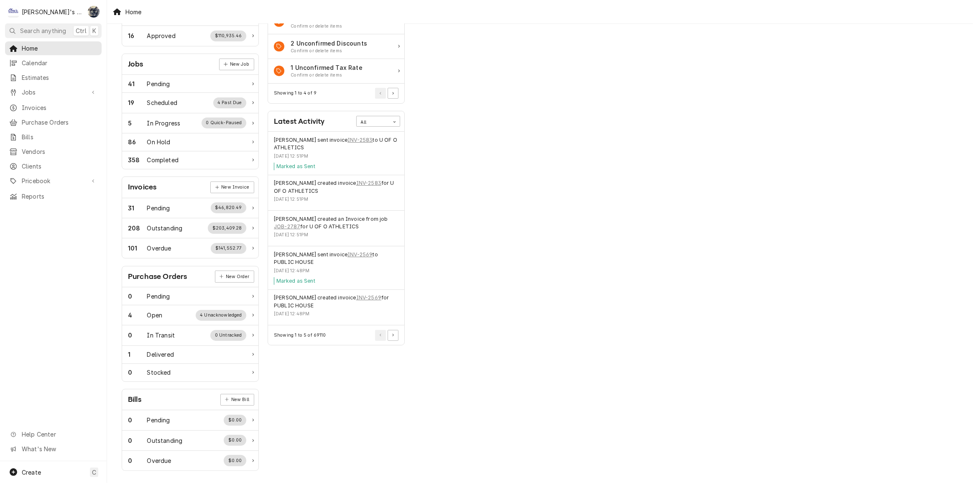
scroll to position [99, 0]
click at [395, 339] on button "Pagination Controls" at bounding box center [393, 335] width 11 height 11
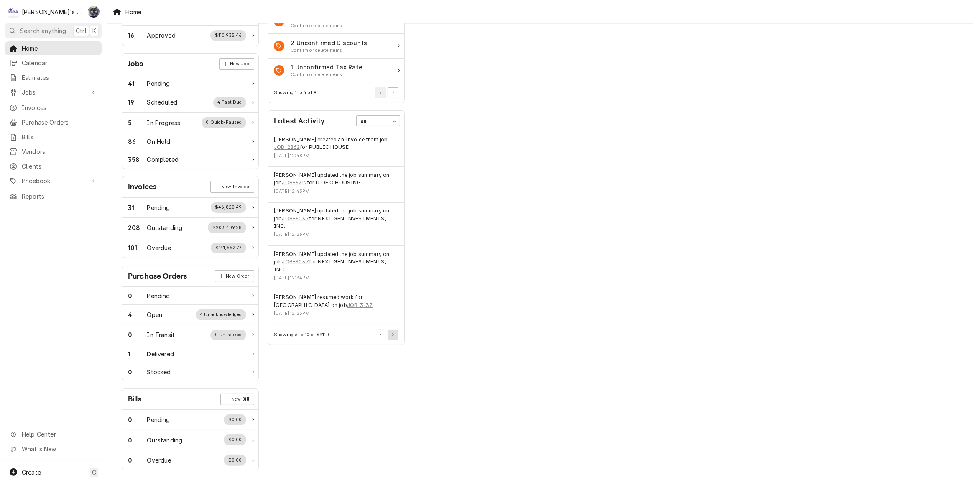
click at [391, 330] on button "Pagination Controls" at bounding box center [393, 335] width 11 height 11
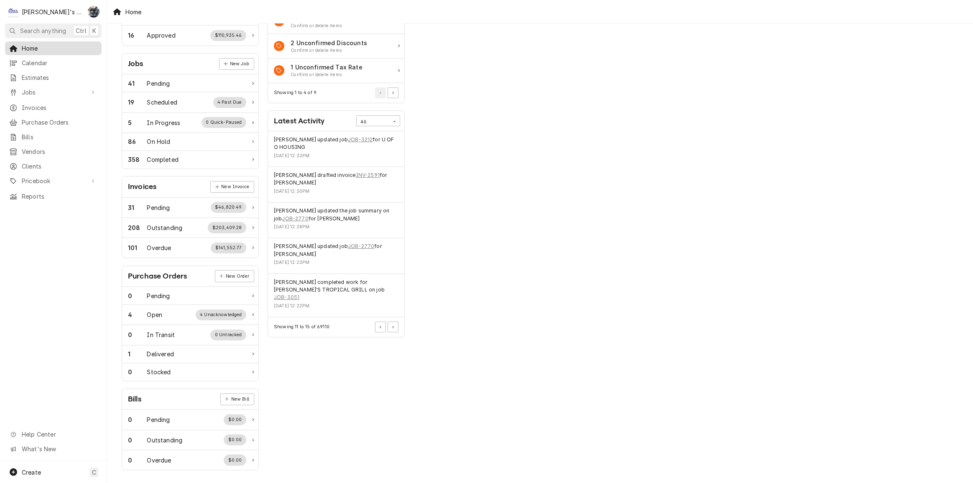
click at [28, 46] on span "Home" at bounding box center [60, 48] width 76 height 9
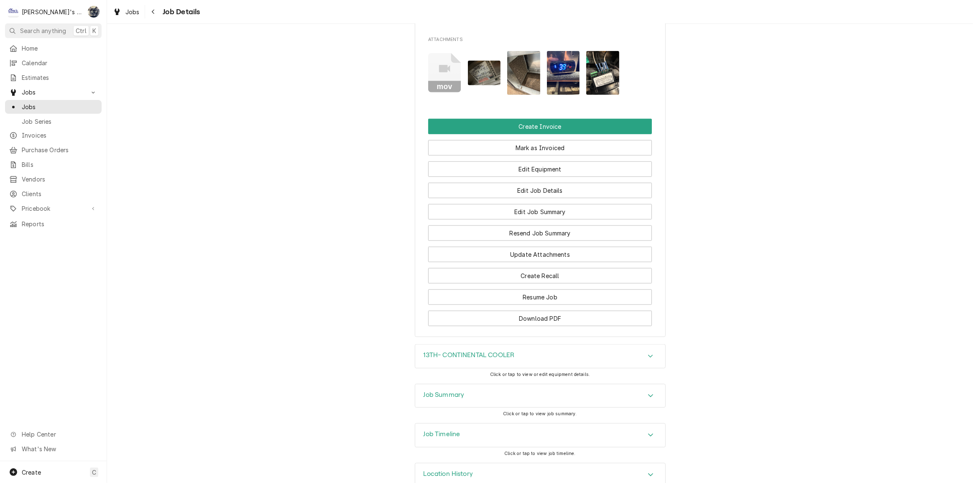
scroll to position [787, 0]
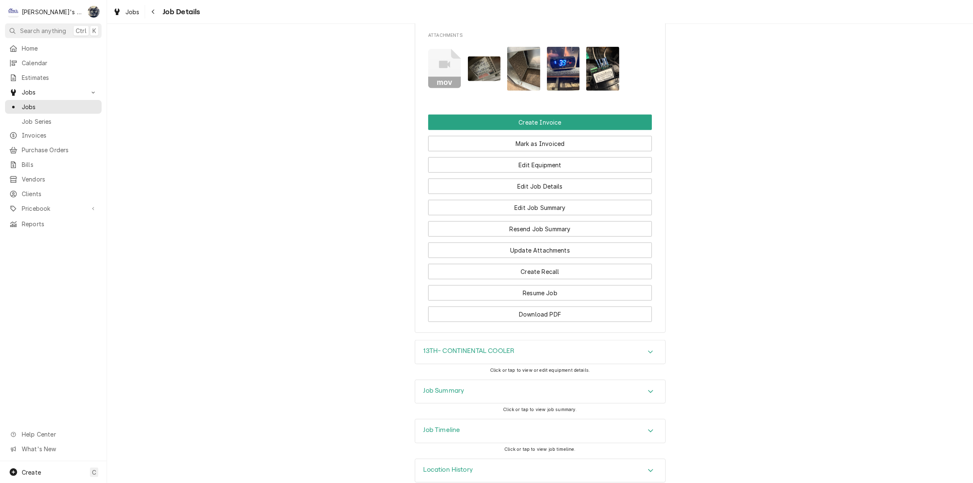
click at [464, 380] on div "Job Summary" at bounding box center [540, 391] width 250 height 23
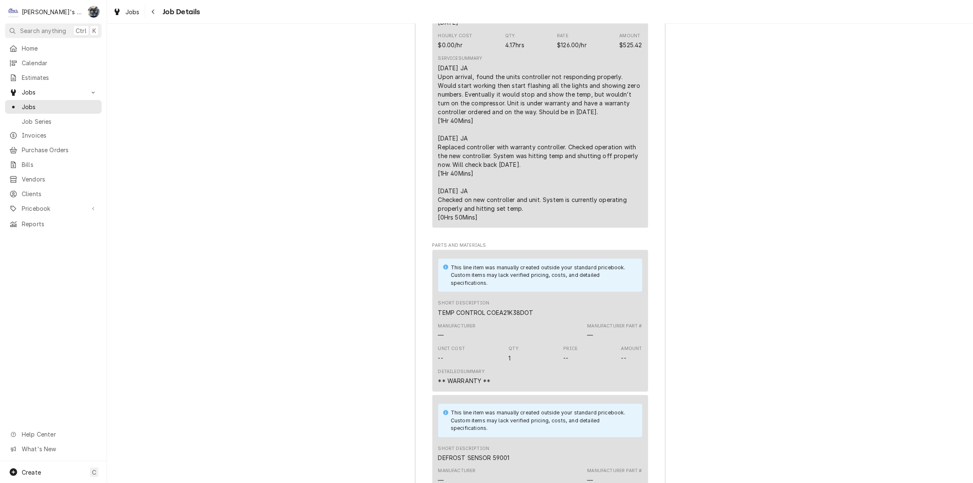
scroll to position [1167, 0]
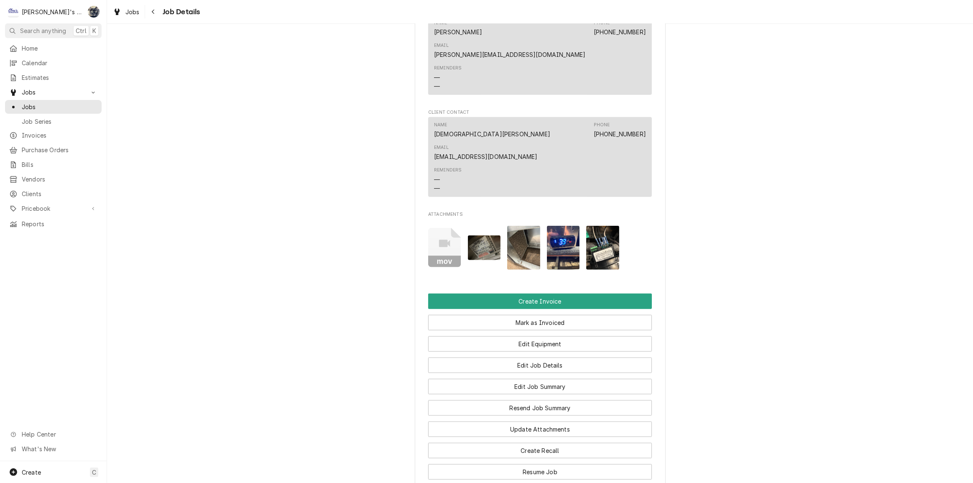
scroll to position [787, 0]
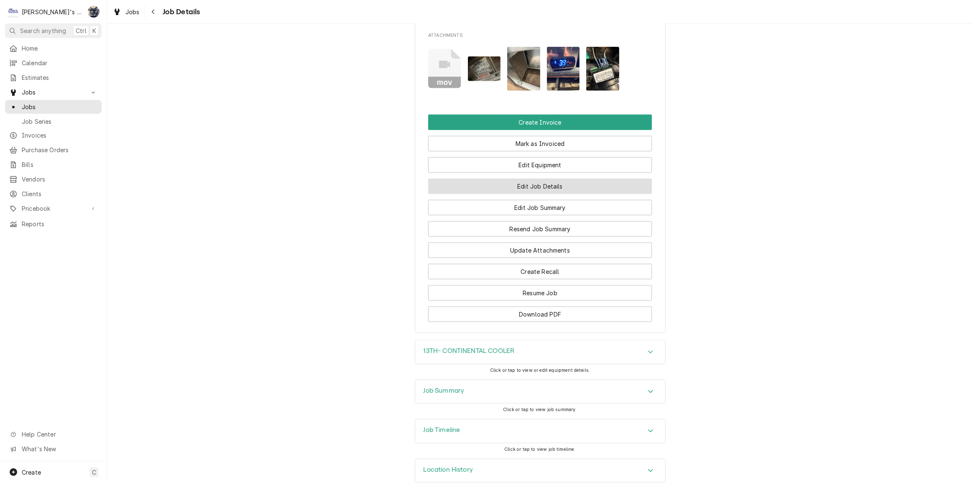
click at [522, 179] on button "Edit Job Details" at bounding box center [540, 186] width 224 height 15
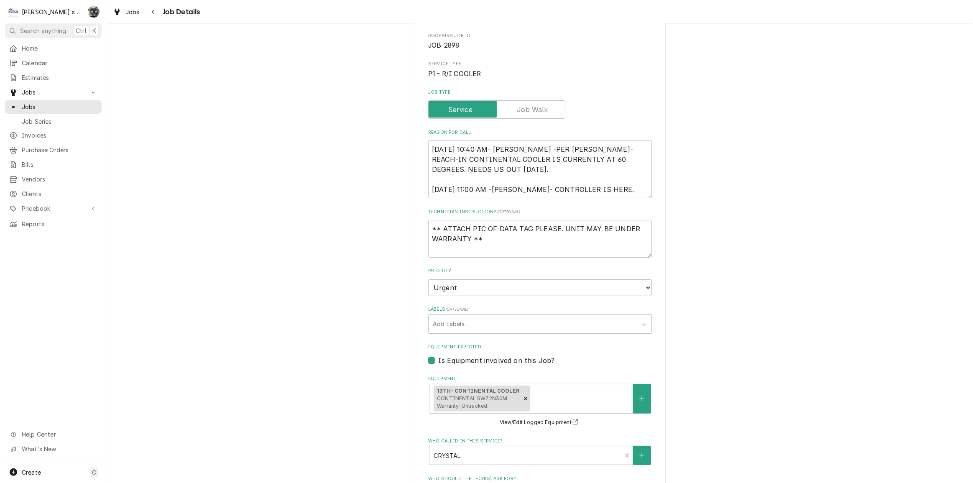
scroll to position [76, 0]
click at [503, 326] on div "Labels" at bounding box center [533, 322] width 200 height 15
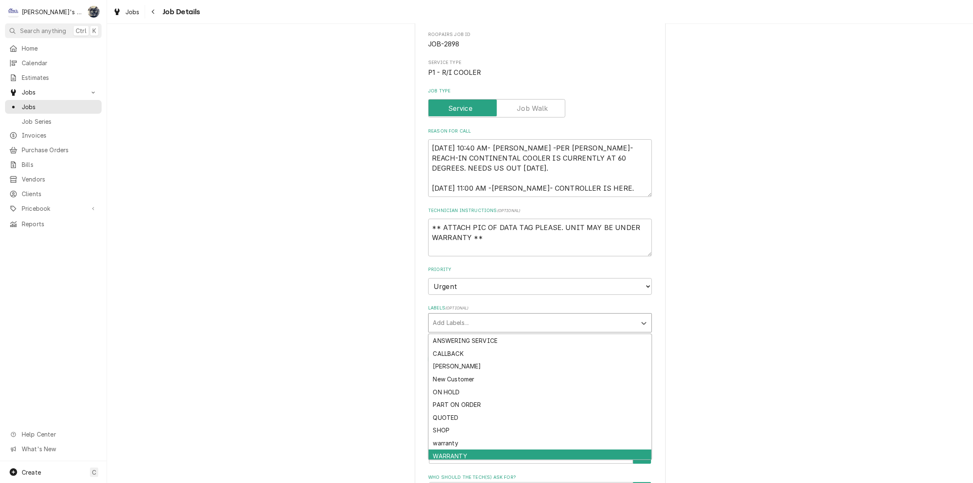
click at [493, 453] on div "WARRANTY" at bounding box center [540, 456] width 223 height 13
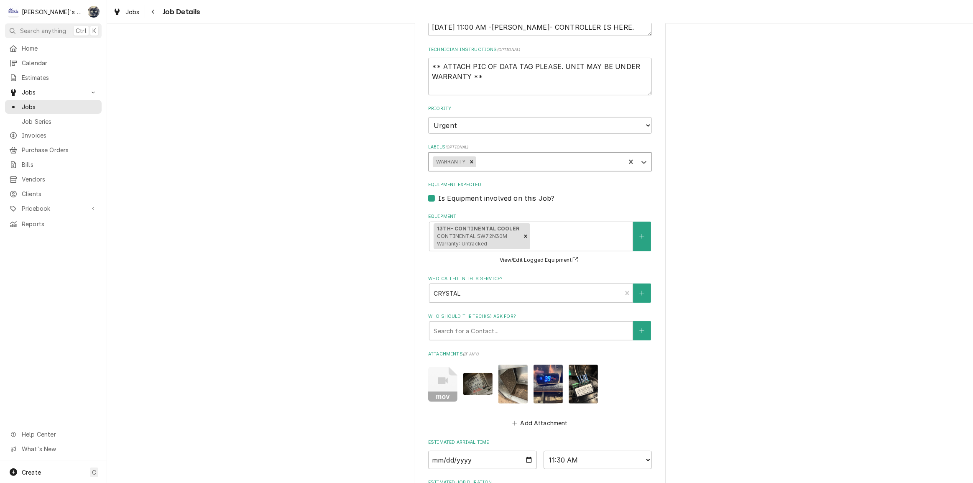
scroll to position [350, 0]
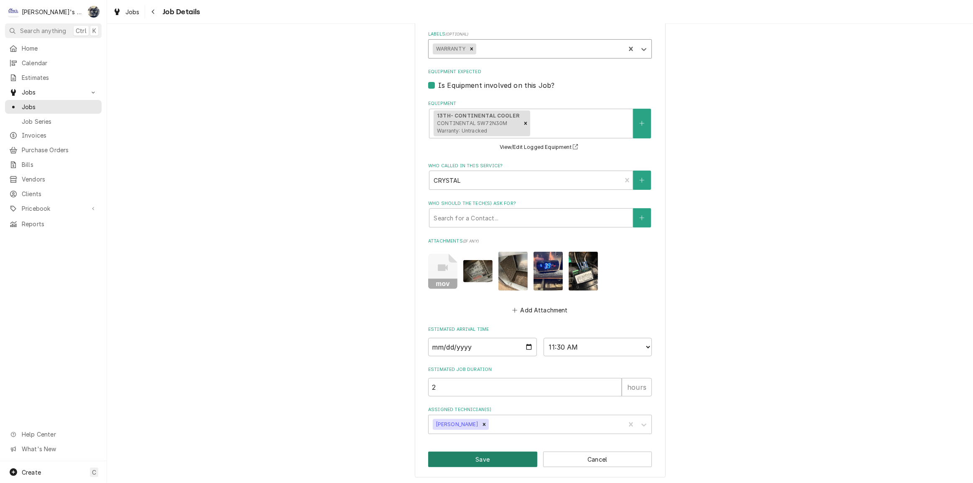
click at [478, 460] on button "Save" at bounding box center [482, 459] width 109 height 15
type textarea "x"
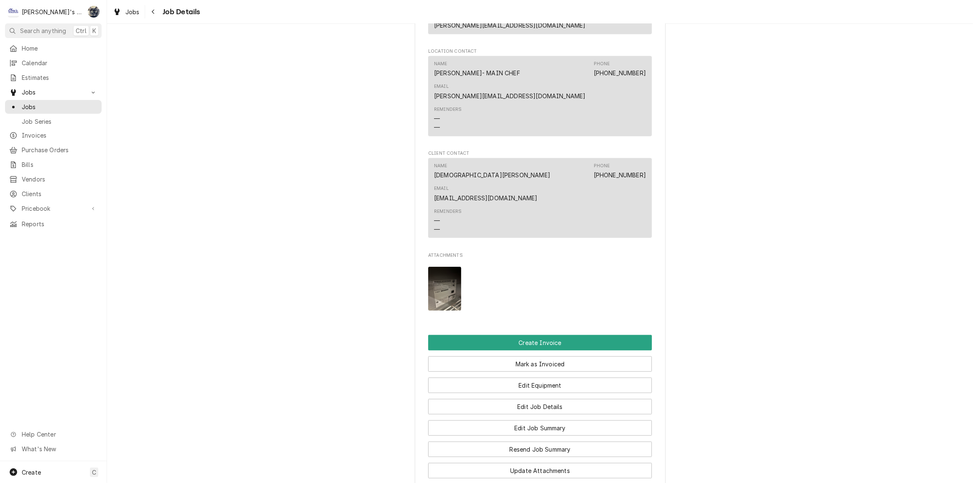
scroll to position [768, 0]
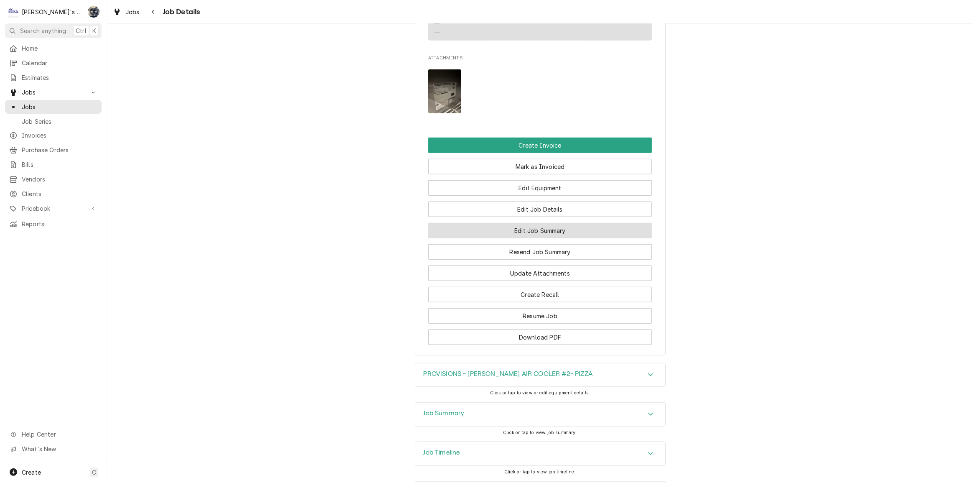
click at [517, 223] on button "Edit Job Summary" at bounding box center [540, 230] width 224 height 15
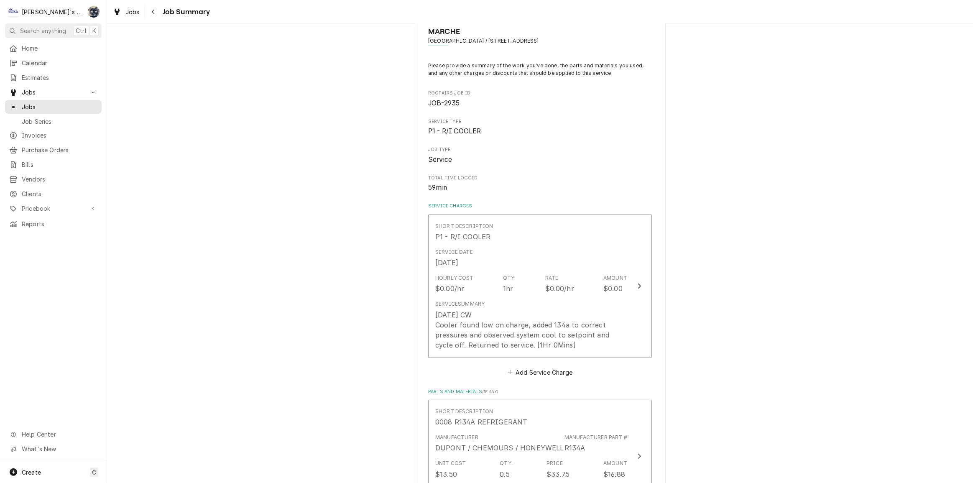
scroll to position [38, 0]
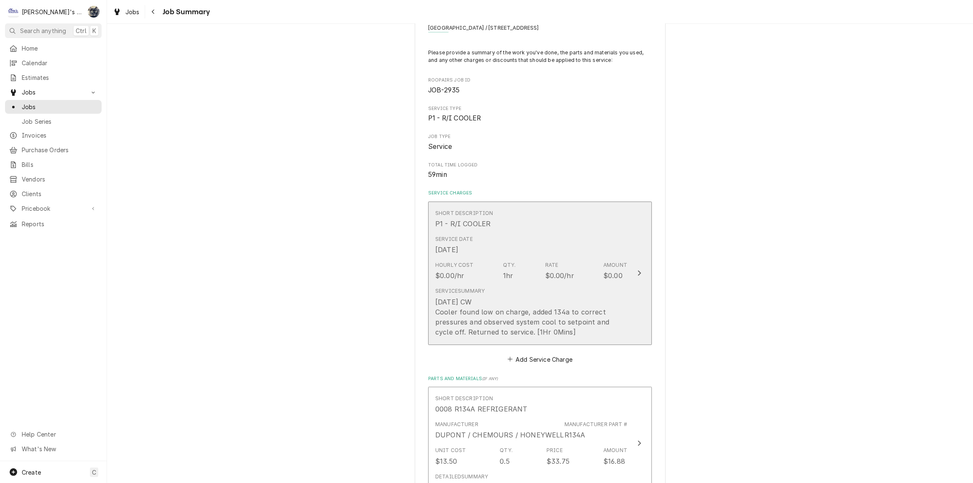
click at [519, 293] on div "Service Summary 9/15/2025 CW Cooler found low on charge, added 134a to correct …" at bounding box center [531, 311] width 192 height 49
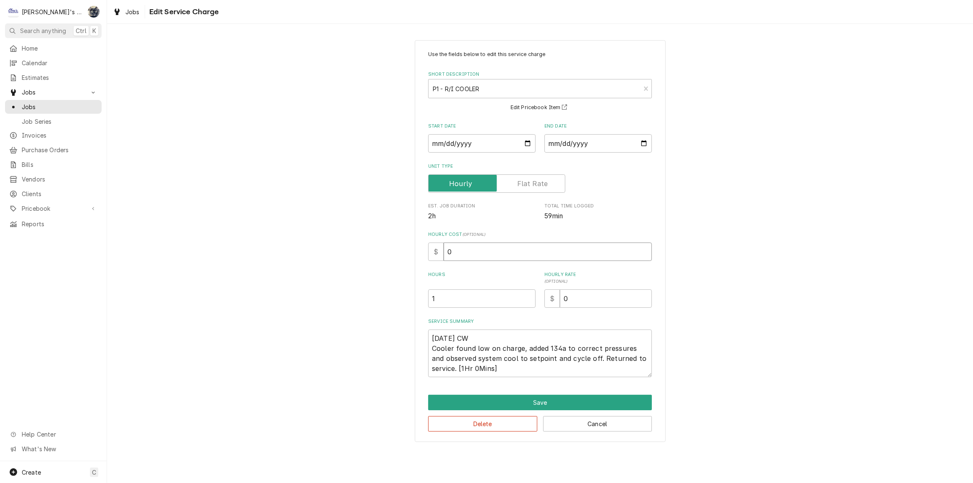
drag, startPoint x: 476, startPoint y: 254, endPoint x: 437, endPoint y: 256, distance: 38.5
click at [437, 256] on div "$ 0" at bounding box center [540, 252] width 224 height 18
type textarea "x"
type input "1"
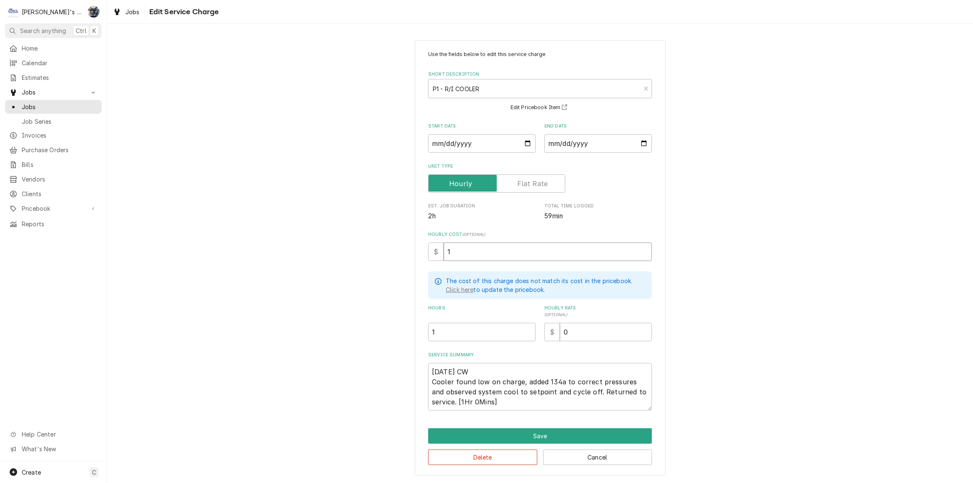
type textarea "x"
type input "12"
type textarea "x"
type input "126"
click at [468, 397] on textarea "9/15/2025 CW Cooler found low on charge, added 134a to correct pressures and ob…" at bounding box center [540, 387] width 224 height 48
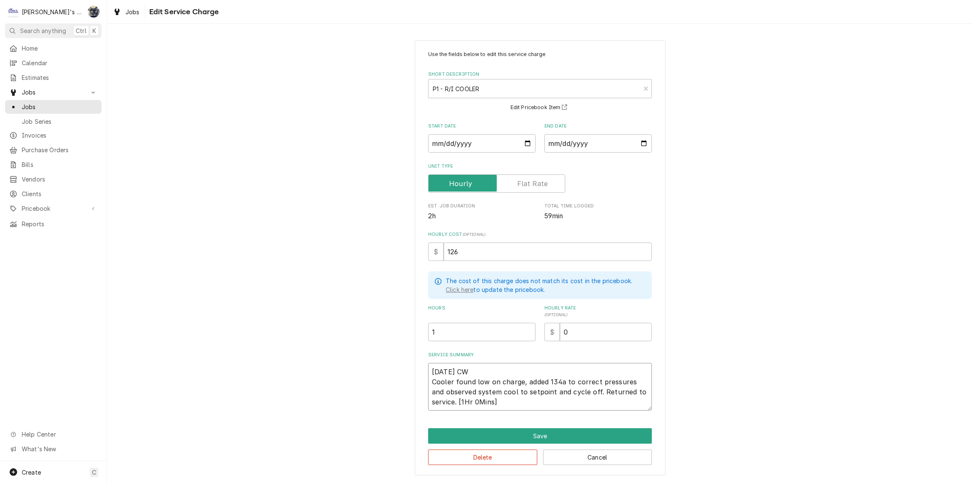
type textarea "x"
type textarea "9/15/2025 CW Cooler found low on charge, added 134a to correct pressures and ob…"
type textarea "x"
type textarea "9/15/2025 CW Cooler found low on charge, added 134a to correct pressures and ob…"
click at [476, 401] on textarea "9/15/2025 CW Cooler found low on charge, added 134a to correct pressures and ob…" at bounding box center [540, 387] width 224 height 48
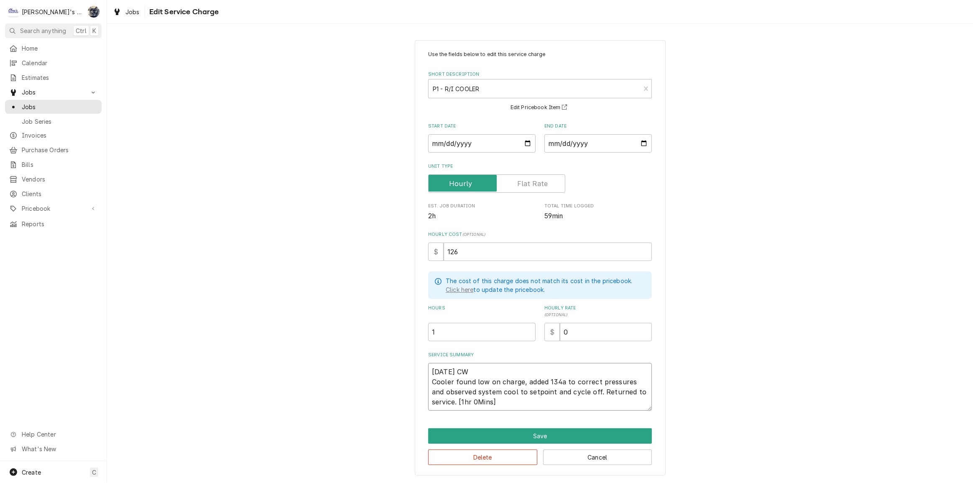
type textarea "x"
type textarea "9/15/2025 CW Cooler found low on charge, added 134a to correct pressures and ob…"
type textarea "x"
type textarea "9/15/2025 CW Cooler found low on charge, added 134a to correct pressures and ob…"
type textarea "x"
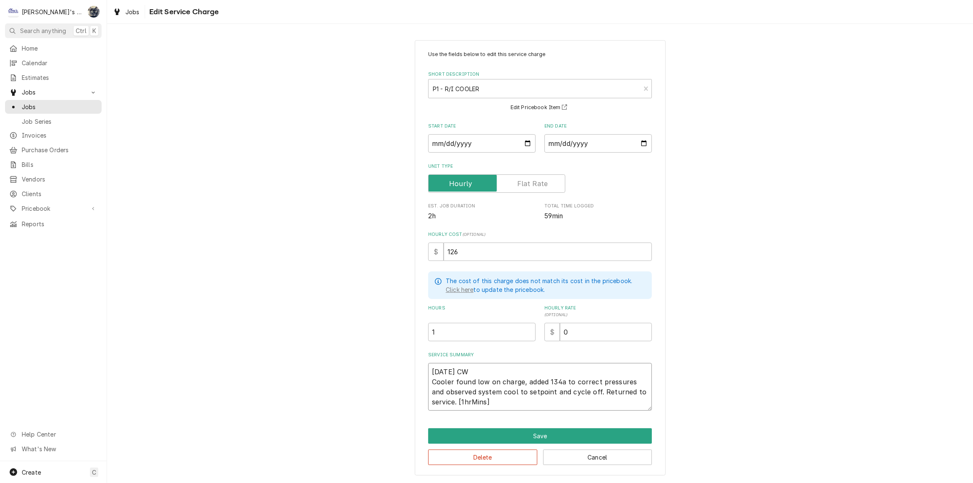
type textarea "9/15/2025 CW Cooler found low on charge, added 134a to correct pressures and ob…"
type textarea "x"
type textarea "9/15/2025 CW Cooler found low on charge, added 134a to correct pressures and ob…"
type textarea "x"
type textarea "9/15/2025 CW Cooler found low on charge, added 134a to correct pressures and ob…"
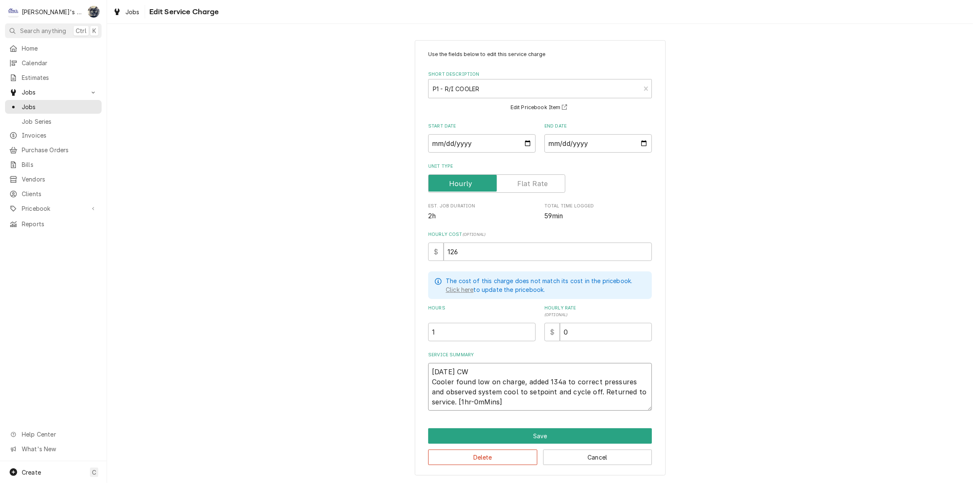
type textarea "x"
type textarea "9/15/2025 CW Cooler found low on charge, added 134a to correct pressures and ob…"
click at [483, 401] on textarea "9/15/2025 CW Cooler found low on charge, added 134a to correct pressures and ob…" at bounding box center [540, 387] width 224 height 48
type textarea "x"
type textarea "9/15/2025 CW Cooler found low on charge, added 134a to correct pressures and ob…"
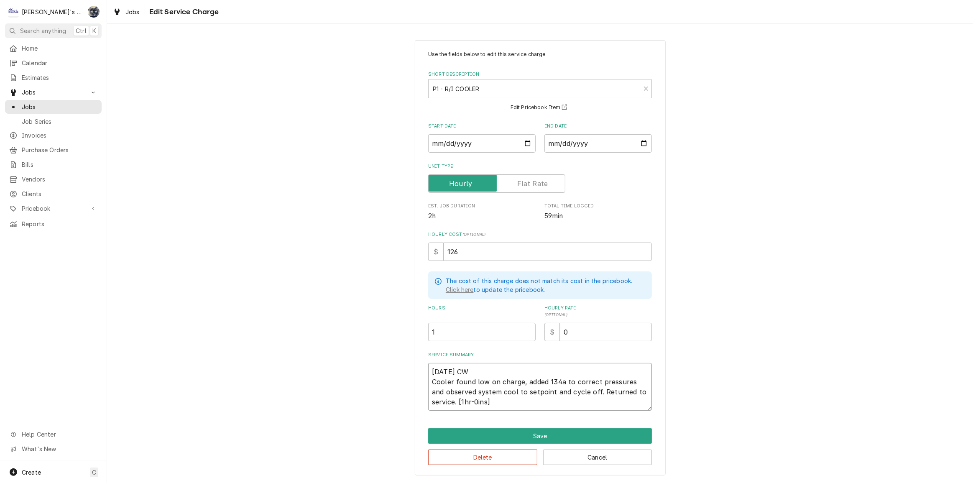
type textarea "x"
type textarea "9/15/2025 CW Cooler found low on charge, added 134a to correct pressures and ob…"
click at [494, 400] on textarea "9/15/2025 CW Cooler found low on charge, added 134a to correct pressures and ob…" at bounding box center [540, 387] width 224 height 48
type textarea "x"
type textarea "9/15/2025 CW Cooler found low on charge, added 134a to correct pressures and ob…"
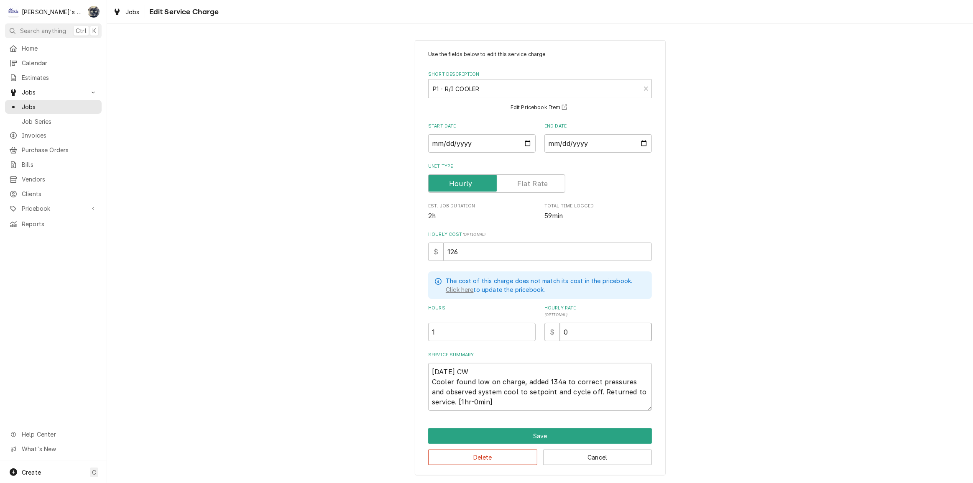
drag, startPoint x: 581, startPoint y: 330, endPoint x: 522, endPoint y: 320, distance: 59.9
click at [531, 327] on div "Hours 1 Hourly Rate ( optional ) $ 0" at bounding box center [540, 323] width 224 height 36
type textarea "x"
type input "1"
type textarea "x"
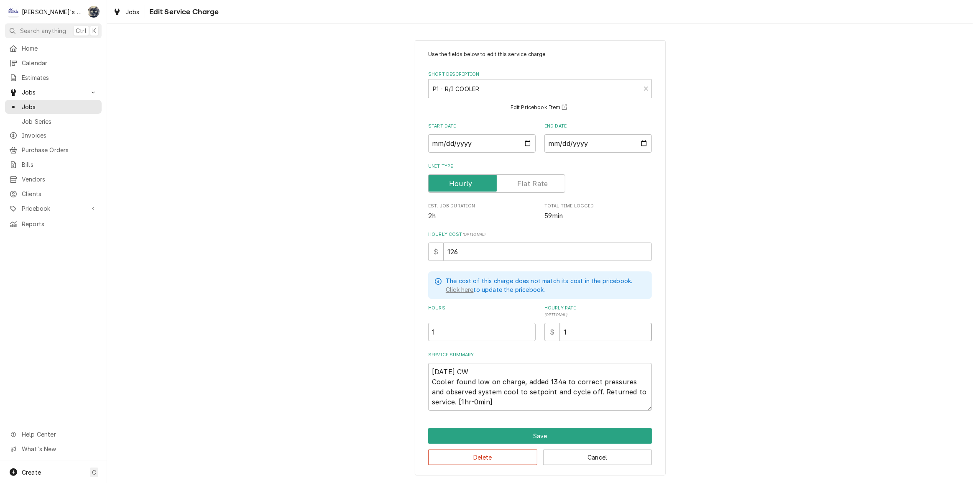
type input "12"
type textarea "x"
type input "126"
drag, startPoint x: 487, startPoint y: 241, endPoint x: 407, endPoint y: 230, distance: 81.5
click at [420, 239] on div "Use the fields below to edit this service charge Short Description P1 - R/I COO…" at bounding box center [540, 258] width 251 height 436
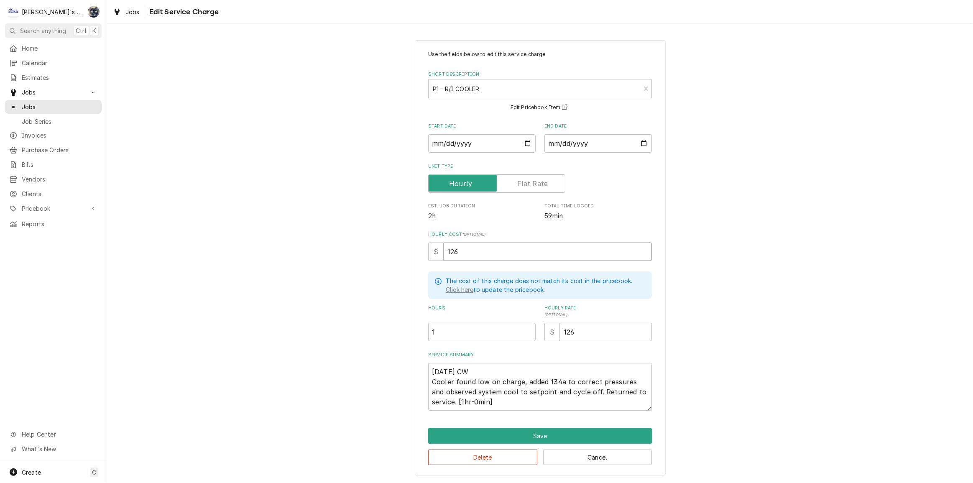
type textarea "x"
type input "4"
type textarea "x"
type input "48"
drag, startPoint x: 473, startPoint y: 379, endPoint x: 424, endPoint y: 377, distance: 49.0
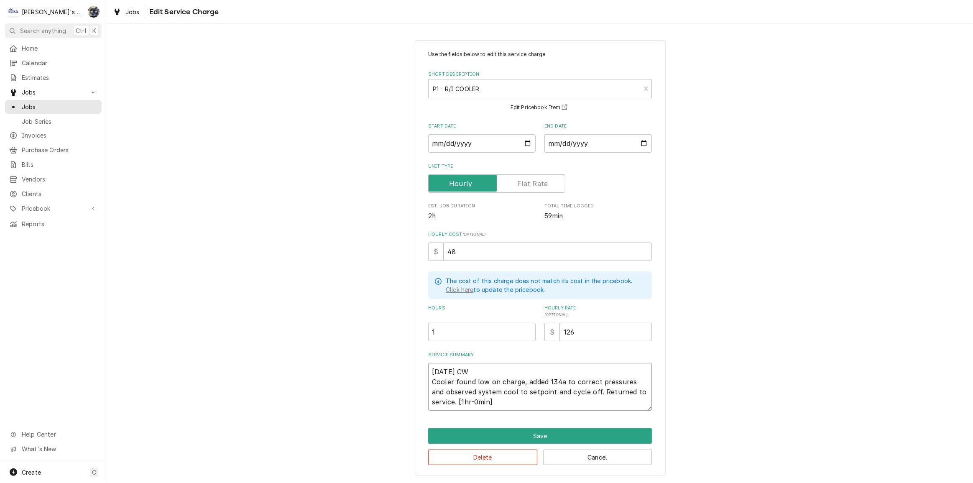
click at [424, 377] on div "Use the fields below to edit this service charge Short Description P1 - R/I COO…" at bounding box center [540, 258] width 251 height 436
type textarea "x"
type textarea "9/15/2025 CW F low on charge, added 134a to correct pressures and observed syst…"
type textarea "x"
type textarea "9/15/2025 CW Fo low on charge, added 134a to correct pressures and observed sys…"
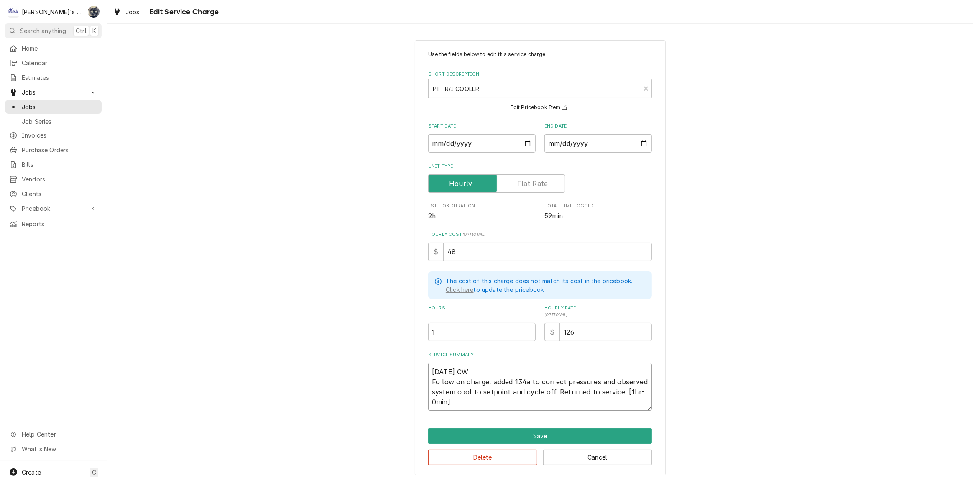
type textarea "x"
type textarea "9/15/2025 CW Fou low on charge, added 134a to correct pressures and observed sy…"
type textarea "x"
type textarea "9/15/2025 CW Foun low on charge, added 134a to correct pressures and observed s…"
type textarea "x"
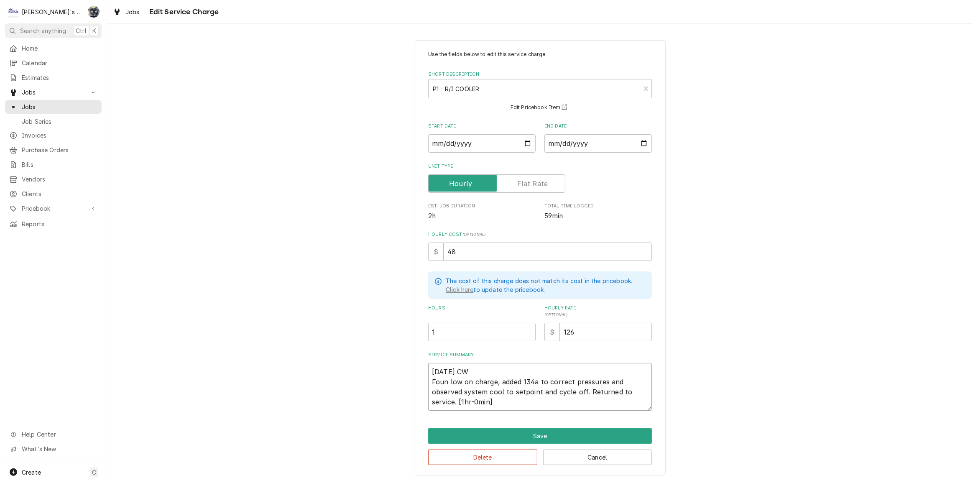
type textarea "9/15/2025 CW Found low on charge, added 134a to correct pressures and observed …"
type textarea "x"
type textarea "9/15/2025 CW Found low on charge, added 134a to correct pressures and observed …"
type textarea "x"
type textarea "9/15/2025 CW Found c low on charge, added 134a to correct pressures and observe…"
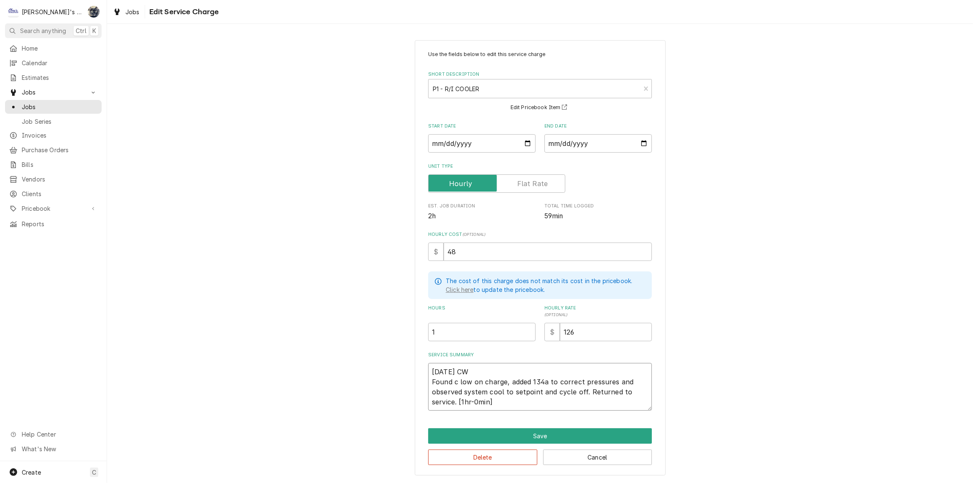
type textarea "x"
type textarea "9/15/2025 CW Found co low on charge, added 134a to correct pressures and observ…"
type textarea "x"
type textarea "9/15/2025 CW Found coo low on charge, added 134a to correct pressures and obser…"
type textarea "x"
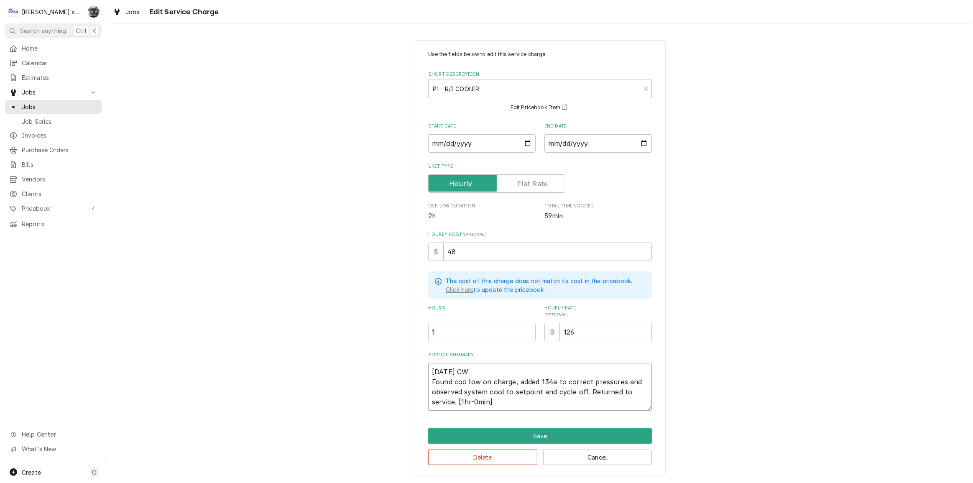
type textarea "9/15/2025 CW Found cool low on charge, added 134a to correct pressures and obse…"
type textarea "x"
type textarea "9/15/2025 CW Found coole low on charge, added 134a to correct pressures and obs…"
type textarea "x"
type textarea "[DATE] CW Found cooler low on charge, added 134a to correct pressures and obser…"
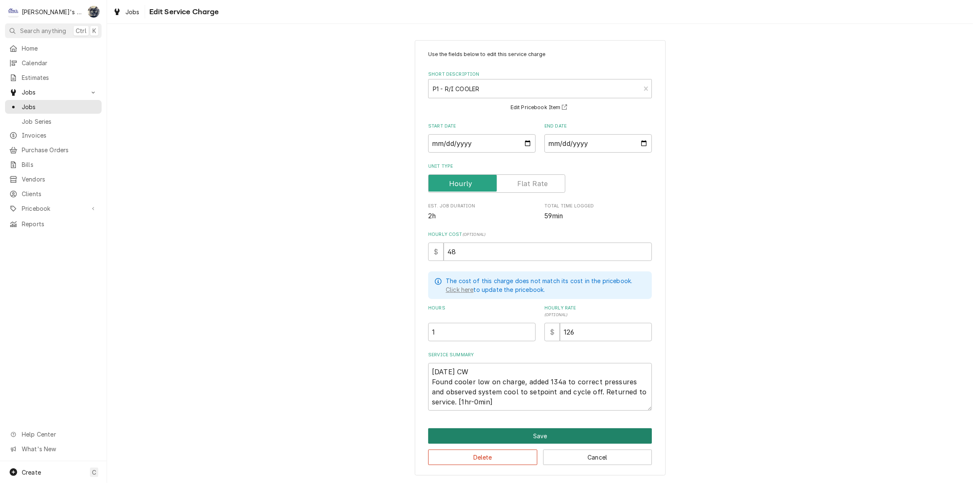
click at [535, 430] on button "Save" at bounding box center [540, 435] width 224 height 15
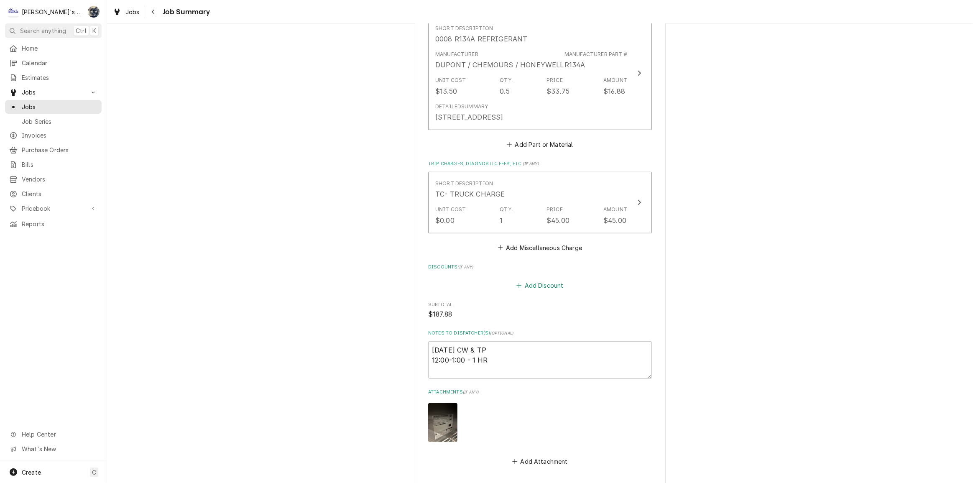
scroll to position [521, 0]
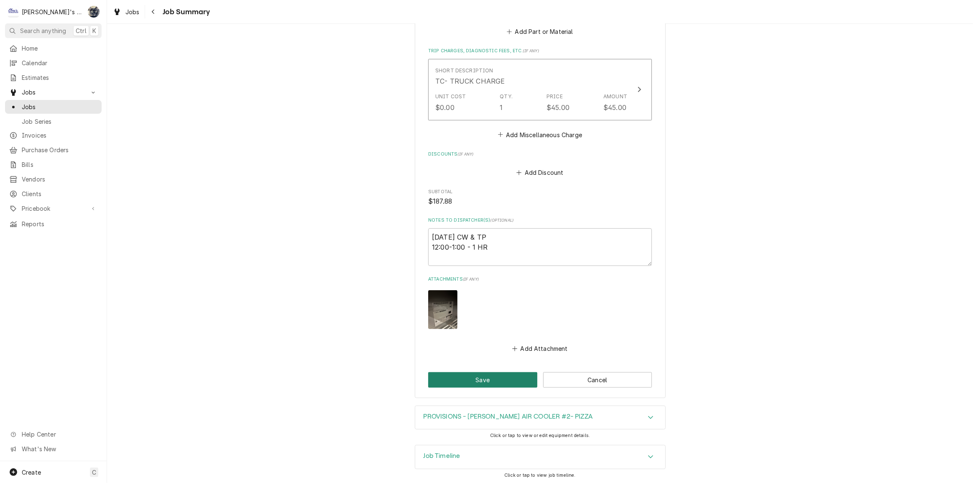
click at [518, 386] on button "Save" at bounding box center [482, 379] width 109 height 15
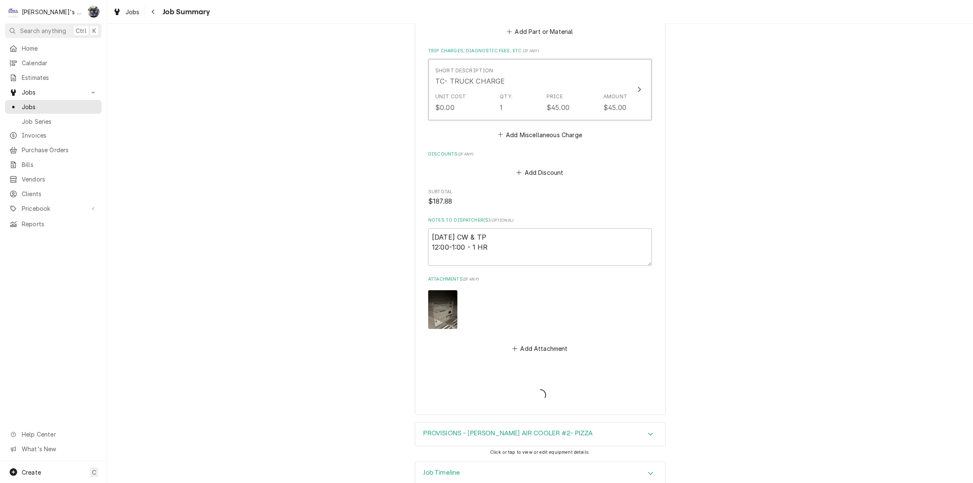
type textarea "x"
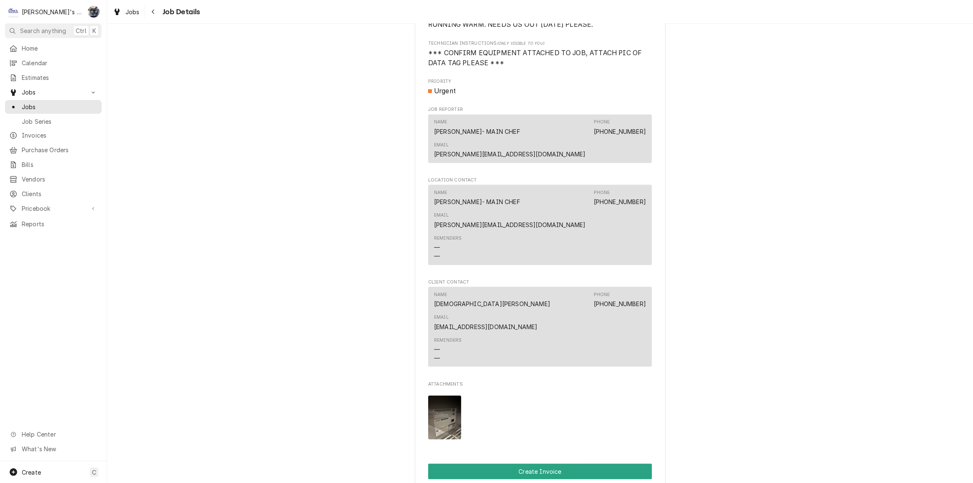
scroll to position [540, 0]
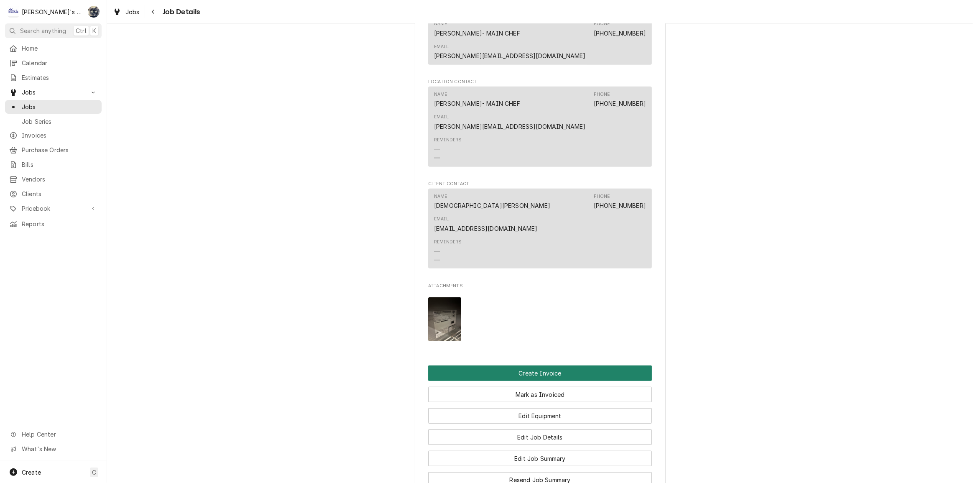
click at [527, 366] on button "Create Invoice" at bounding box center [540, 373] width 224 height 15
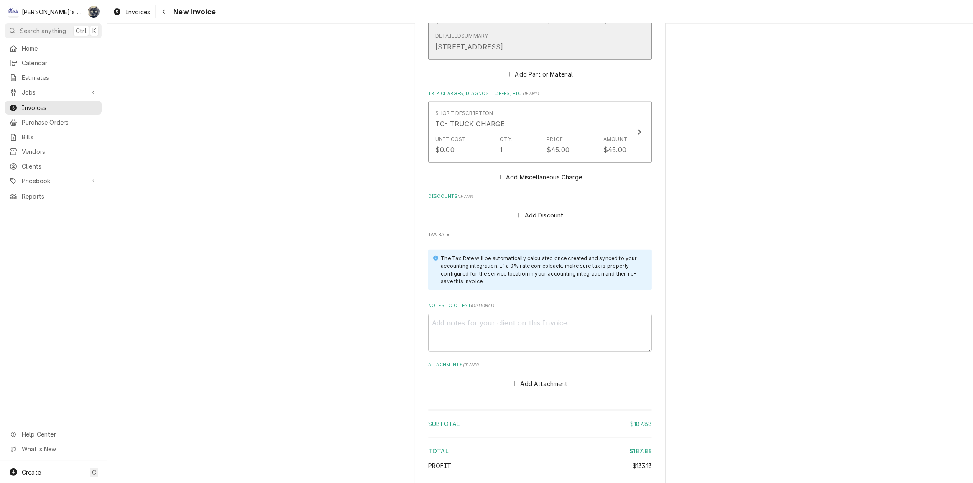
scroll to position [1054, 0]
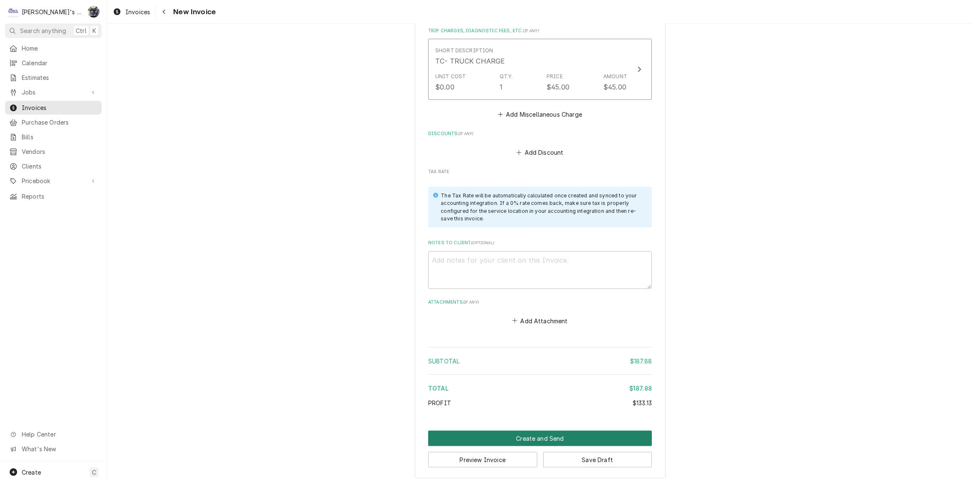
click at [523, 435] on button "Create and Send" at bounding box center [540, 438] width 224 height 15
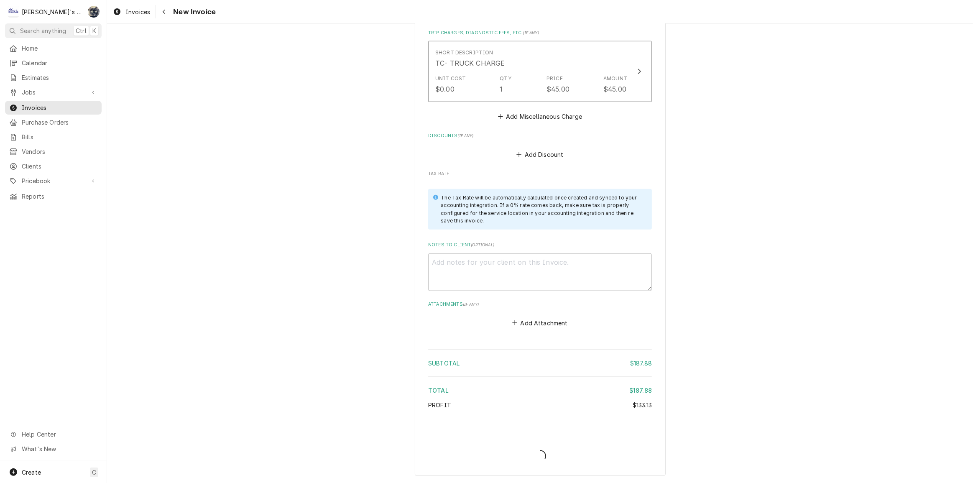
scroll to position [1050, 0]
type textarea "x"
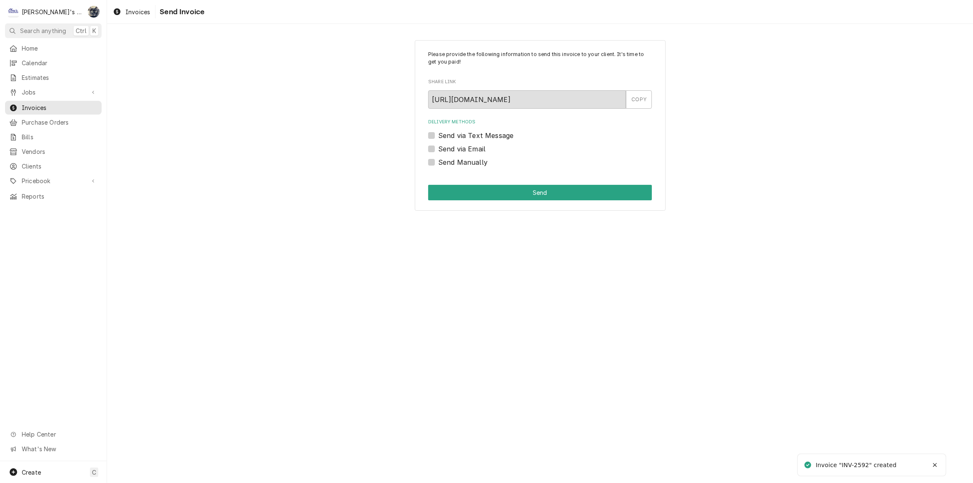
click at [438, 164] on label "Send Manually" at bounding box center [462, 162] width 49 height 10
click at [438, 164] on input "Send Manually" at bounding box center [550, 166] width 224 height 18
checkbox input "true"
click at [442, 189] on button "Send" at bounding box center [540, 192] width 224 height 15
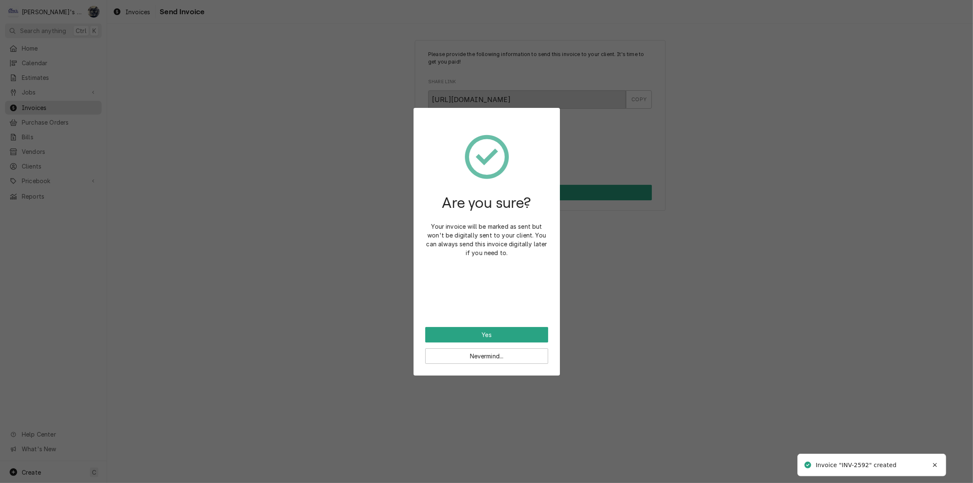
click at [504, 343] on div "Nevermind..." at bounding box center [486, 353] width 123 height 21
click at [504, 338] on button "Yes" at bounding box center [486, 334] width 123 height 15
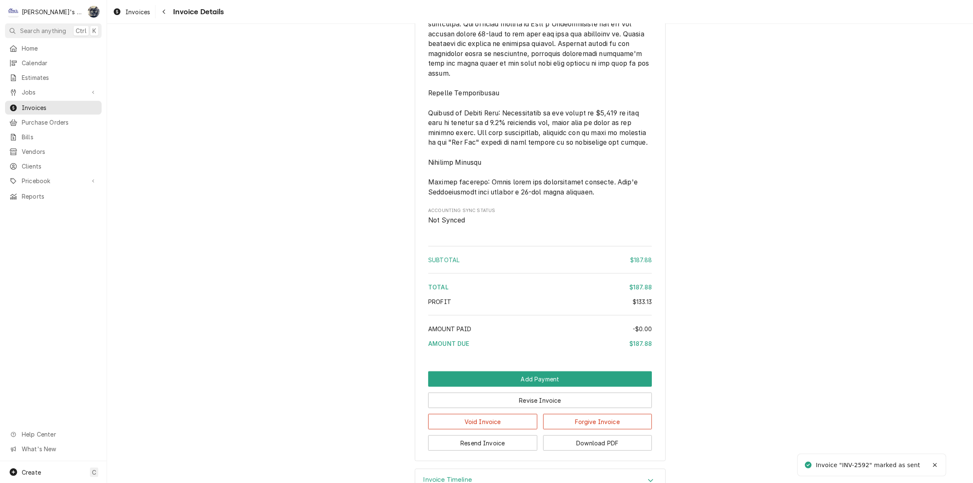
scroll to position [1011, 0]
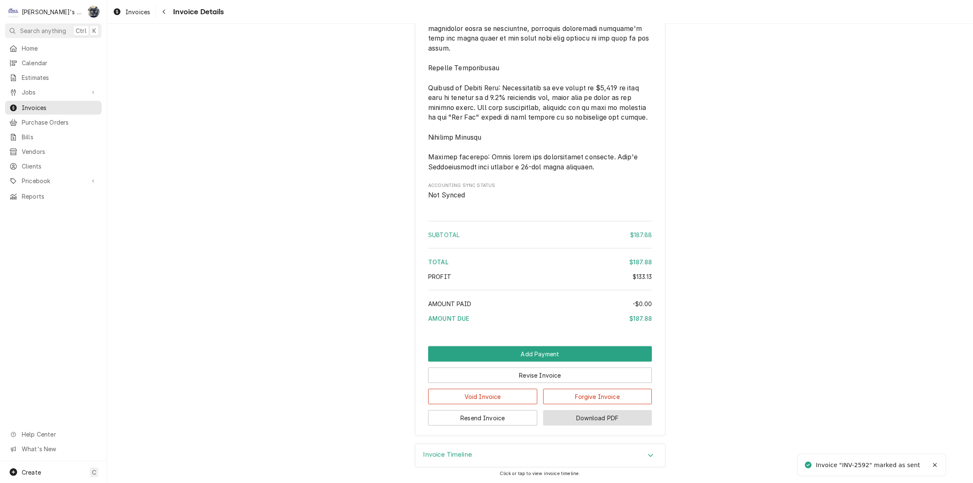
click at [600, 414] on button "Download PDF" at bounding box center [597, 417] width 109 height 15
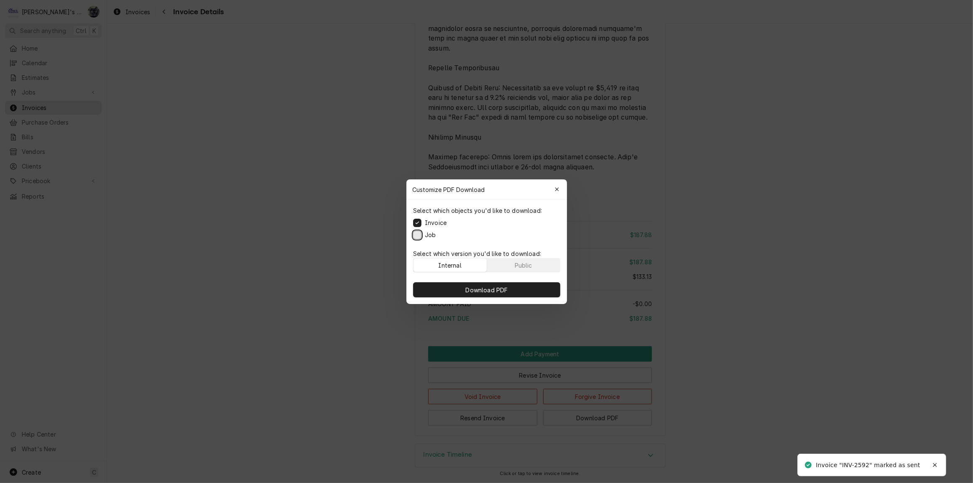
click at [415, 233] on button "Job" at bounding box center [417, 234] width 8 height 8
click at [431, 288] on button "Download PDF" at bounding box center [486, 289] width 147 height 15
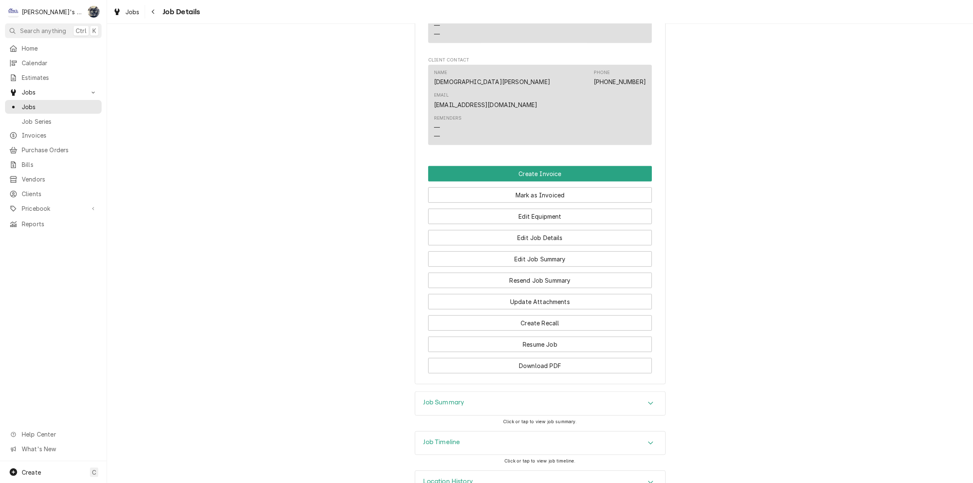
scroll to position [605, 0]
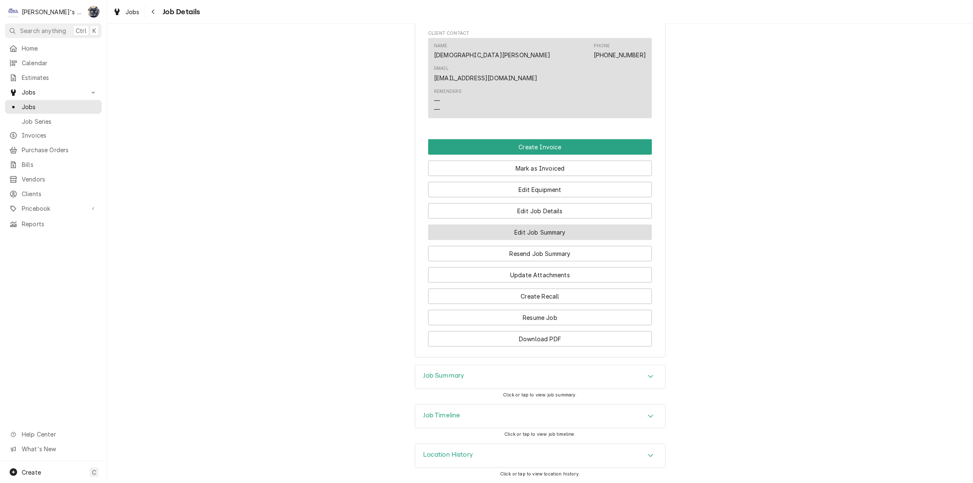
click at [498, 229] on button "Edit Job Summary" at bounding box center [540, 232] width 224 height 15
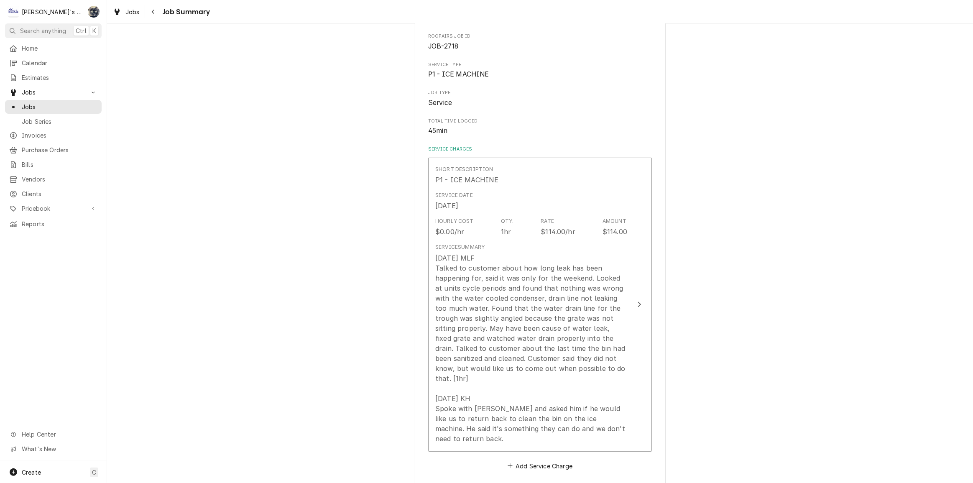
scroll to position [228, 0]
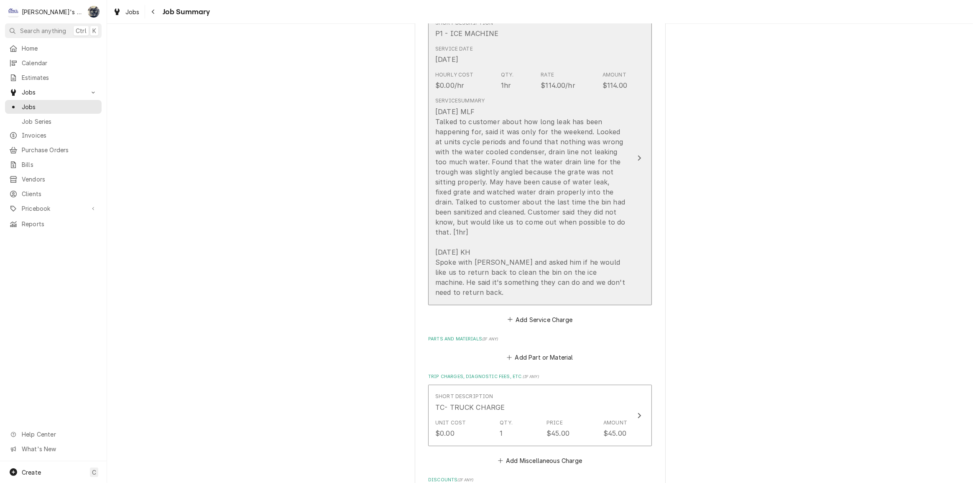
click at [533, 228] on div "[DATE] MLF Talked to customer about how long leak has been happening for, said …" at bounding box center [531, 202] width 192 height 191
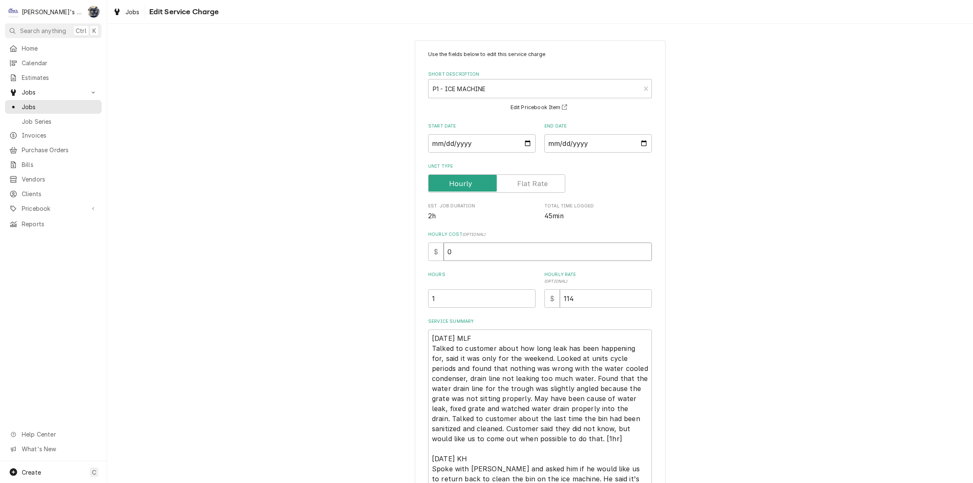
drag, startPoint x: 394, startPoint y: 255, endPoint x: 366, endPoint y: 259, distance: 28.7
click at [372, 258] on div "Use the fields below to edit this service charge Short Description P1 - ICE MAC…" at bounding box center [540, 301] width 866 height 537
type textarea "x"
type input "3"
type textarea "x"
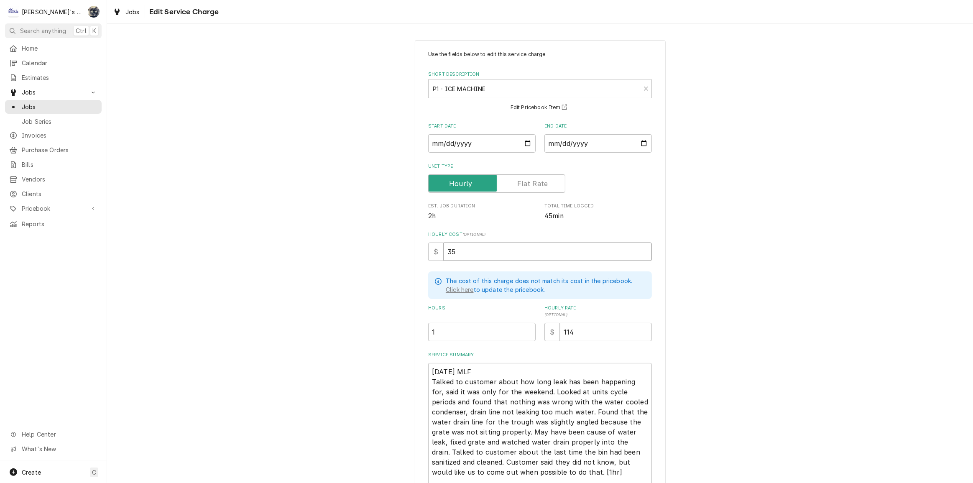
type input "35"
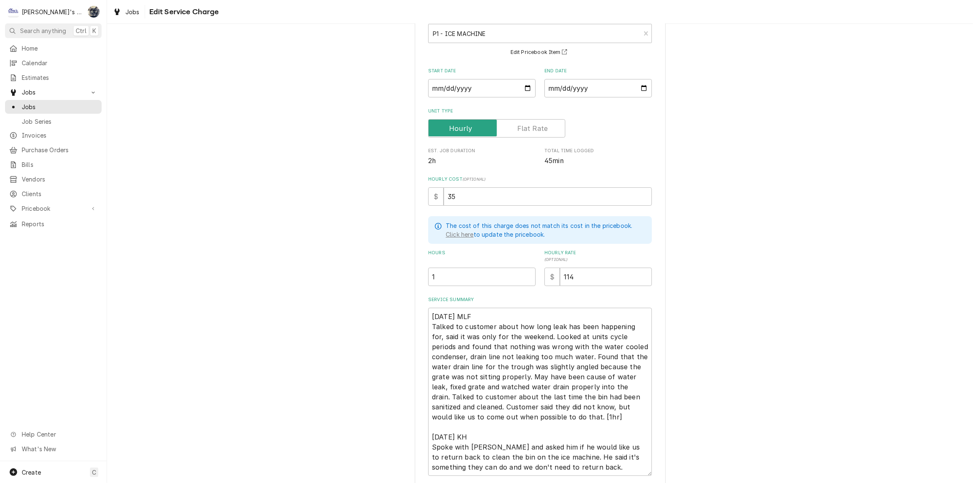
scroll to position [118, 0]
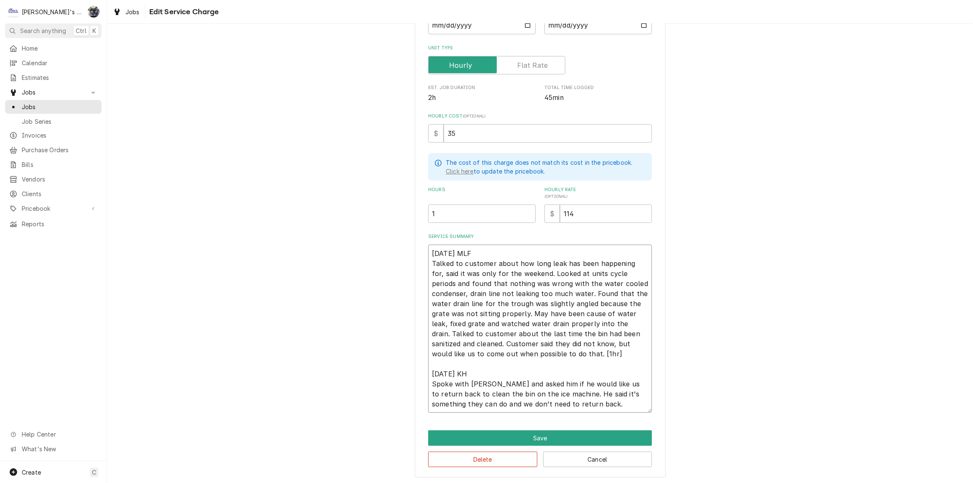
click at [588, 272] on textarea "8/18/2025 MLF Talked to customer about how long leak has been happening for, sa…" at bounding box center [540, 329] width 224 height 168
type textarea "x"
type textarea "8/18/2025 MLF Talked to customer about how long leak has been happening for, sa…"
type textarea "x"
type textarea "8/18/2025 MLF Talked to customer about how long leak has been happening for, sa…"
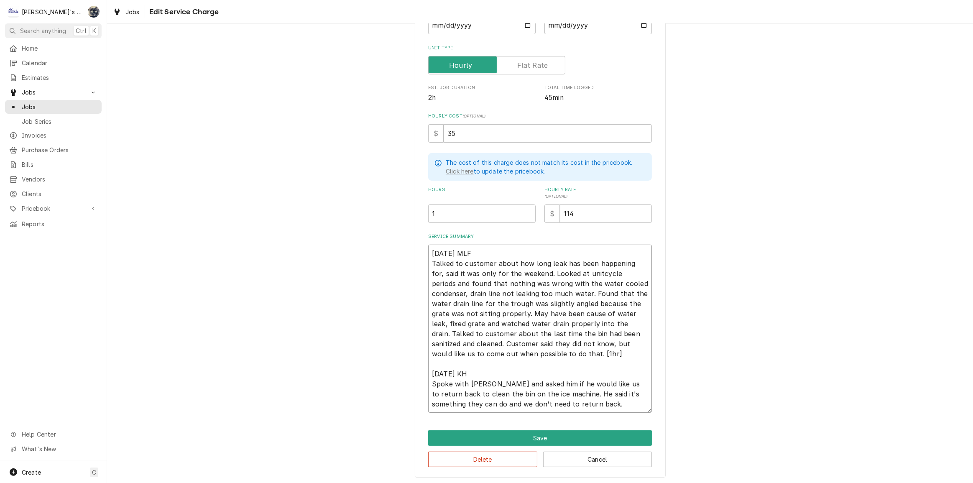
type textarea "x"
type textarea "8/18/2025 MLF Talked to customer about how long leak has been happening for, sa…"
click at [628, 301] on textarea "8/18/2025 MLF Talked to customer about how long leak has been happening for, sa…" at bounding box center [540, 329] width 224 height 168
type textarea "x"
type textarea "8/18/2025 MLF Talked to customer about how long leak has been happening for, sa…"
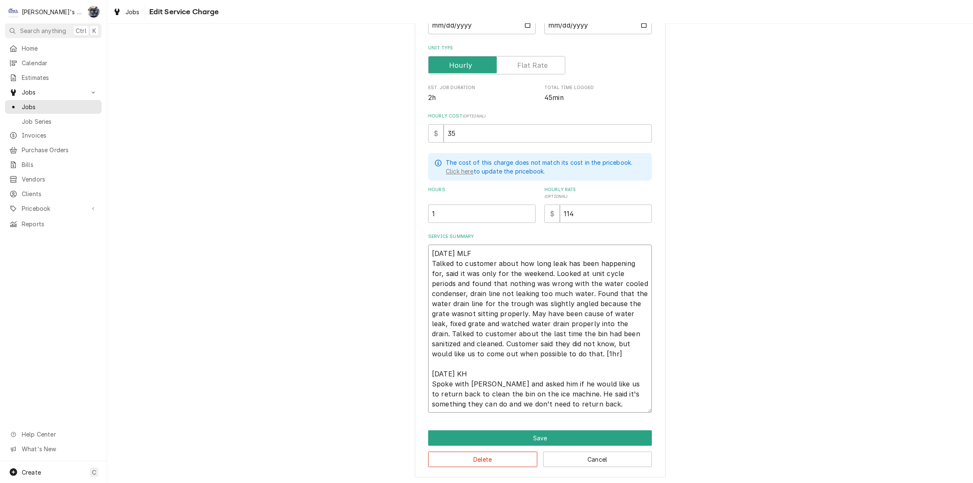
type textarea "x"
type textarea "8/18/2025 MLF Talked to customer about how long leak has been happening for, sa…"
type textarea "x"
type textarea "8/18/2025 MLF Talked to customer about how long leak has been happening for, sa…"
type textarea "x"
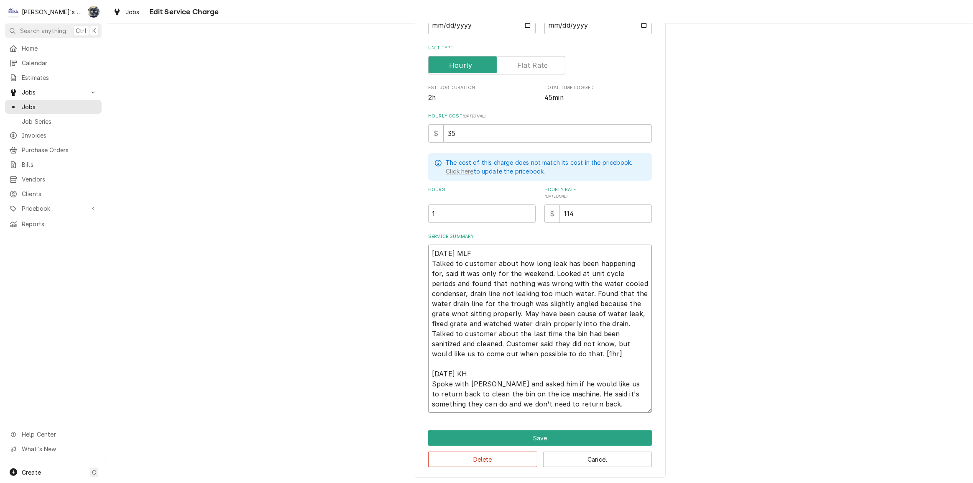
type textarea "8/18/2025 MLF Talked to customer about how long leak has been happening for, sa…"
type textarea "x"
type textarea "8/18/2025 MLF Talked to customer about how long leak has been happening for, sa…"
type textarea "x"
type textarea "8/18/2025 MLF Talked to customer about how long leak has been happening for, sa…"
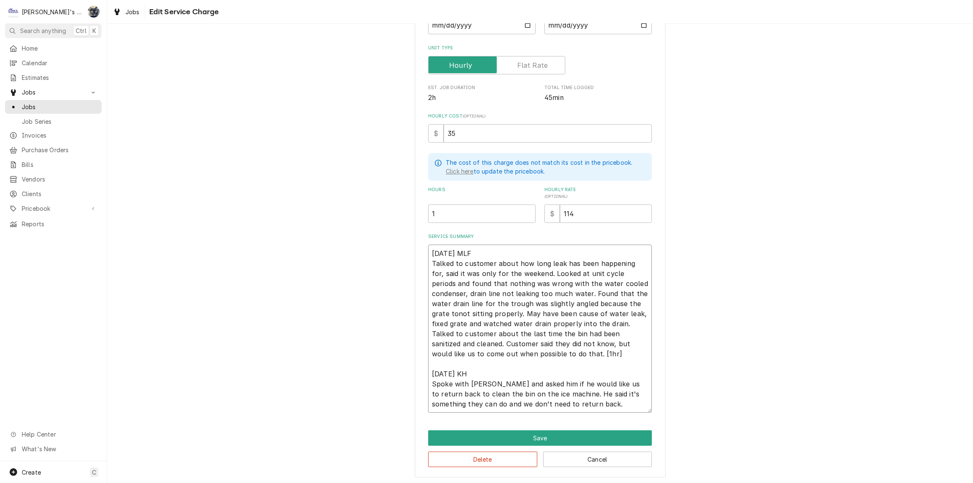
type textarea "x"
type textarea "8/18/2025 MLF Talked to customer about how long leak has been happening for, sa…"
click at [448, 312] on textarea "8/18/2025 MLF Talked to customer about how long leak has been happening for, sa…" at bounding box center [540, 329] width 224 height 168
type textarea "x"
type textarea "8/18/2025 MLF Talked to customer about how long leak has been happening for, sa…"
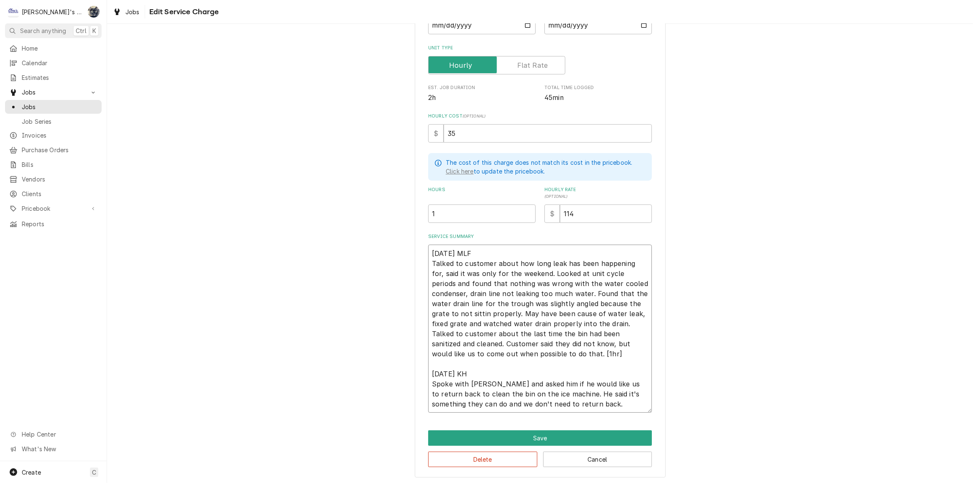
type textarea "x"
type textarea "8/18/2025 MLF Talked to customer about how long leak has been happening for, sa…"
type textarea "x"
type textarea "8/18/2025 MLF Talked to customer about how long leak has been happening for, sa…"
type textarea "x"
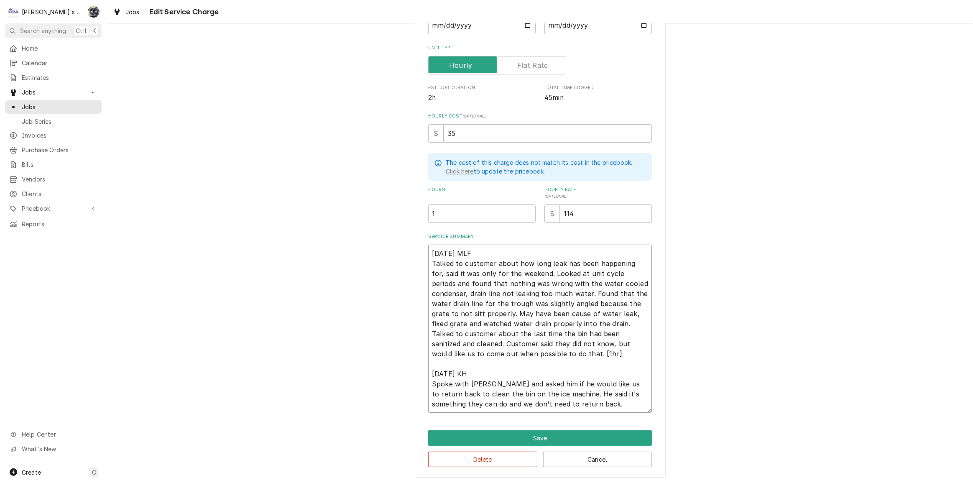
type textarea "8/18/2025 MLF Talked to customer about how long leak has been happening for, sa…"
click at [545, 362] on textarea "8/18/2025 MLF Talked to customer about how long leak has been happening for, sa…" at bounding box center [540, 329] width 224 height 168
click at [581, 312] on textarea "8/18/2025 MLF Talked to customer about how long leak has been happening for, sa…" at bounding box center [540, 329] width 224 height 168
type textarea "x"
type textarea "8/18/2025 MLF Talked to customer about how long leak has been happening for, sa…"
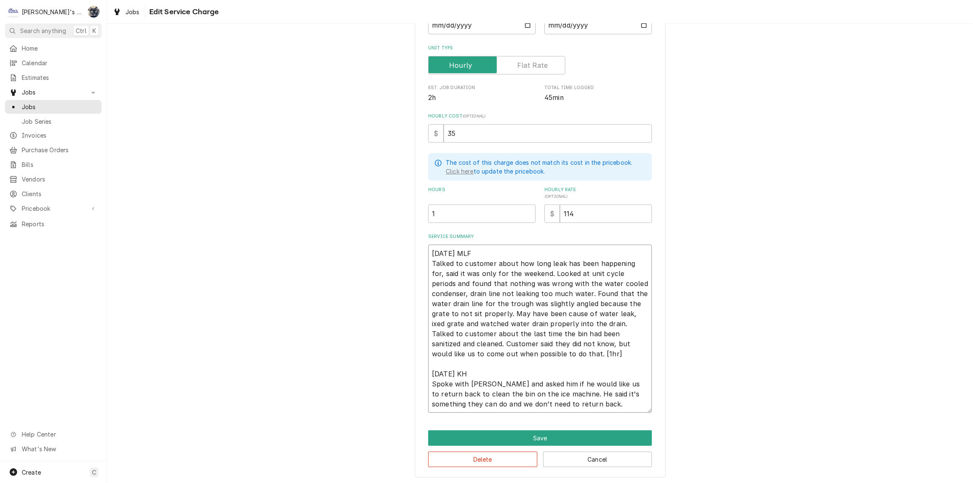
type textarea "x"
type textarea "8/18/2025 MLF Talked to customer about how long leak has been happening for, sa…"
type textarea "x"
type textarea "8/18/2025 MLF Talked to customer about how long leak has been happening for, sa…"
type textarea "x"
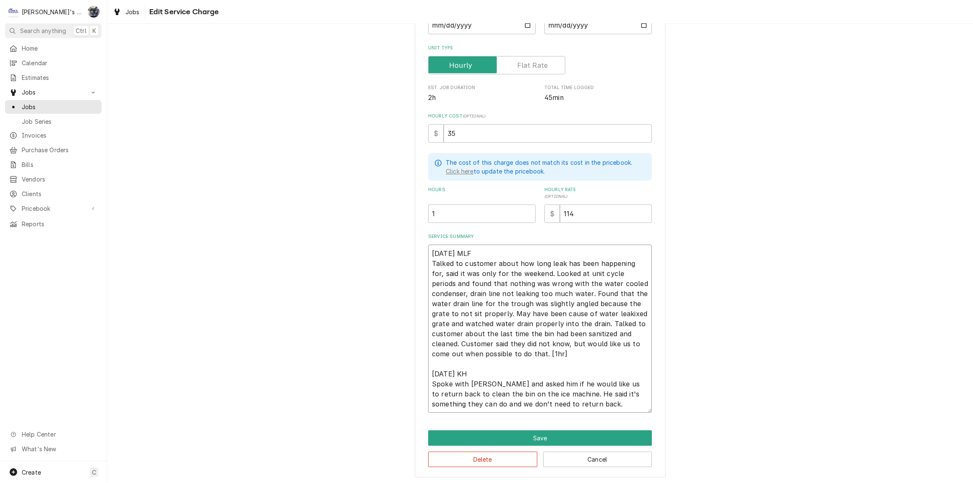
type textarea "8/18/2025 MLF Talked to customer about how long leak has been happening for, sa…"
type textarea "x"
type textarea "8/18/2025 MLF Talked to customer about how long leak has been happening for, sa…"
type textarea "x"
type textarea "8/18/2025 MLF Talked to customer about how long leak has been happening for, sa…"
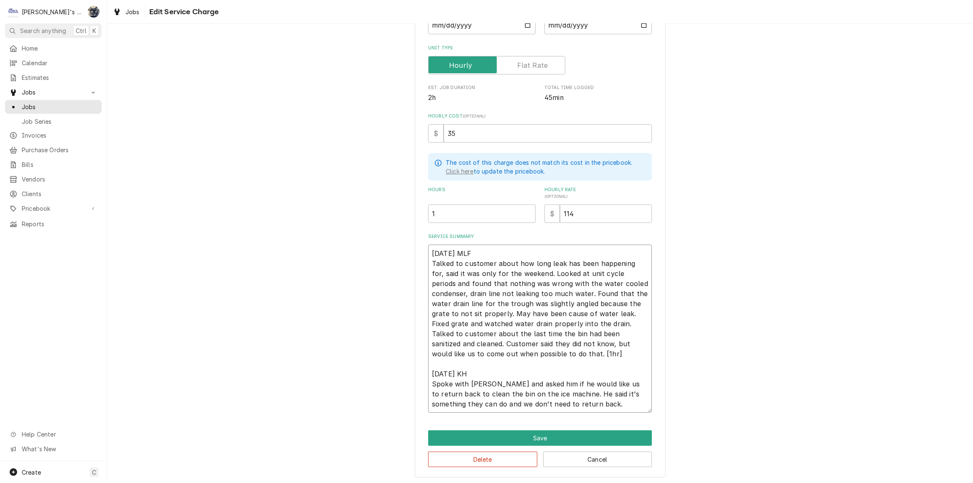
click at [571, 353] on textarea "8/18/2025 MLF Talked to customer about how long leak has been happening for, sa…" at bounding box center [540, 329] width 224 height 168
click at [524, 351] on textarea "8/18/2025 MLF Talked to customer about how long leak has been happening for, sa…" at bounding box center [540, 329] width 224 height 168
type textarea "x"
type textarea "8/18/2025 MLF Talked to customer about how long leak has been happening for, sa…"
type textarea "x"
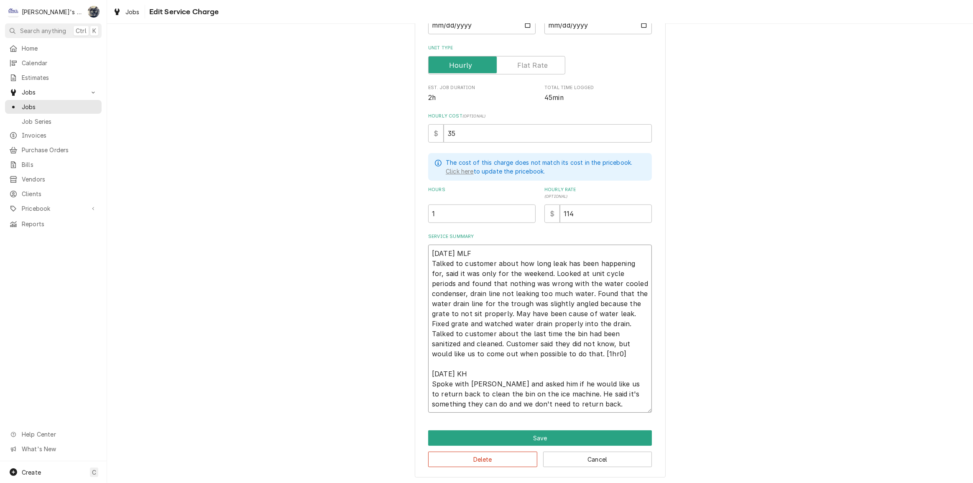
type textarea "8/18/2025 MLF Talked to customer about how long leak has been happening for, sa…"
type textarea "x"
type textarea "8/18/2025 MLF Talked to customer about how long leak has been happening for, sa…"
type textarea "x"
type textarea "8/18/2025 MLF Talked to customer about how long leak has been happening for, sa…"
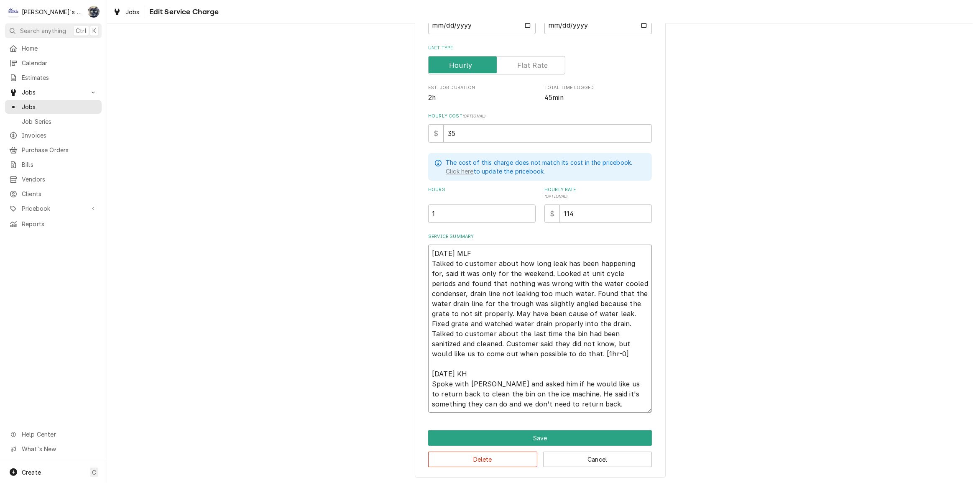
type textarea "x"
type textarea "8/18/2025 MLF Talked to customer about how long leak has been happening for, sa…"
type textarea "x"
type textarea "8/18/2025 MLF Talked to customer about how long leak has been happening for, sa…"
type textarea "x"
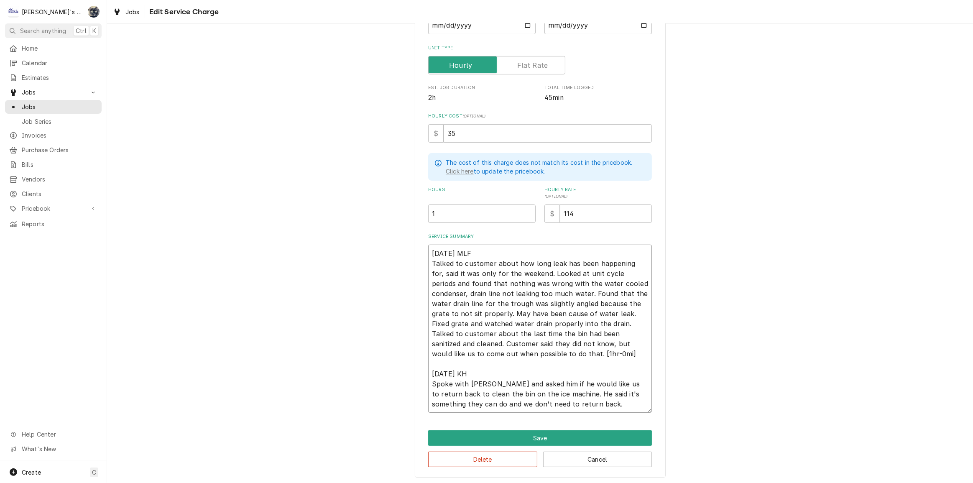
type textarea "8/18/2025 MLF Talked to customer about how long leak has been happening for, sa…"
click at [636, 382] on textarea "8/18/2025 MLF Talked to customer about how long leak has been happening for, sa…" at bounding box center [540, 329] width 224 height 168
type textarea "x"
type textarea "8/18/2025 MLF Talked to customer about how long leak has been happening for, sa…"
type textarea "x"
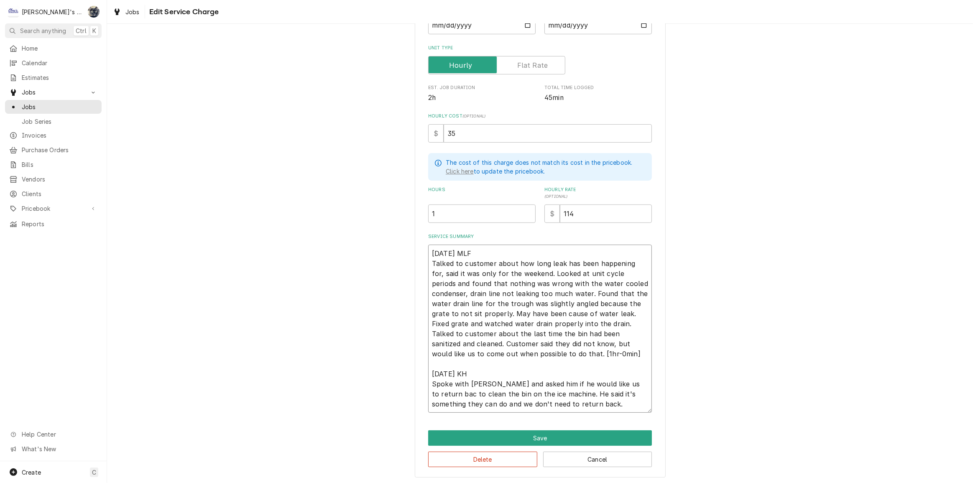
type textarea "8/18/2025 MLF Talked to customer about how long leak has been happening for, sa…"
type textarea "x"
type textarea "8/18/2025 MLF Talked to customer about how long leak has been happening for, sa…"
type textarea "x"
type textarea "8/18/2025 MLF Talked to customer about how long leak has been happening for, sa…"
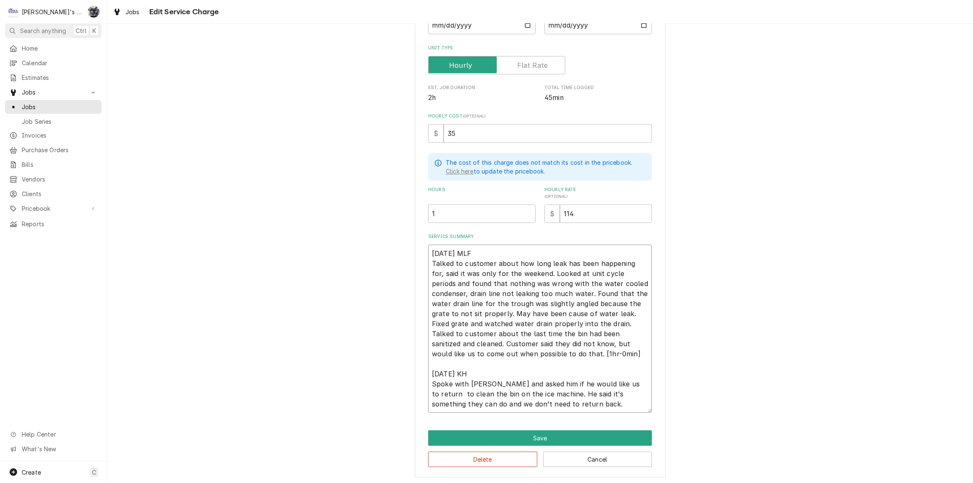
type textarea "x"
type textarea "8/18/2025 MLF Talked to customer about how long leak has been happening for, sa…"
click at [565, 407] on textarea "8/18/2025 MLF Talked to customer about how long leak has been happening for, sa…" at bounding box center [540, 329] width 224 height 168
click at [481, 392] on textarea "8/18/2025 MLF Talked to customer about how long leak has been happening for, sa…" at bounding box center [540, 329] width 224 height 168
type textarea "x"
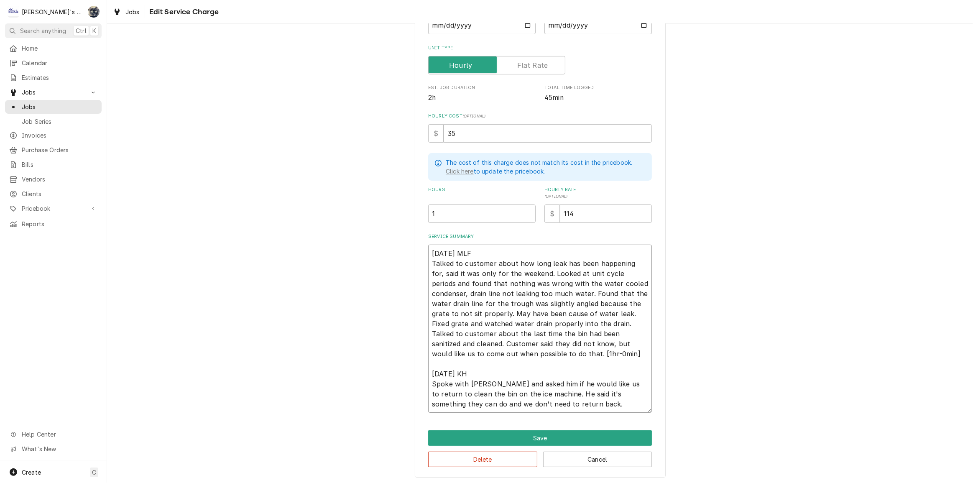
type textarea "8/18/2025 MLF Talked to customer about how long leak has been happening for, sa…"
type textarea "x"
type textarea "8/18/2025 MLF Talked to customer about how long leak has been happening for, sa…"
type textarea "x"
type textarea "8/18/2025 MLF Talked to customer about how long leak has been happening for, sa…"
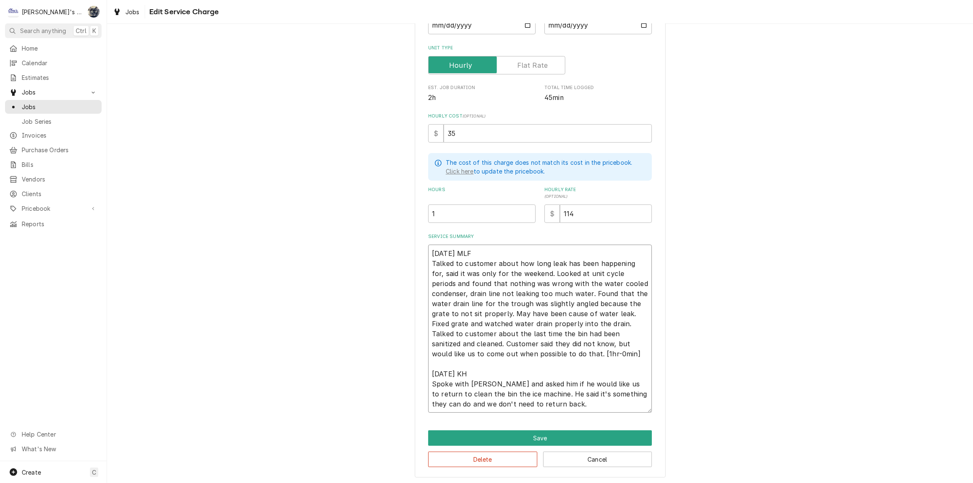
type textarea "x"
type textarea "8/18/2025 MLF Talked to customer about how long leak has been happening for, sa…"
type textarea "x"
type textarea "8/18/2025 MLF Talked to customer about how long leak has been happening for, sa…"
type textarea "x"
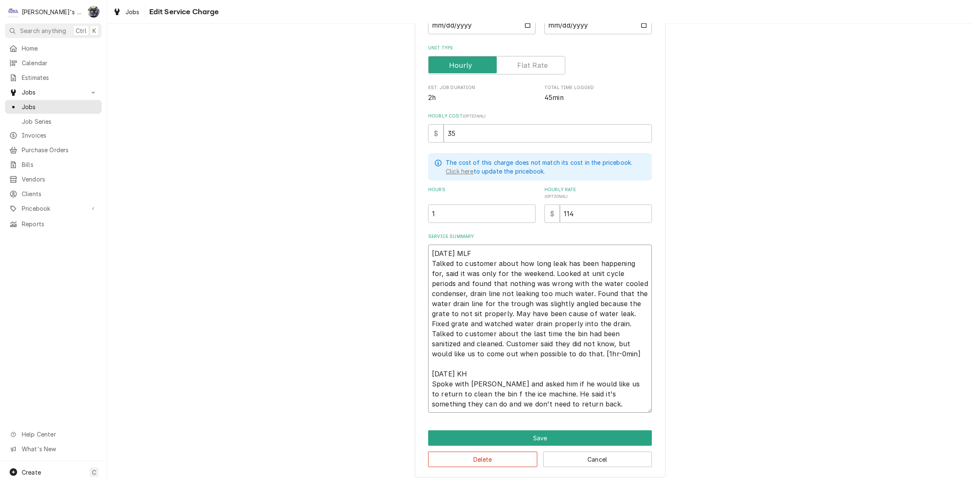
type textarea "8/18/2025 MLF Talked to customer about how long leak has been happening for, sa…"
type textarea "x"
type textarea "8/18/2025 MLF Talked to customer about how long leak has been happening for, sa…"
click at [563, 403] on textarea "8/18/2025 MLF Talked to customer about how long leak has been happening for, sa…" at bounding box center [540, 329] width 224 height 168
type textarea "x"
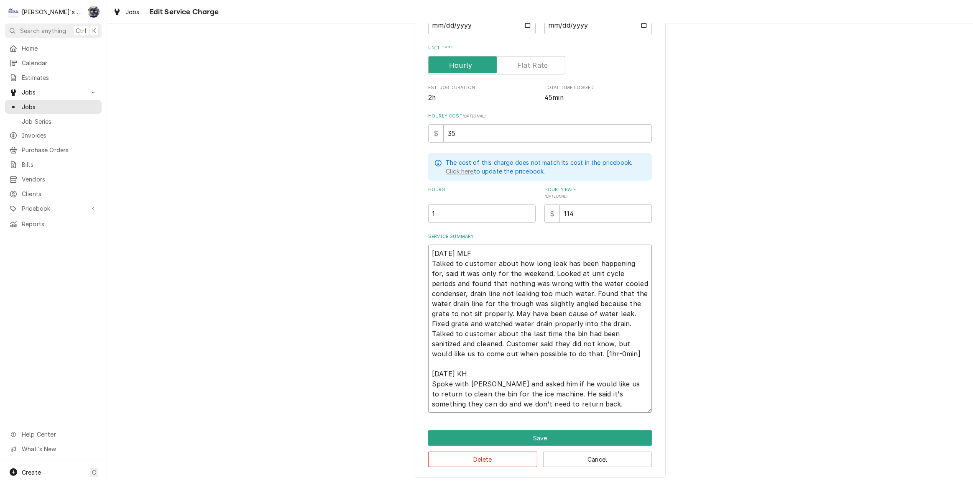
type textarea "8/18/2025 MLF Talked to customer about how long leak has been happening for, sa…"
type textarea "x"
type textarea "8/18/2025 MLF Talked to customer about how long leak has been happening for, sa…"
type textarea "x"
type textarea "8/18/2025 MLF Talked to customer about how long leak has been happening for, sa…"
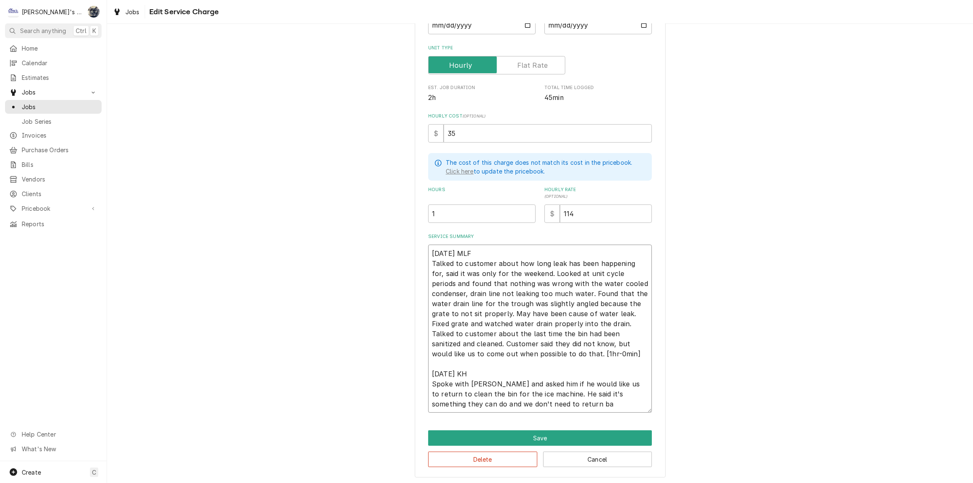
type textarea "x"
type textarea "8/18/2025 MLF Talked to customer about how long leak has been happening for, sa…"
type textarea "x"
type textarea "8/18/2025 MLF Talked to customer about how long leak has been happening for, sa…"
type textarea "x"
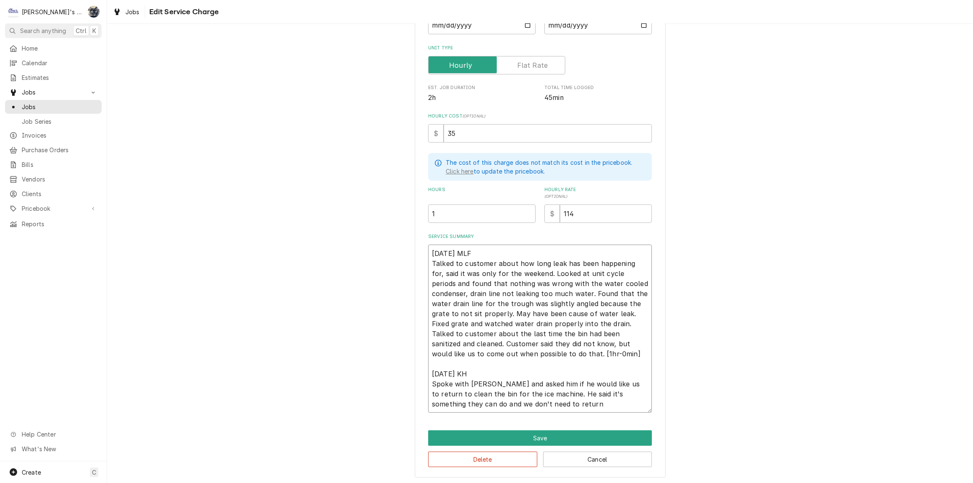
type textarea "8/18/2025 MLF Talked to customer about how long leak has been happening for, sa…"
type textarea "x"
type textarea "8/18/2025 MLF Talked to customer about how long leak has been happening for, sa…"
type textarea "x"
type textarea "8/18/2025 MLF Talked to customer about how long leak has been happening for, sa…"
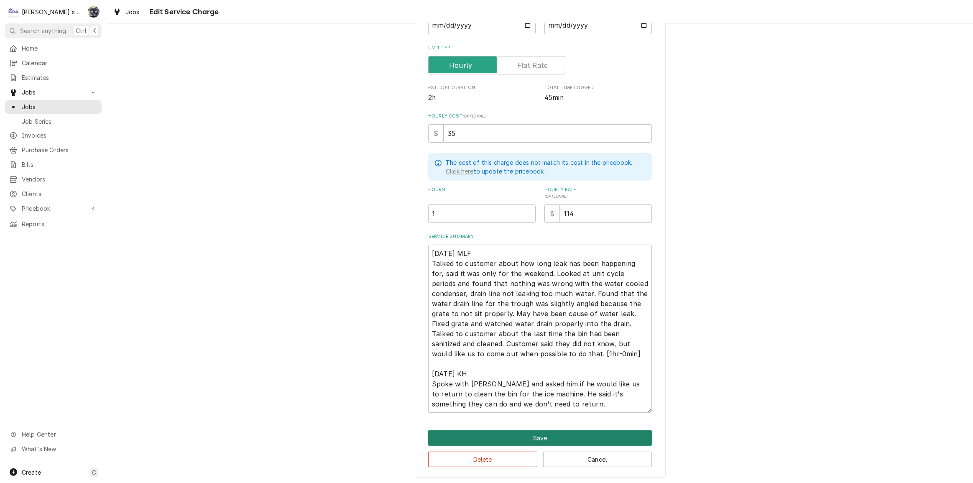
click at [563, 433] on button "Save" at bounding box center [540, 437] width 224 height 15
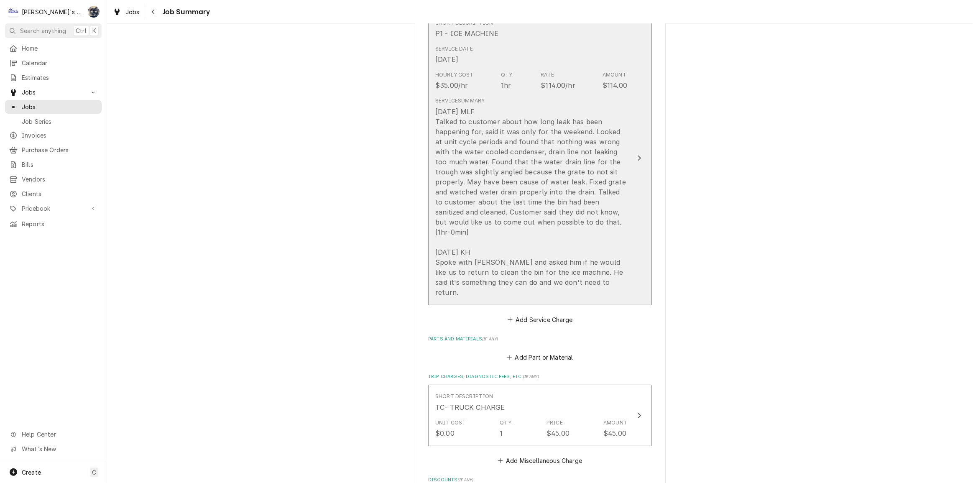
click at [539, 207] on div "8/18/2025 MLF Talked to customer about how long leak has been happening for, sa…" at bounding box center [531, 202] width 192 height 191
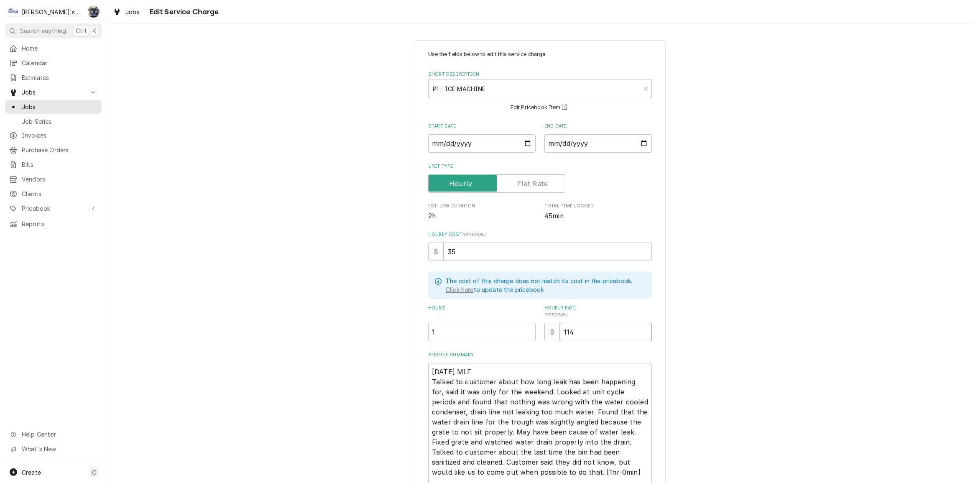
drag, startPoint x: 575, startPoint y: 330, endPoint x: 545, endPoint y: 328, distance: 30.6
click at [545, 328] on div "$ 114" at bounding box center [598, 332] width 107 height 18
type textarea "x"
type input "1"
type textarea "x"
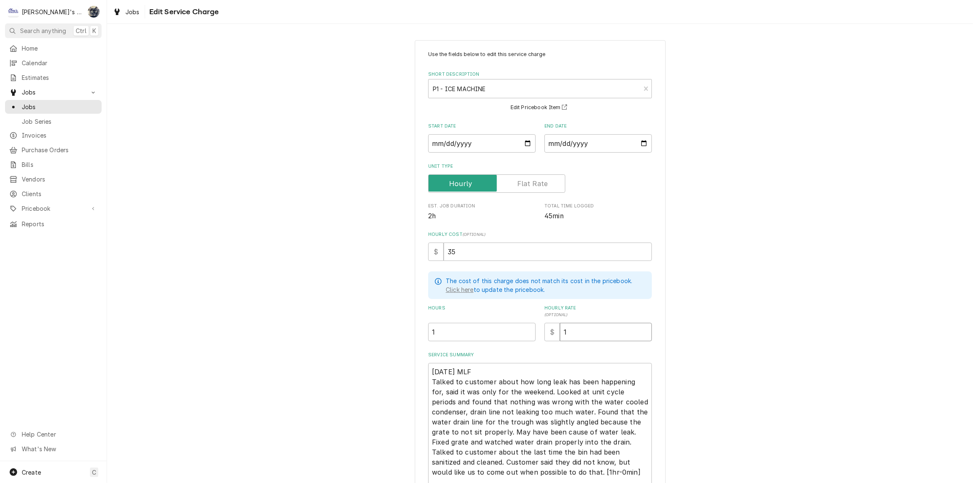
type input "12"
type textarea "x"
type input "126"
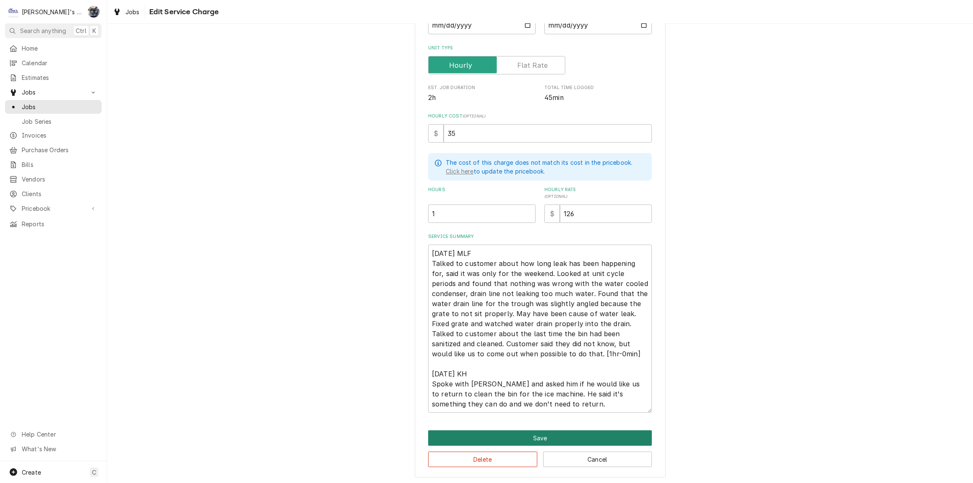
click at [539, 437] on button "Save" at bounding box center [540, 437] width 224 height 15
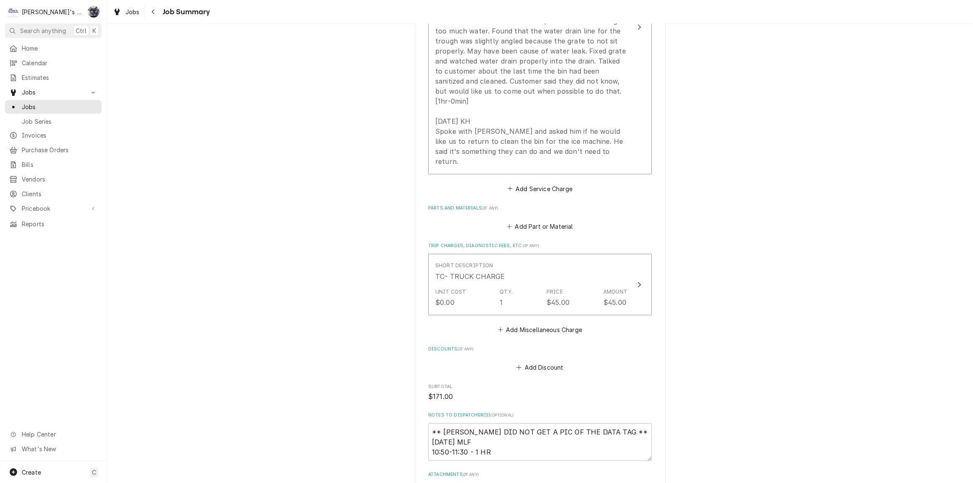
scroll to position [444, 0]
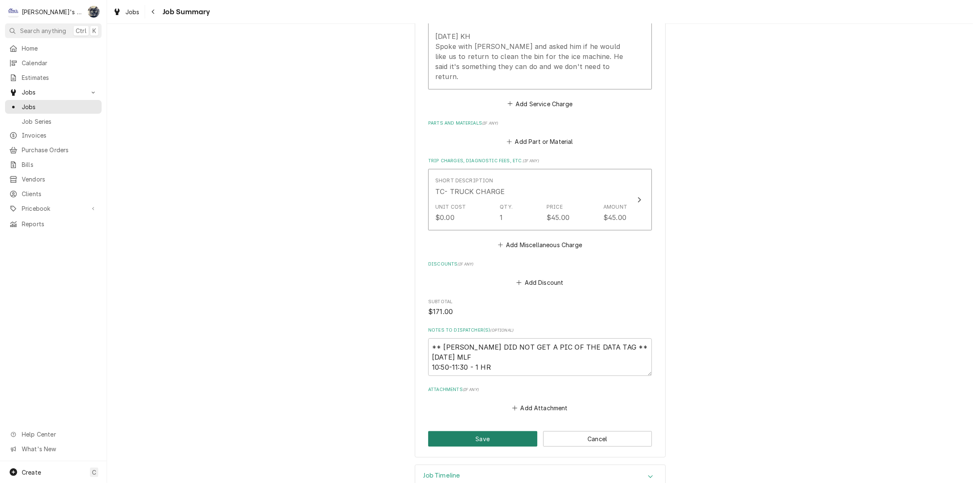
click at [498, 431] on button "Save" at bounding box center [482, 438] width 109 height 15
type textarea "x"
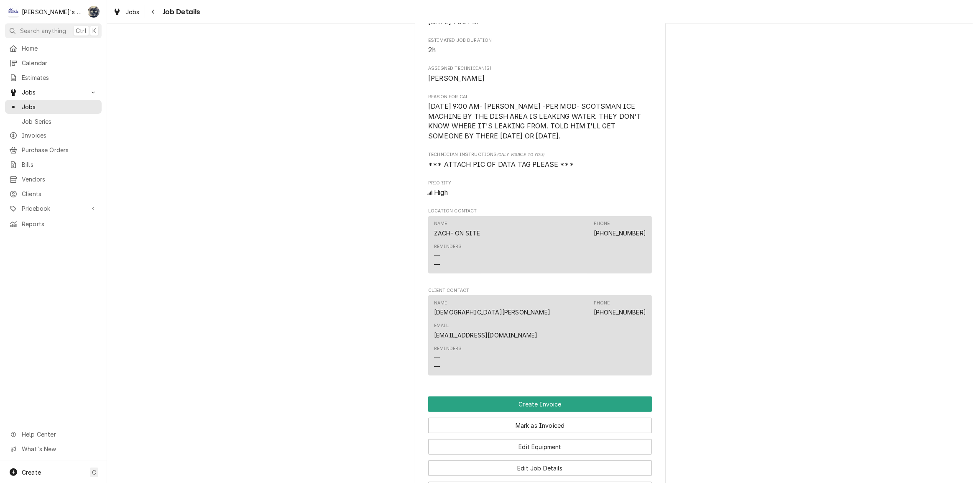
scroll to position [570, 0]
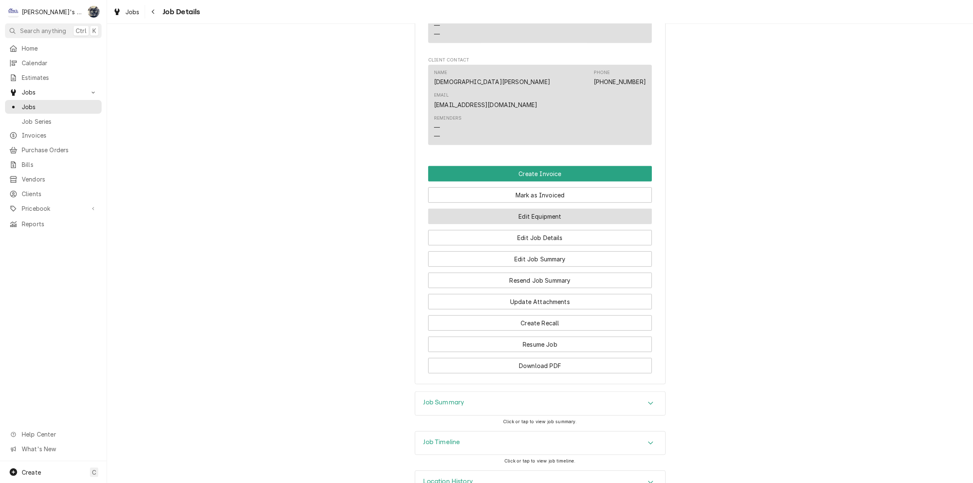
click at [509, 223] on button "Edit Equipment" at bounding box center [540, 216] width 224 height 15
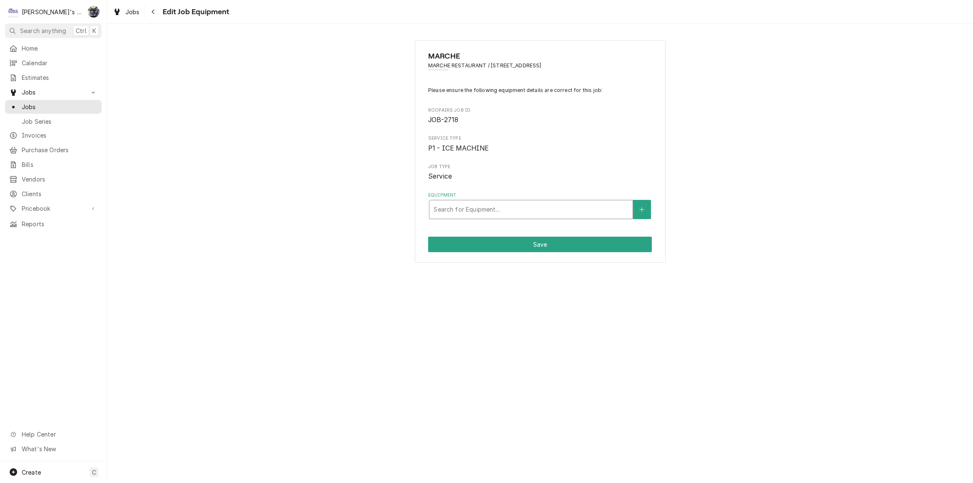
click at [491, 208] on div "Equipment" at bounding box center [531, 209] width 195 height 15
type input "s"
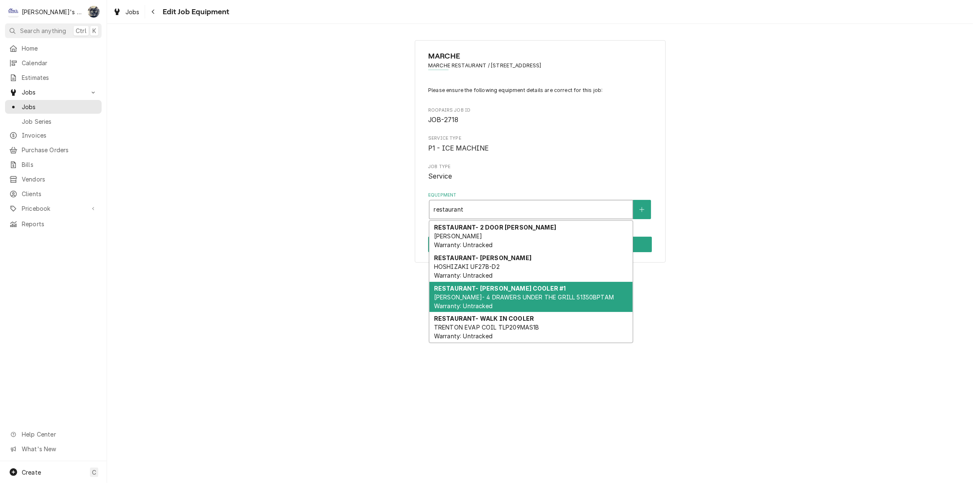
type input "restaurant"
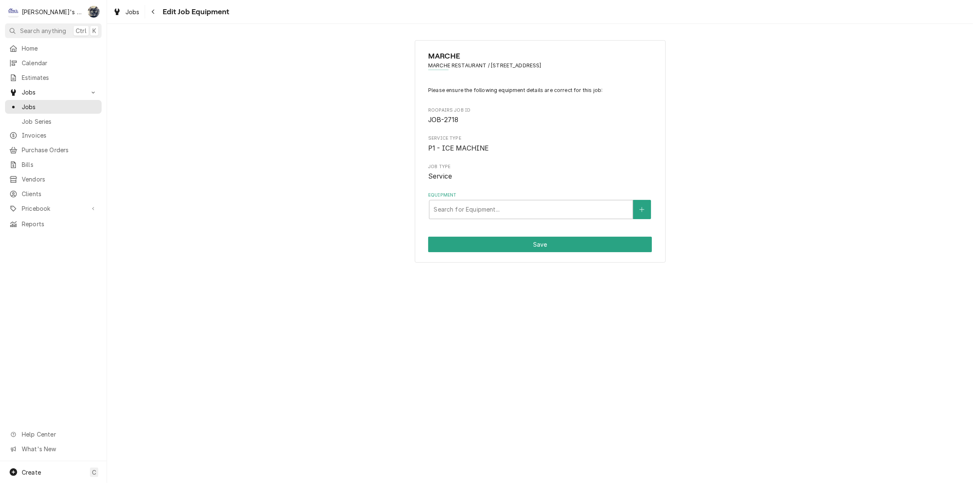
click at [719, 270] on div "MARCHE MARCHE RESTAURANT / 296 E 5TH AVE SUITE 226, EUGENE, OR 97401 Please ens…" at bounding box center [540, 253] width 866 height 459
click at [646, 210] on button "Equipment" at bounding box center [642, 209] width 18 height 19
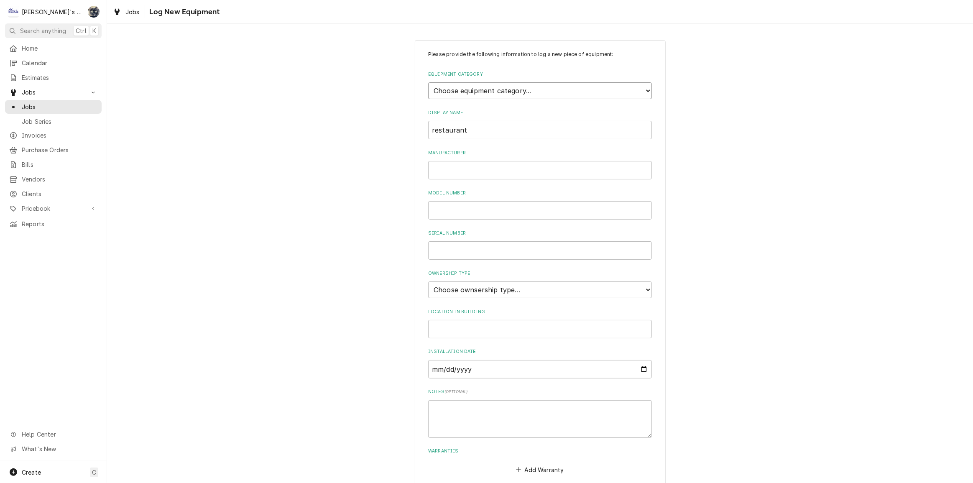
click at [491, 94] on select "Choose equipment category... Ice Machines Refrigeration HVAC Other" at bounding box center [540, 90] width 224 height 17
select select "3"
click at [428, 82] on select "Choose equipment category... Ice Machines Refrigeration HVAC Other" at bounding box center [540, 90] width 224 height 17
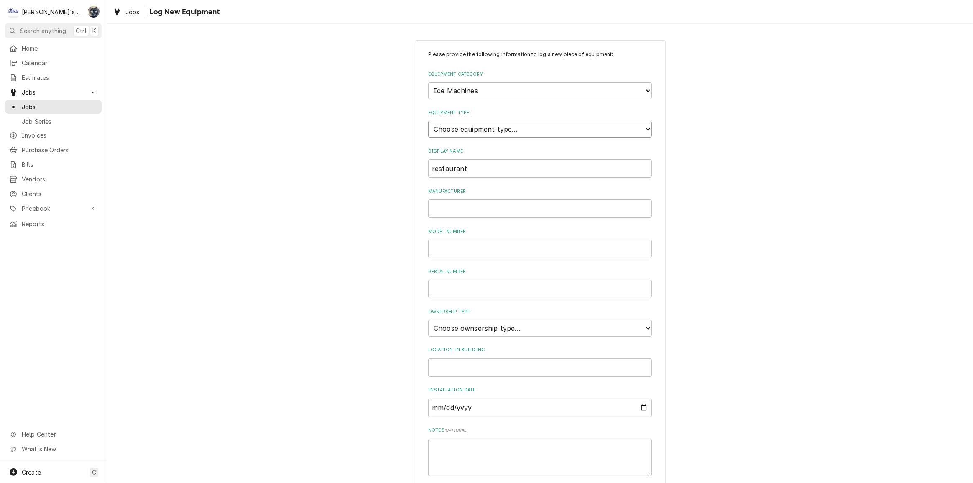
click at [484, 133] on select "Choose equipment type... Ice Bin Ice Dispenser Ice Maker Ice Merchandiser" at bounding box center [540, 129] width 224 height 17
select select "18"
click at [428, 121] on select "Choose equipment type... Ice Bin Ice Dispenser Ice Maker Ice Merchandiser" at bounding box center [540, 129] width 224 height 17
drag, startPoint x: 416, startPoint y: 168, endPoint x: 411, endPoint y: 168, distance: 5.4
click at [411, 168] on div "Please provide the following information to log a new piece of equipment: Equip…" at bounding box center [540, 299] width 866 height 532
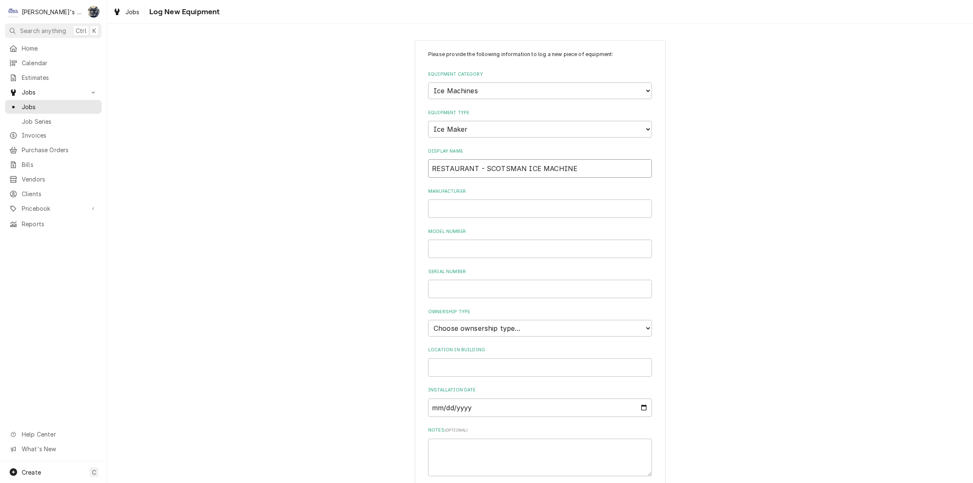
type input "RESTAURANT - SCOTSMAN ICE MACHINE"
type input "SCOTSMAN"
type input "CO830MW-32B"
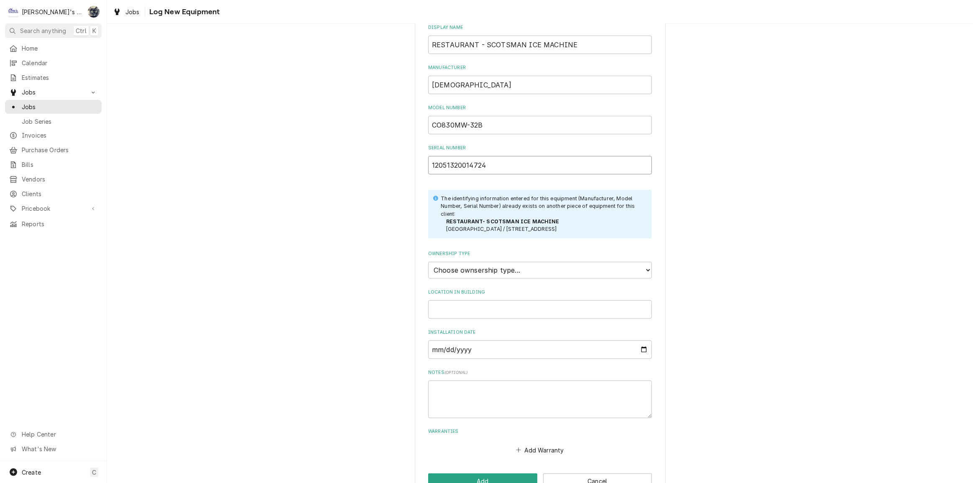
scroll to position [153, 0]
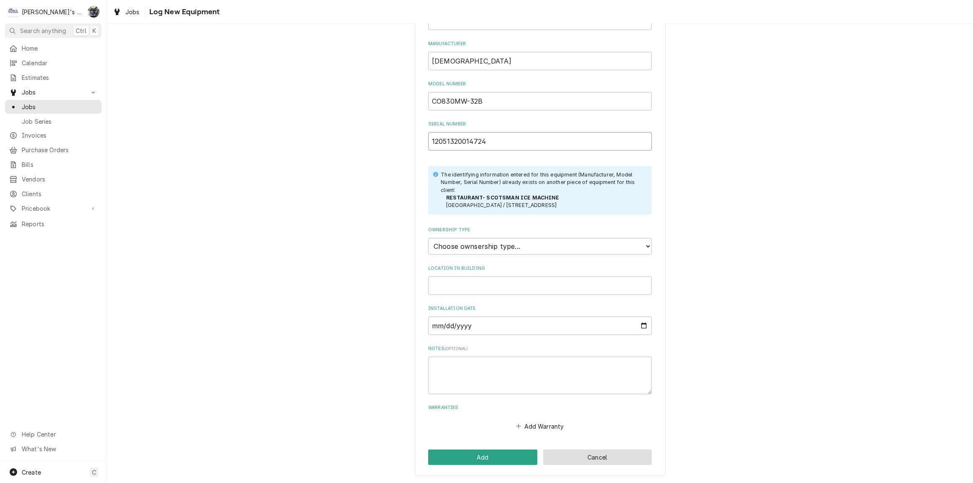
type input "12051320014724"
click at [585, 457] on button "Cancel" at bounding box center [597, 457] width 109 height 15
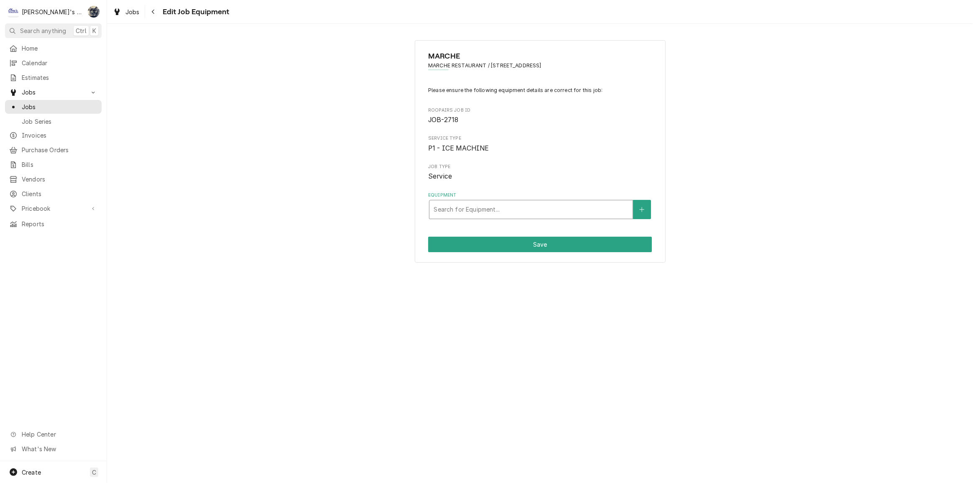
click at [527, 212] on div "Equipment" at bounding box center [531, 209] width 195 height 15
click at [516, 133] on div "Please ensure the following equipment details are correct for this job: Roopair…" at bounding box center [540, 153] width 224 height 133
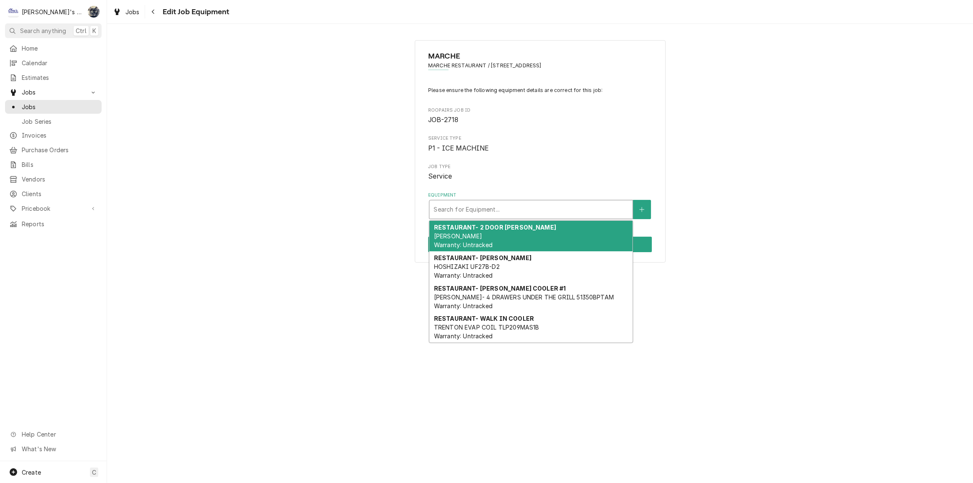
click at [481, 209] on div "Equipment" at bounding box center [531, 209] width 195 height 15
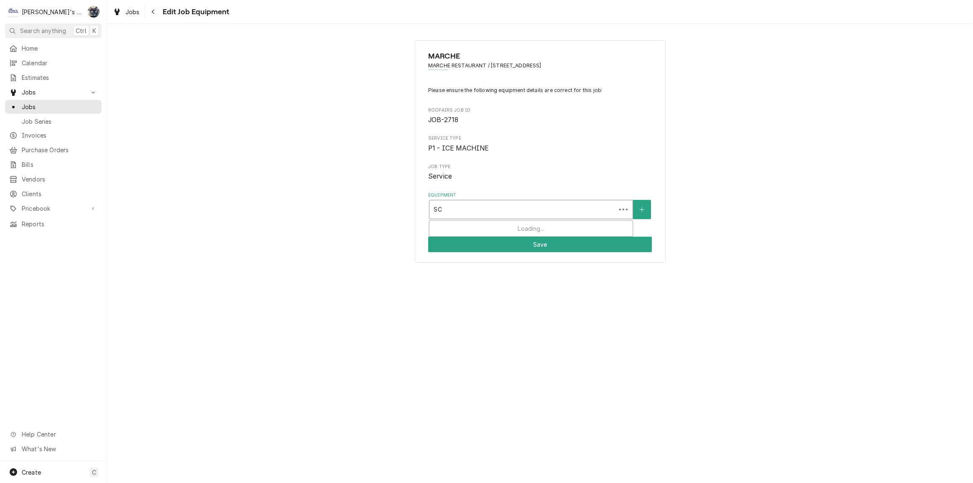
type input "S"
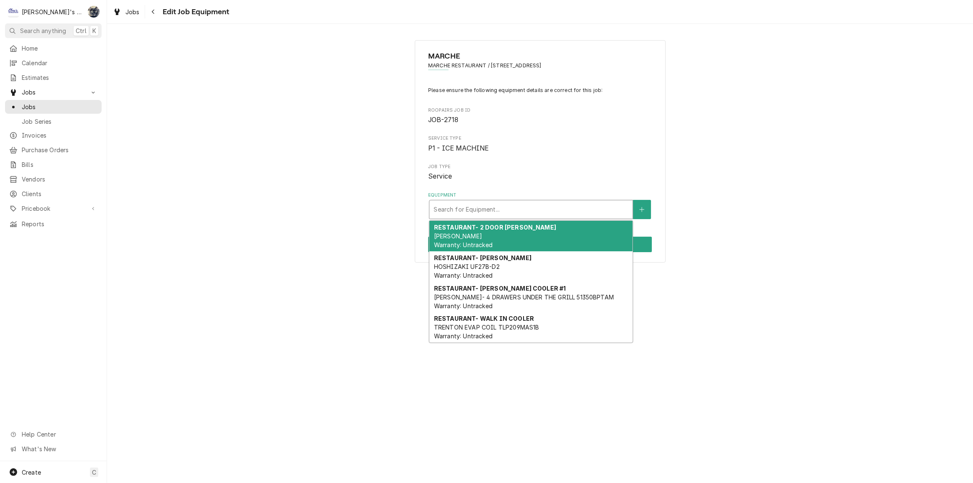
click at [706, 156] on div "MARCHE MARCHE RESTAURANT / 296 E 5TH AVE SUITE 226, EUGENE, OR 97401 Please ens…" at bounding box center [540, 152] width 866 height 238
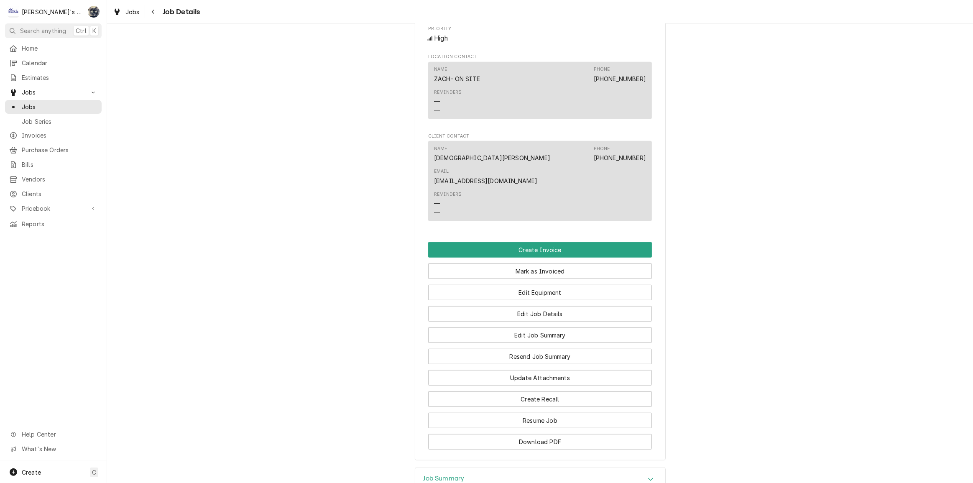
scroll to position [605, 0]
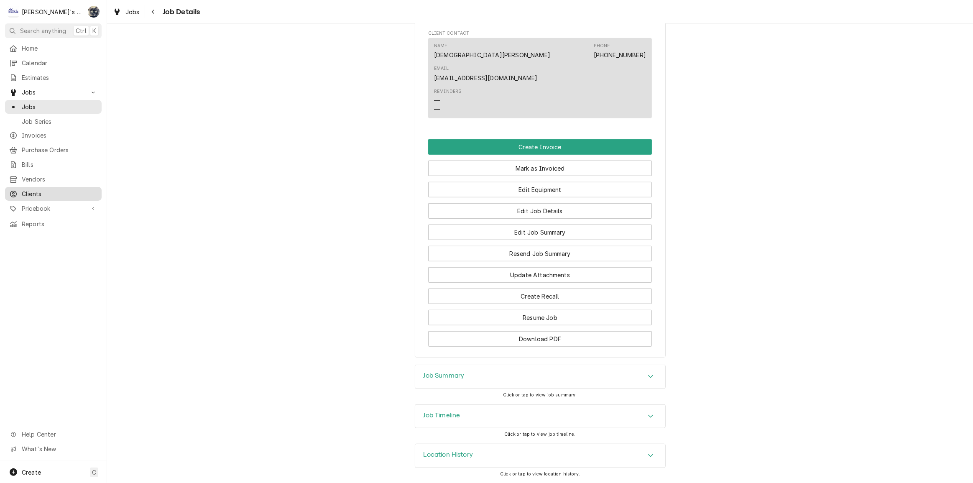
click at [78, 189] on span "Clients" at bounding box center [60, 193] width 76 height 9
click at [537, 192] on button "Edit Equipment" at bounding box center [540, 189] width 224 height 15
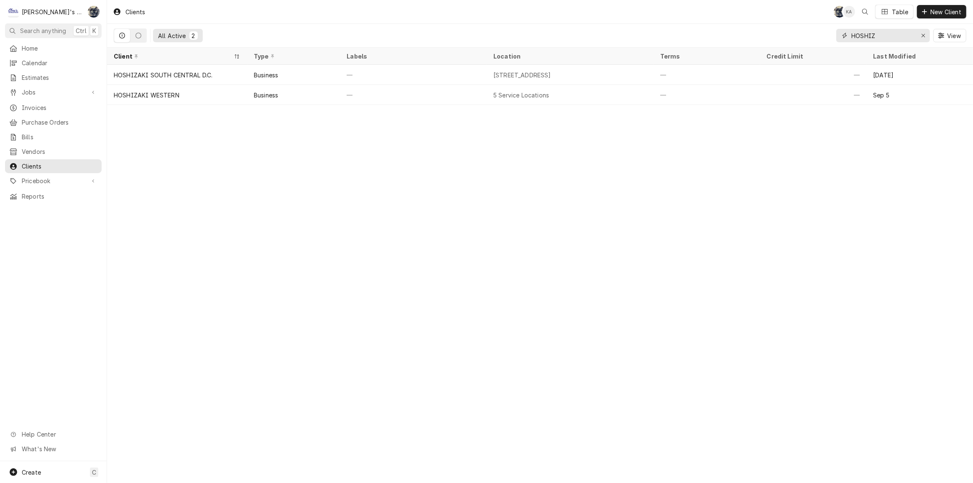
drag, startPoint x: 873, startPoint y: 34, endPoint x: 825, endPoint y: 31, distance: 48.2
click at [828, 32] on div "All Active 2 HOSHIZ View" at bounding box center [540, 35] width 853 height 23
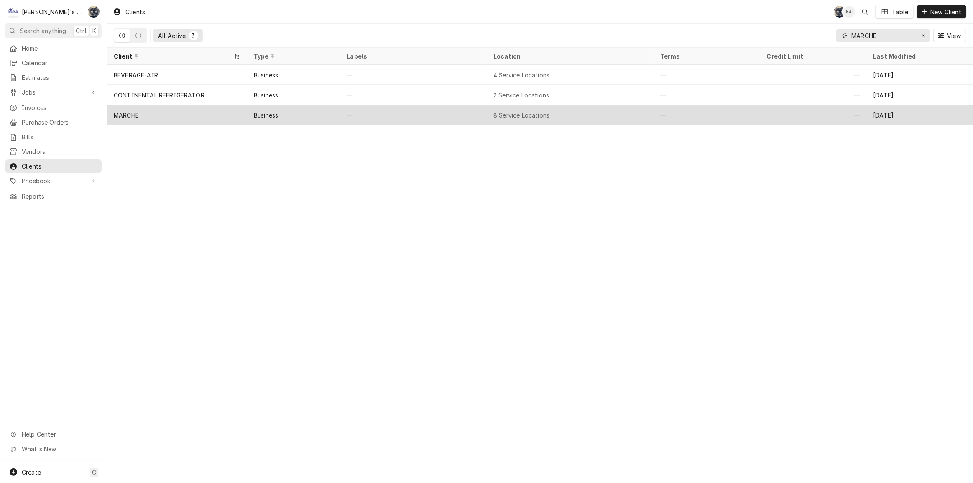
type input "MARCHE"
click at [322, 110] on div "Business" at bounding box center [293, 115] width 93 height 20
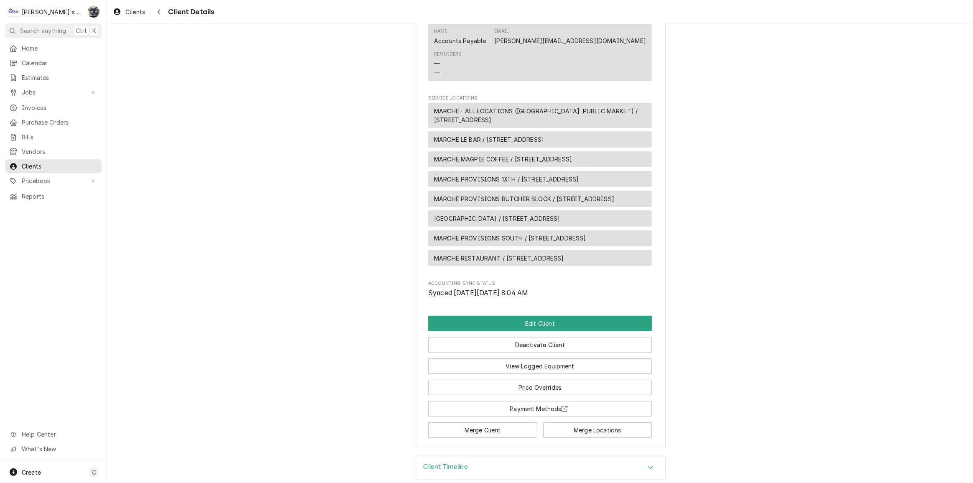
scroll to position [418, 0]
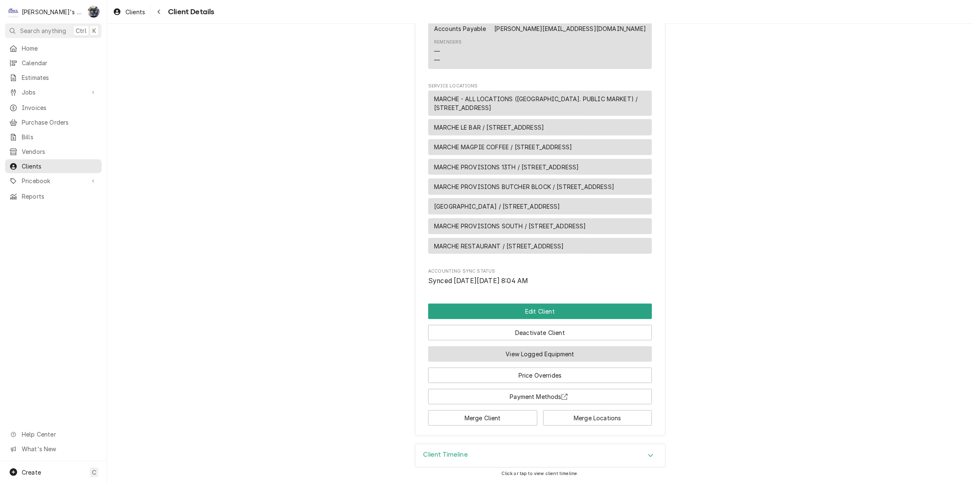
click at [515, 356] on button "View Logged Equipment" at bounding box center [540, 353] width 224 height 15
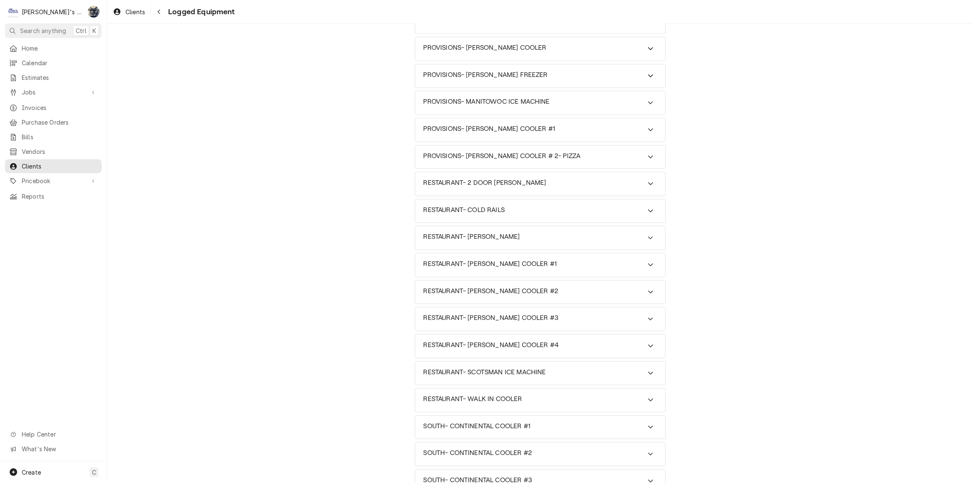
scroll to position [570, 0]
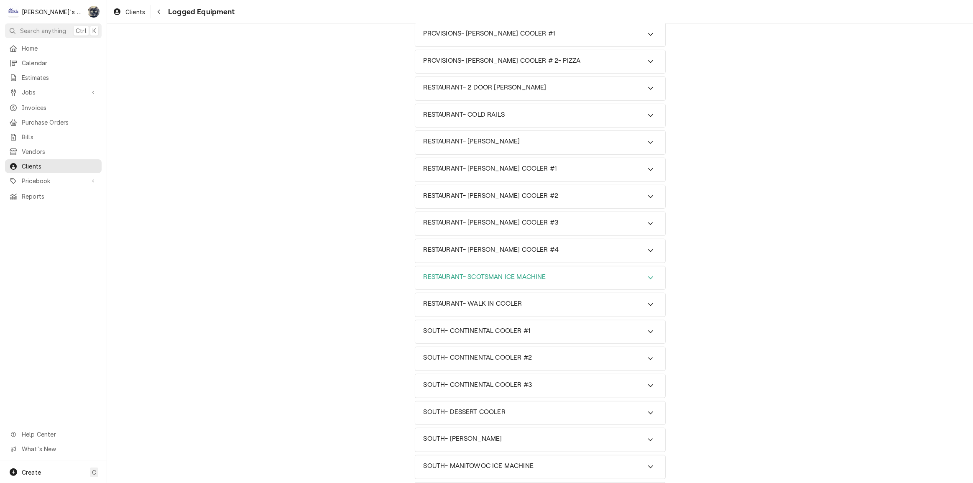
click at [497, 269] on div "RESTAURANT- SCOTSMAN ICE MACHINE" at bounding box center [540, 277] width 250 height 23
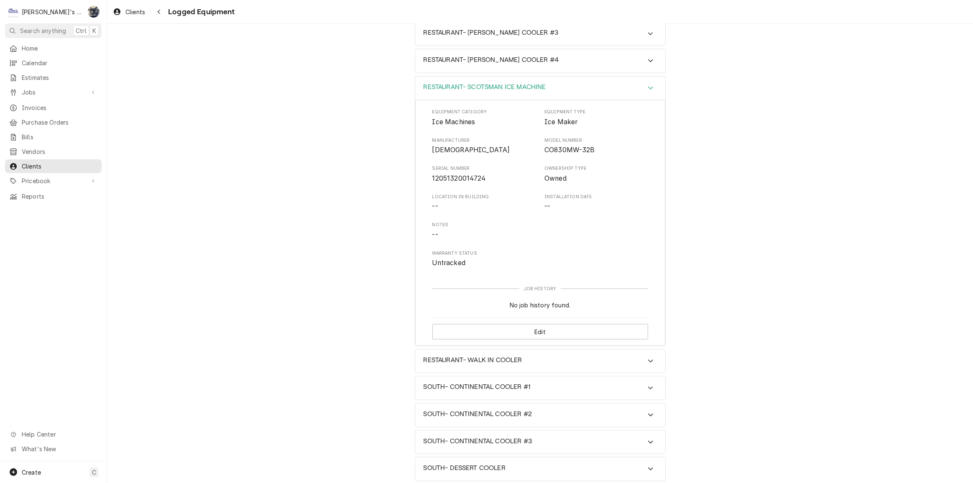
scroll to position [760, 0]
click at [523, 324] on button "Edit" at bounding box center [540, 331] width 216 height 15
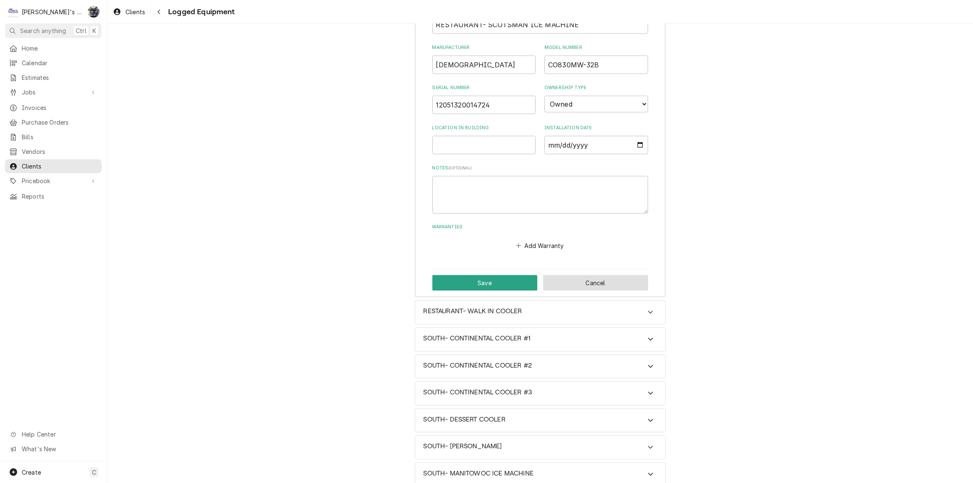
click at [556, 284] on button "Cancel" at bounding box center [595, 282] width 105 height 15
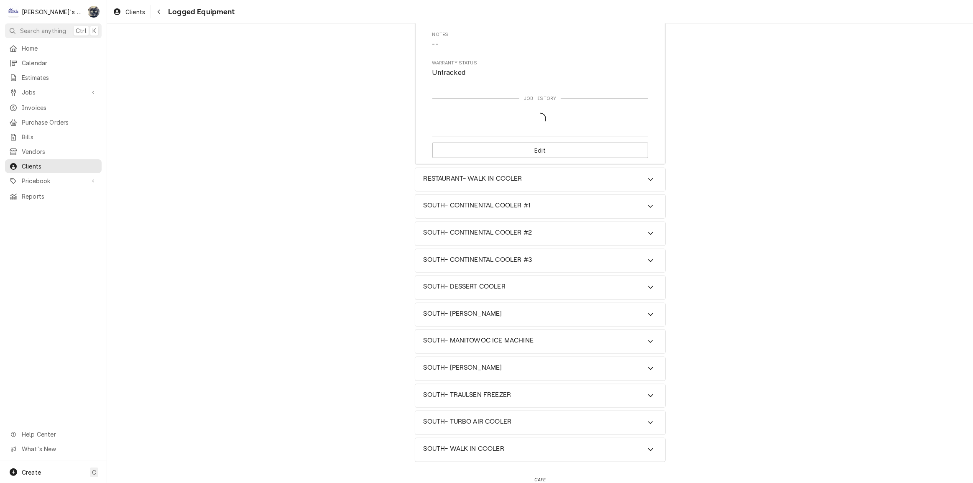
scroll to position [601, 0]
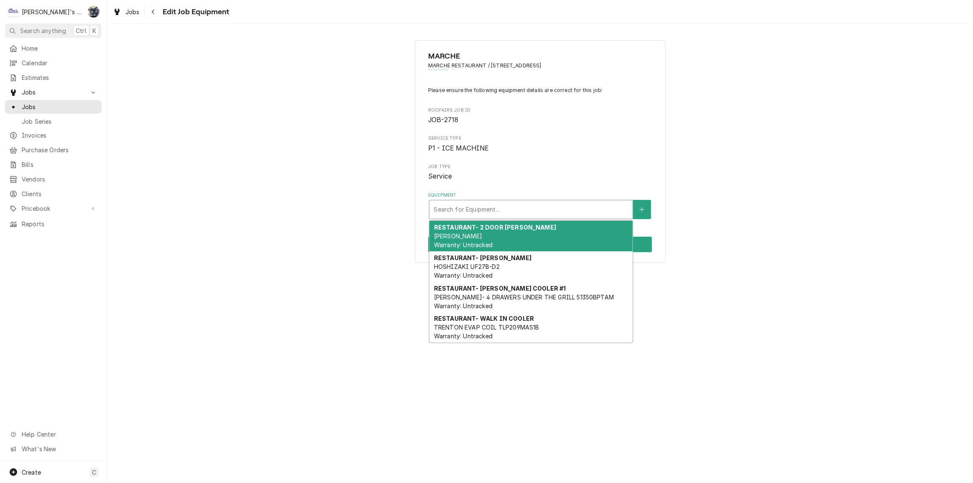
click at [537, 212] on div "Equipment" at bounding box center [531, 209] width 195 height 15
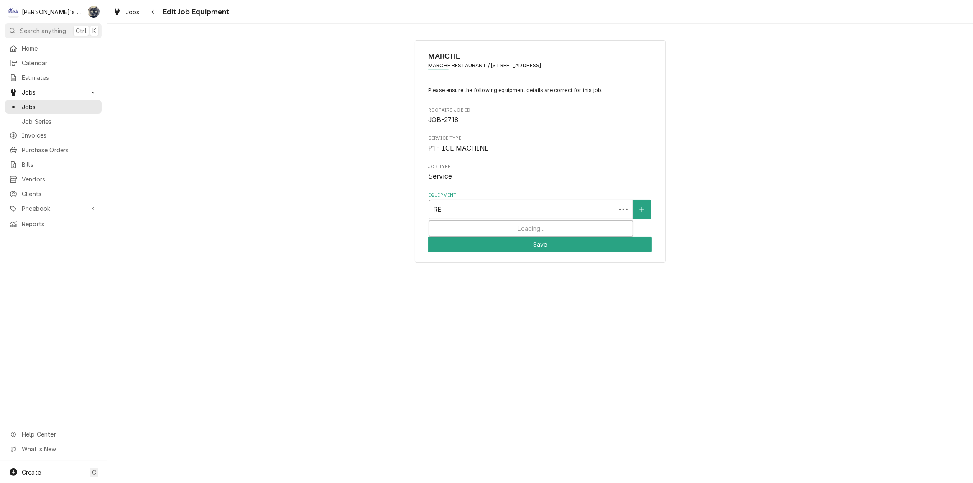
type input "R"
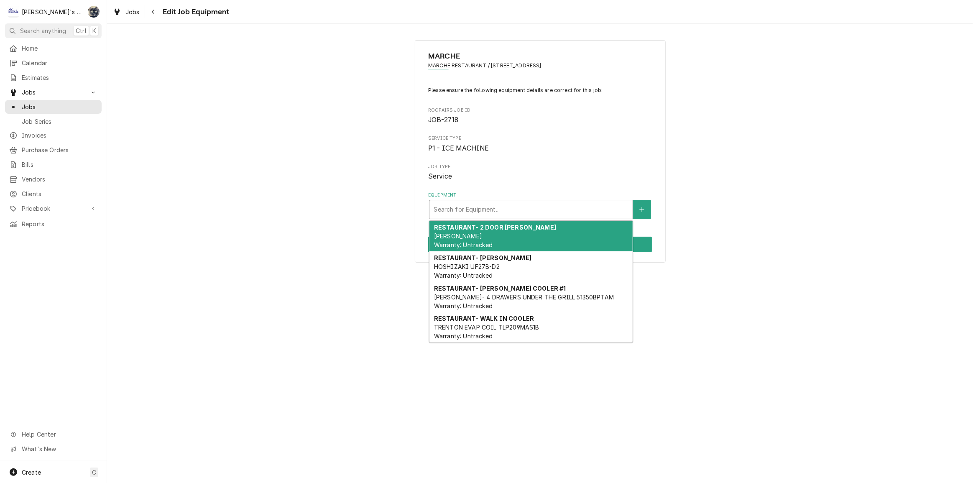
click at [233, 160] on div "MARCHE MARCHE RESTAURANT / 296 E 5TH AVE SUITE 226, EUGENE, OR 97401 Please ens…" at bounding box center [540, 152] width 866 height 238
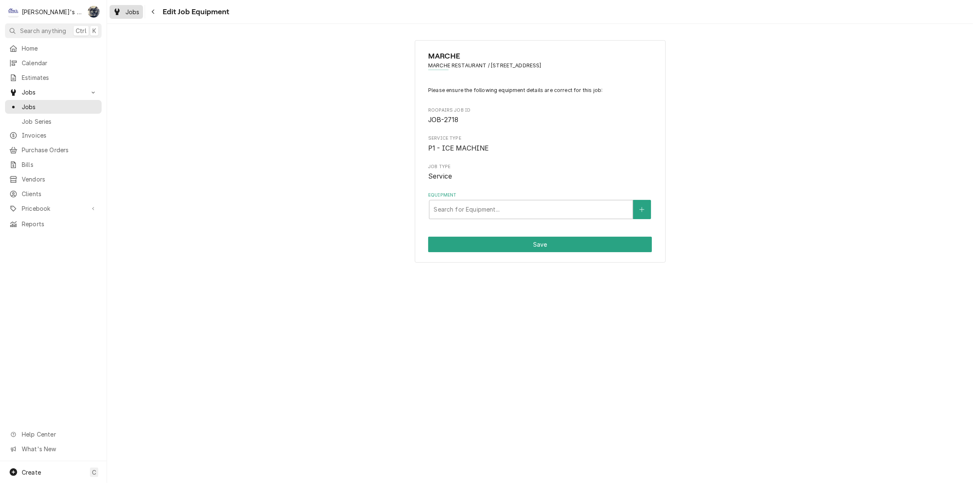
click at [132, 8] on span "Jobs" at bounding box center [132, 12] width 14 height 9
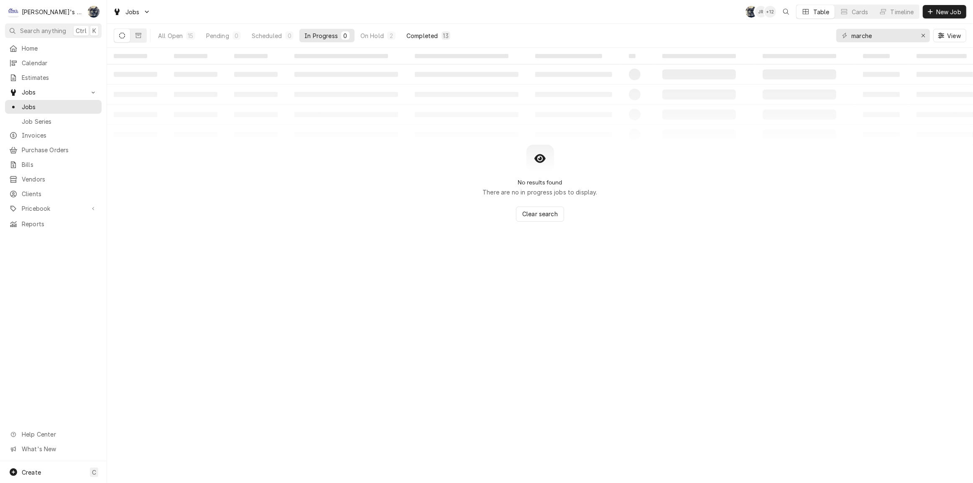
click at [427, 38] on div "Completed" at bounding box center [422, 35] width 31 height 9
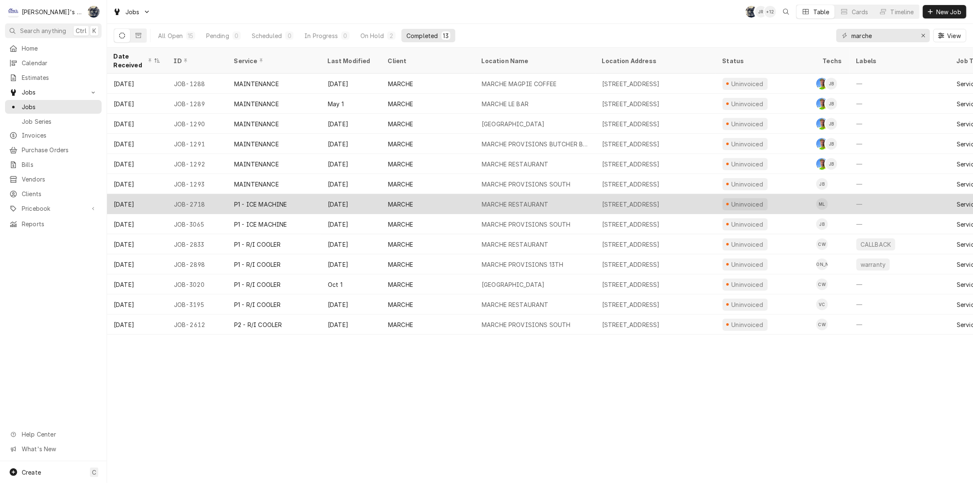
click at [544, 205] on div "MARCHE RESTAURANT" at bounding box center [535, 204] width 120 height 20
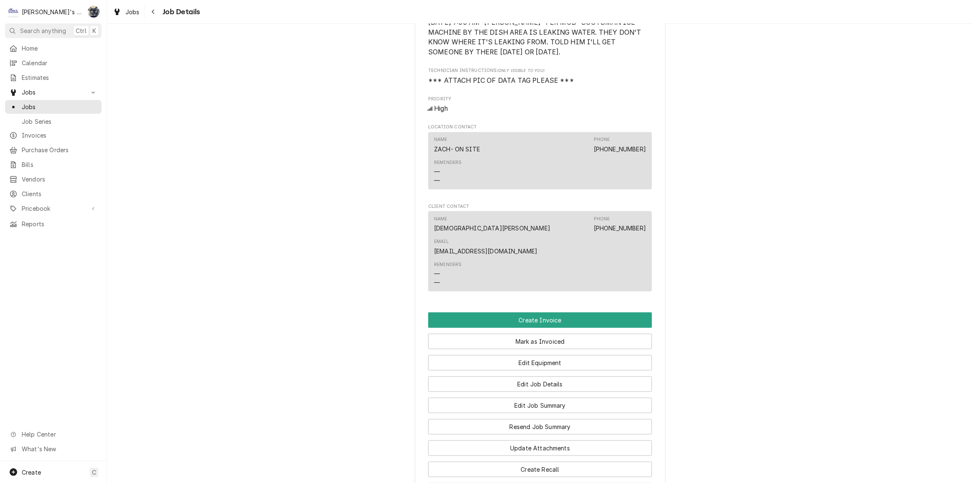
scroll to position [570, 0]
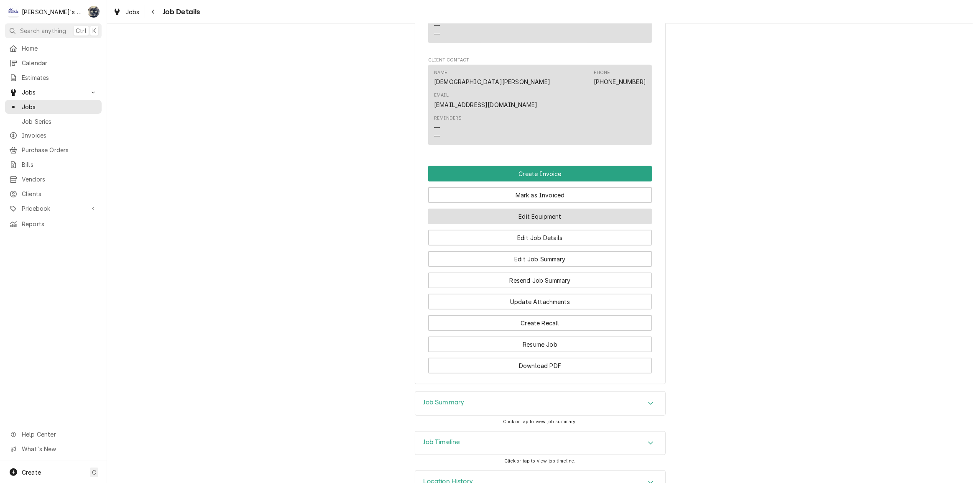
click at [521, 224] on button "Edit Equipment" at bounding box center [540, 216] width 224 height 15
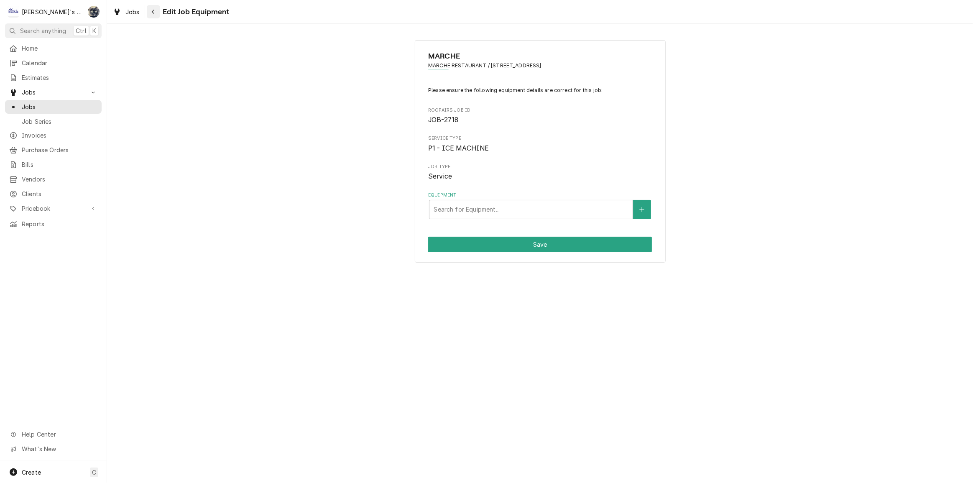
click at [154, 13] on icon "Navigate back" at bounding box center [153, 12] width 3 height 5
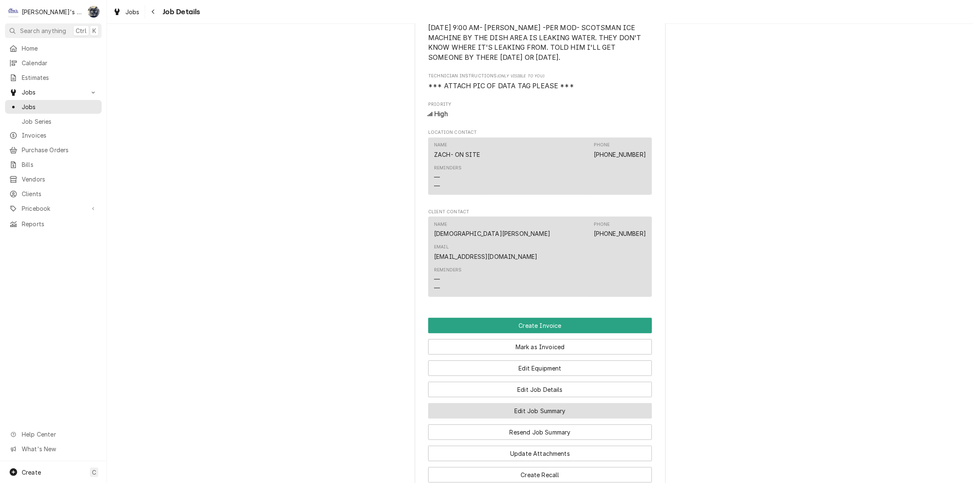
scroll to position [532, 0]
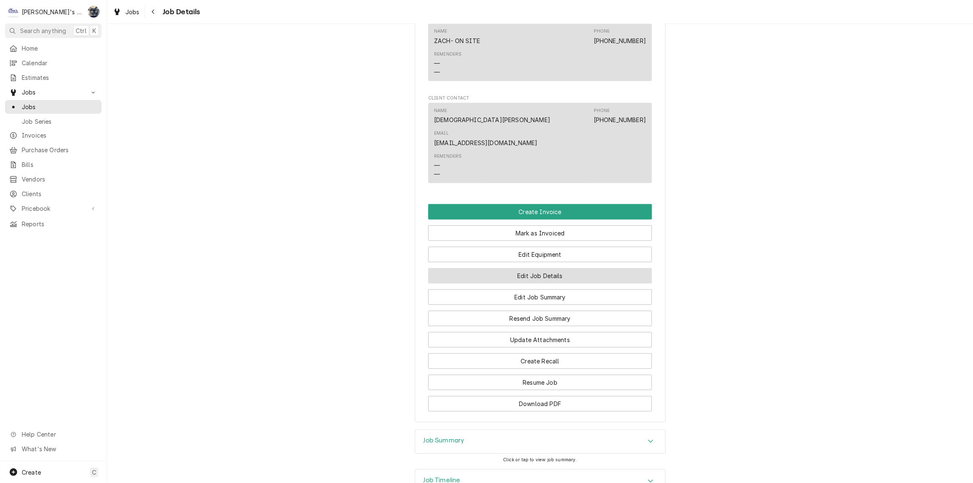
click at [531, 284] on button "Edit Job Details" at bounding box center [540, 275] width 224 height 15
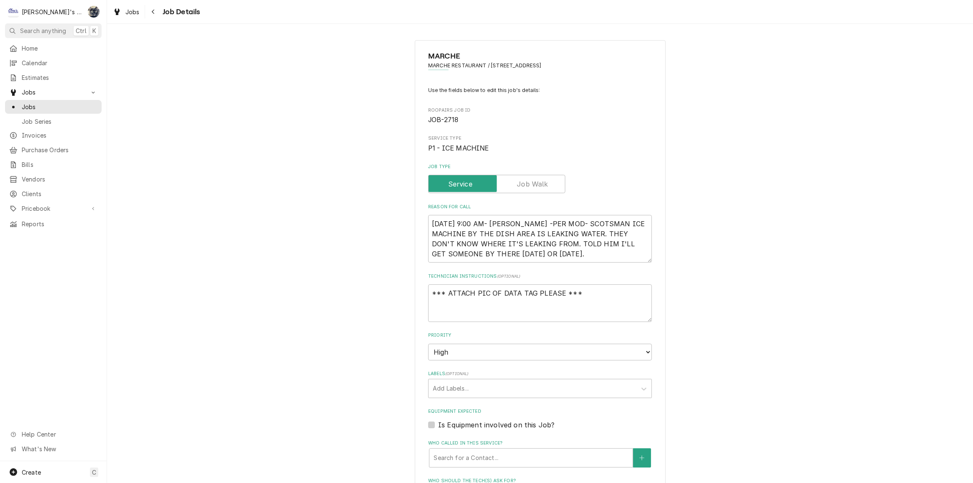
type textarea "x"
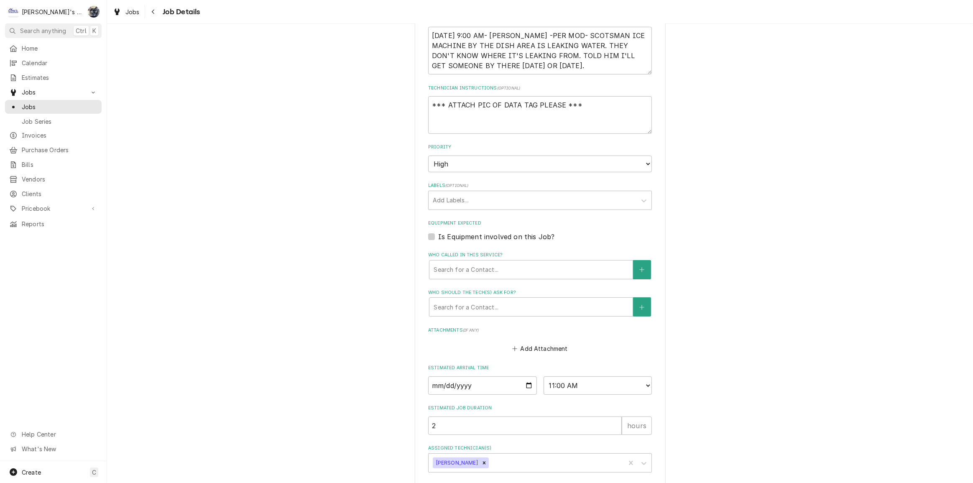
scroll to position [190, 0]
click at [438, 234] on label "Is Equipment involved on this Job?" at bounding box center [496, 235] width 116 height 10
click at [438, 234] on input "Equipment Expected" at bounding box center [550, 239] width 224 height 18
checkbox input "true"
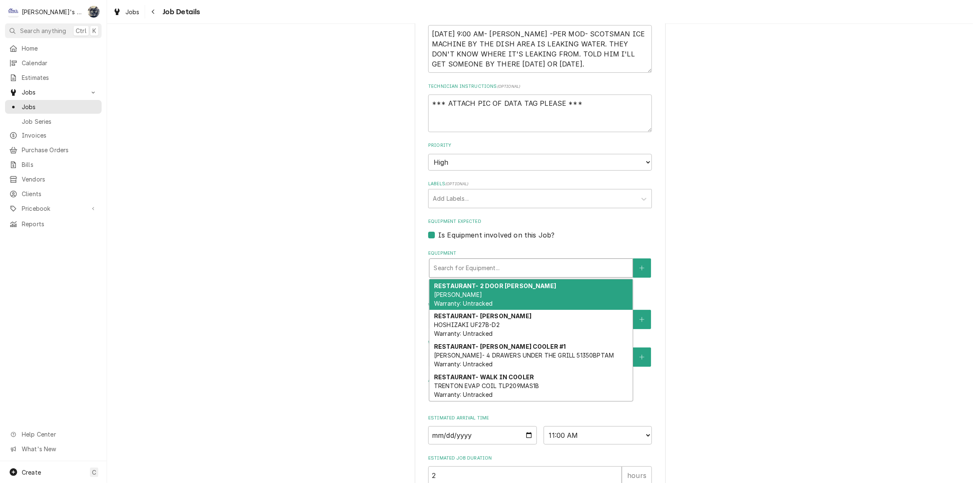
click at [484, 263] on div "Equipment" at bounding box center [531, 268] width 195 height 15
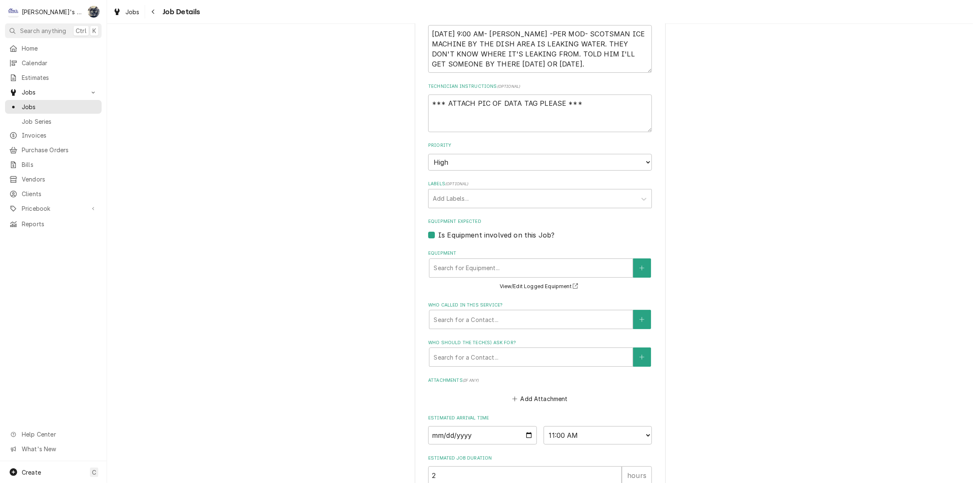
click at [679, 235] on div "MARCHE MARCHE RESTAURANT / 296 E 5TH AVE SUITE 226, EUGENE, OR 97401 Use the fi…" at bounding box center [540, 208] width 866 height 731
click at [537, 286] on button "View/Edit Logged Equipment" at bounding box center [541, 286] width 84 height 10
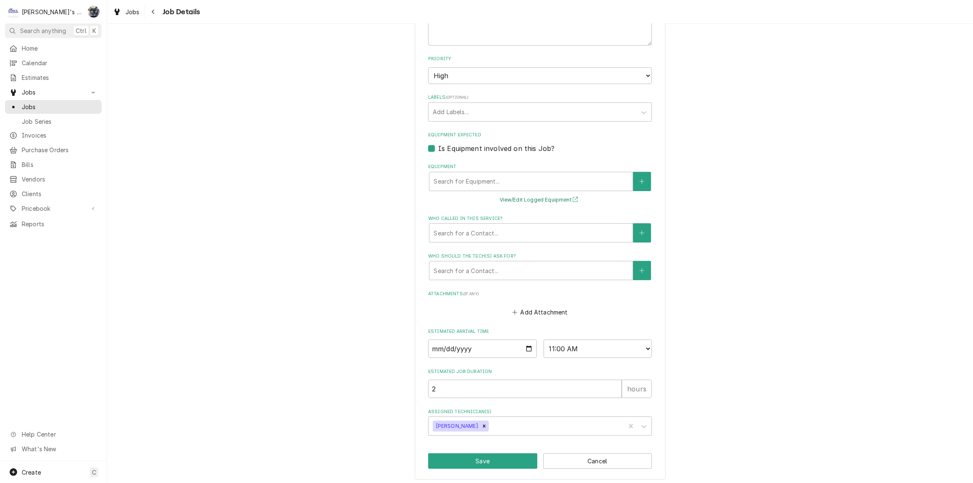
scroll to position [279, 0]
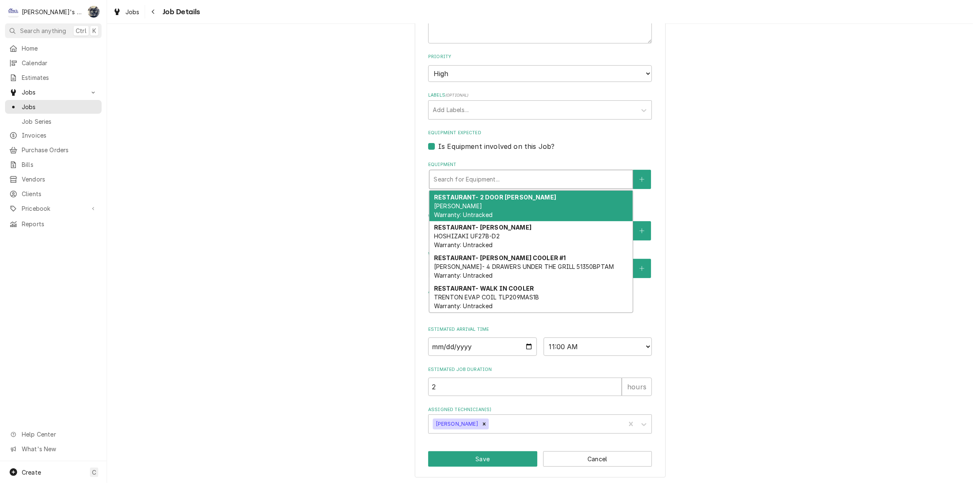
click at [494, 179] on div "Equipment" at bounding box center [531, 179] width 195 height 15
type textarea "x"
type input "S"
type textarea "x"
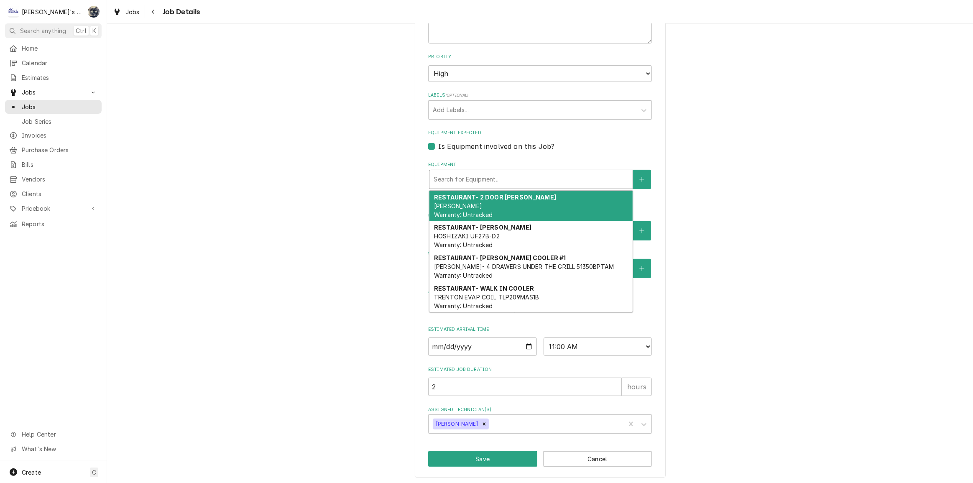
type input "S"
type textarea "x"
type input "SC"
type textarea "x"
type input "SCO"
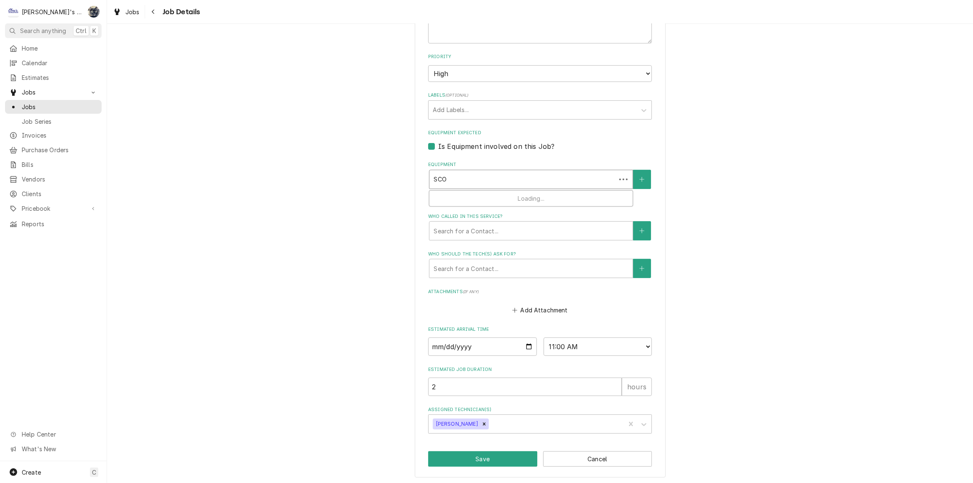
type textarea "x"
type input "SCOT"
type textarea "x"
type input "SCOTS"
click at [727, 186] on div "MARCHE MARCHE RESTAURANT / 296 E 5TH AVE SUITE 226, EUGENE, OR 97401 Use the fi…" at bounding box center [540, 119] width 866 height 731
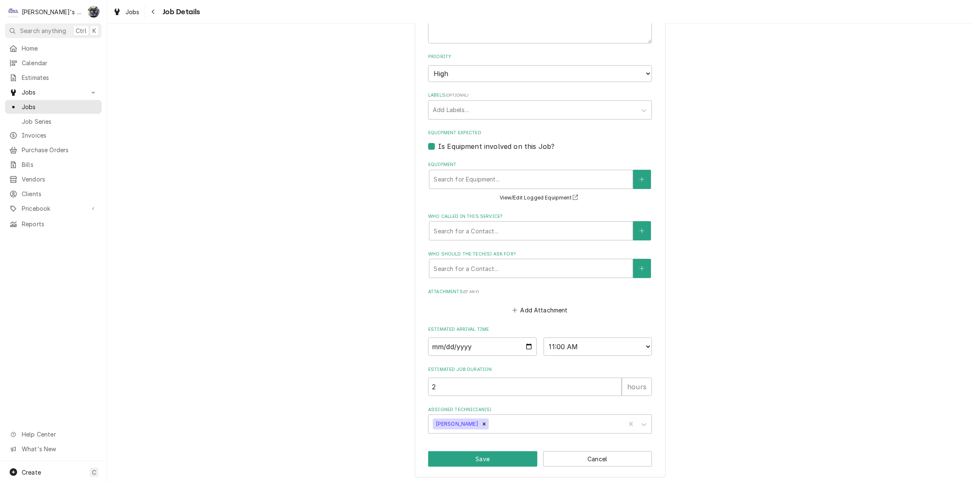
click at [438, 142] on label "Is Equipment involved on this Job?" at bounding box center [496, 146] width 116 height 10
click at [438, 142] on input "Equipment Expected" at bounding box center [550, 150] width 224 height 18
checkbox input "false"
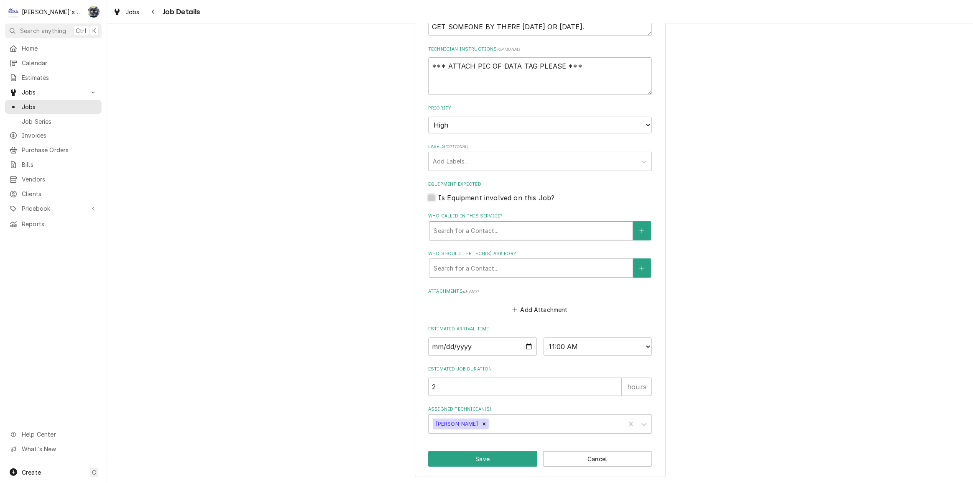
type textarea "x"
click at [567, 453] on button "Cancel" at bounding box center [597, 459] width 109 height 15
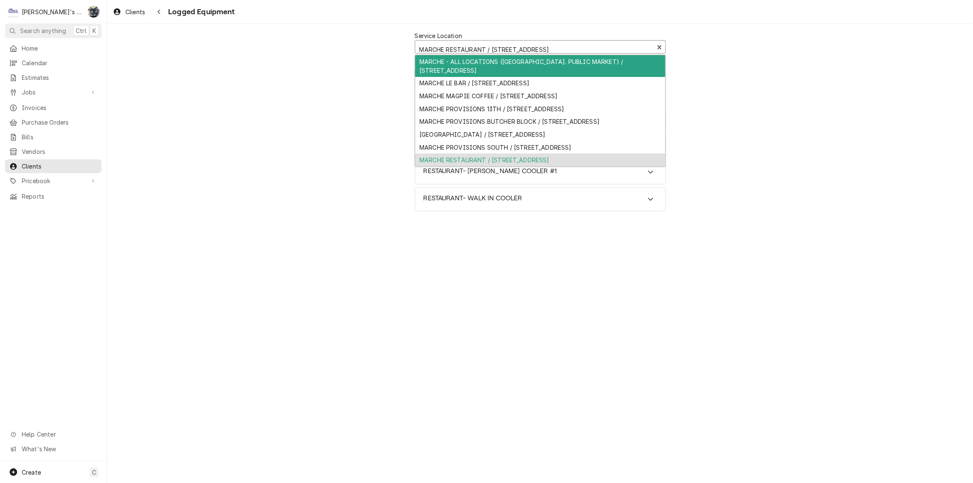
click at [632, 48] on div "Service Location" at bounding box center [535, 49] width 230 height 15
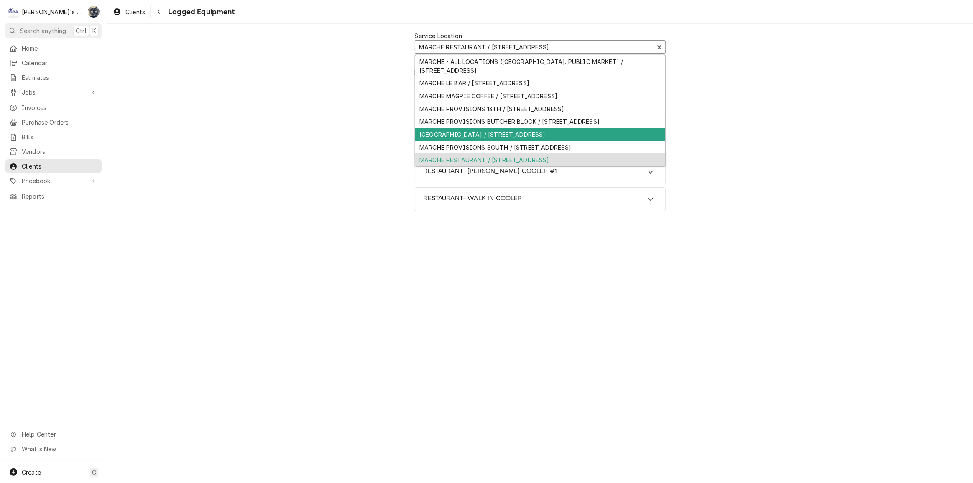
click at [680, 138] on div "Service Location 8 results available. Use Up and Down to choose options, press …" at bounding box center [540, 122] width 866 height 196
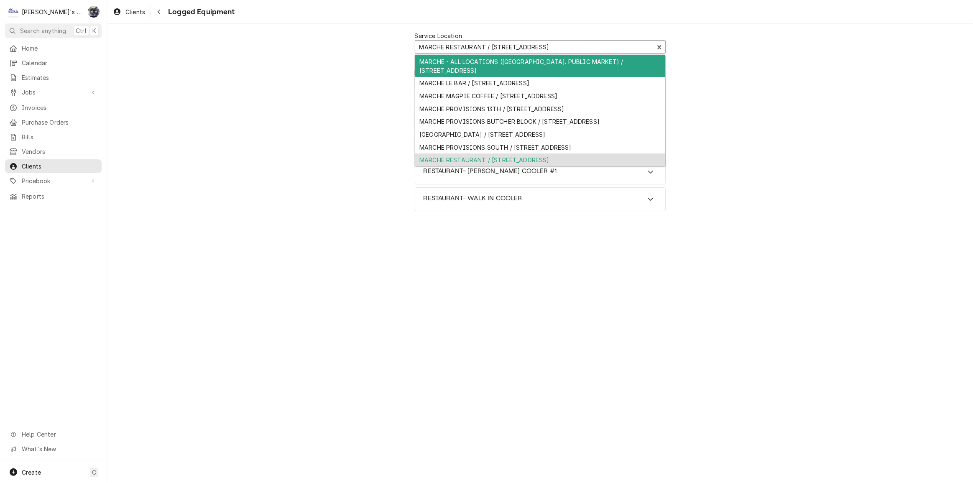
click at [480, 46] on div "Service Location" at bounding box center [535, 47] width 230 height 15
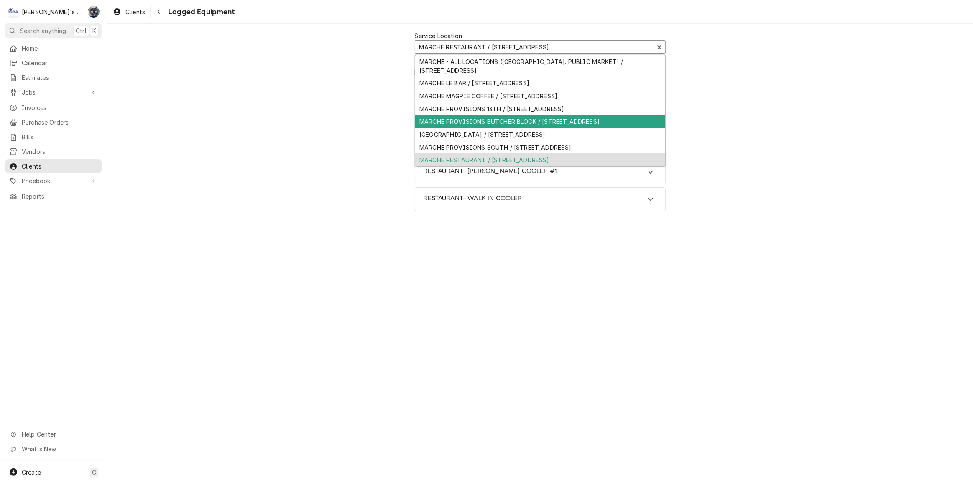
click at [468, 120] on div "MARCHE PROVISIONS BUTCHER BLOCK / [STREET_ADDRESS]" at bounding box center [540, 121] width 250 height 13
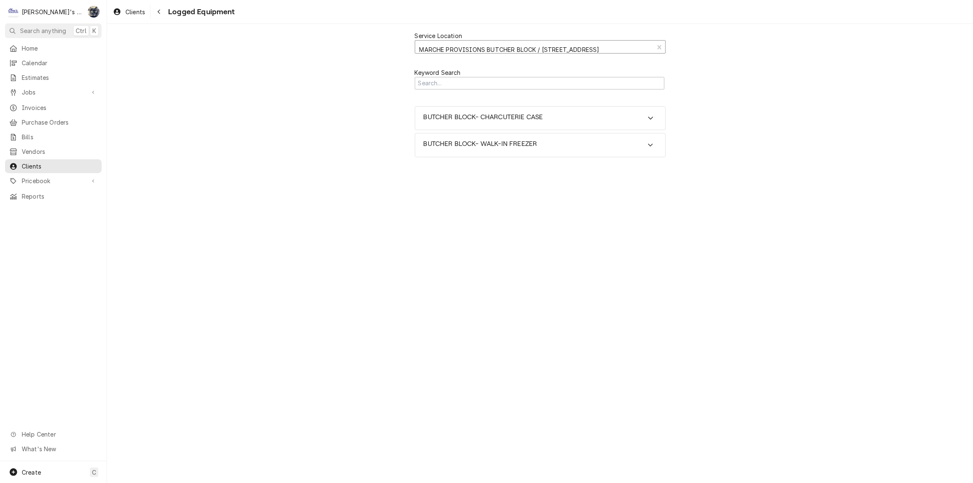
click at [476, 49] on div "Service Location" at bounding box center [535, 49] width 230 height 15
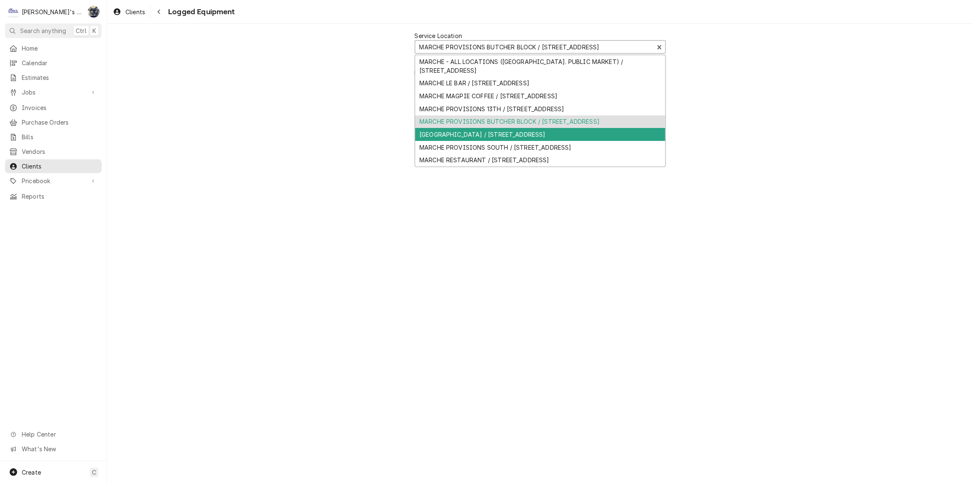
scroll to position [3, 0]
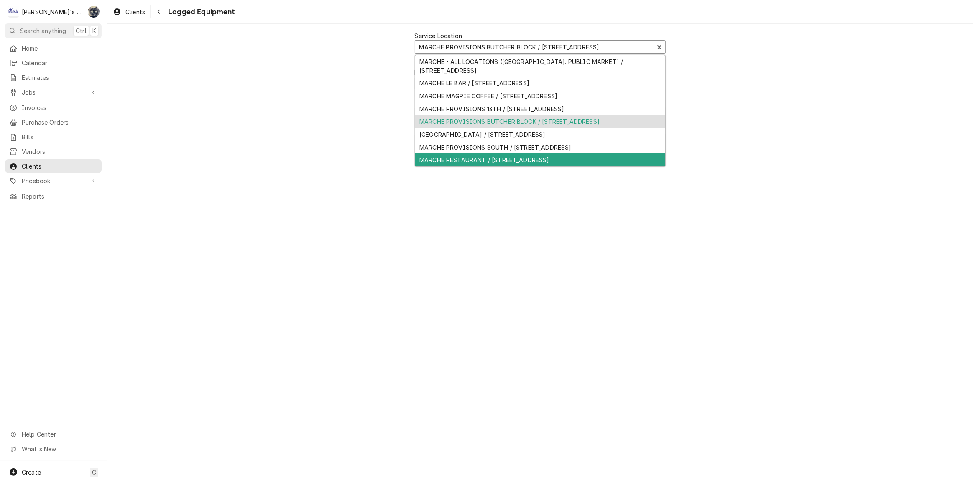
click at [481, 166] on div "MARCHE RESTAURANT / [STREET_ADDRESS]" at bounding box center [540, 160] width 250 height 13
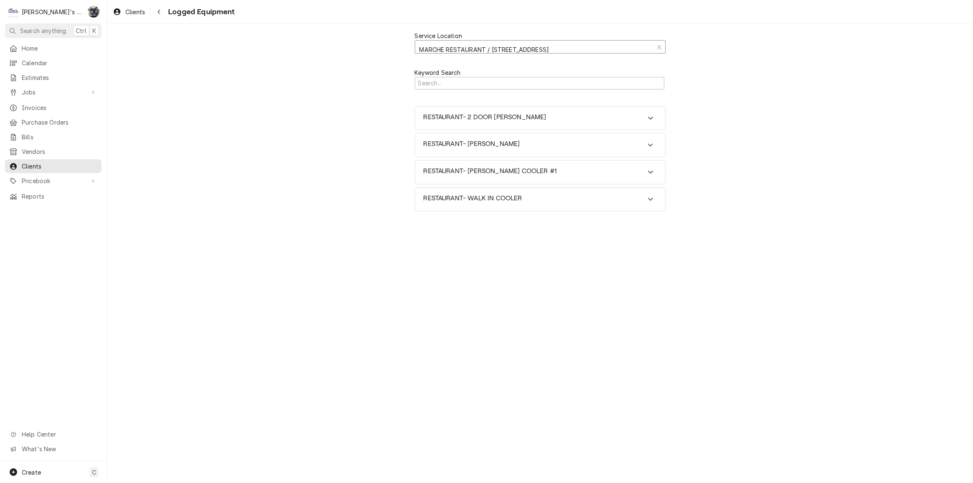
click at [499, 49] on div "Service Location" at bounding box center [535, 49] width 230 height 15
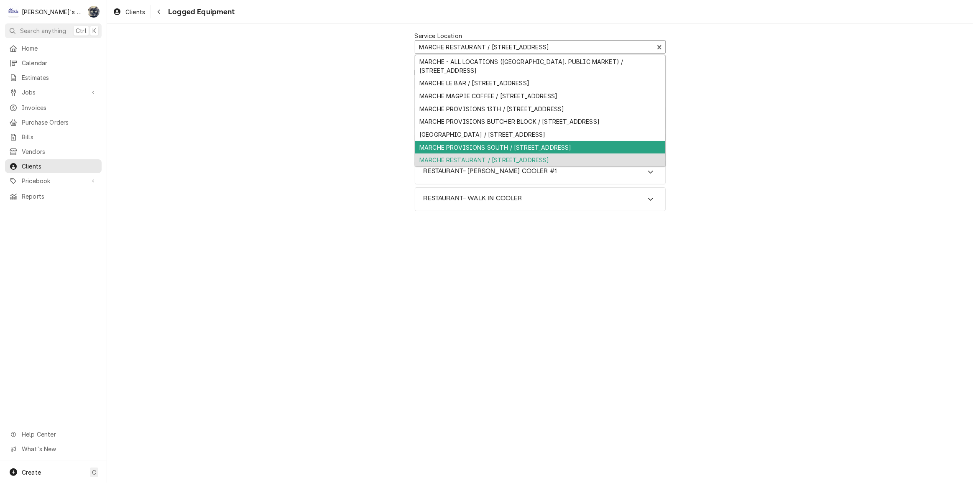
click at [496, 154] on div "MARCHE PROVISIONS SOUTH / [STREET_ADDRESS]" at bounding box center [540, 147] width 250 height 13
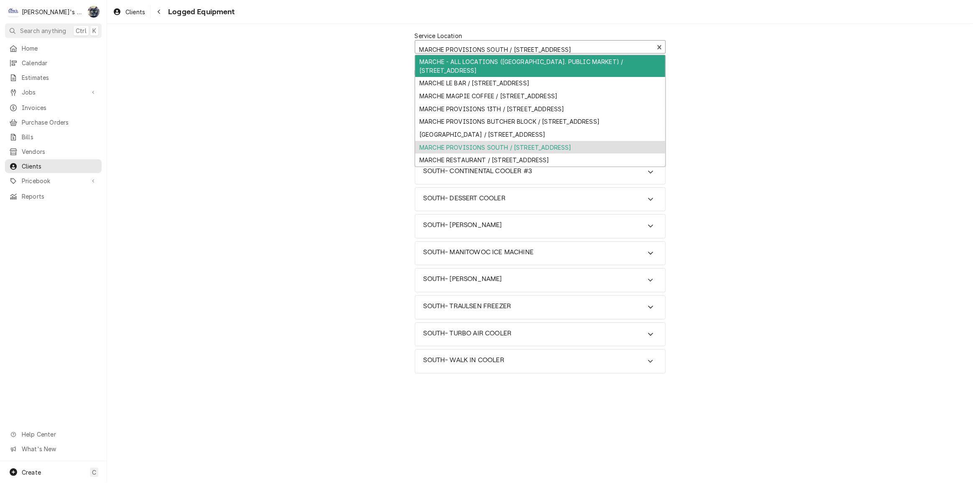
click at [499, 45] on div "Service Location" at bounding box center [535, 49] width 230 height 15
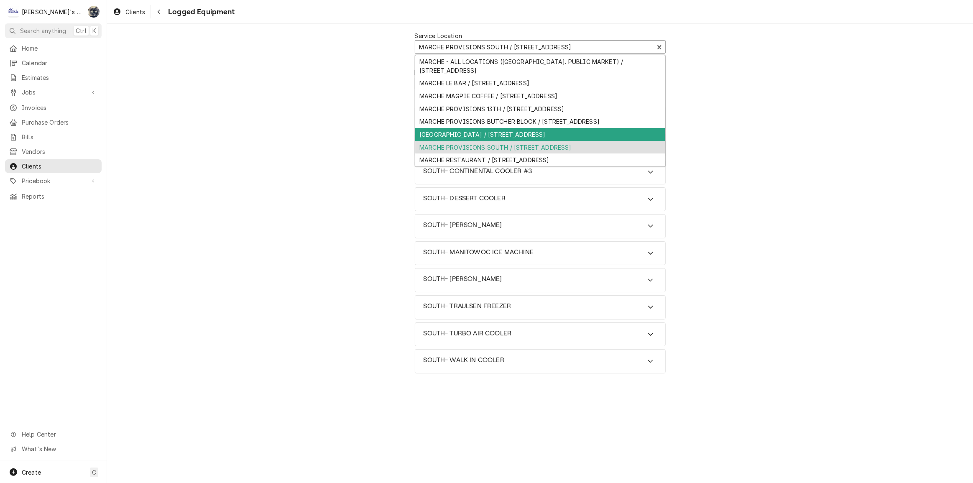
click at [499, 141] on div "[GEOGRAPHIC_DATA] / [STREET_ADDRESS]" at bounding box center [540, 134] width 250 height 13
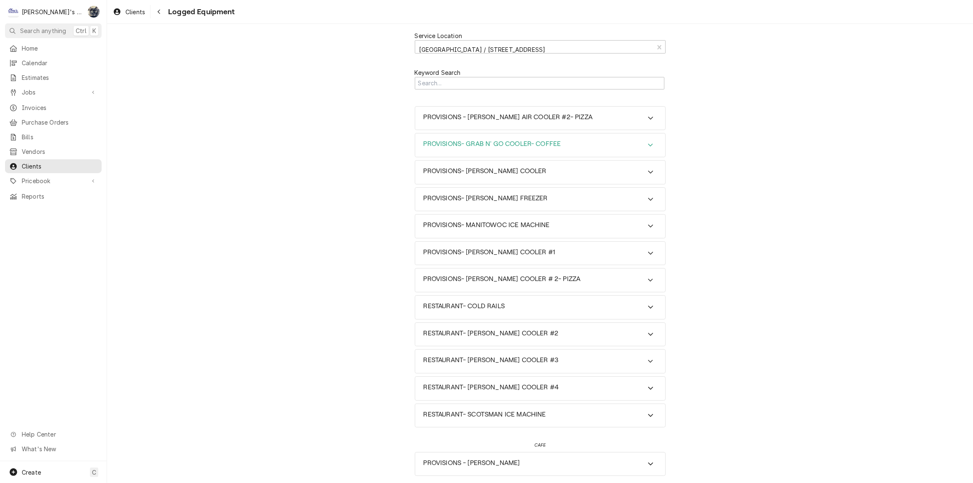
scroll to position [0, 0]
click at [505, 412] on h3 "RESTAURANT- SCOTSMAN ICE MACHINE" at bounding box center [485, 415] width 123 height 8
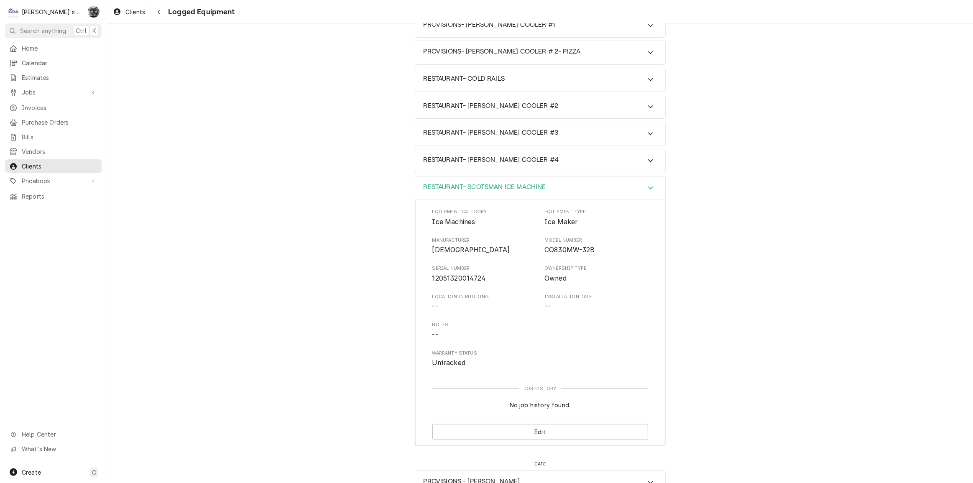
scroll to position [228, 0]
click at [508, 431] on button "Edit" at bounding box center [540, 430] width 216 height 15
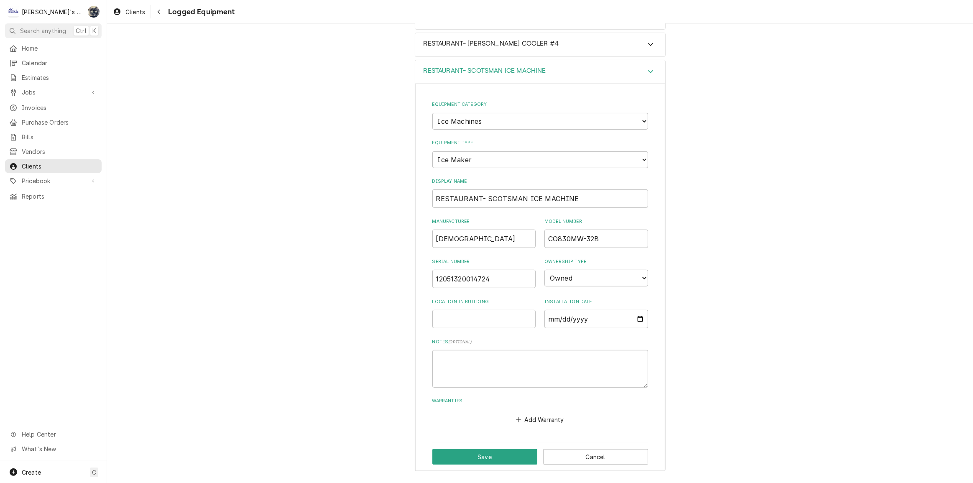
scroll to position [386, 0]
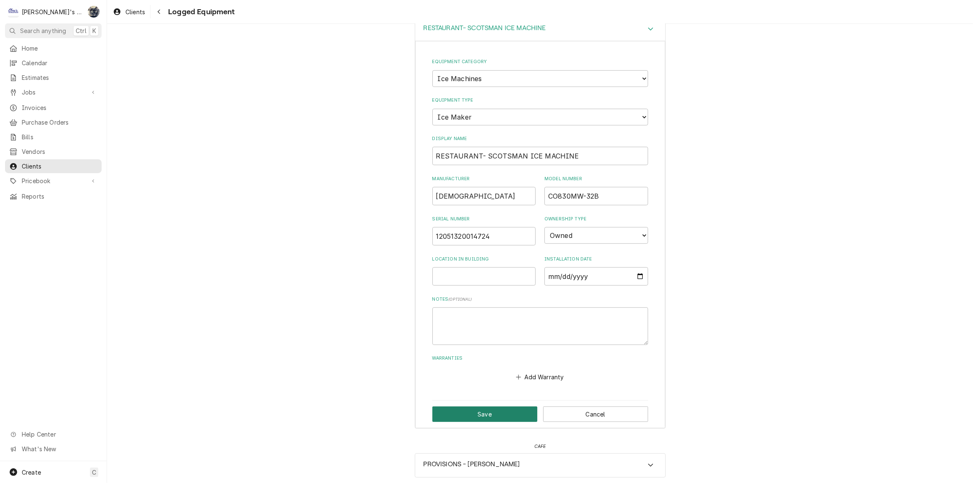
click at [503, 412] on button "Save" at bounding box center [484, 414] width 105 height 15
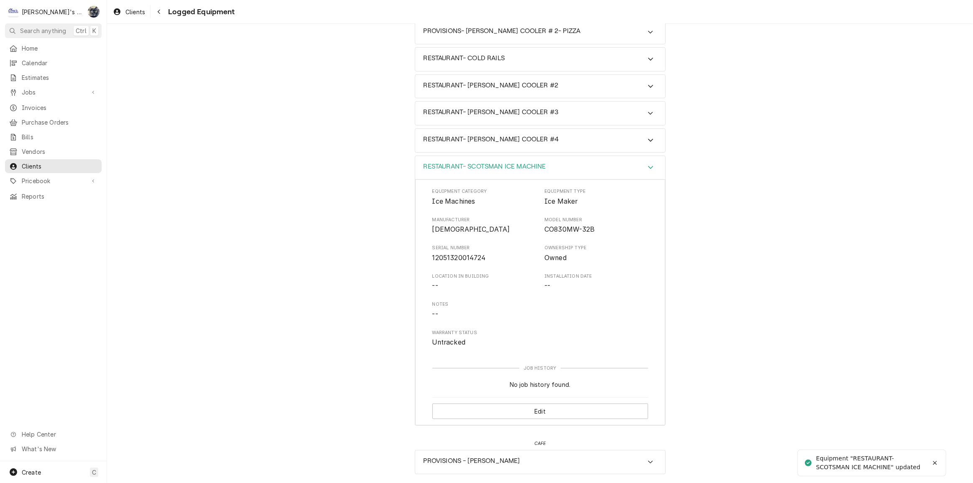
scroll to position [246, 0]
click at [156, 13] on div "Navigate back" at bounding box center [159, 12] width 8 height 8
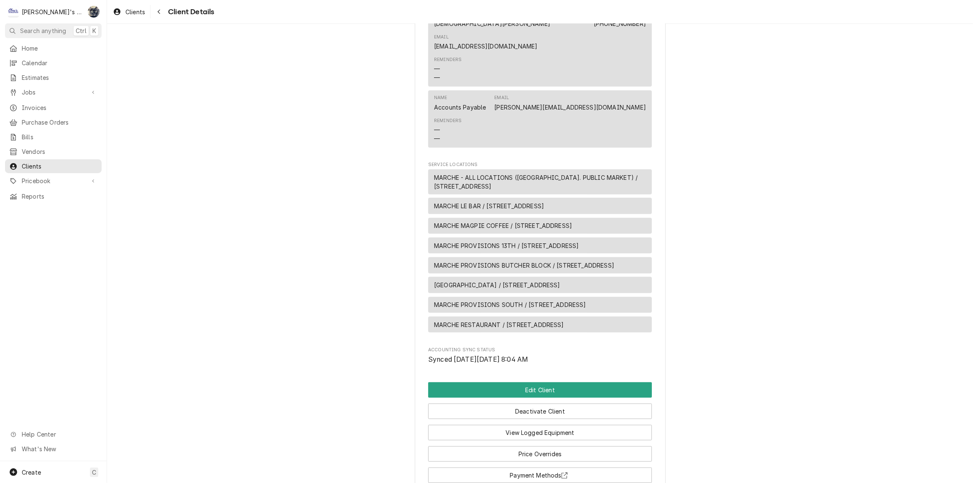
scroll to position [418, 0]
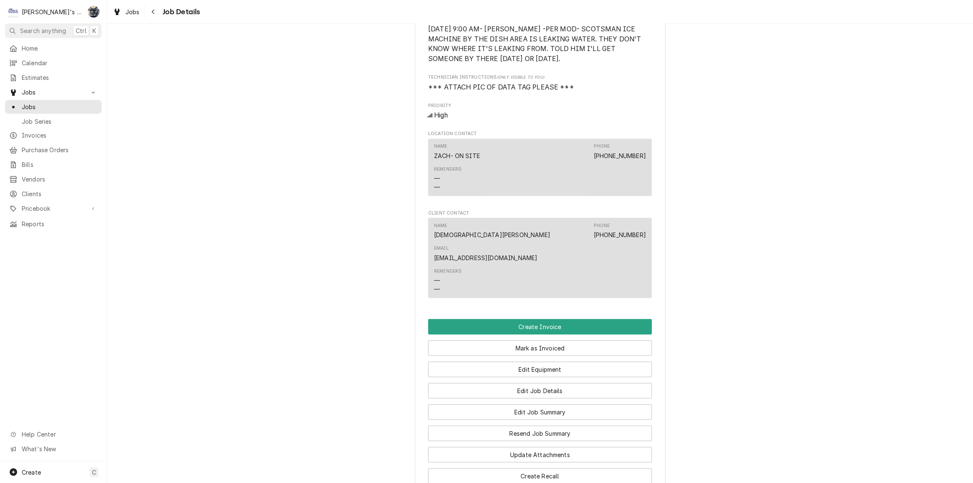
scroll to position [418, 0]
click at [540, 333] on button "Create Invoice" at bounding box center [540, 325] width 224 height 15
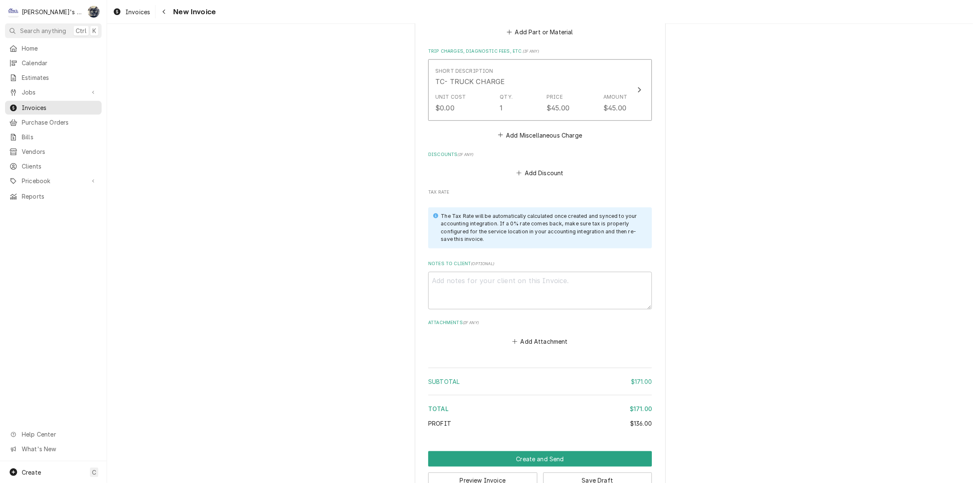
scroll to position [1078, 0]
click at [537, 450] on button "Create and Send" at bounding box center [540, 457] width 224 height 15
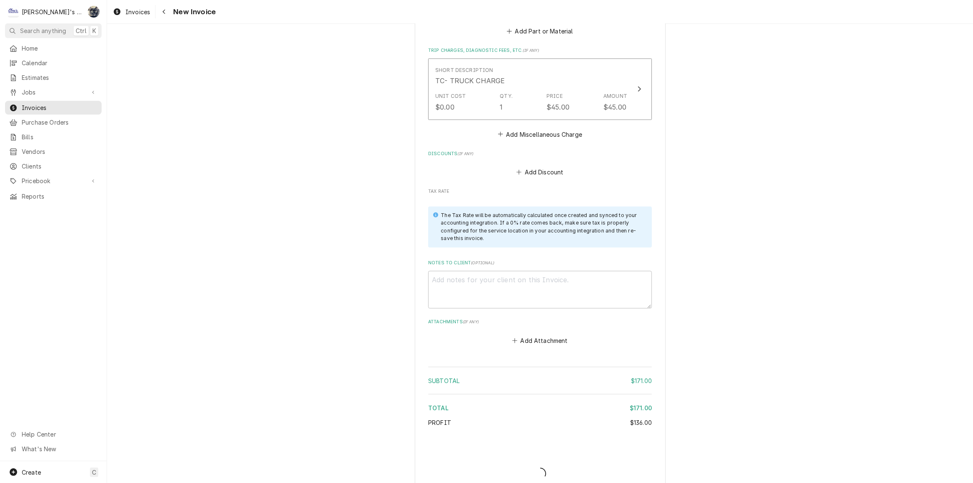
scroll to position [1074, 0]
type textarea "x"
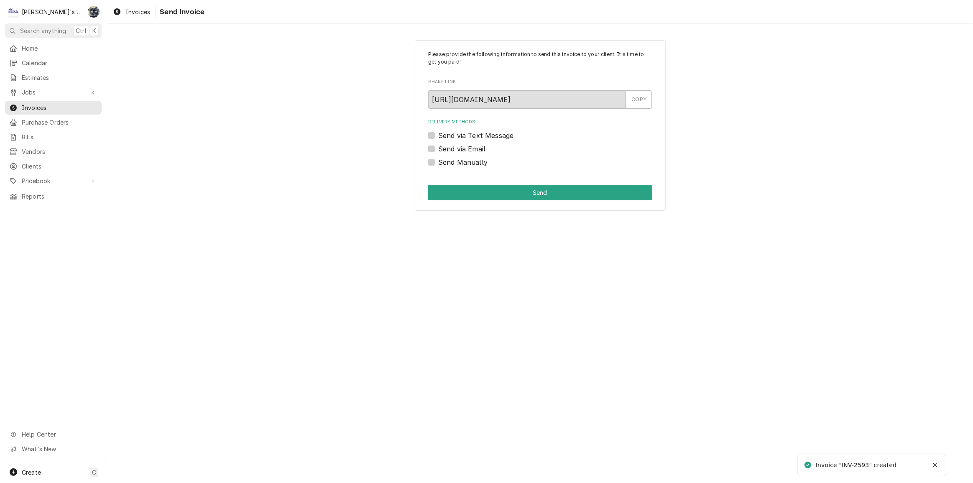
click at [438, 163] on label "Send Manually" at bounding box center [462, 162] width 49 height 10
click at [438, 163] on input "Send Manually" at bounding box center [550, 166] width 224 height 18
checkbox input "true"
click at [443, 186] on button "Send" at bounding box center [540, 192] width 224 height 15
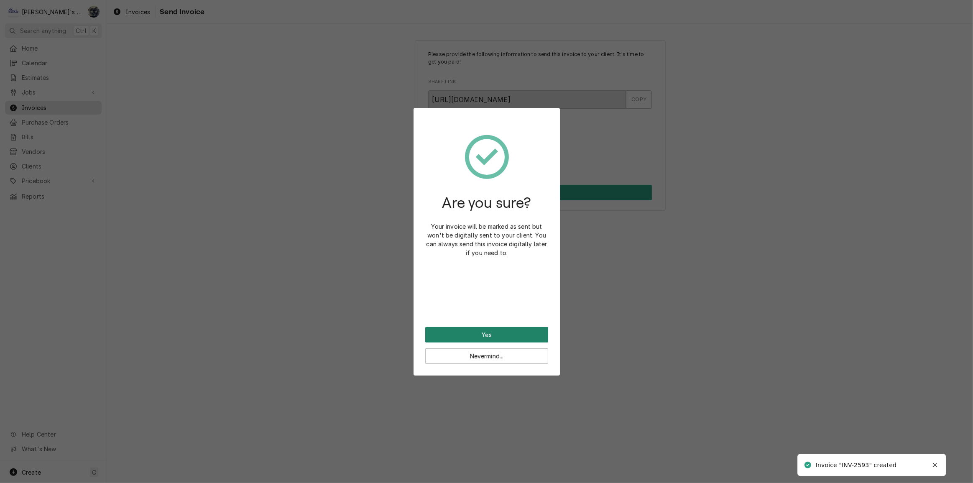
click at [487, 334] on button "Yes" at bounding box center [486, 334] width 123 height 15
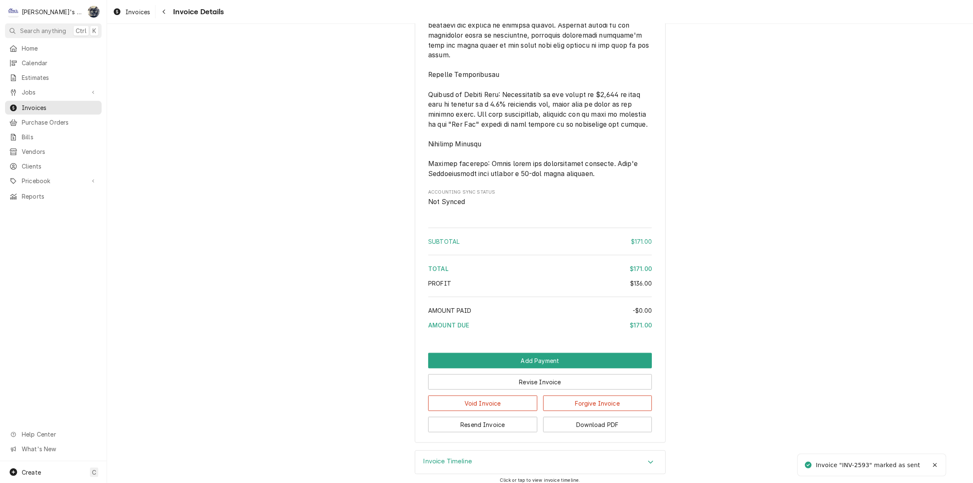
scroll to position [1015, 0]
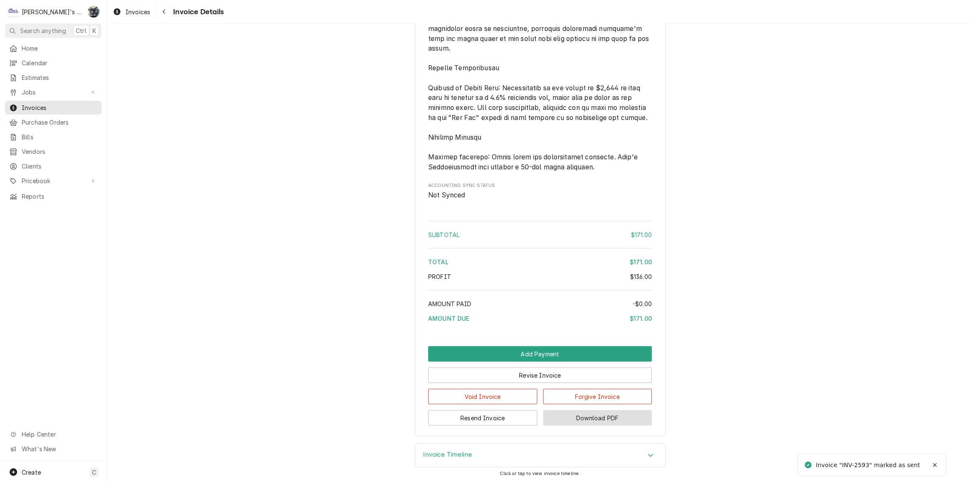
click at [558, 419] on button "Download PDF" at bounding box center [597, 417] width 109 height 15
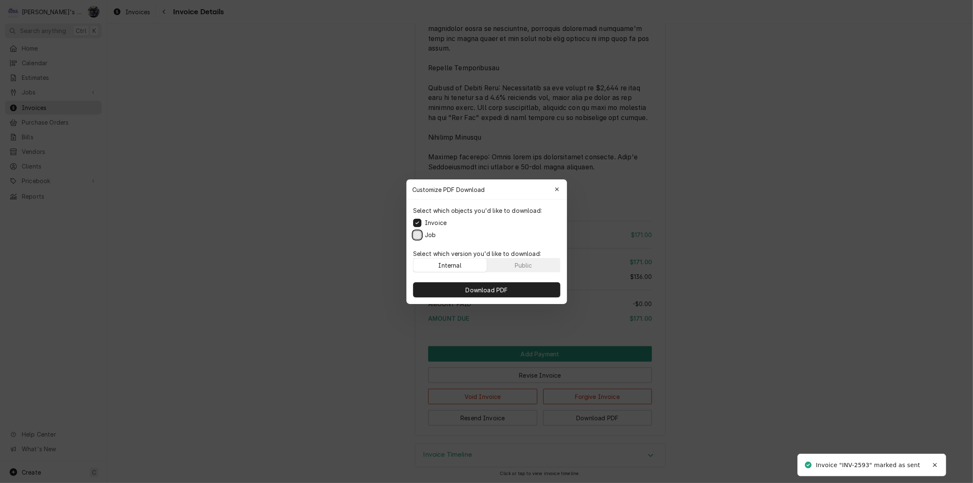
click at [419, 234] on button "Job" at bounding box center [417, 234] width 8 height 8
click at [443, 287] on button "Download PDF" at bounding box center [486, 289] width 147 height 15
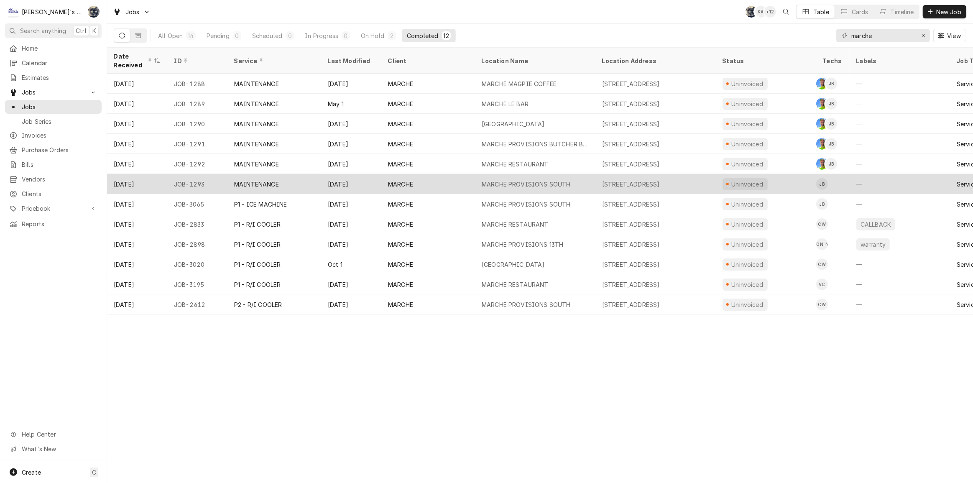
click at [636, 180] on div "747 E 32ND ST, EUGENE, OR 97405" at bounding box center [631, 184] width 58 height 9
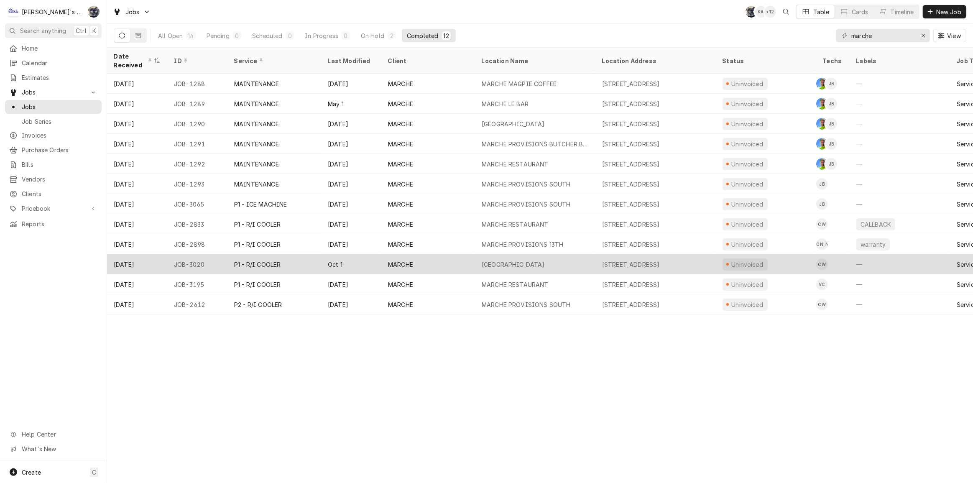
click at [496, 262] on div "MARCHE PROVISIONS MARKET HALL" at bounding box center [513, 264] width 63 height 9
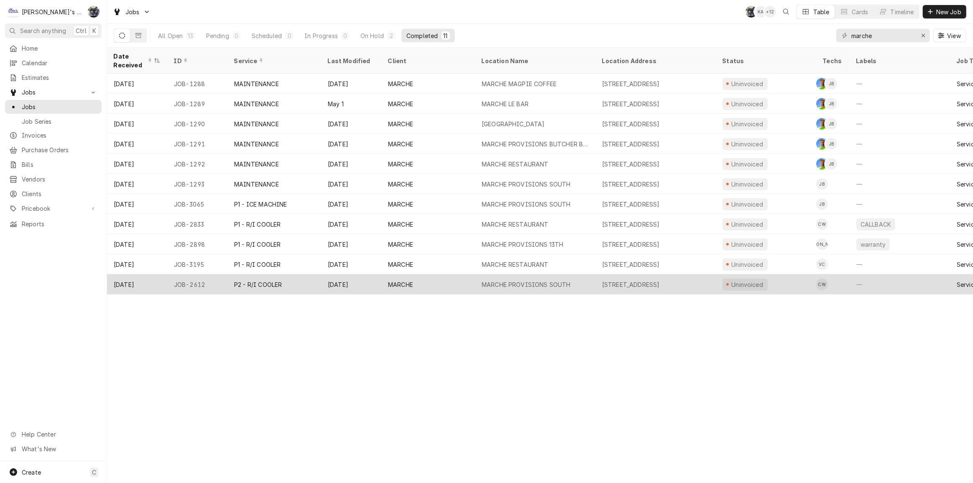
click at [521, 284] on div "MARCHE PROVISIONS SOUTH" at bounding box center [526, 284] width 89 height 9
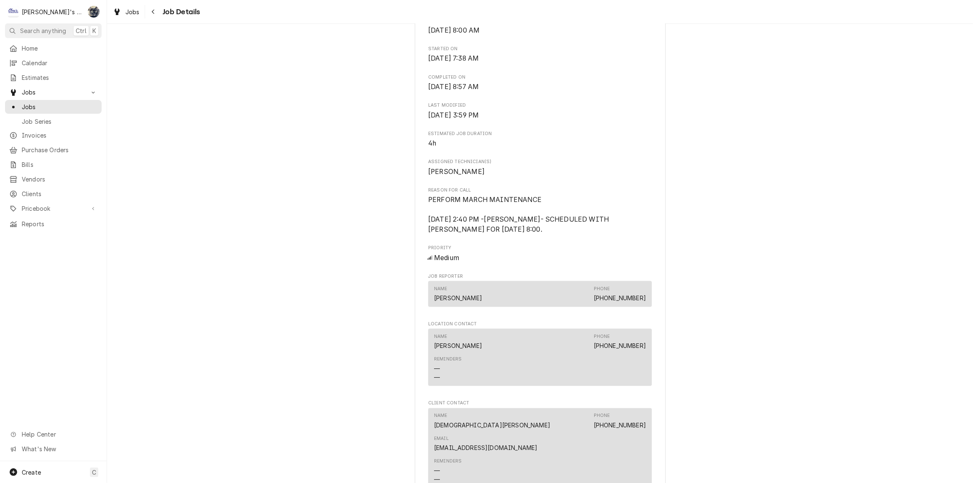
scroll to position [342, 0]
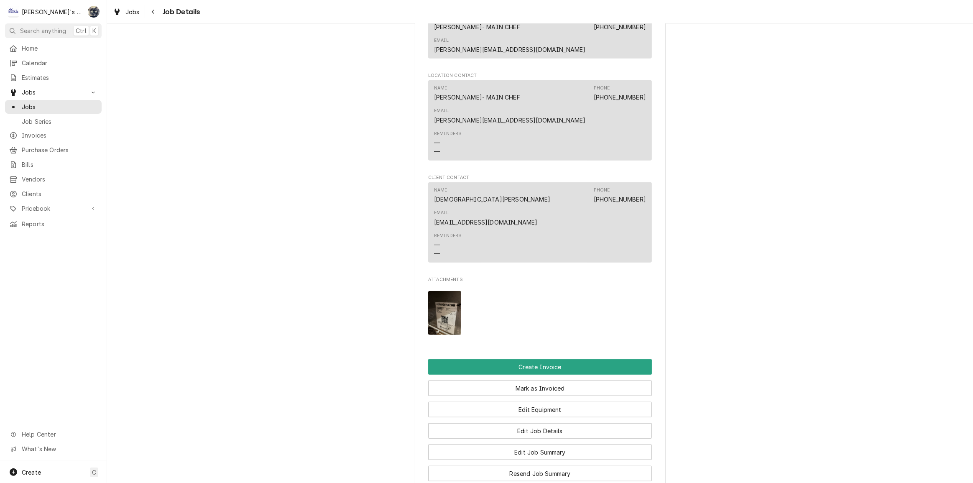
scroll to position [722, 0]
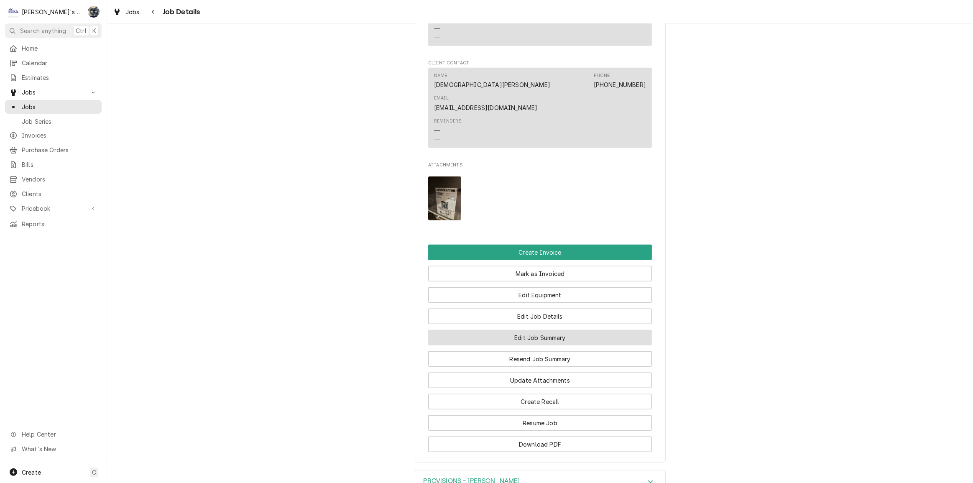
click at [501, 330] on button "Edit Job Summary" at bounding box center [540, 337] width 224 height 15
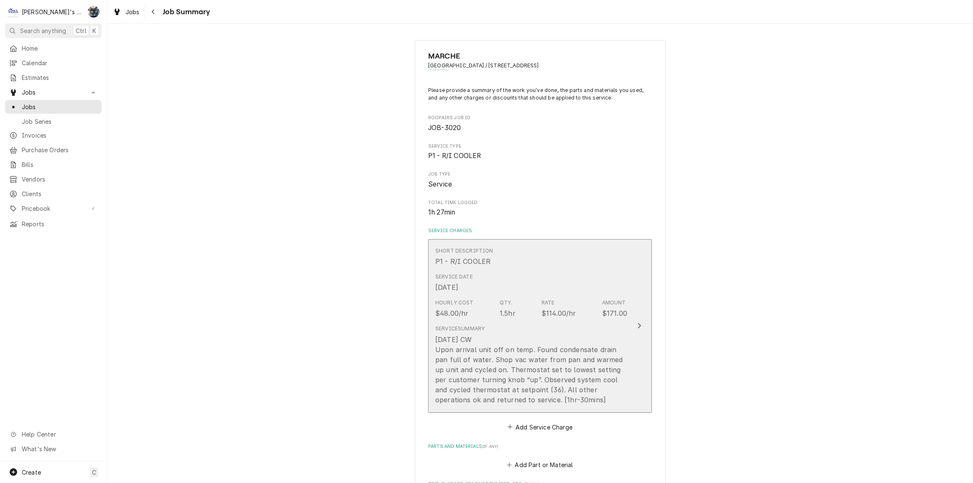
click at [502, 366] on div "9/24/25 CW Upon arrival unit off on temp. Found condensate drain pan full of wa…" at bounding box center [531, 370] width 192 height 70
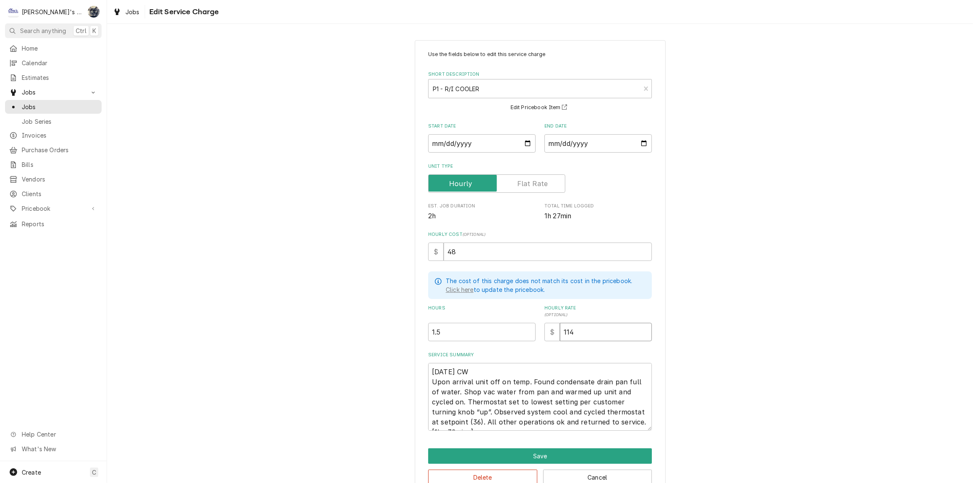
drag, startPoint x: 614, startPoint y: 326, endPoint x: 548, endPoint y: 331, distance: 65.8
click at [548, 331] on div "$ 114" at bounding box center [598, 332] width 107 height 18
type textarea "x"
type input "1"
type textarea "x"
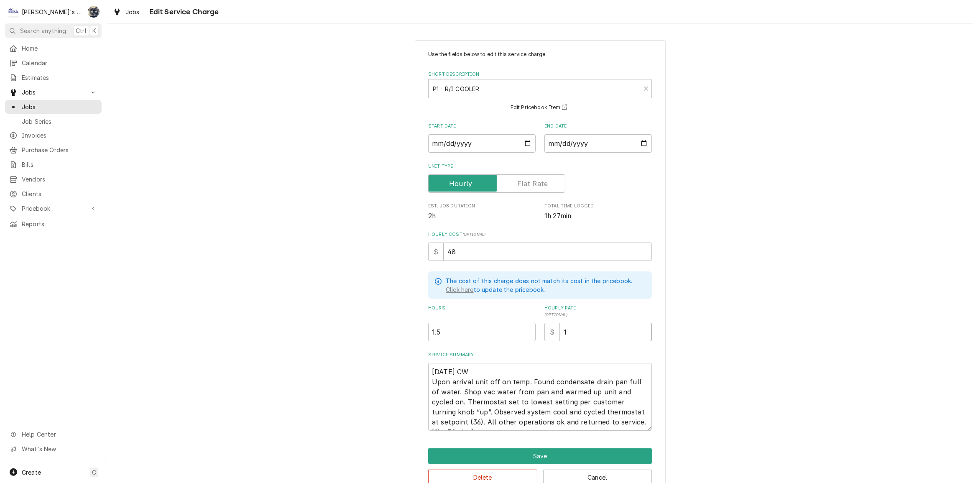
type input "12"
type textarea "x"
type input "126"
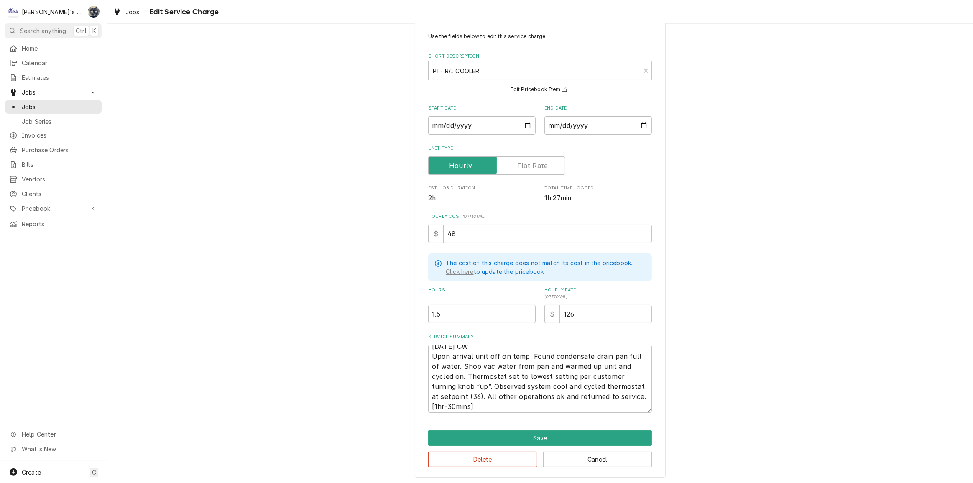
scroll to position [10, 0]
click at [479, 363] on textarea "9/24/25 CW Upon arrival unit off on temp. Found condensate drain pan full of wa…" at bounding box center [540, 379] width 224 height 68
type textarea "x"
type textarea "9/24/25 CW Upon arrival unit off on temp. Found condensate drain pan full of wa…"
type textarea "x"
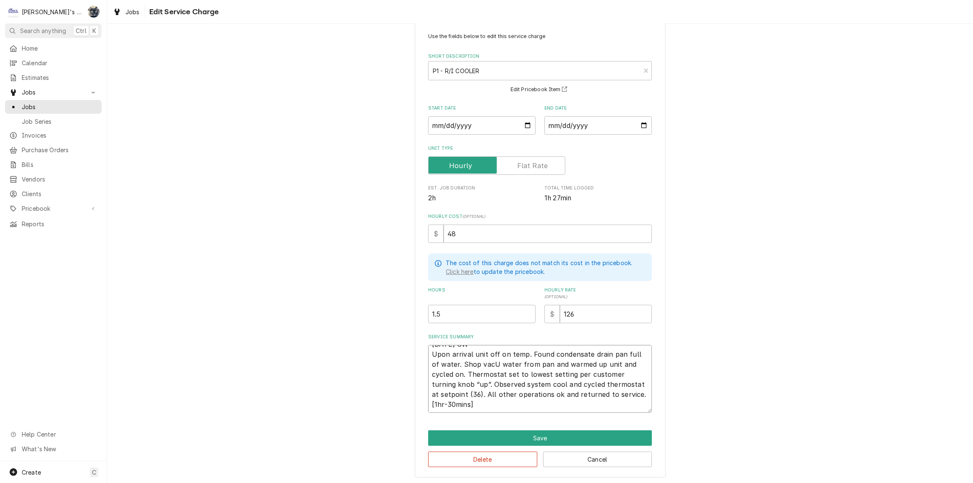
type textarea "9/24/25 CW Upon arrival unit off on temp. Found condensate drain pan full of wa…"
type textarea "x"
type textarea "9/24/25 CW Upon arrival unit off on temp. Found condensate drain pan full of wa…"
type textarea "x"
type textarea "9/24/25 CW Upon arrival unit off on temp. Found condensate drain pan full of wa…"
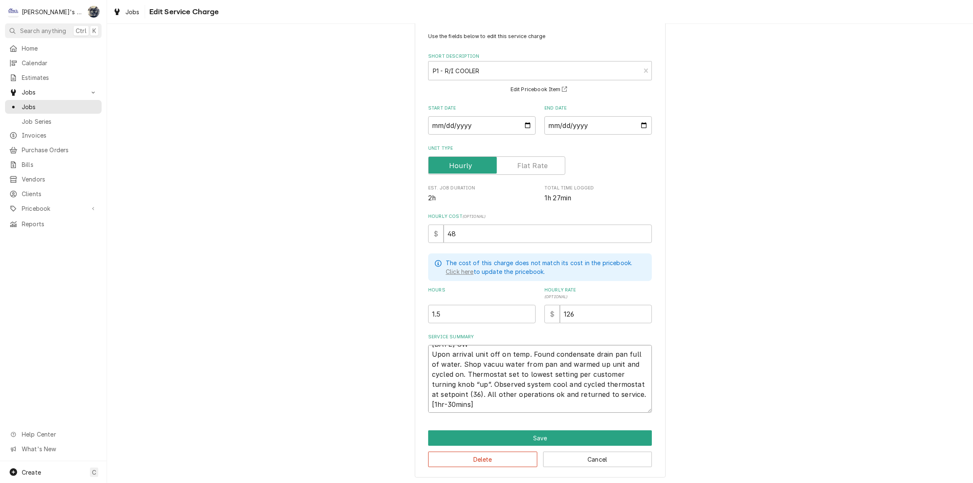
type textarea "x"
type textarea "9/24/25 CW Upon arrival unit off on temp. Found condensate drain pan full of wa…"
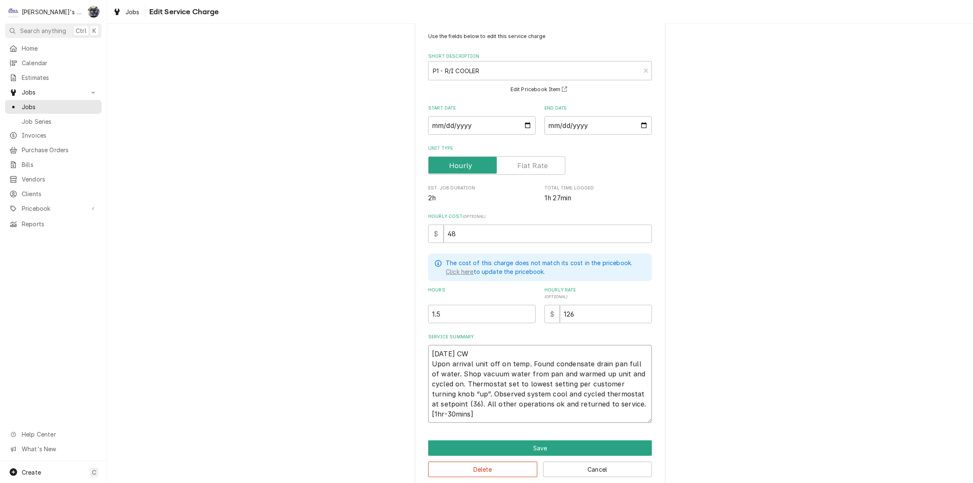
type textarea "x"
type textarea "9/24/25 CW Upon arrival unit off on temp. Found condensate drain pan full of wa…"
type textarea "x"
type textarea "9/24/25 CW Upon arrival unit off on temp. Found condensate drain pan full of wa…"
click at [555, 382] on textarea "9/24/25 CW Upon arrival unit off on temp. Found condensate drain pan full of wa…" at bounding box center [540, 384] width 224 height 78
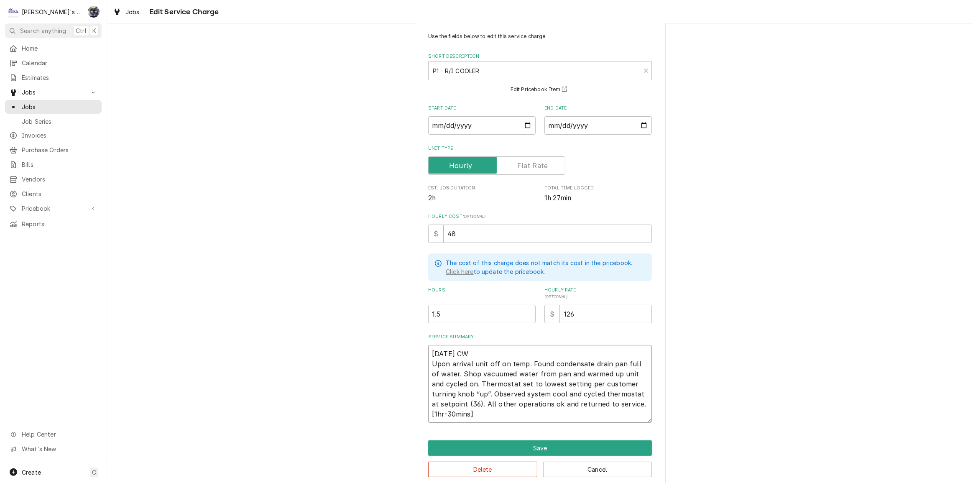
click at [570, 373] on textarea "9/24/25 CW Upon arrival unit off on temp. Found condensate drain pan full of wa…" at bounding box center [540, 384] width 224 height 78
type textarea "x"
type textarea "9/24/25 CW Upon arrival unit off on temp. Found condensate drain pan full of wa…"
type textarea "x"
type textarea "9/24/25 CW Upon arrival unit off on temp. Found condensate drain pan full of wa…"
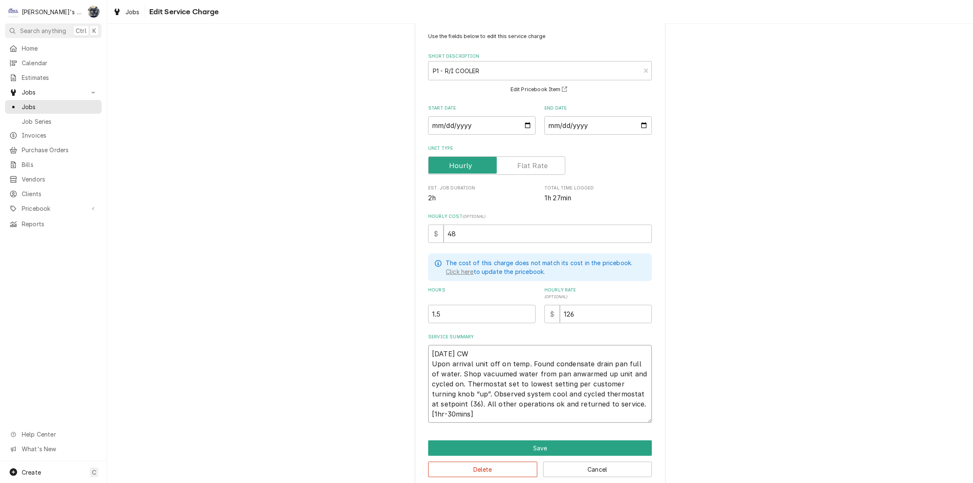
type textarea "x"
type textarea "9/24/25 CW Upon arrival unit off on temp. Found condensate drain pan full of wa…"
type textarea "x"
type textarea "9/24/25 CW Upon arrival unit off on temp. Found condensate drain pan full of wa…"
type textarea "x"
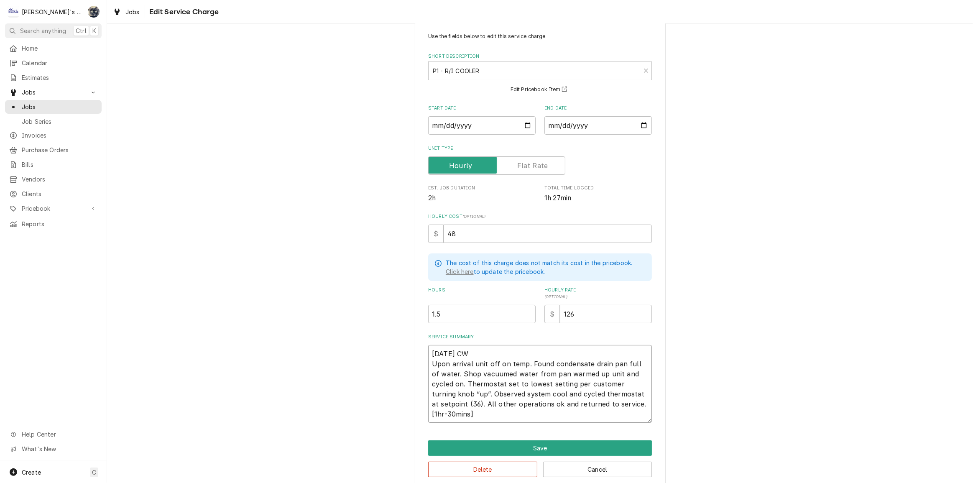
type textarea "9/24/25 CW Upon arrival unit off on temp. Found condensate drain pan full of wa…"
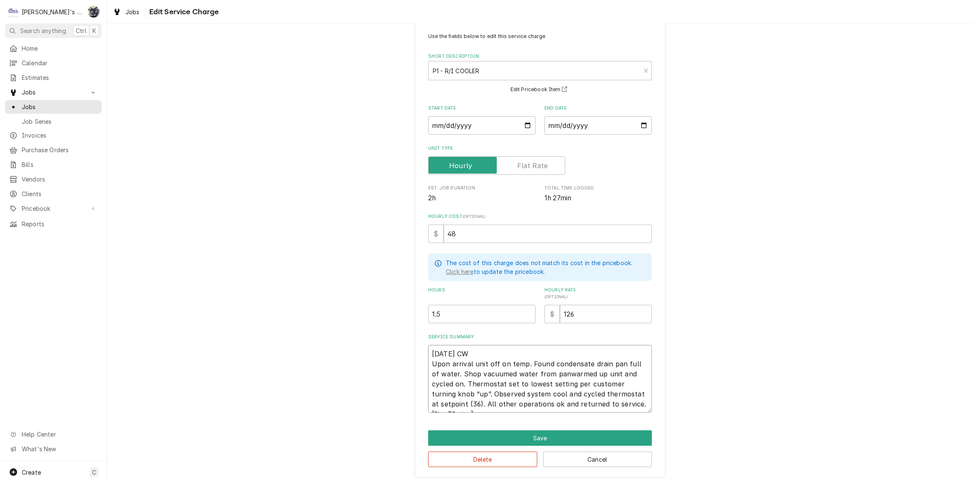
type textarea "x"
type textarea "9/24/25 CW Upon arrival unit off on temp. Found condensate drain pan full of wa…"
type textarea "x"
type textarea "9/24/25 CW Upon arrival unit off on temp. Found condensate drain pan full of wa…"
click at [507, 437] on button "Save" at bounding box center [540, 437] width 224 height 15
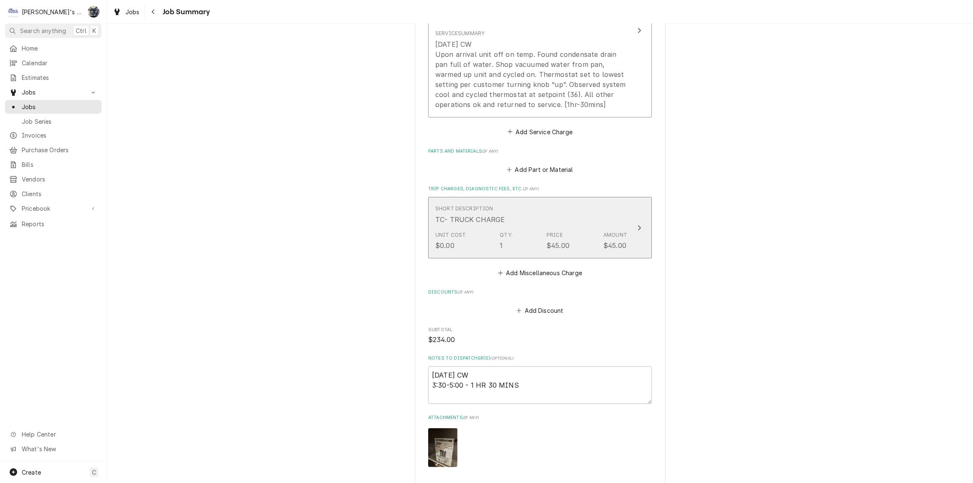
scroll to position [342, 0]
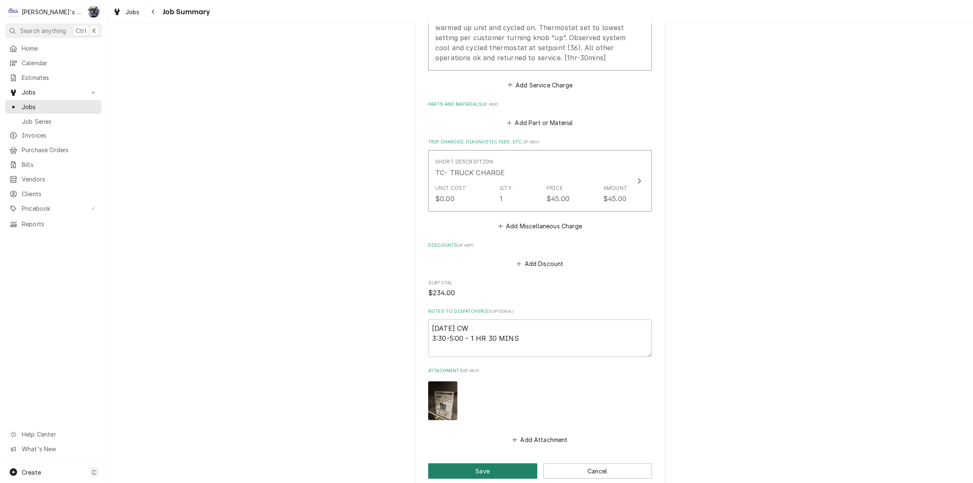
click at [487, 470] on button "Save" at bounding box center [482, 470] width 109 height 15
type textarea "x"
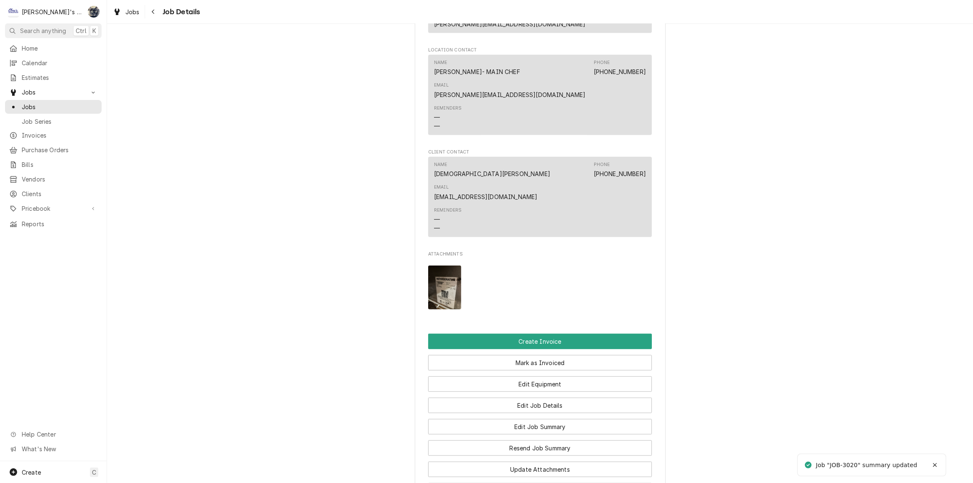
scroll to position [797, 0]
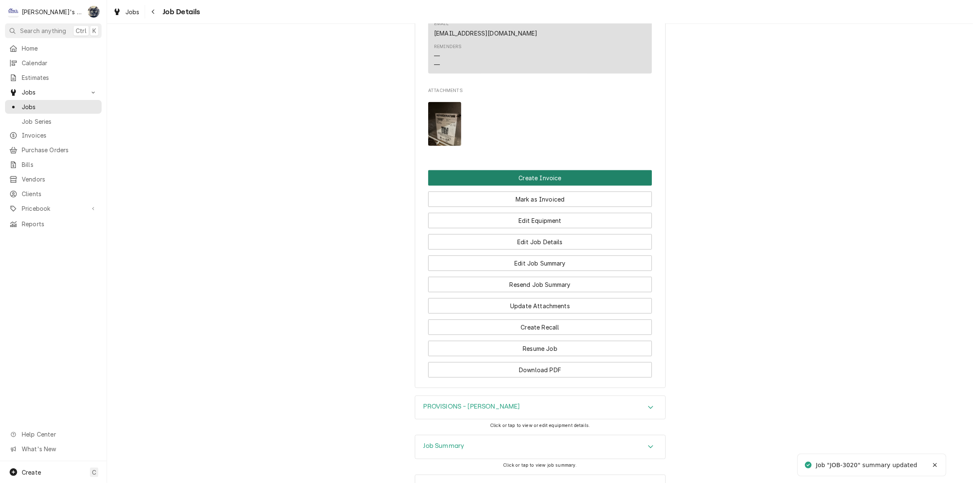
click at [514, 170] on button "Create Invoice" at bounding box center [540, 177] width 224 height 15
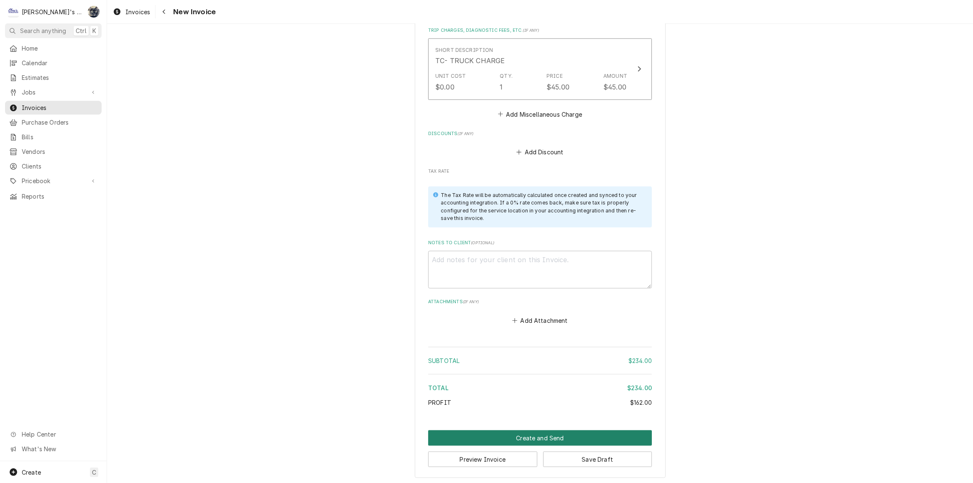
click at [586, 437] on button "Create and Send" at bounding box center [540, 437] width 224 height 15
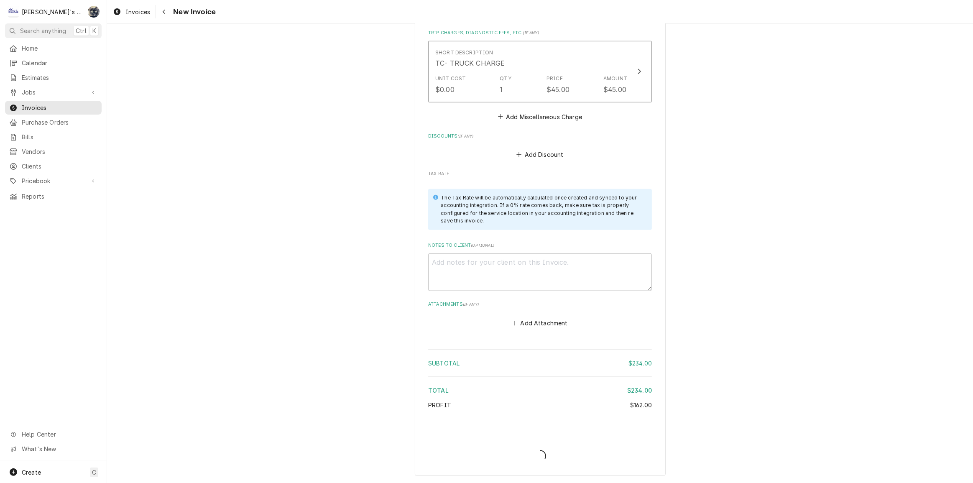
scroll to position [963, 0]
type textarea "x"
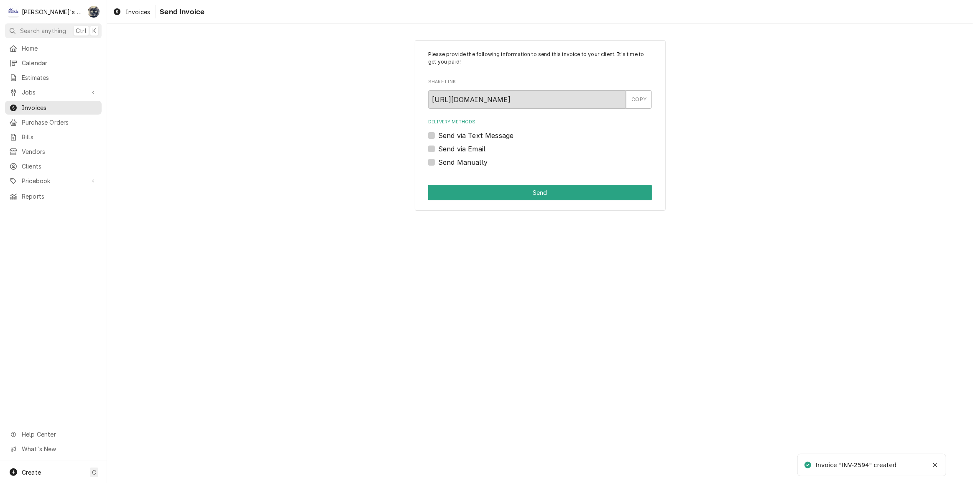
click at [438, 162] on label "Send Manually" at bounding box center [462, 162] width 49 height 10
click at [438, 162] on input "Send Manually" at bounding box center [550, 166] width 224 height 18
checkbox input "true"
click at [442, 187] on button "Send" at bounding box center [540, 192] width 224 height 15
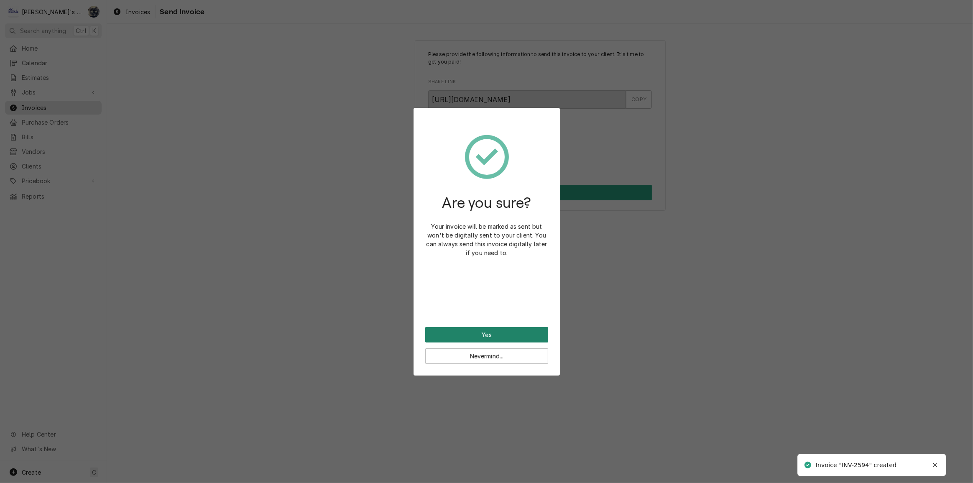
click at [494, 333] on button "Yes" at bounding box center [486, 334] width 123 height 15
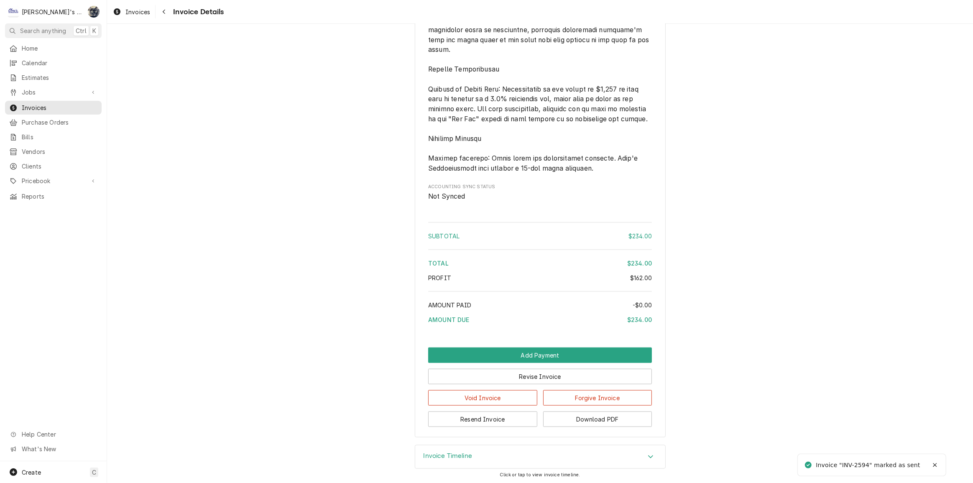
scroll to position [936, 0]
click at [553, 422] on button "Download PDF" at bounding box center [597, 417] width 109 height 15
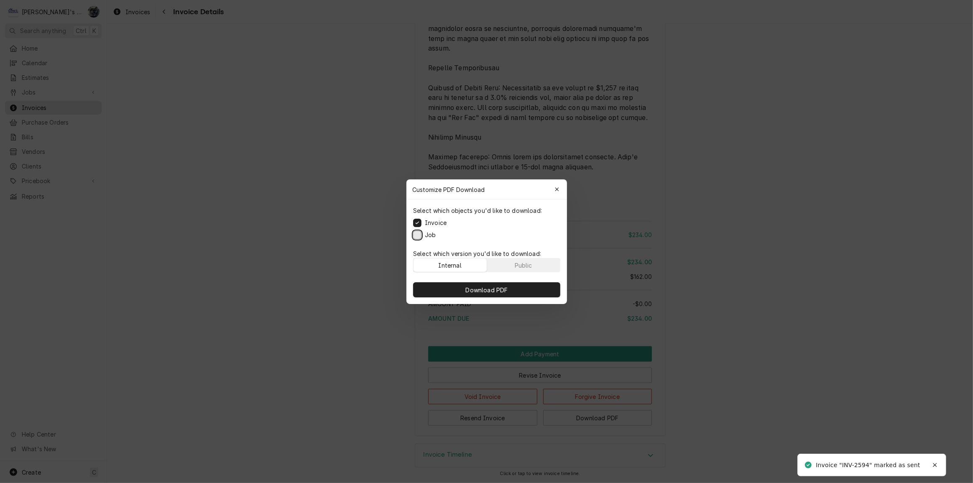
click at [419, 234] on button "Job" at bounding box center [417, 234] width 8 height 8
click at [463, 291] on button "Download PDF" at bounding box center [486, 289] width 147 height 15
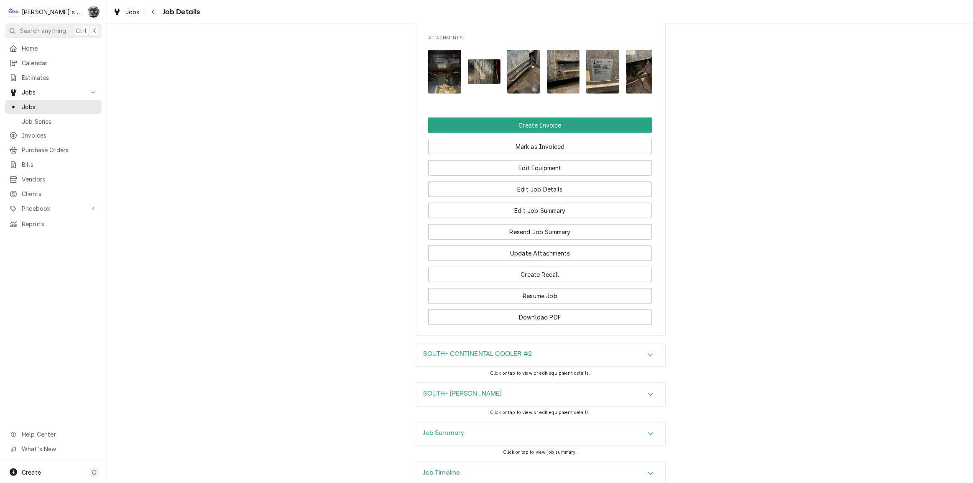
scroll to position [760, 0]
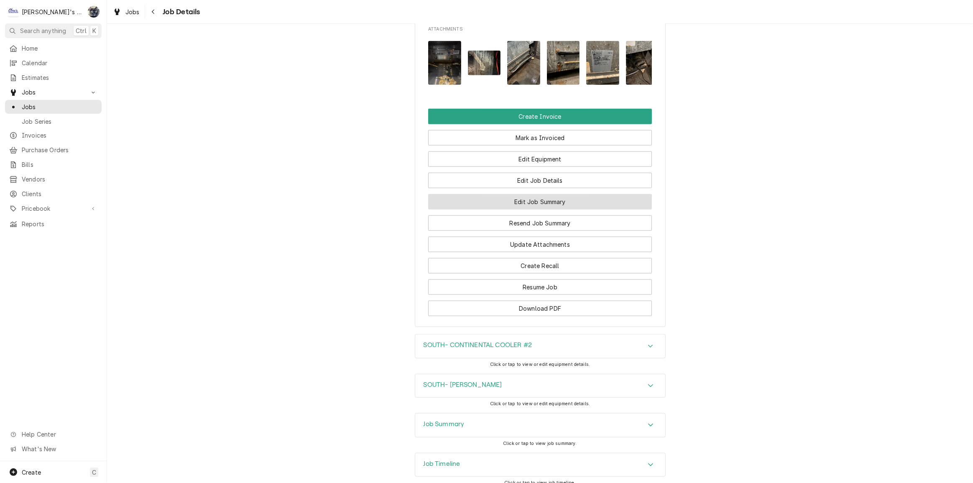
click at [470, 210] on button "Edit Job Summary" at bounding box center [540, 201] width 224 height 15
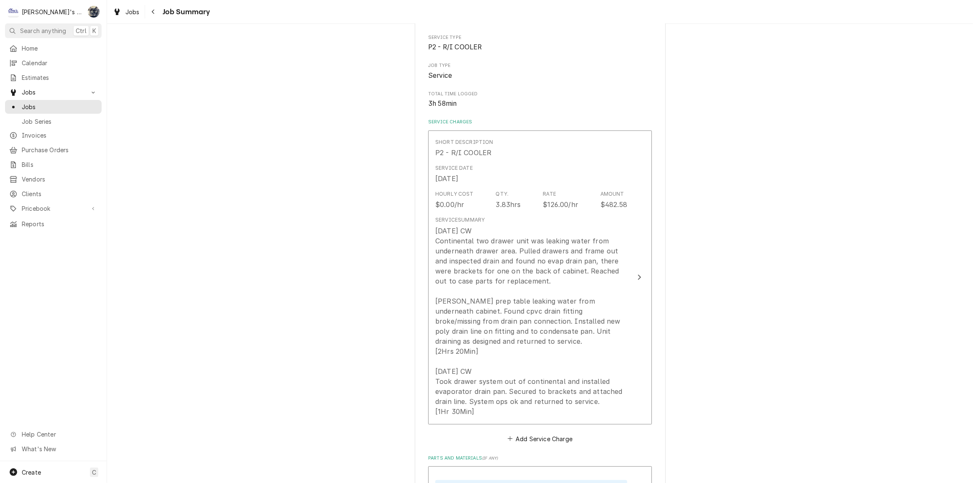
scroll to position [114, 0]
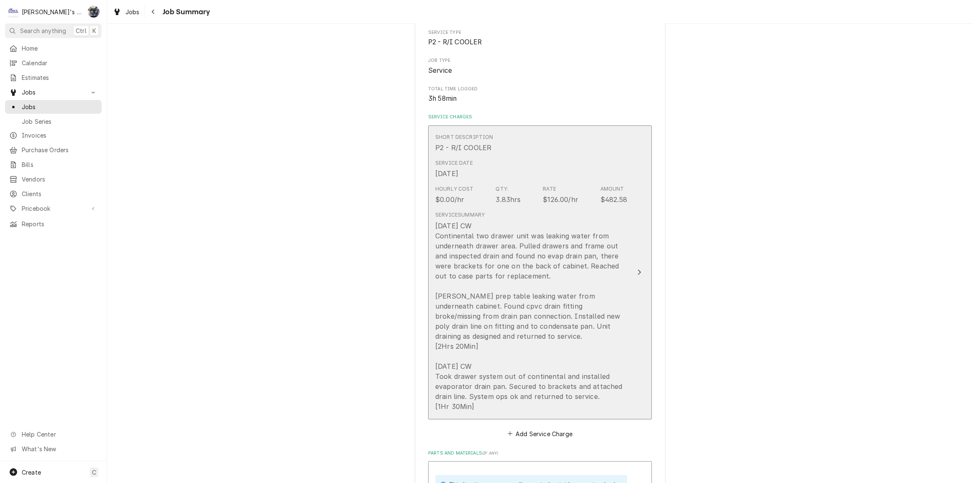
click at [482, 256] on div "8/8/2025 CW Continental two drawer unit was leaking water from underneath drawe…" at bounding box center [531, 316] width 192 height 191
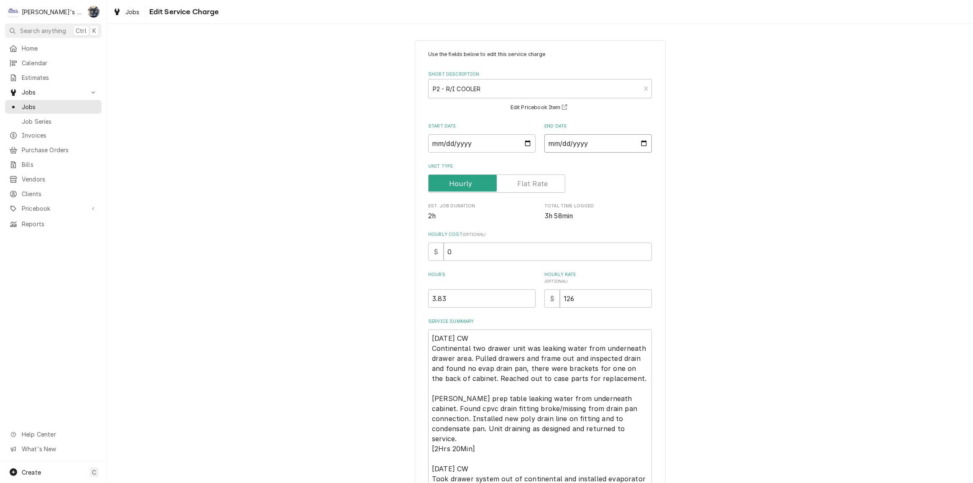
click at [642, 143] on input "2025-08-08" at bounding box center [598, 143] width 107 height 18
type textarea "x"
type input "2025-09-12"
click at [578, 128] on label "End Date" at bounding box center [598, 126] width 107 height 7
click at [578, 134] on input "2025-09-12" at bounding box center [598, 143] width 107 height 18
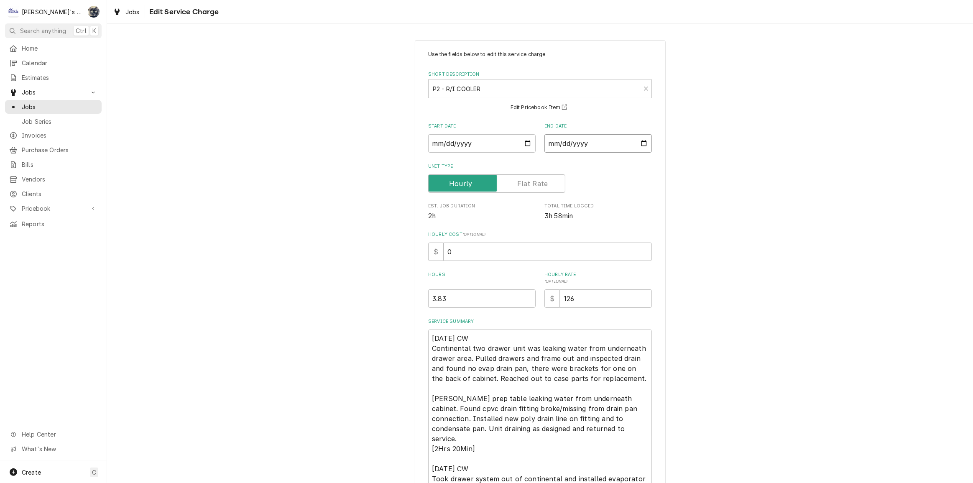
click at [642, 143] on input "2025-09-12" at bounding box center [598, 143] width 107 height 18
type textarea "x"
type input "2025-09-11"
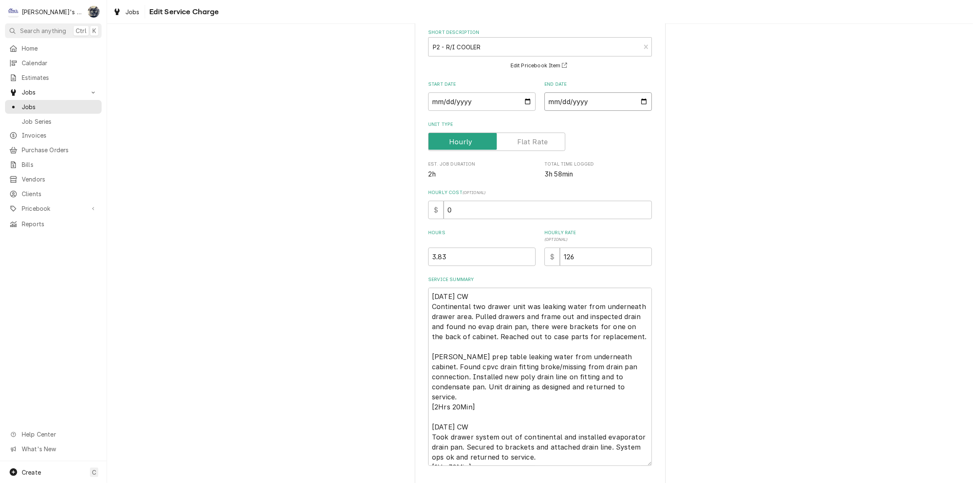
scroll to position [96, 0]
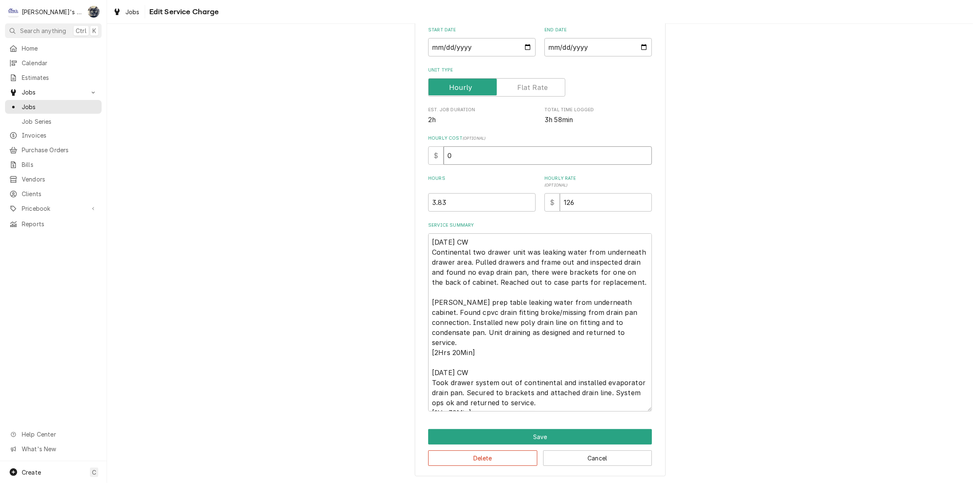
drag, startPoint x: 448, startPoint y: 155, endPoint x: 437, endPoint y: 157, distance: 11.8
click at [437, 157] on div "$ 0" at bounding box center [540, 155] width 224 height 18
type textarea "x"
type input "4"
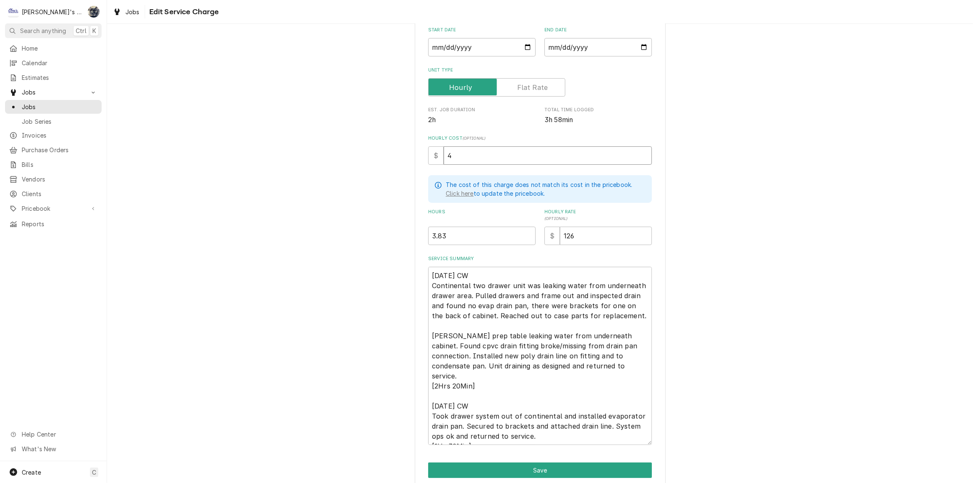
type textarea "x"
type input "48"
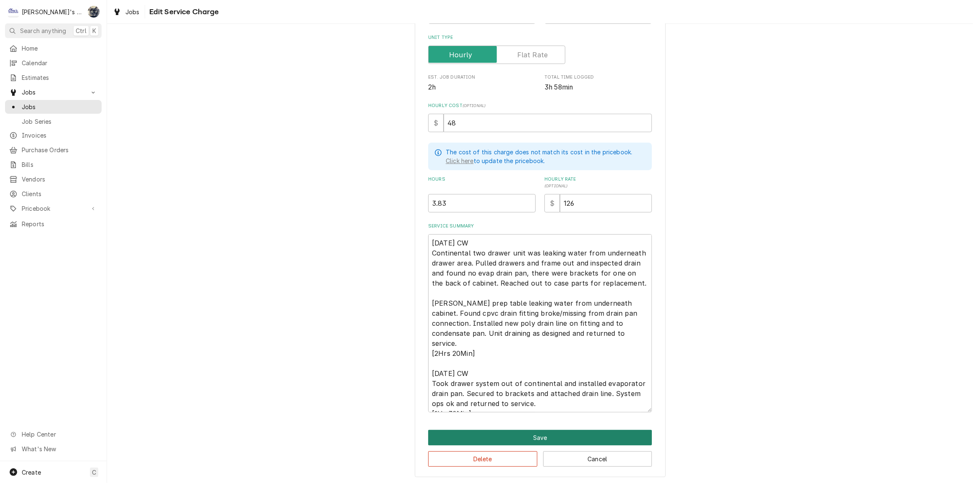
click at [580, 437] on button "Save" at bounding box center [540, 437] width 224 height 15
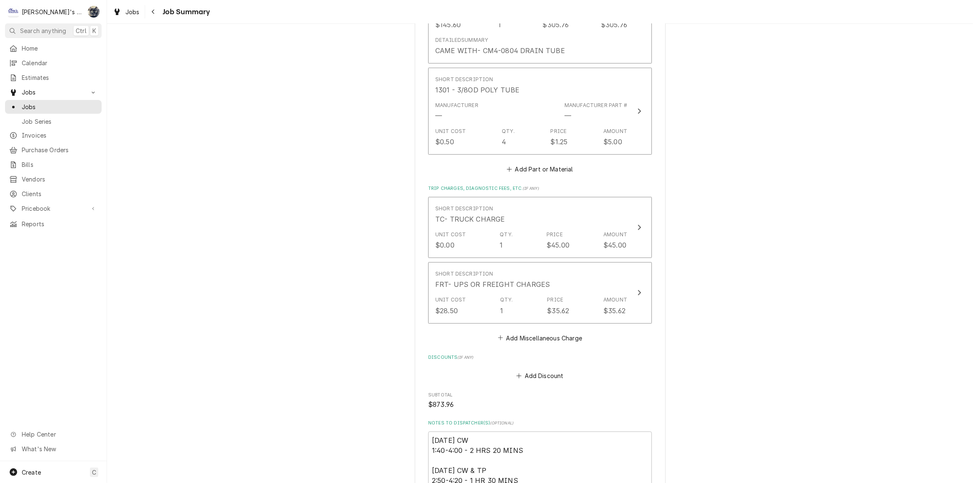
scroll to position [948, 0]
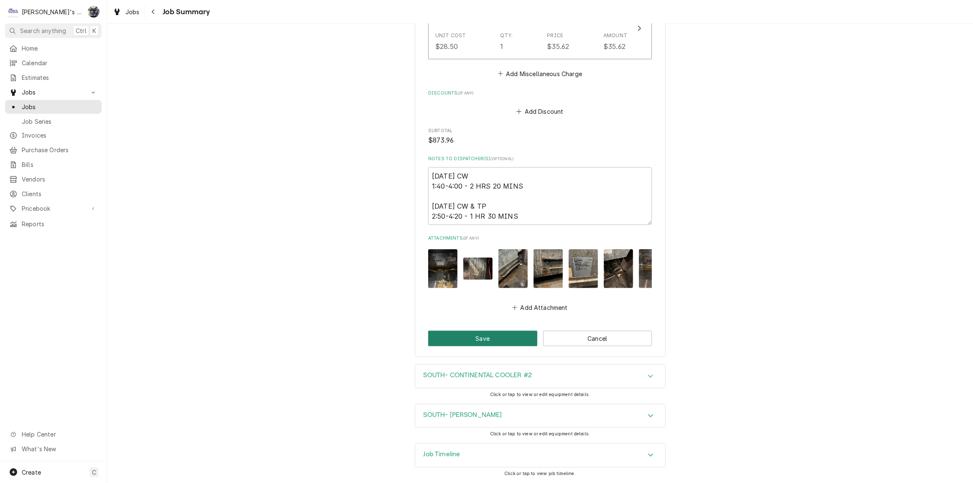
click at [471, 339] on button "Save" at bounding box center [482, 338] width 109 height 15
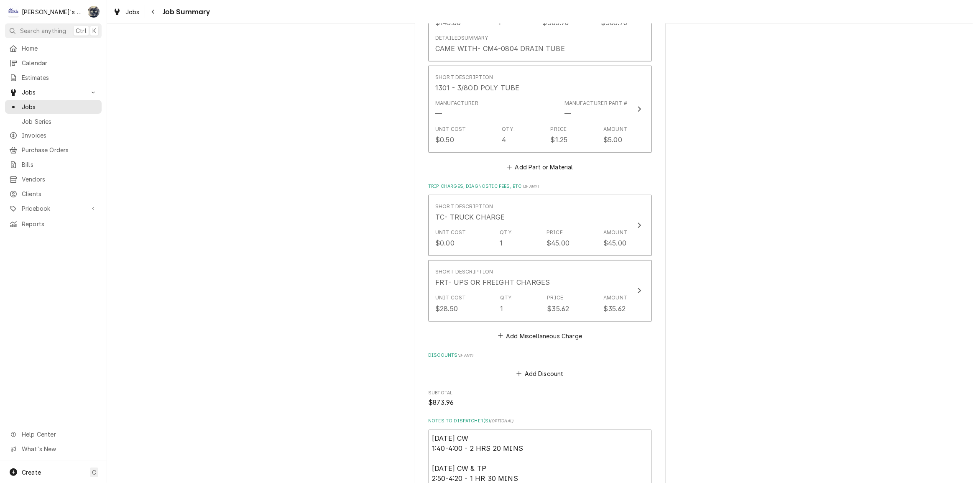
type textarea "x"
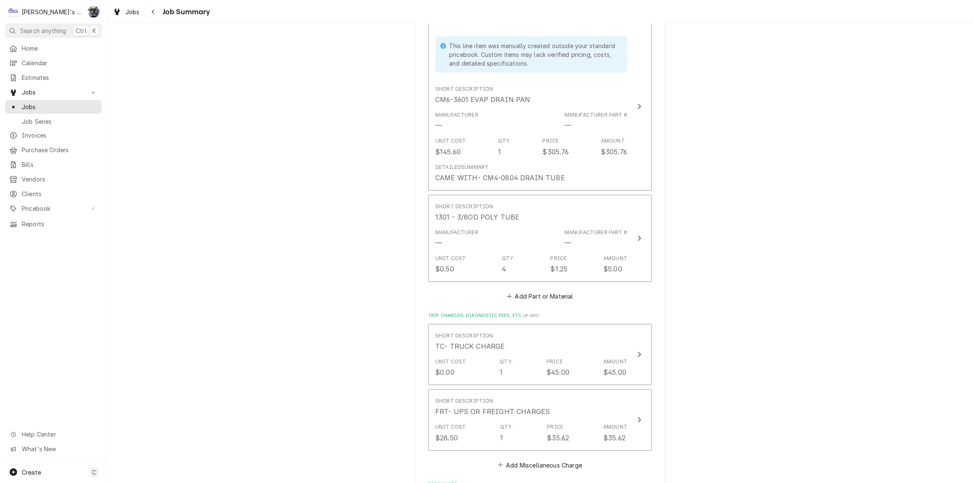
scroll to position [340, 0]
